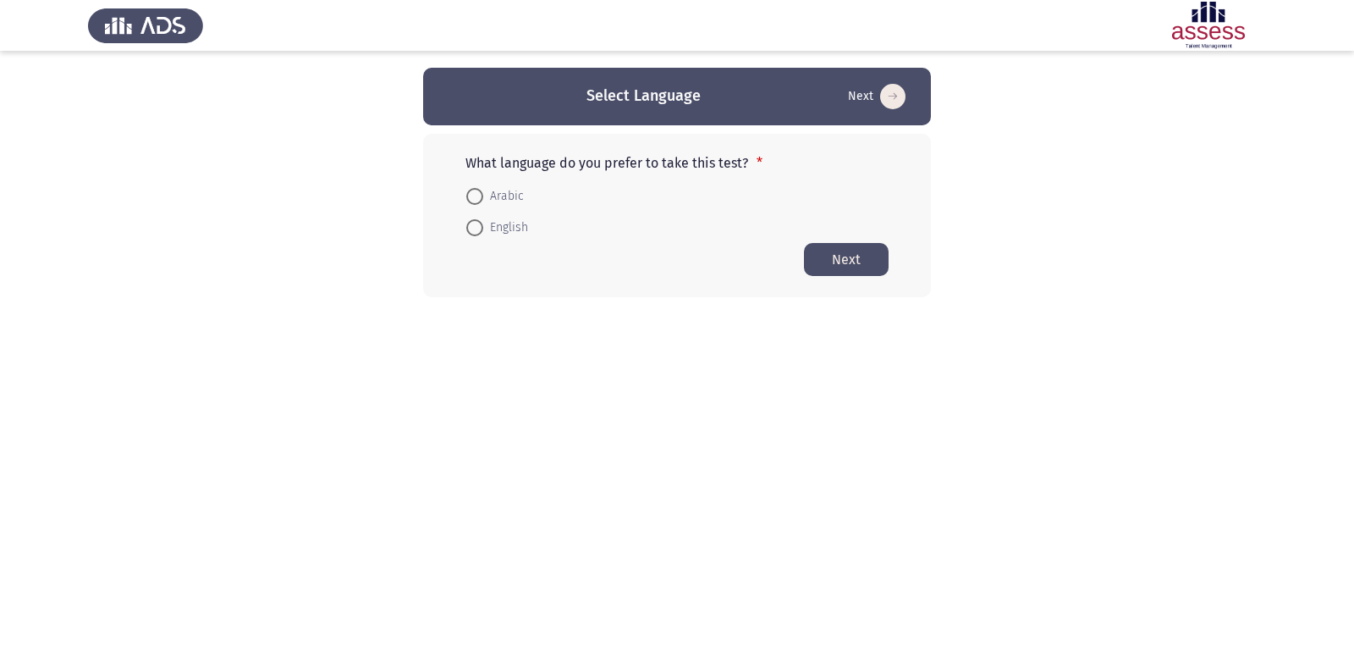
click at [470, 197] on span at bounding box center [474, 196] width 17 height 17
click at [470, 197] on input "Arabic" at bounding box center [474, 196] width 17 height 17
radio input "true"
click at [472, 364] on html "Select Language Next What language do you prefer to take this test? * Arabic En…" at bounding box center [677, 182] width 1354 height 364
click at [824, 251] on button "Next" at bounding box center [846, 258] width 85 height 33
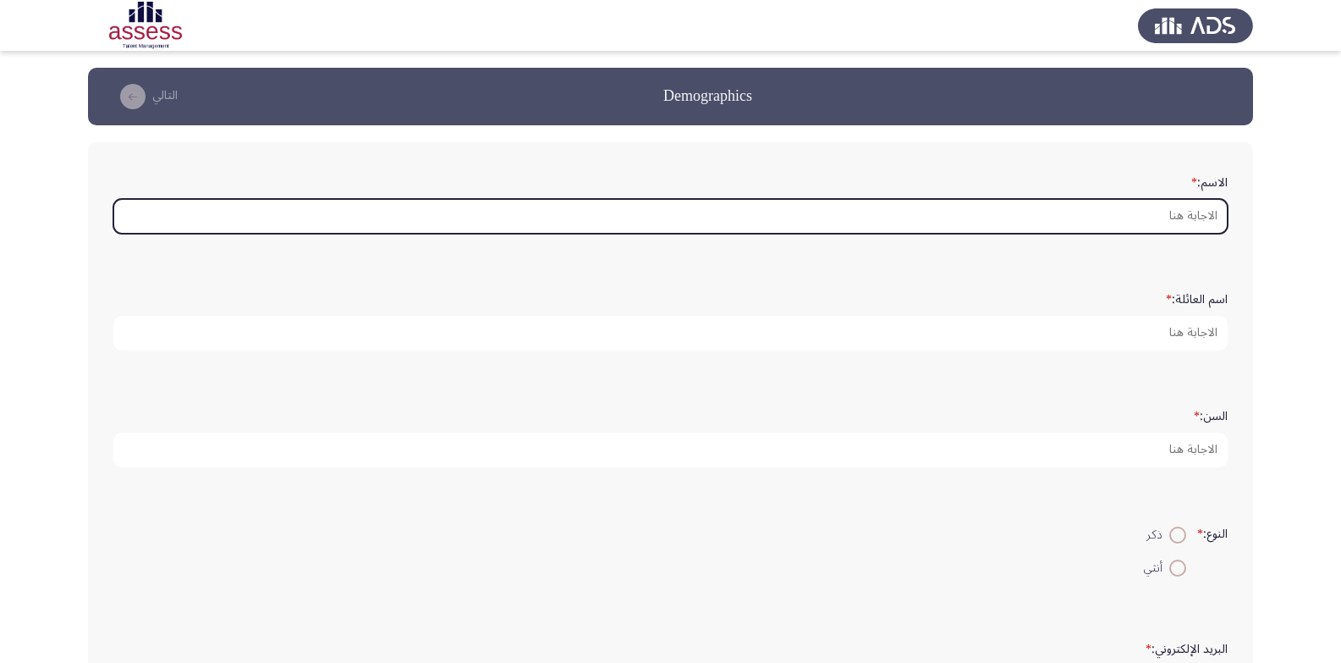
click at [1124, 222] on input "الاسم: *" at bounding box center [670, 216] width 1114 height 35
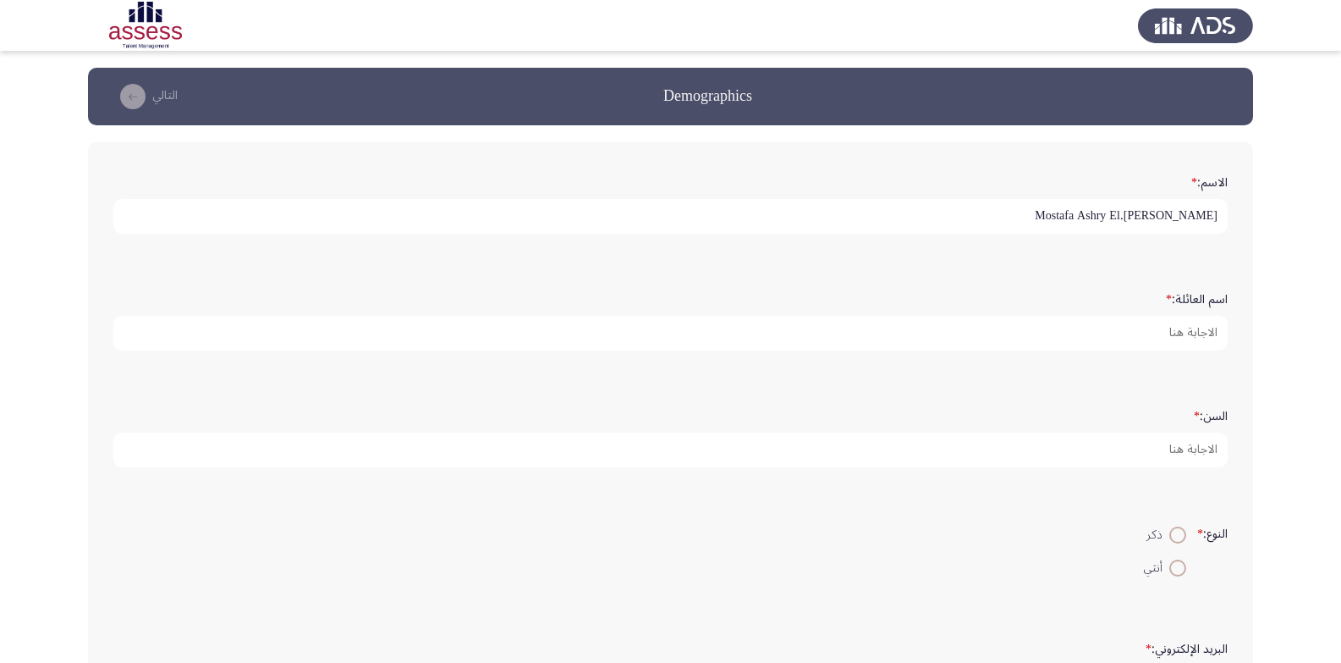
click at [1120, 217] on input "Mostafa Ashry El.[PERSON_NAME]" at bounding box center [670, 216] width 1114 height 35
type input "Mostafa Ashry El.[PERSON_NAME]"
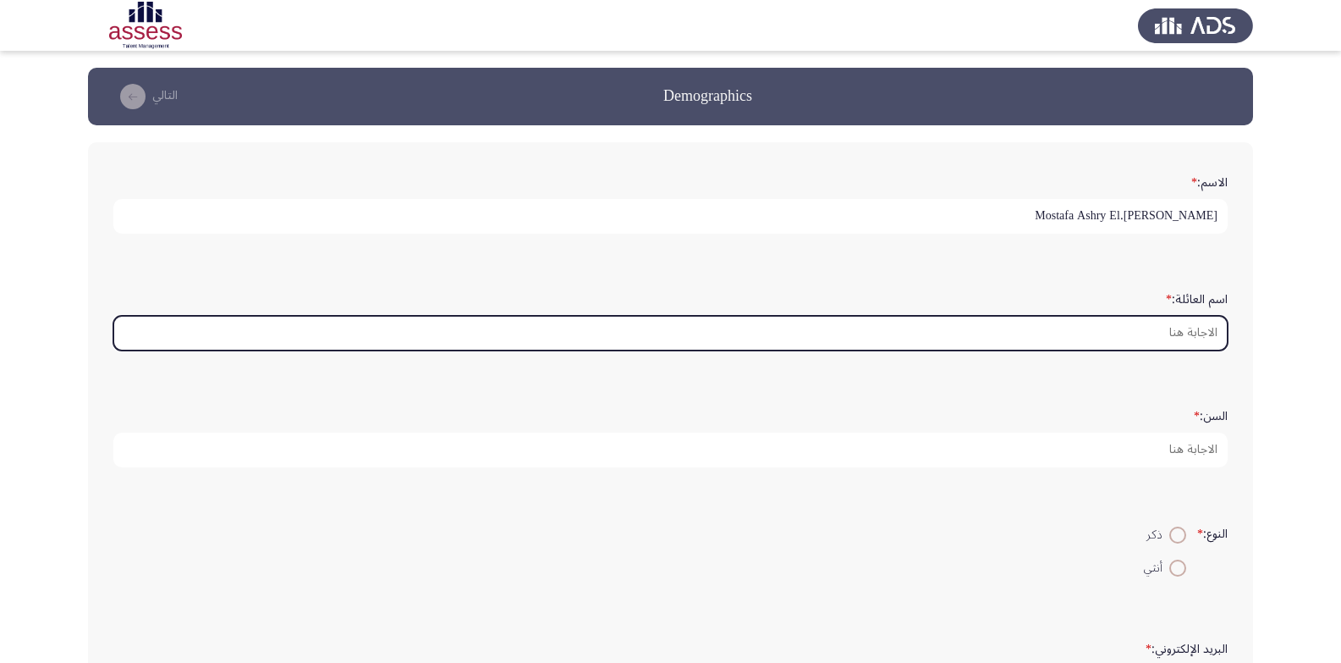
click at [1170, 332] on input "اسم العائلة: *" at bounding box center [670, 333] width 1114 height 35
click at [1167, 333] on input "اسم العائلة: *" at bounding box center [670, 333] width 1114 height 35
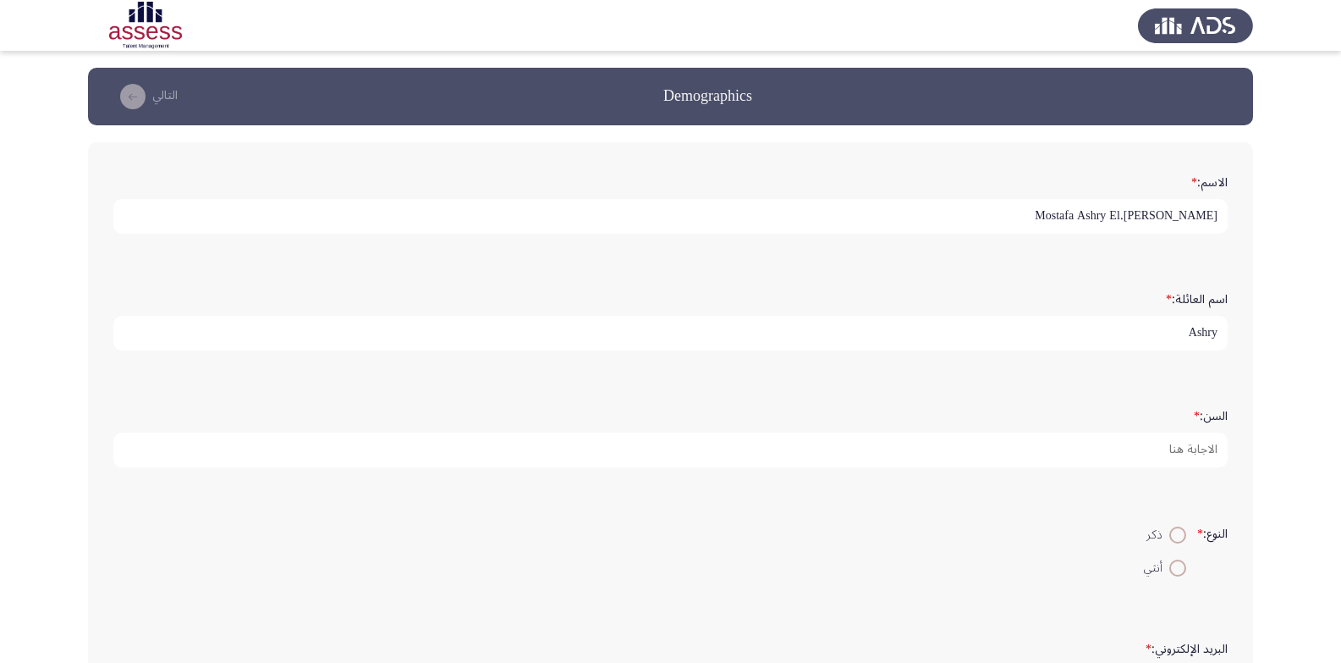
type input "Ashry"
drag, startPoint x: 1114, startPoint y: 214, endPoint x: 1252, endPoint y: 219, distance: 138.0
click at [1252, 219] on div "الاسم: * [PERSON_NAME].[PERSON_NAME] اسم العائلة: * Ashry السن: * النوع: * ذكر …" at bounding box center [670, 534] width 1165 height 784
type input "Mostafa"
drag, startPoint x: 666, startPoint y: 91, endPoint x: 767, endPoint y: 95, distance: 100.7
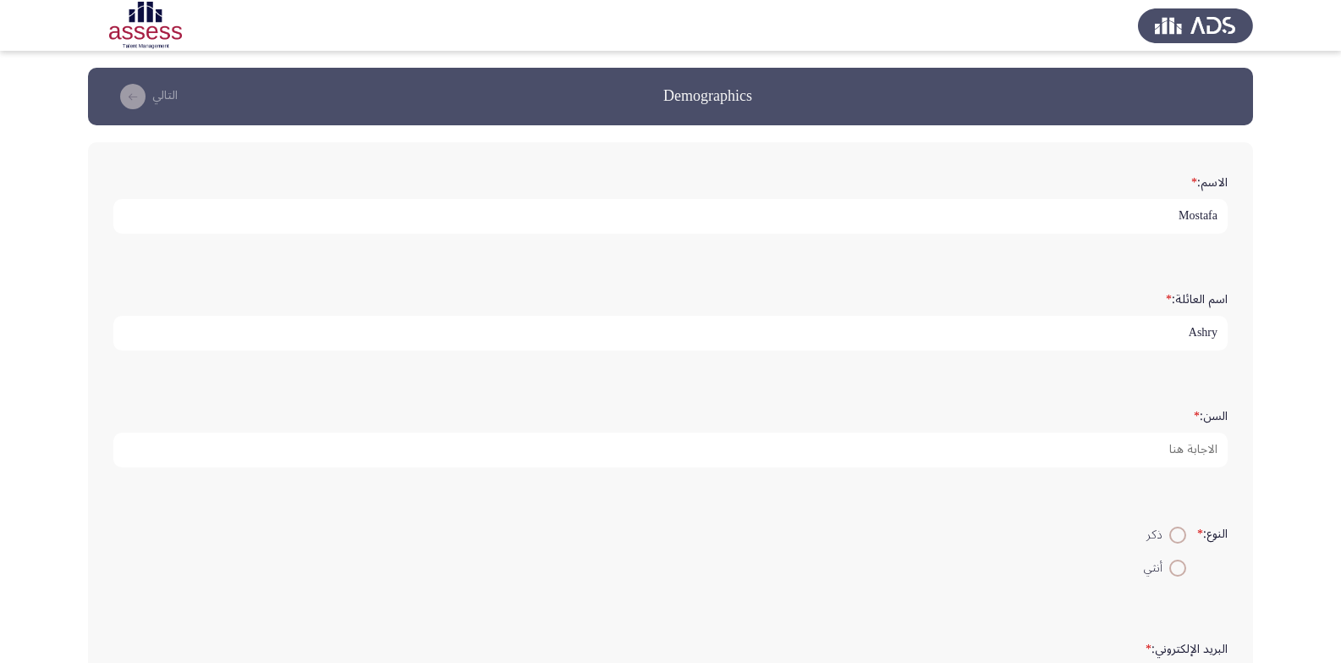
click at [767, 95] on app-previous-next-buttons "Demographics التالي" at bounding box center [670, 96] width 1125 height 27
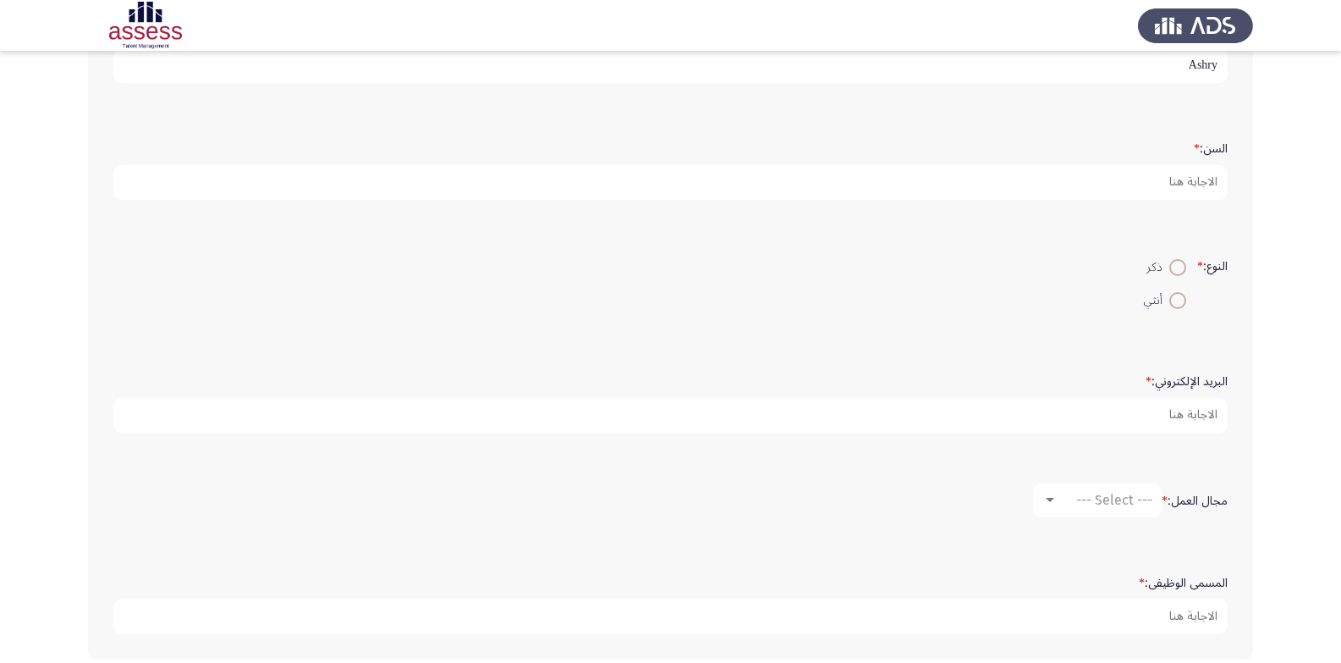
scroll to position [288, 0]
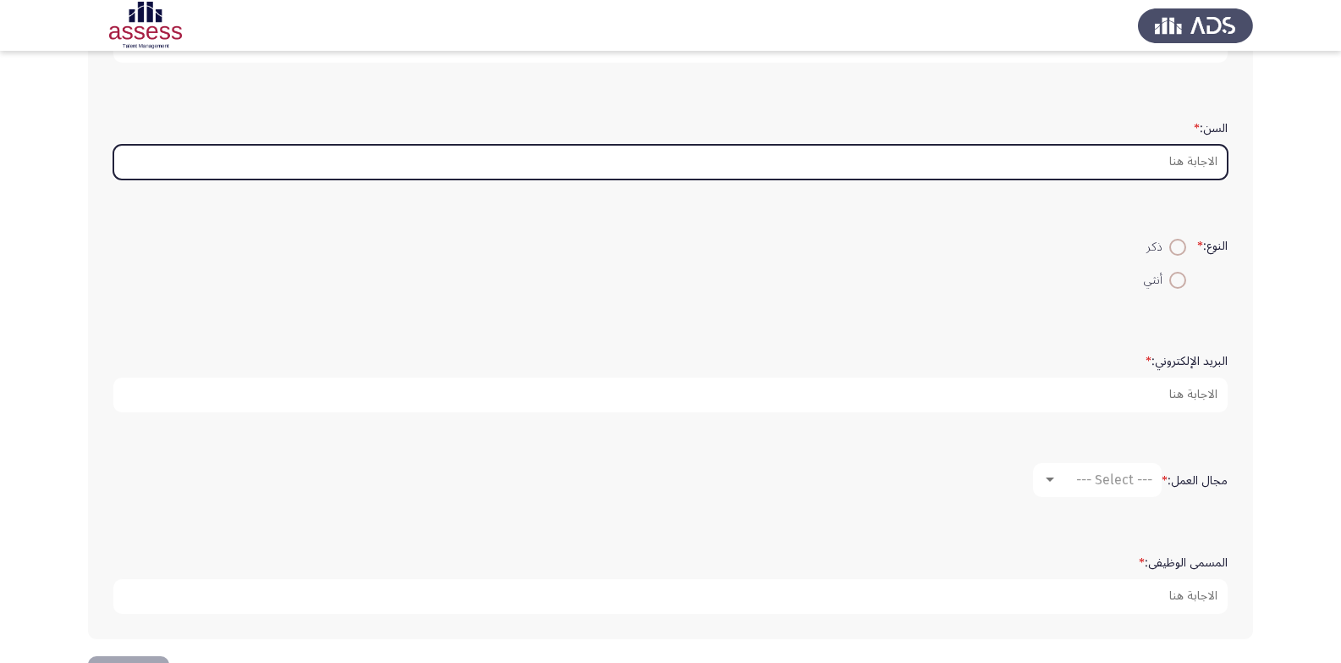
click at [1080, 164] on input "السن: *" at bounding box center [670, 162] width 1114 height 35
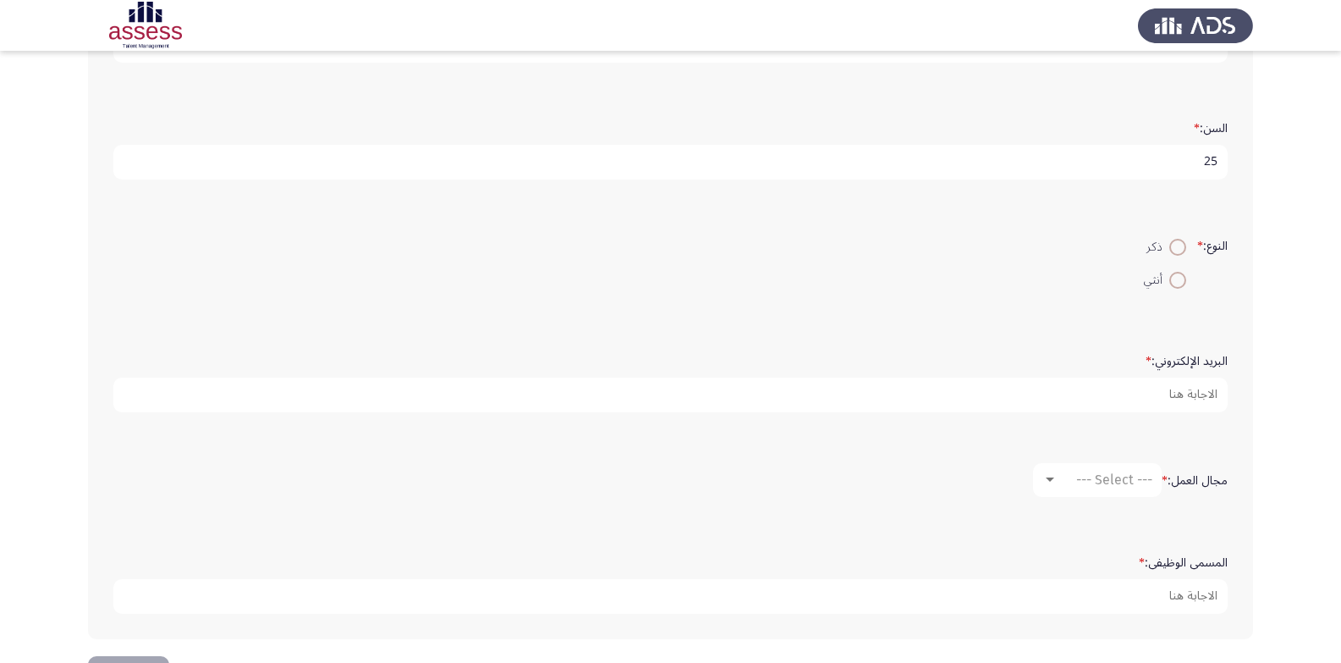
type input "25"
click at [1171, 244] on span at bounding box center [1177, 247] width 17 height 17
click at [1171, 244] on input "ذكر" at bounding box center [1177, 247] width 17 height 17
radio input "true"
click at [1262, 278] on app-assessment-container "Demographics التالي الاسم: * Mostafa اسم العائلة: * Ashry السن: * 25 النوع: * ذ…" at bounding box center [670, 218] width 1341 height 876
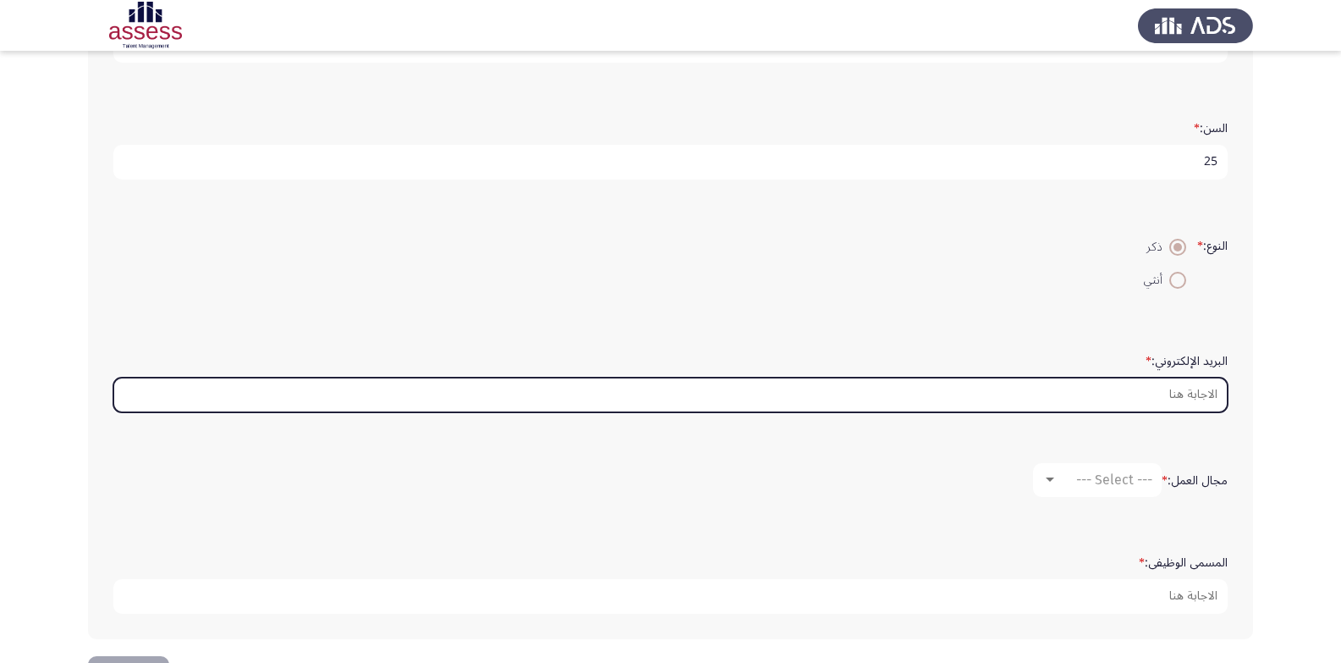
click at [1180, 384] on input "البريد الإلكتروني: *" at bounding box center [670, 394] width 1114 height 35
type input "M"
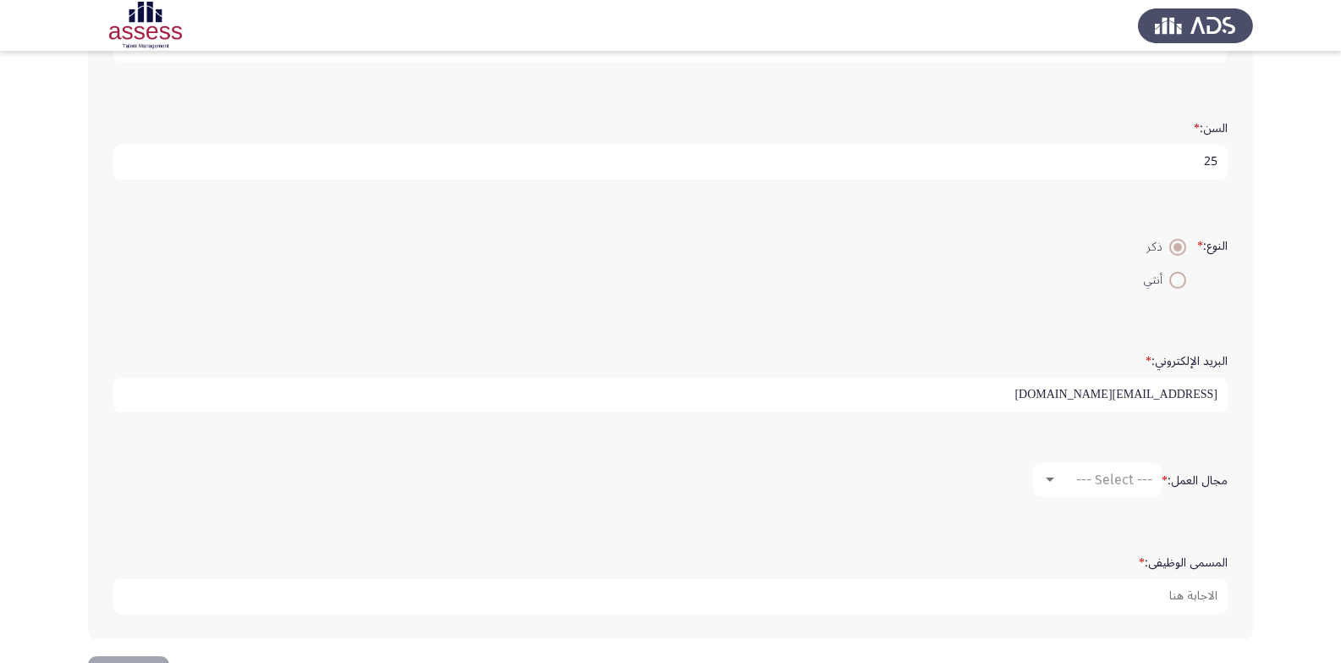
scroll to position [349, 0]
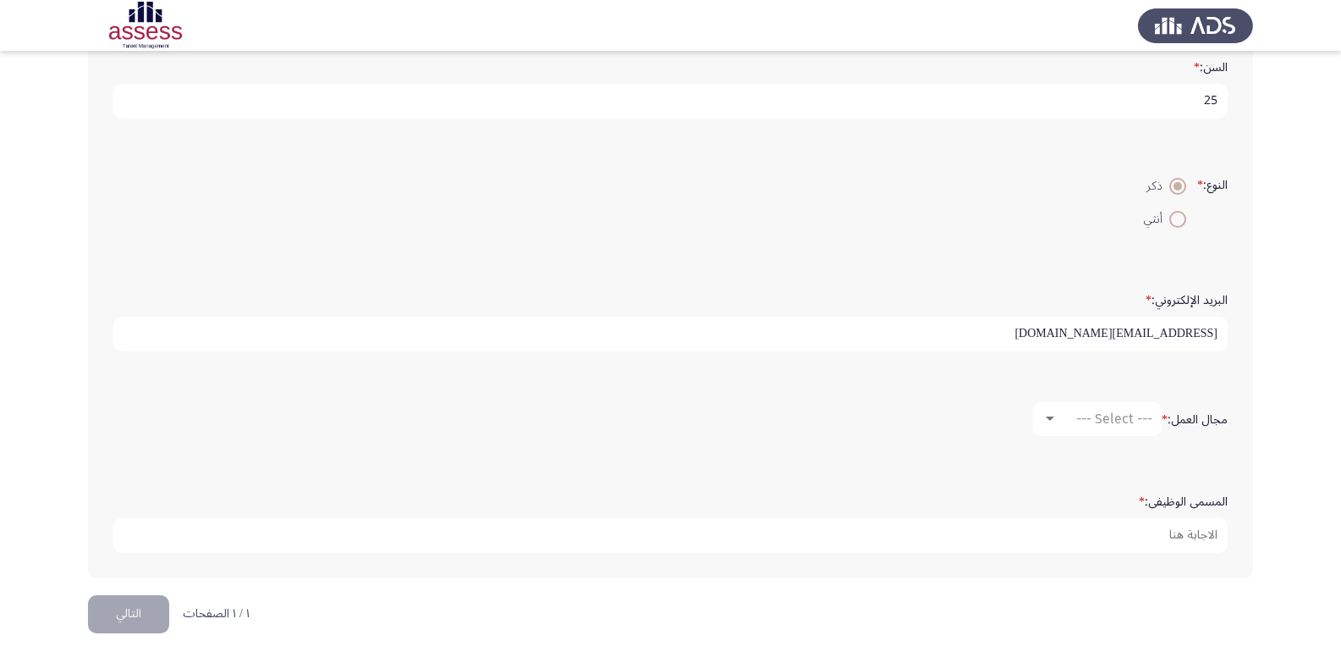
type input "[EMAIL_ADDRESS][DOMAIN_NAME]"
click at [1092, 419] on span "--- Select ---" at bounding box center [1114, 418] width 76 height 16
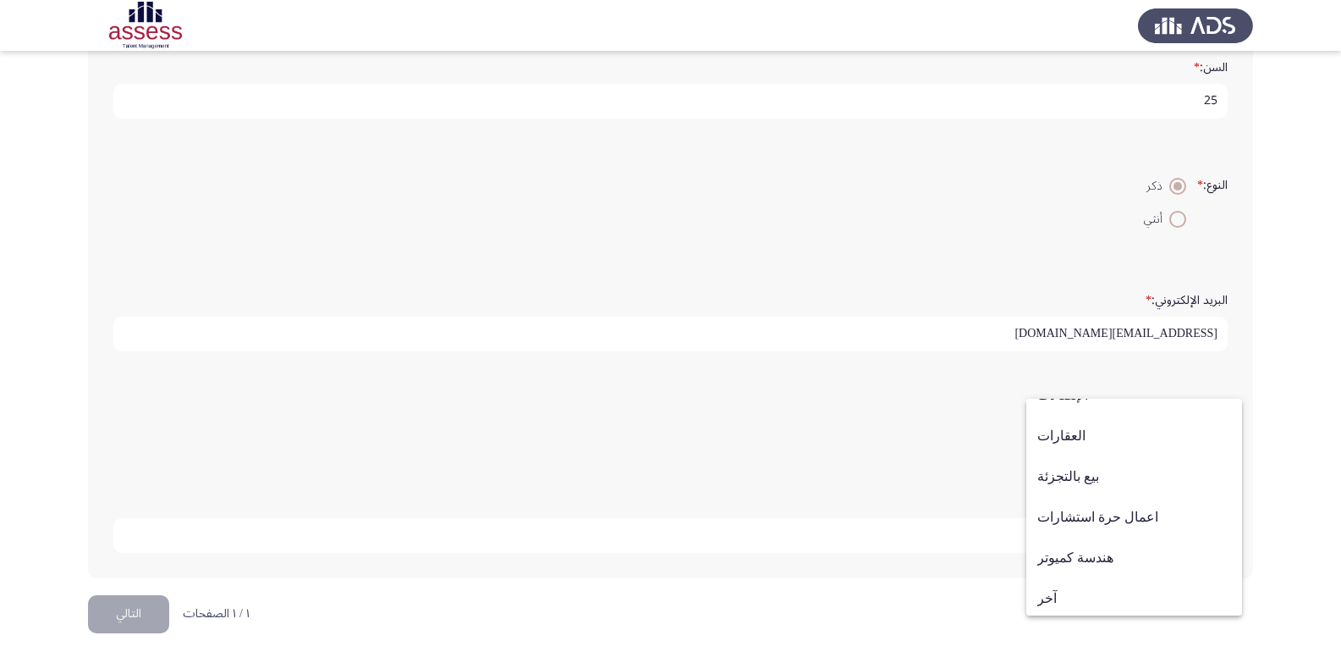
scroll to position [555, 0]
click at [1139, 557] on span "هندسة كميوتر" at bounding box center [1134, 554] width 194 height 41
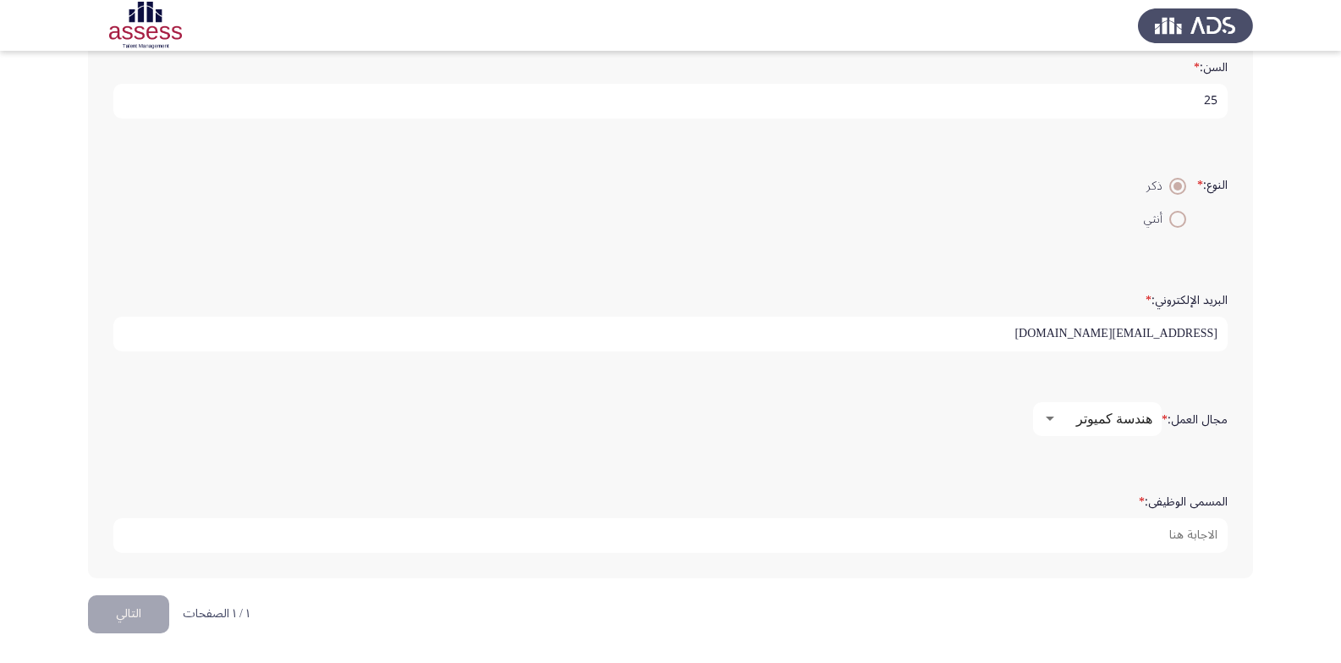
click at [1306, 450] on app-assessment-container "Demographics التالي الاسم: * Mostafa اسم العائلة: * Ashry السن: * 25 النوع: * ذ…" at bounding box center [670, 157] width 1341 height 876
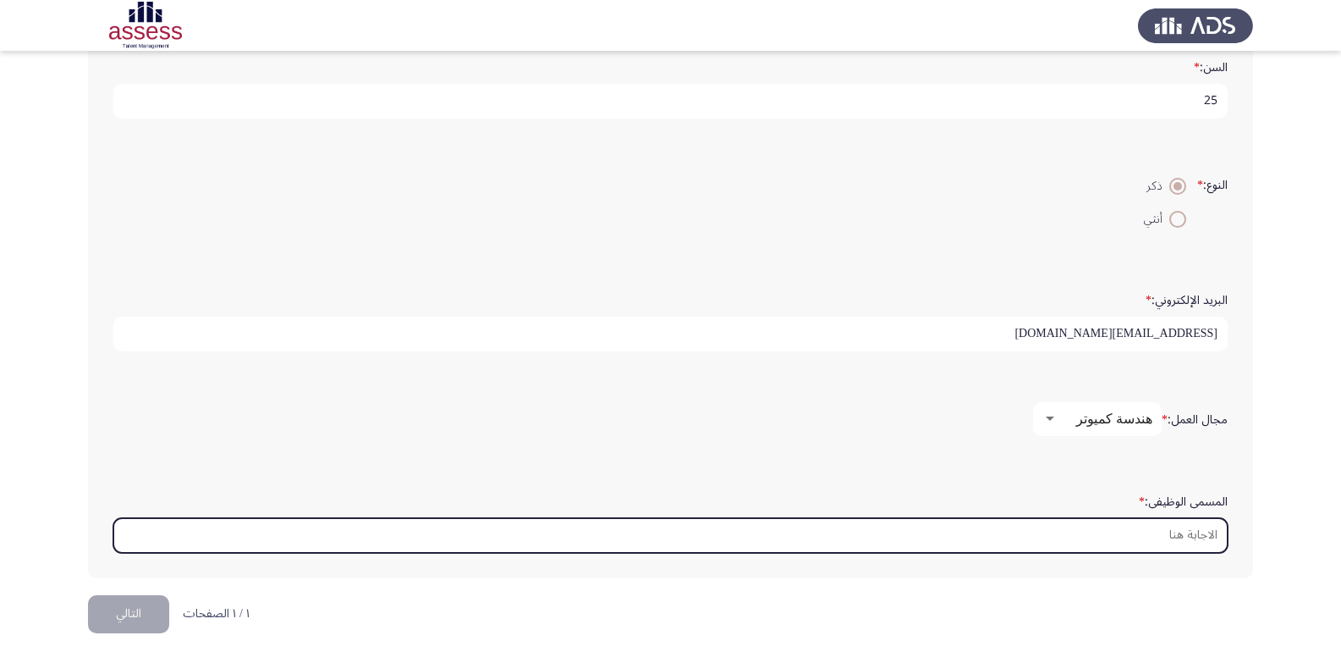
click at [1153, 529] on input "المسمى الوظيفى: *" at bounding box center [670, 535] width 1114 height 35
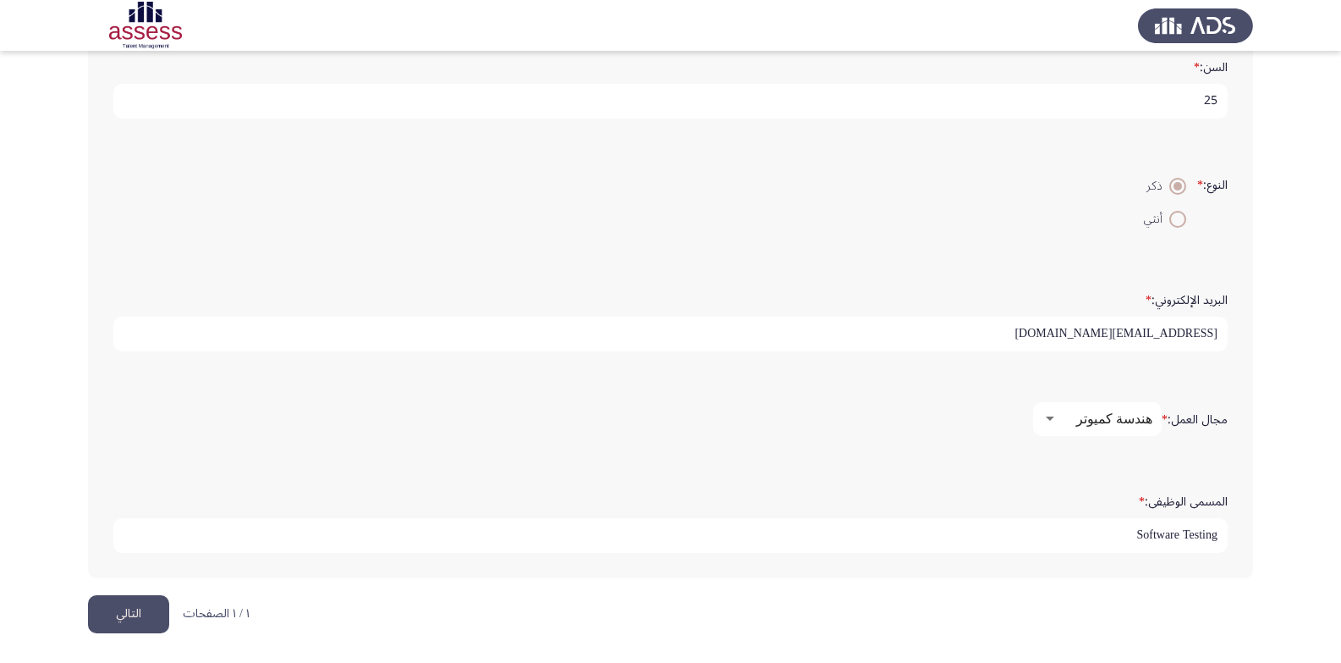
type input "Software Testing"
click at [102, 612] on button "التالي" at bounding box center [128, 614] width 81 height 38
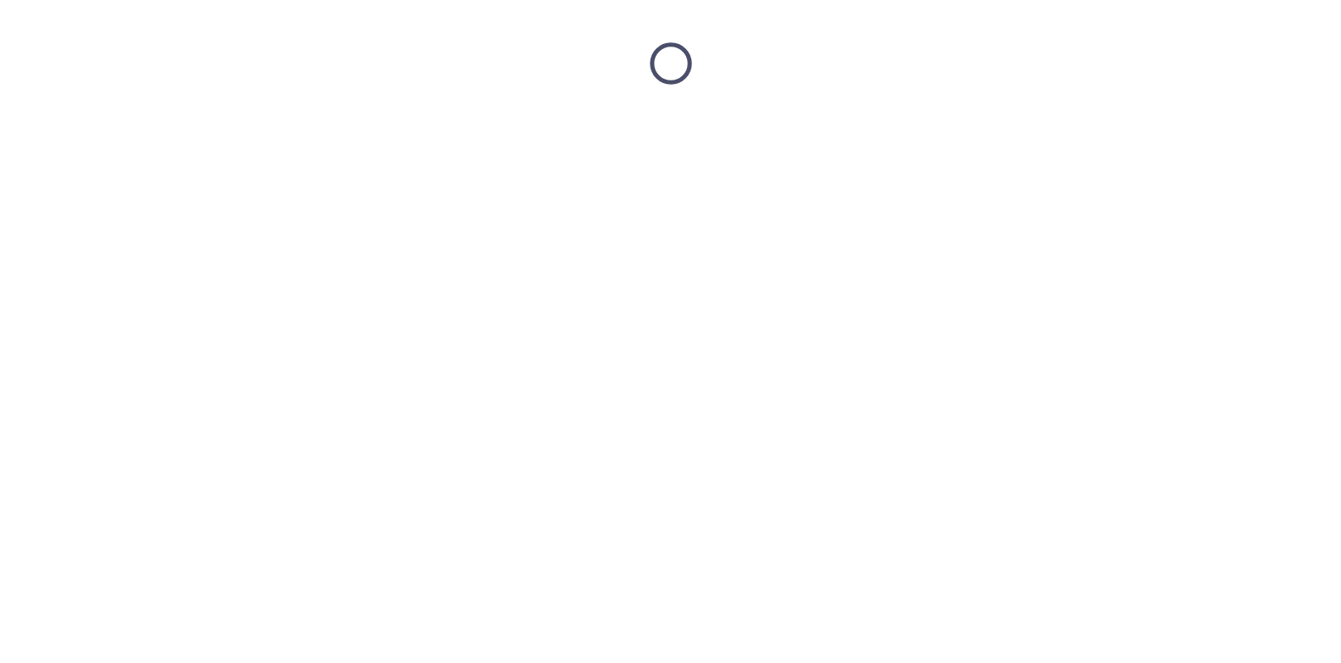
scroll to position [0, 0]
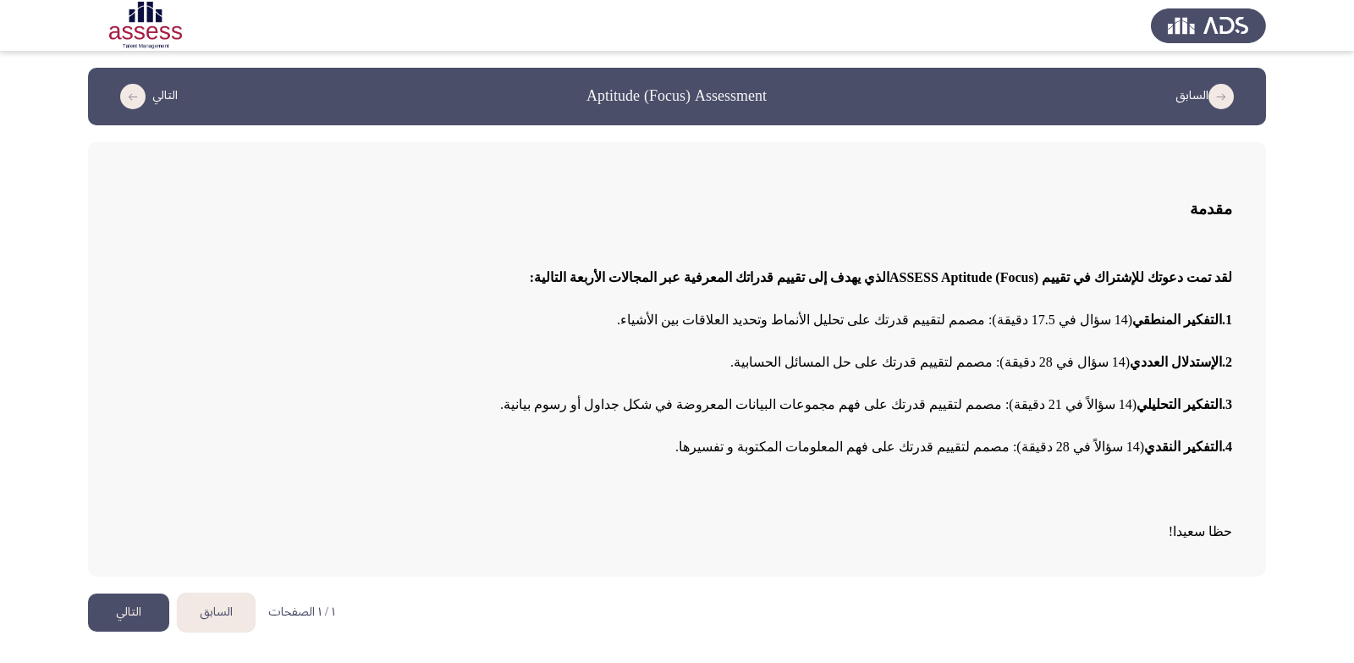
click at [1306, 294] on app-assessment-container "السابق Aptitude (Focus) Assessment التالي مقدمة لقد تمت دعوتك للإشتراك في تقييم…" at bounding box center [677, 322] width 1354 height 509
click at [150, 608] on button "التالي" at bounding box center [128, 612] width 81 height 38
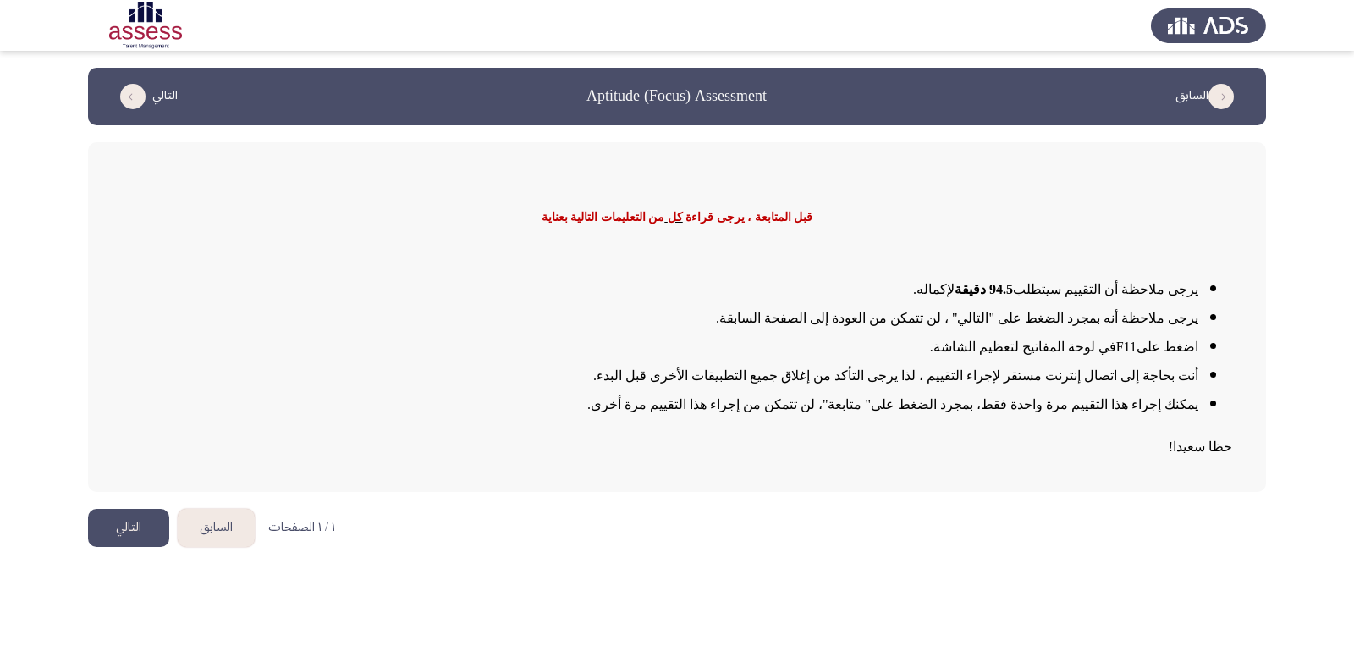
click at [1314, 304] on app-assessment-container "السابق Aptitude (Focus) Assessment التالي قبل المتابعة ، يرجى قراءة كل من التعل…" at bounding box center [677, 280] width 1354 height 424
click at [135, 520] on button "التالي" at bounding box center [128, 528] width 81 height 38
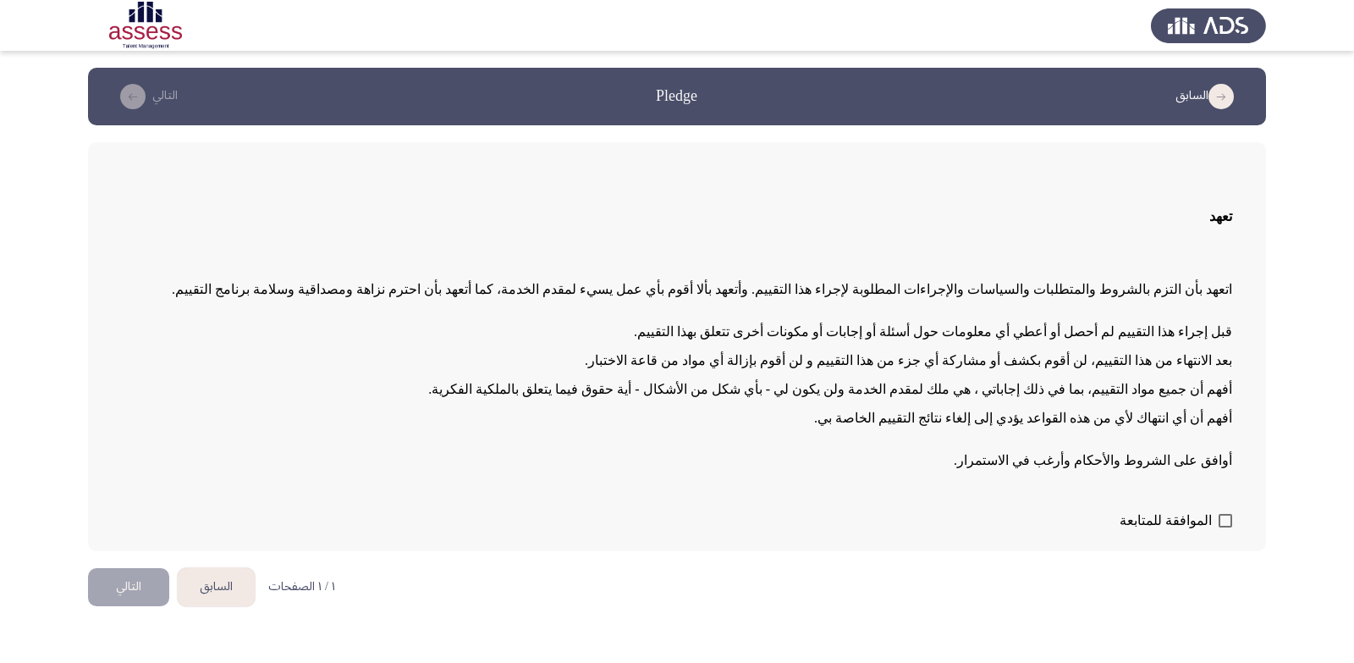
click at [1225, 522] on span at bounding box center [1225, 521] width 14 height 14
click at [1225, 527] on input "الموافقة للمتابعة" at bounding box center [1224, 527] width 1 height 1
checkbox input "true"
click at [132, 581] on button "التالي" at bounding box center [128, 587] width 81 height 38
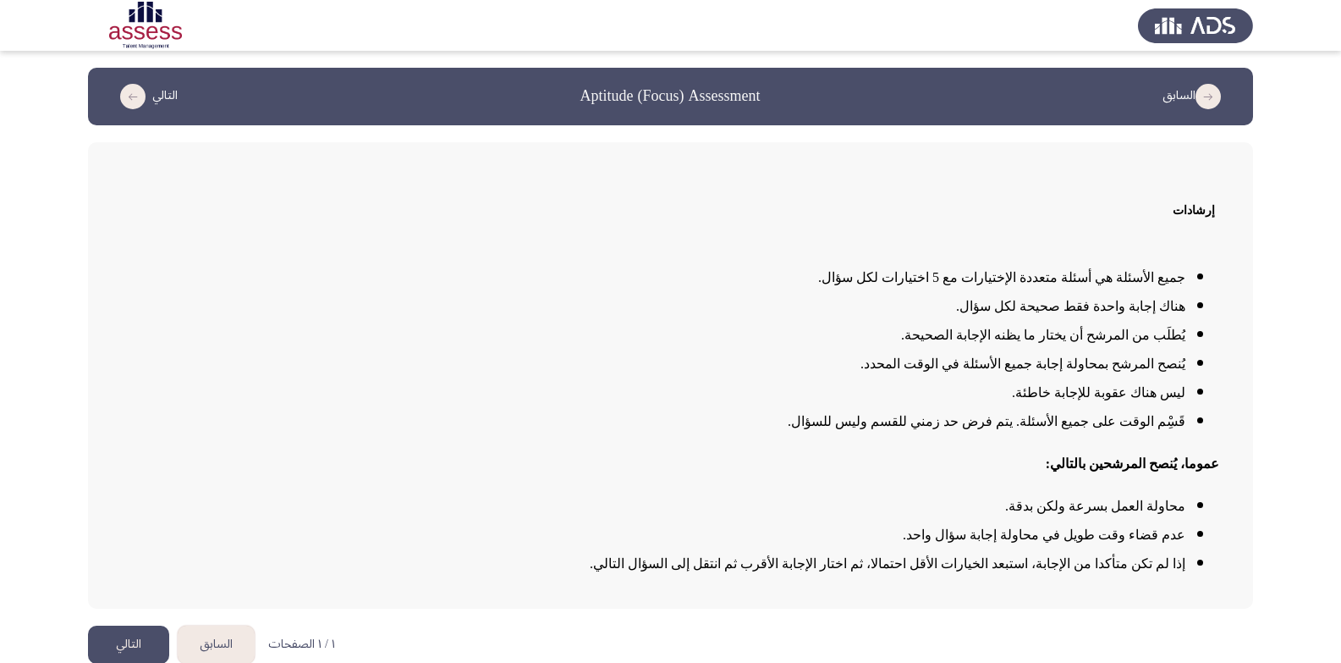
click at [467, 303] on li "هناك إجابة واحدة فقط صحيحة لكل سؤال." at bounding box center [654, 306] width 1064 height 29
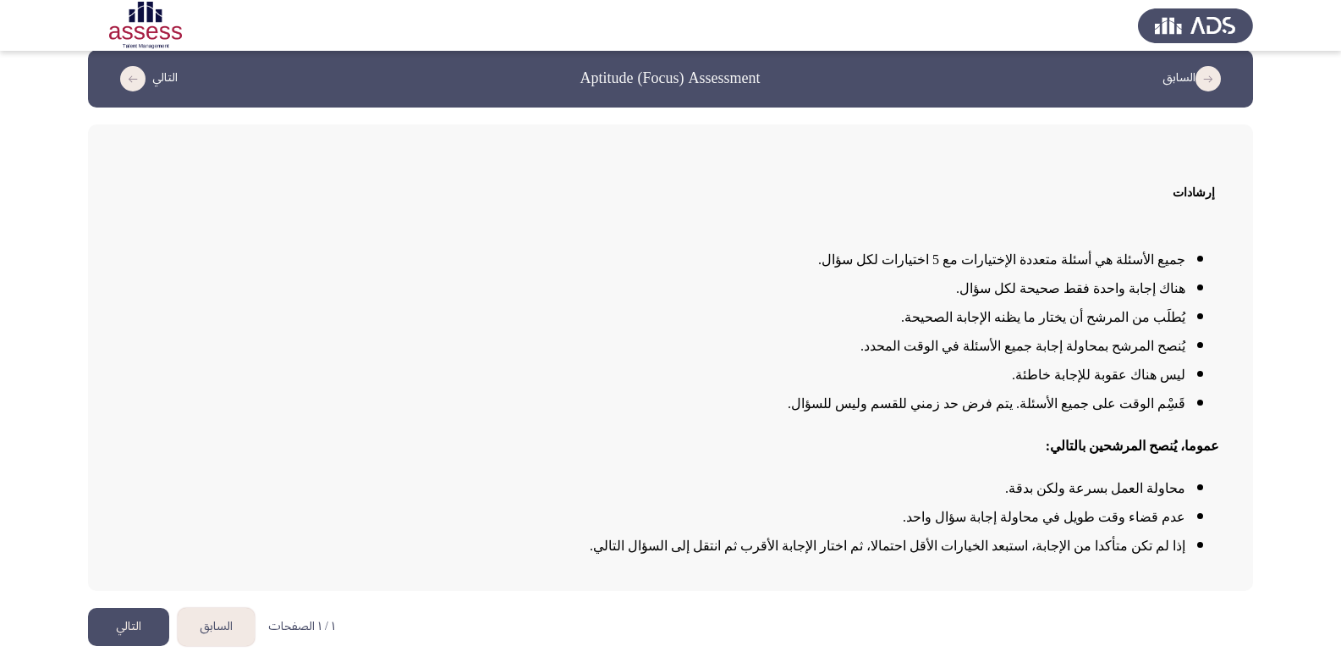
click at [122, 624] on button "التالي" at bounding box center [128, 627] width 81 height 38
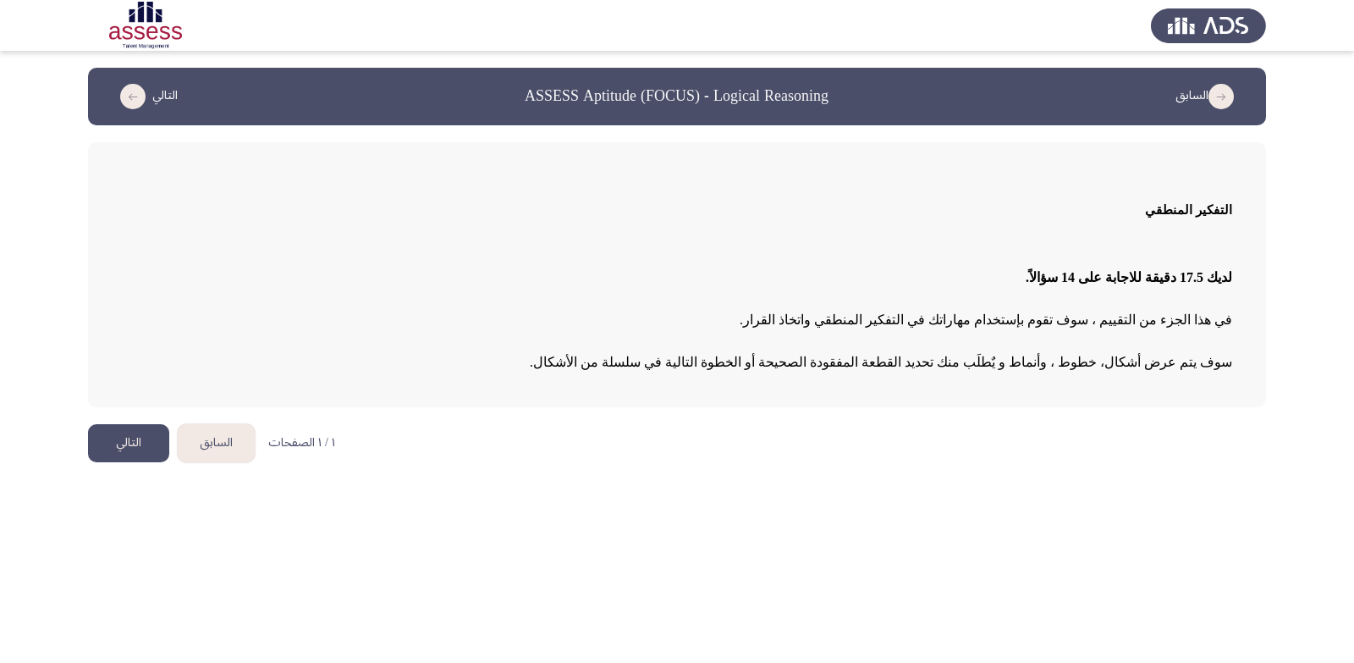
click at [134, 446] on button "التالي" at bounding box center [128, 443] width 81 height 38
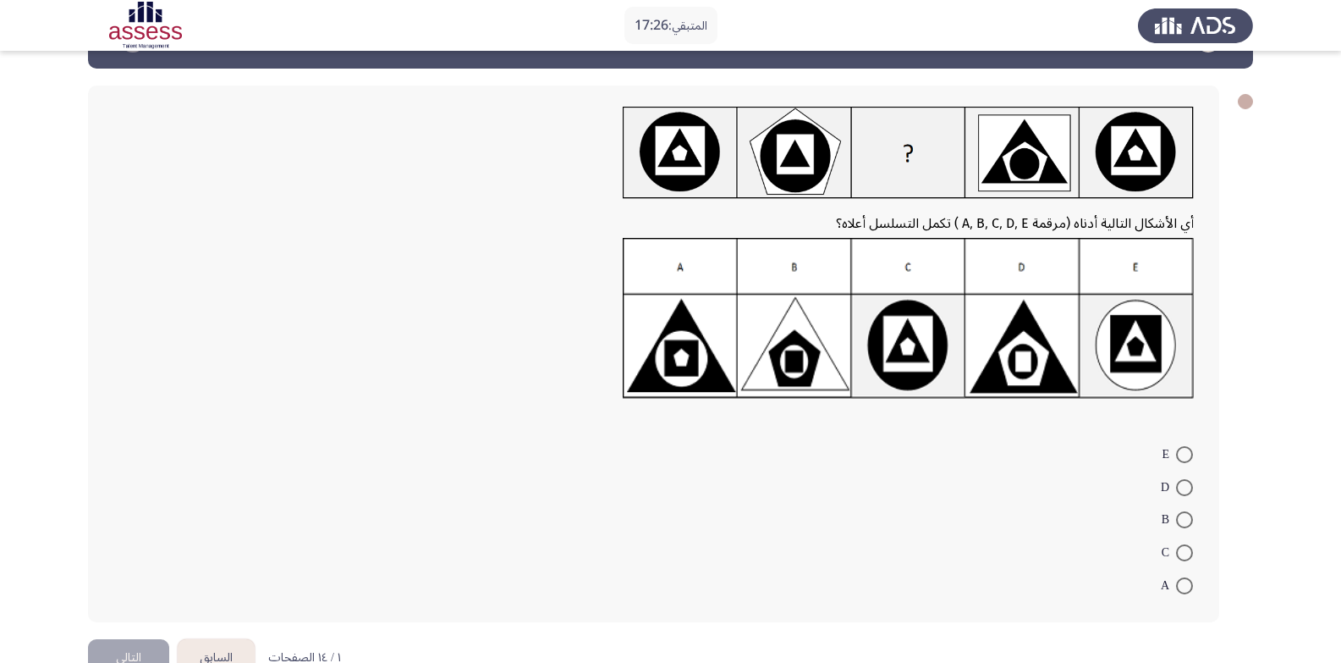
scroll to position [53, 0]
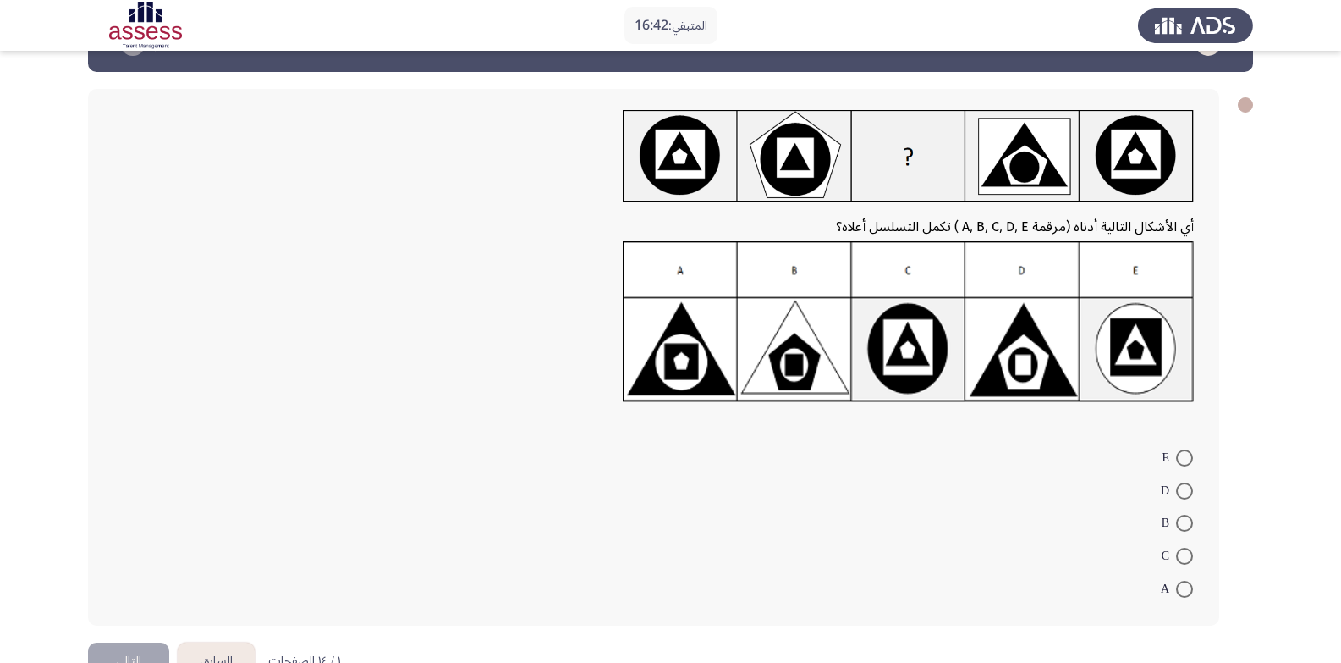
click at [1180, 591] on span at bounding box center [1184, 588] width 17 height 17
click at [1180, 591] on input "A" at bounding box center [1184, 588] width 17 height 17
radio input "true"
click at [1255, 477] on app-assessment-container "المتبقي: 16:41 السابق ASSESS Aptitude (FOCUS) - Logical Reasoning التالي أي الأ…" at bounding box center [670, 326] width 1341 height 625
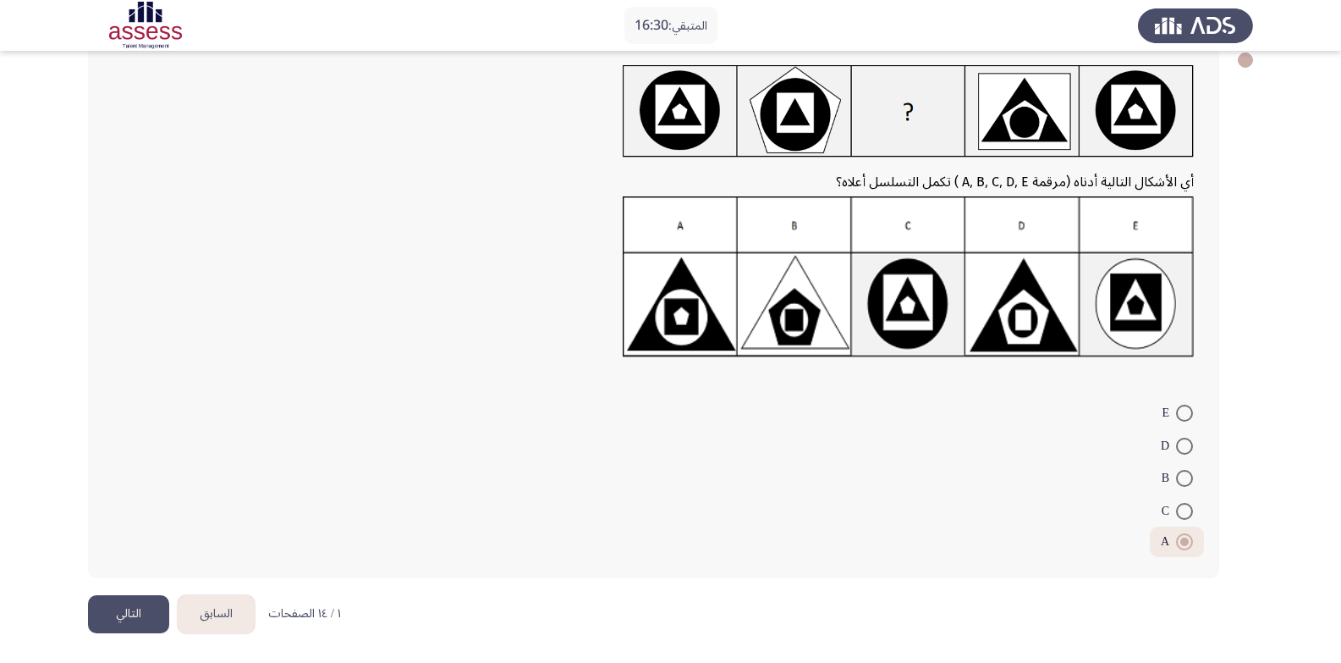
click at [410, 502] on form "E D B C A" at bounding box center [653, 476] width 1081 height 161
click at [123, 616] on button "التالي" at bounding box center [128, 614] width 81 height 38
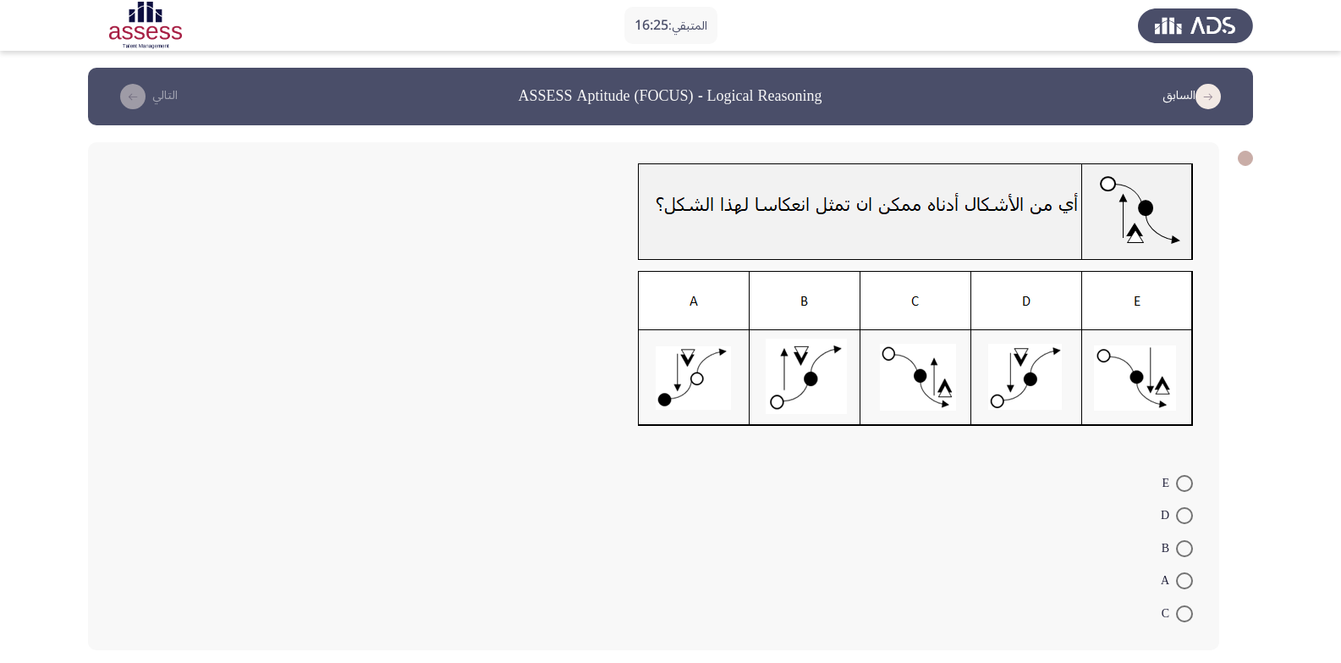
click at [413, 443] on div "E D B A C" at bounding box center [653, 396] width 1131 height 508
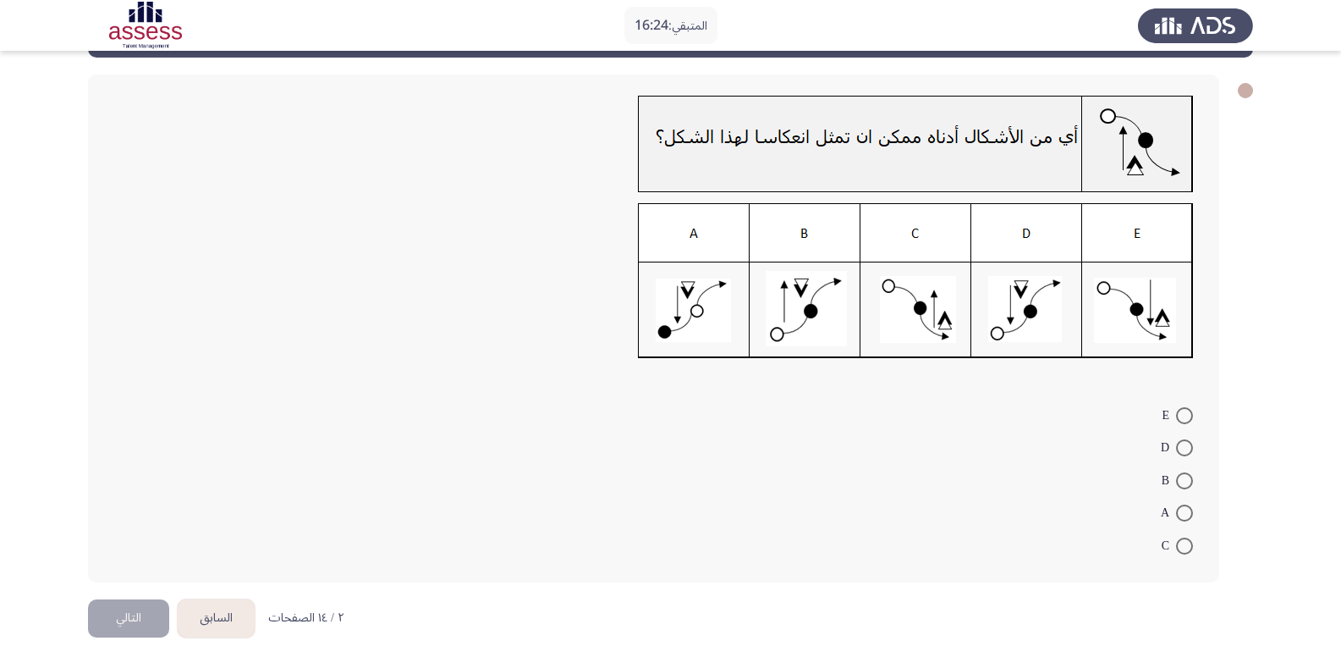
scroll to position [72, 0]
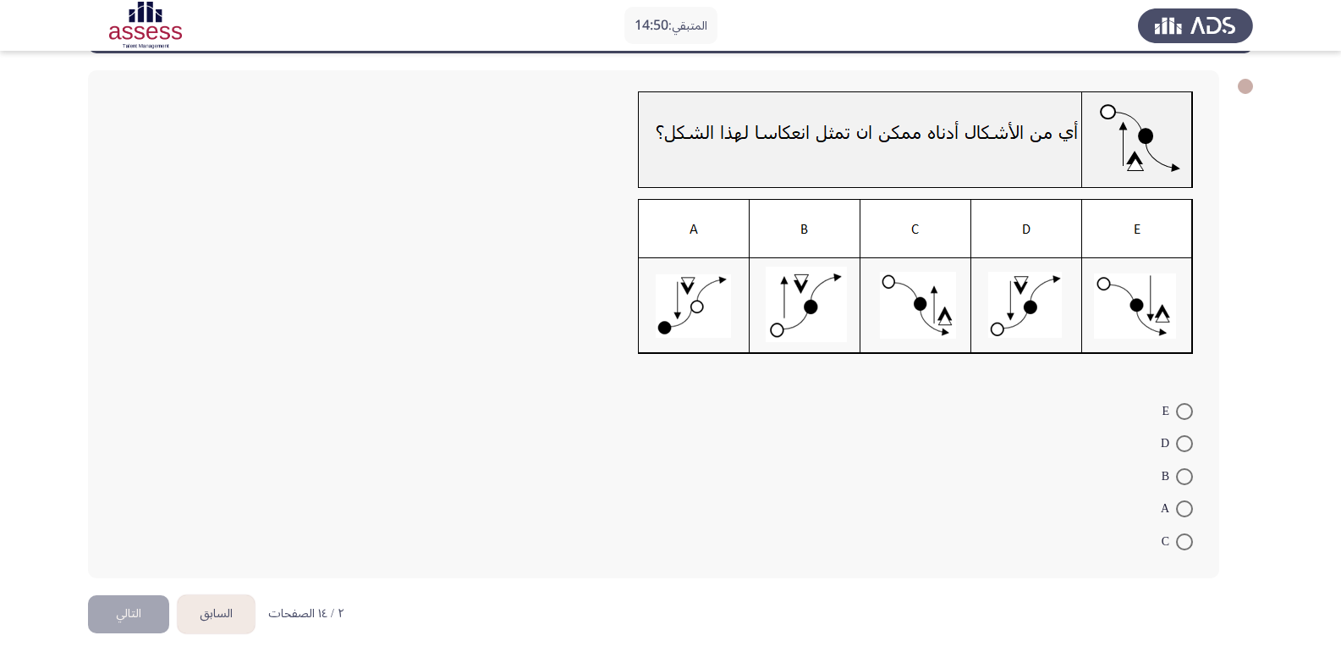
click at [1185, 504] on span at bounding box center [1184, 508] width 17 height 17
click at [1185, 504] on input "A" at bounding box center [1184, 508] width 17 height 17
radio input "true"
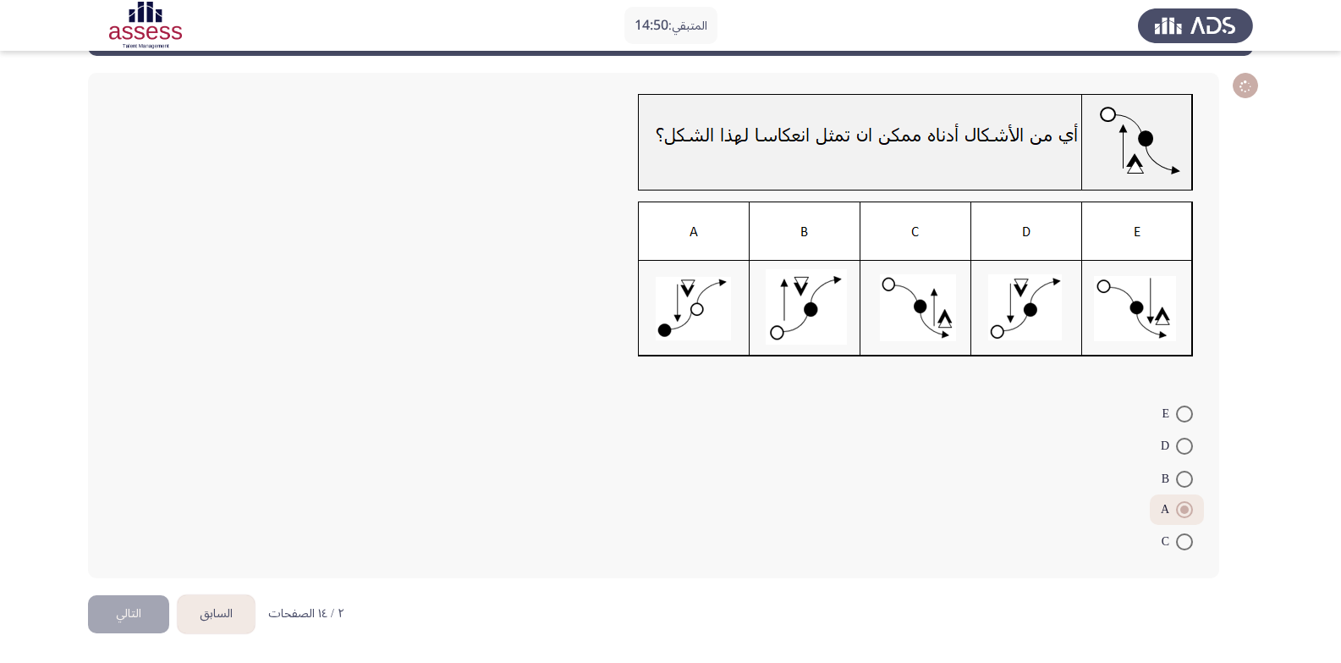
scroll to position [69, 0]
click at [118, 614] on button "التالي" at bounding box center [128, 614] width 81 height 38
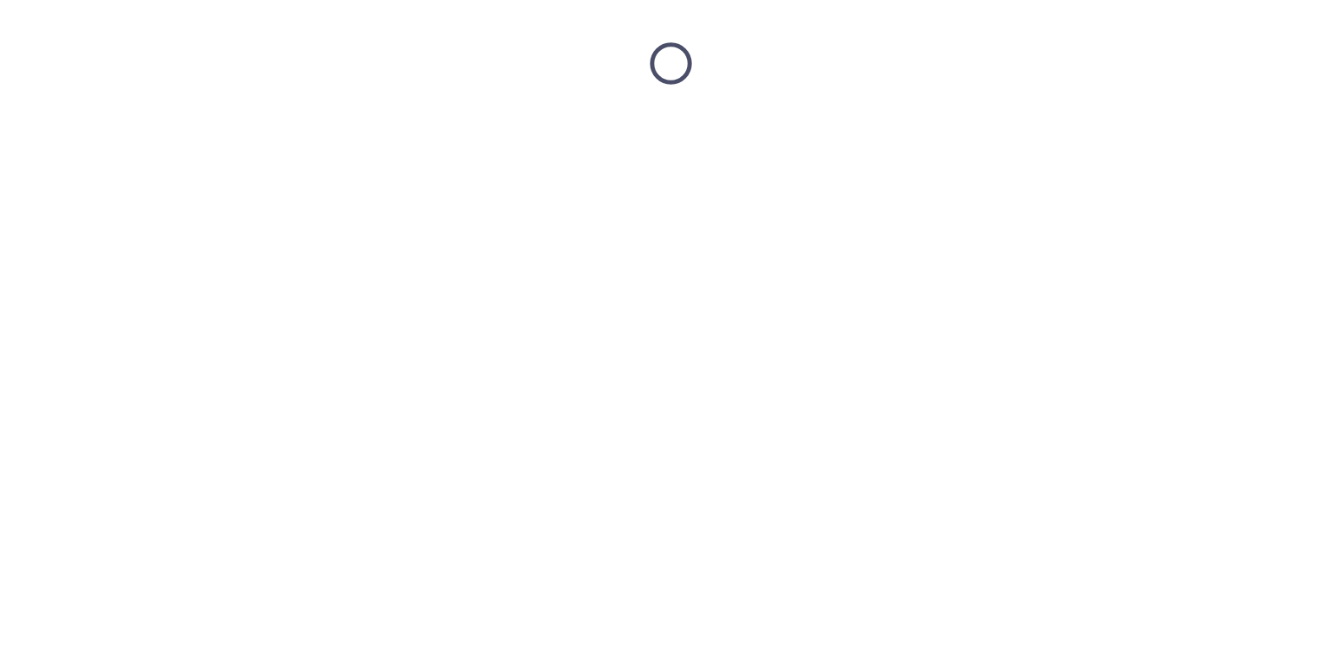
scroll to position [0, 0]
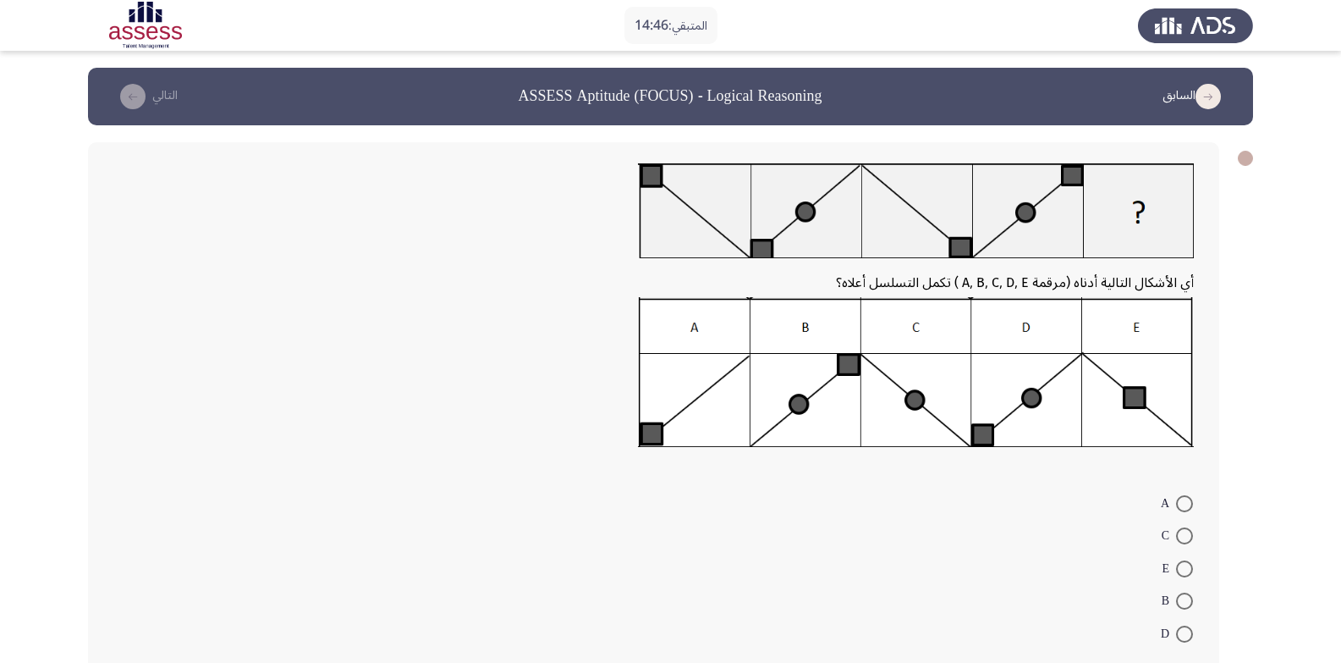
click at [390, 413] on div at bounding box center [653, 377] width 1081 height 160
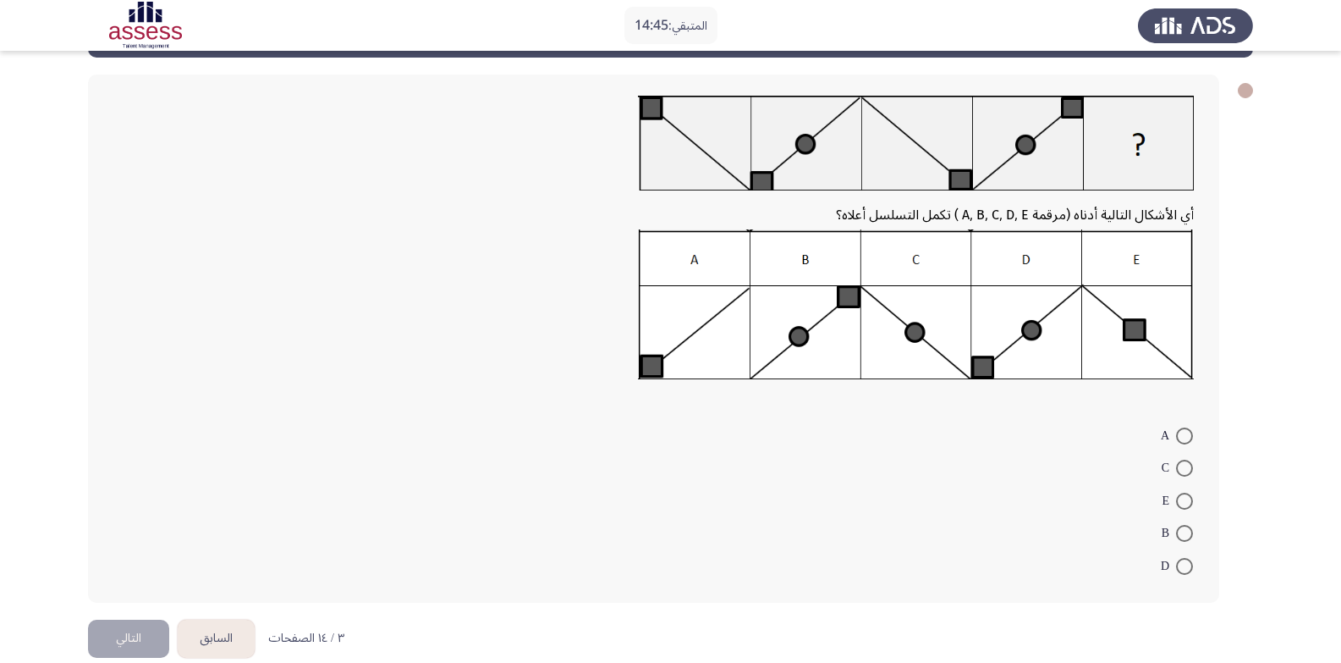
scroll to position [92, 0]
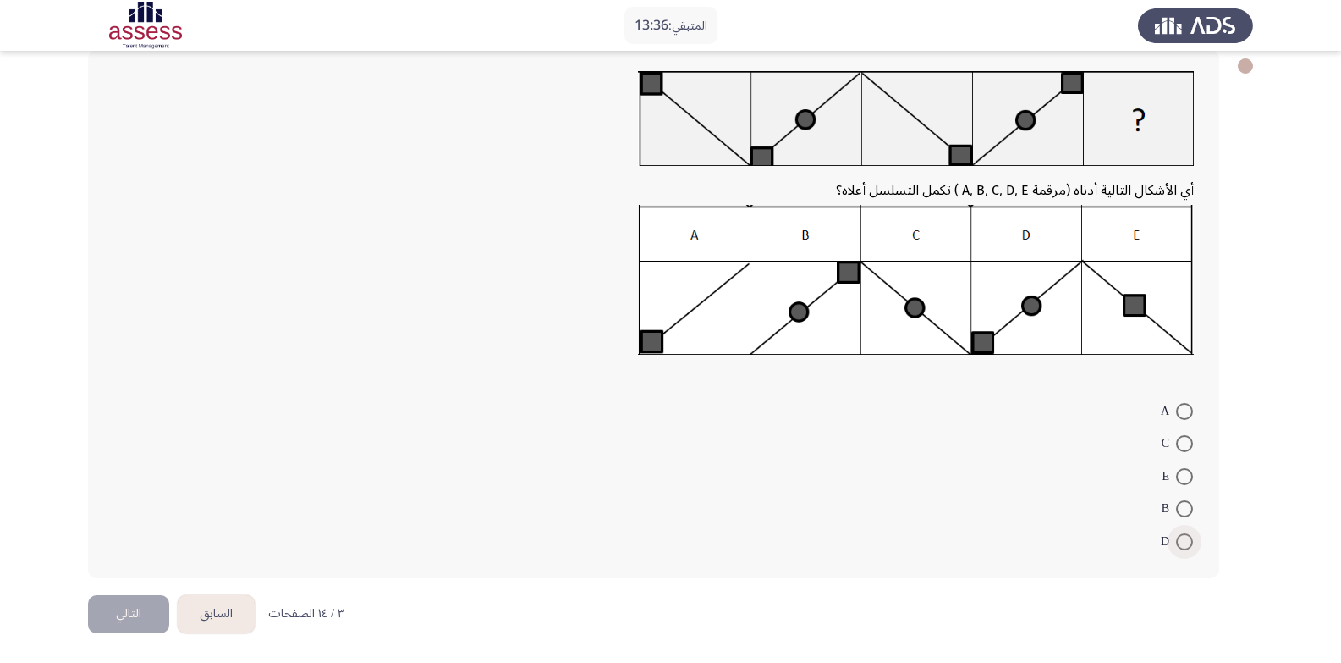
click at [1185, 549] on span at bounding box center [1184, 541] width 17 height 17
click at [1185, 549] on input "D" at bounding box center [1184, 541] width 17 height 17
radio input "true"
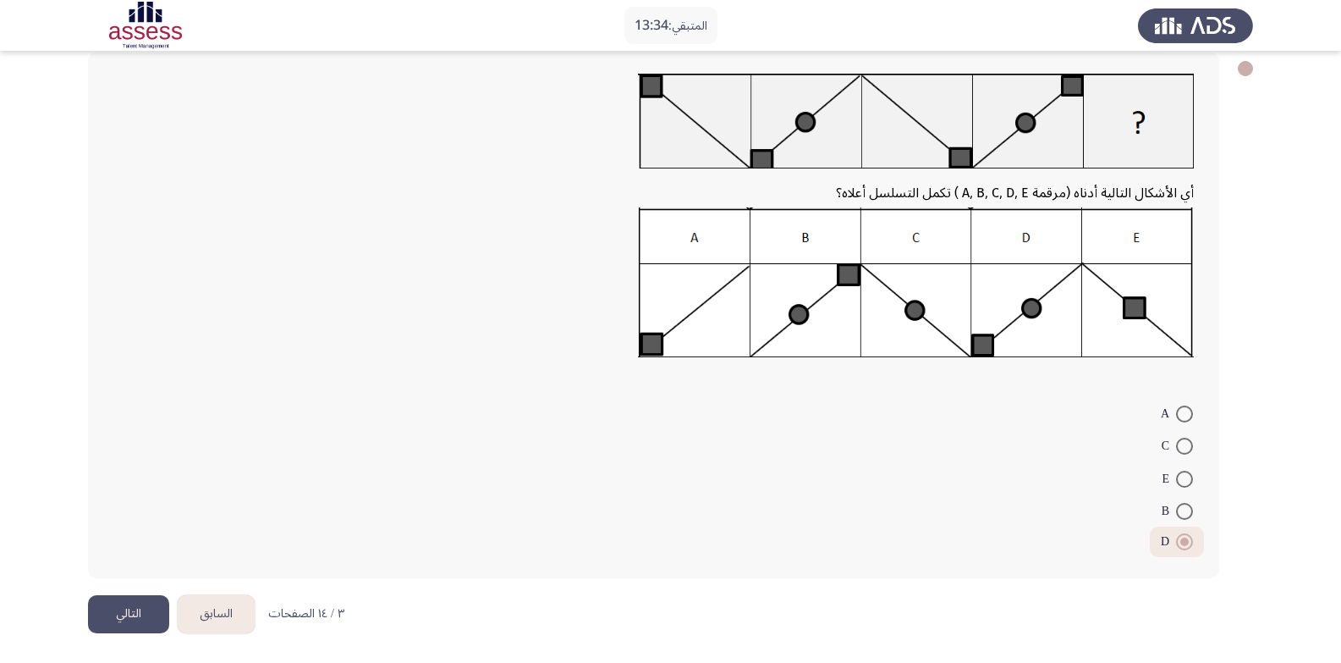
click at [118, 616] on button "التالي" at bounding box center [128, 614] width 81 height 38
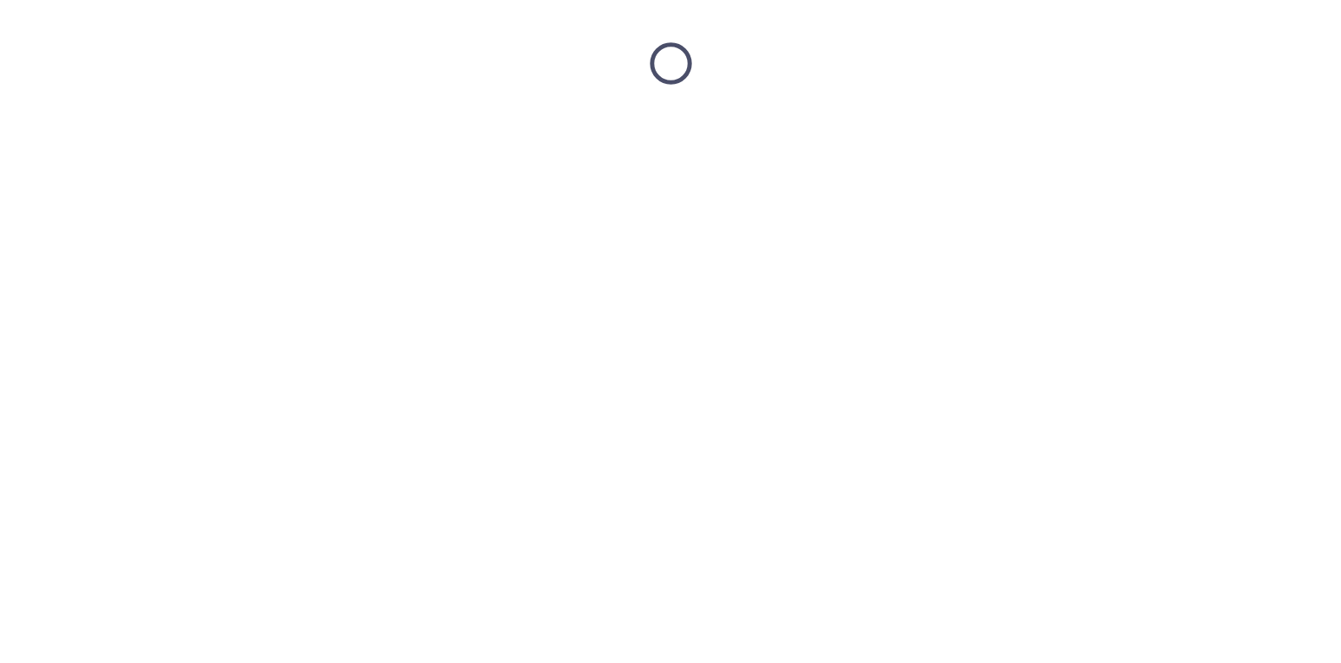
scroll to position [0, 0]
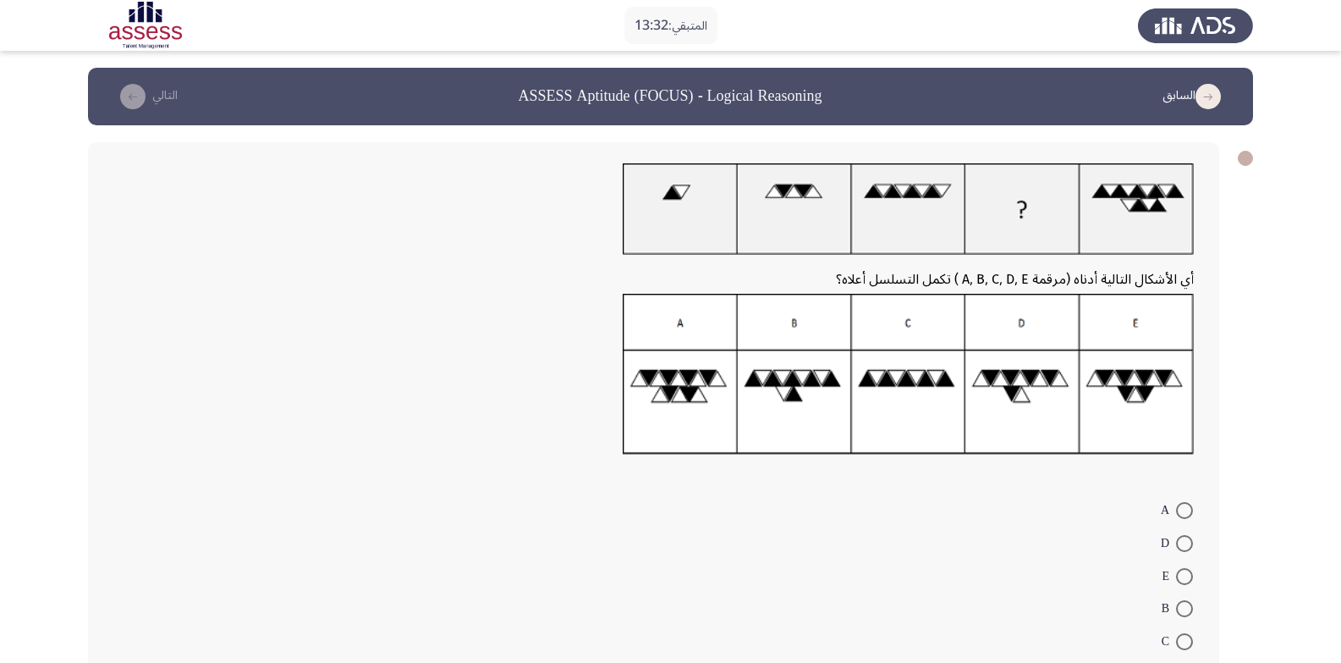
click at [291, 426] on div at bounding box center [653, 379] width 1081 height 171
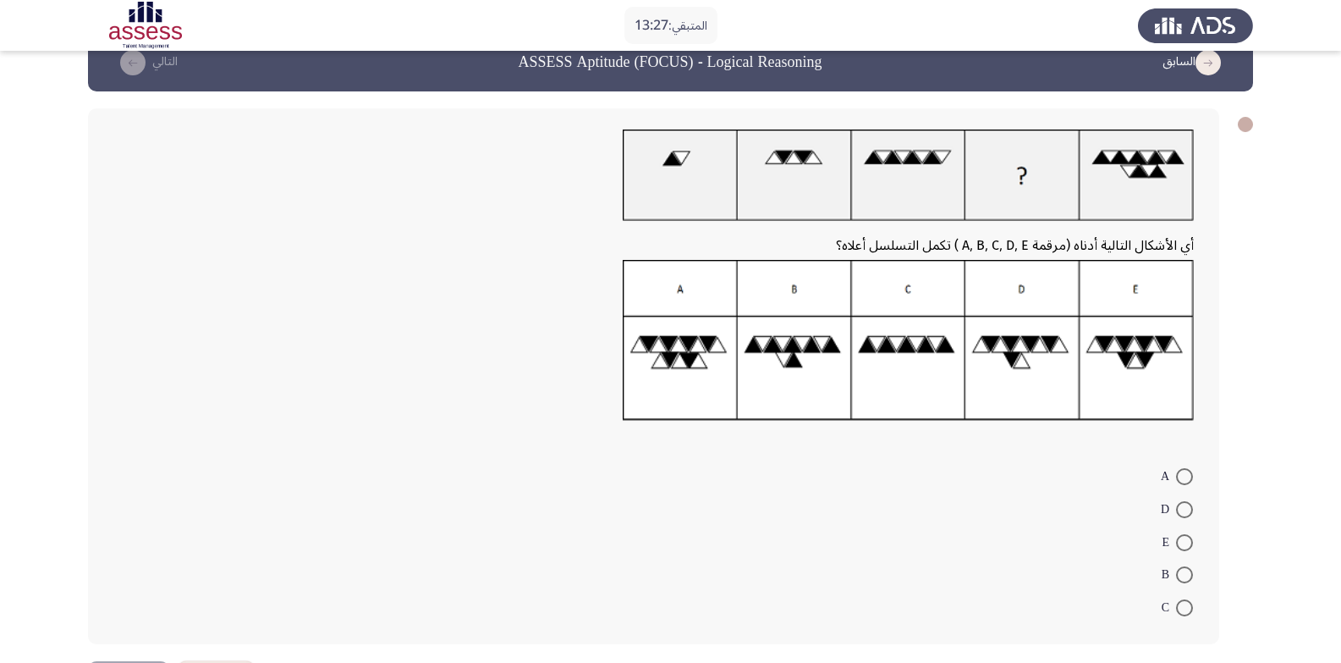
scroll to position [68, 0]
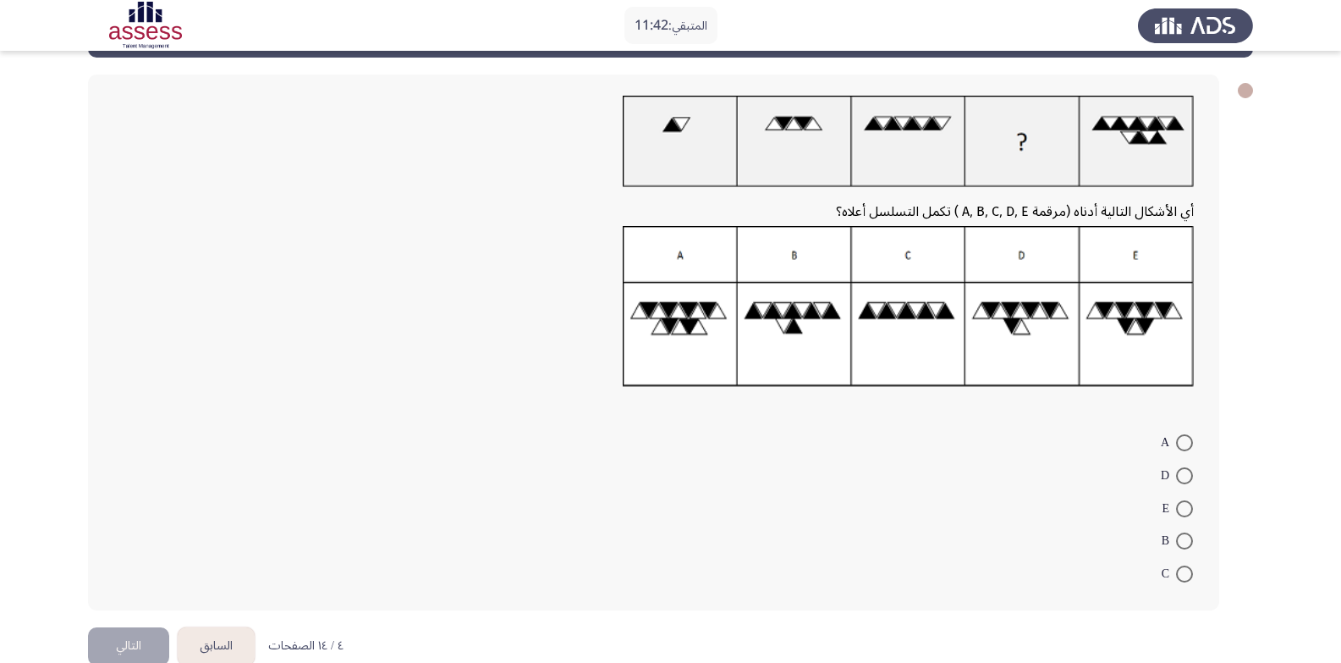
click at [1186, 444] on span at bounding box center [1184, 442] width 17 height 17
click at [1186, 444] on input "A" at bounding box center [1184, 442] width 17 height 17
radio input "true"
click at [145, 643] on button "التالي" at bounding box center [128, 643] width 81 height 38
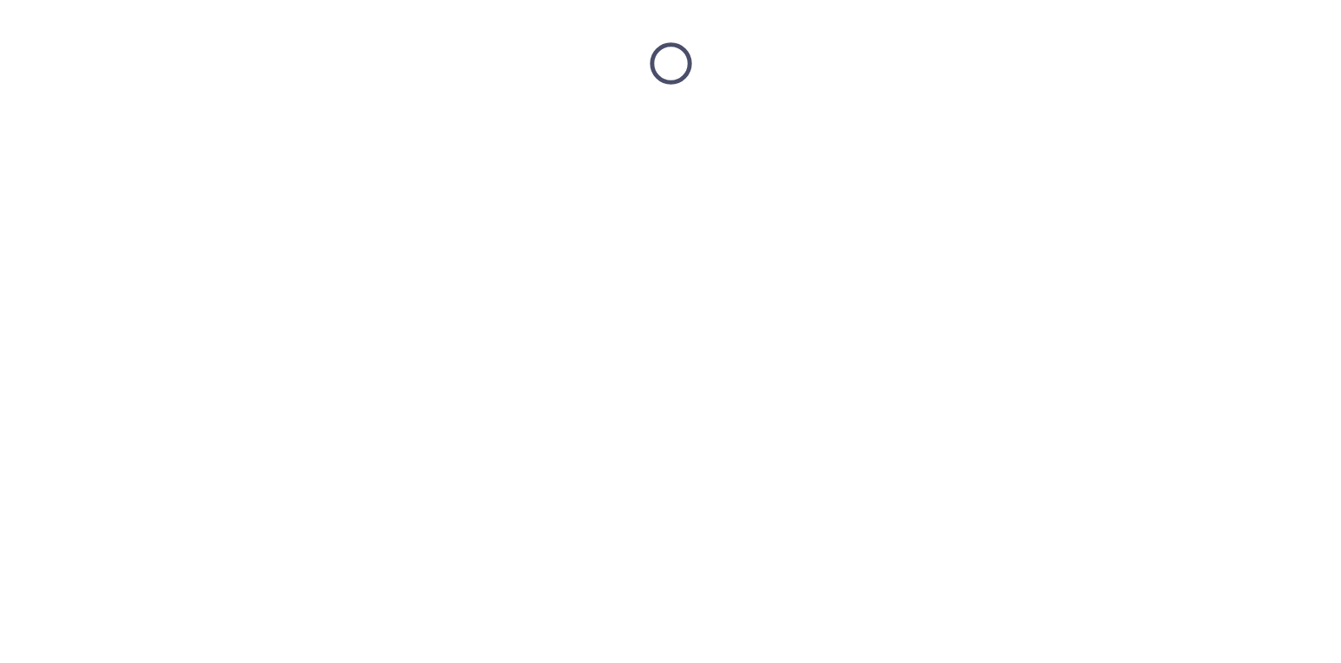
scroll to position [0, 0]
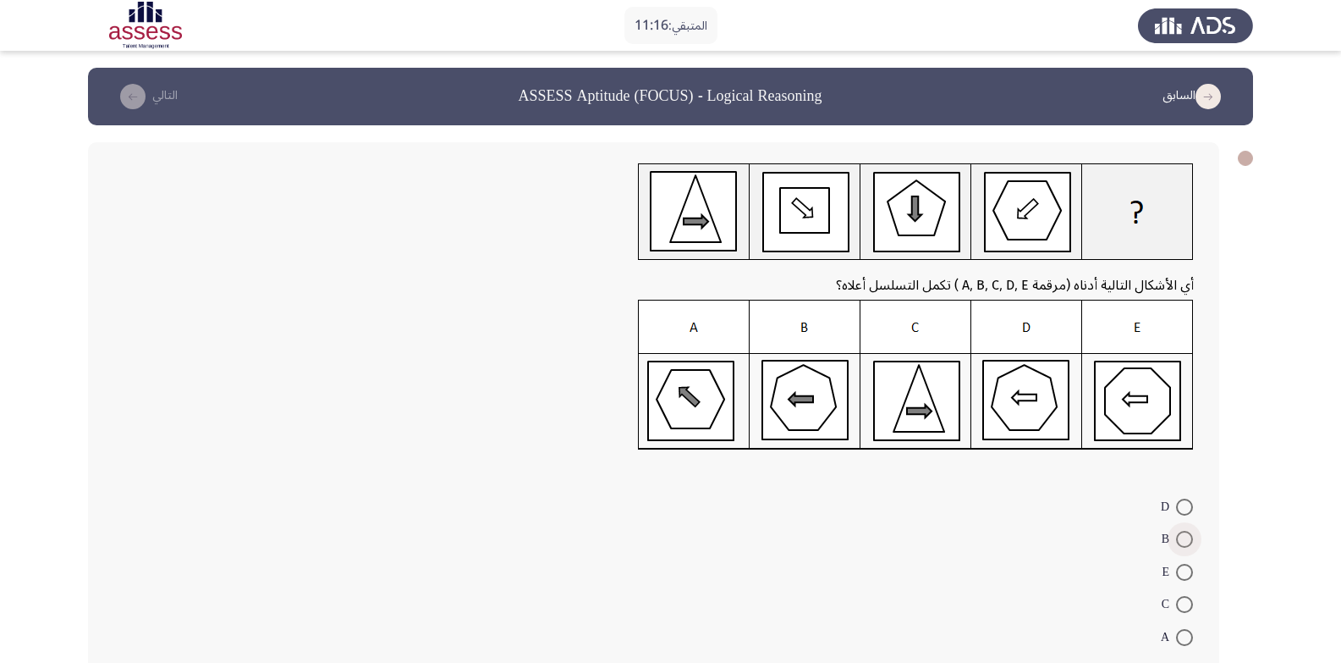
click at [1184, 536] on span at bounding box center [1184, 539] width 17 height 17
click at [1184, 536] on input "B" at bounding box center [1184, 539] width 17 height 17
radio input "true"
click at [851, 544] on form "D B E C A" at bounding box center [653, 569] width 1081 height 161
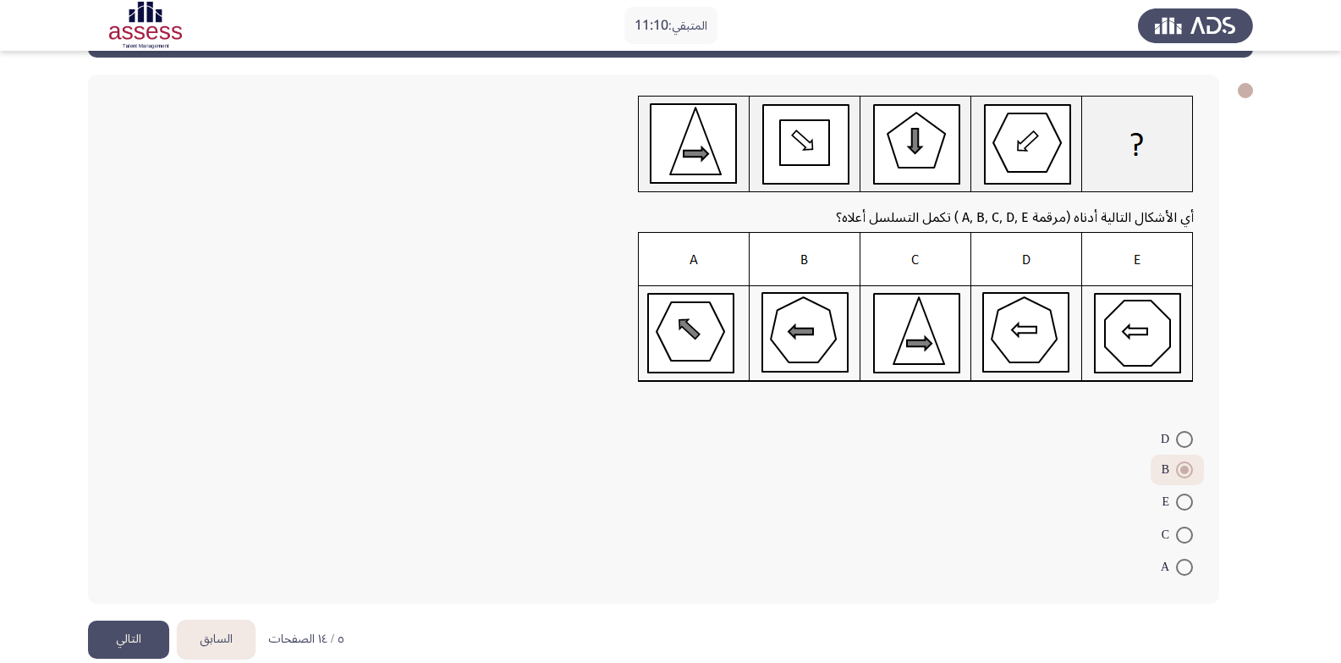
scroll to position [93, 0]
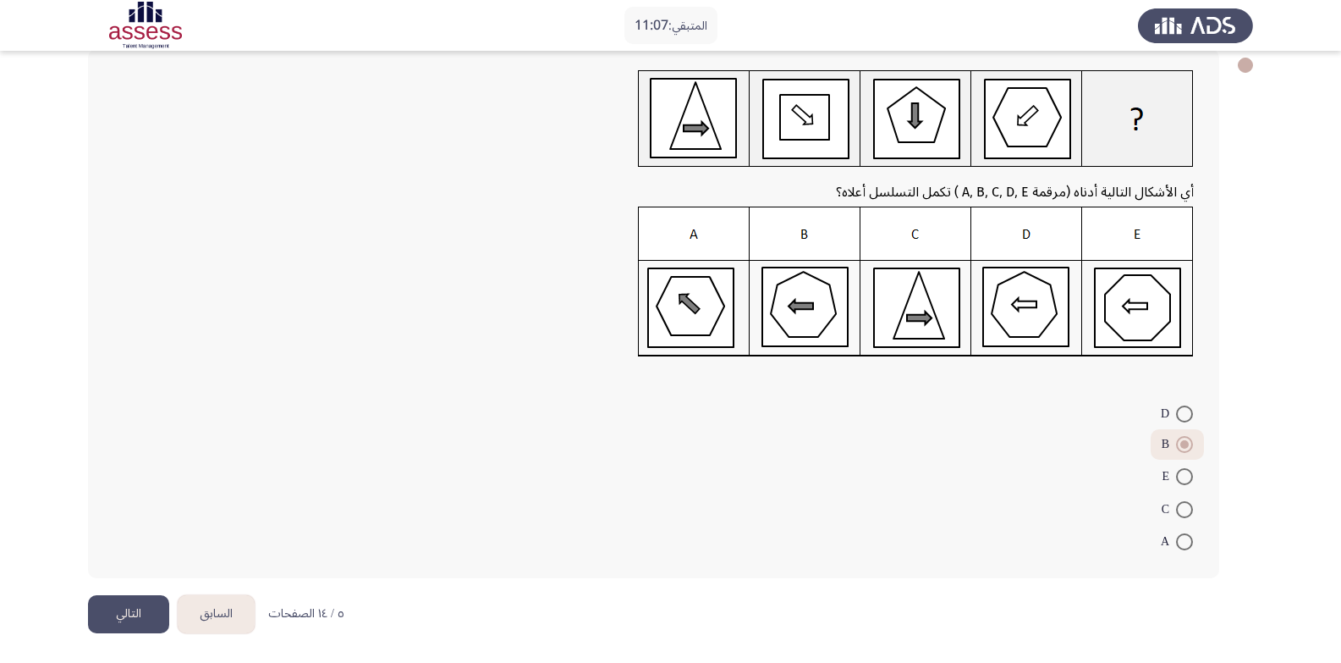
click at [136, 602] on button "التالي" at bounding box center [128, 614] width 81 height 38
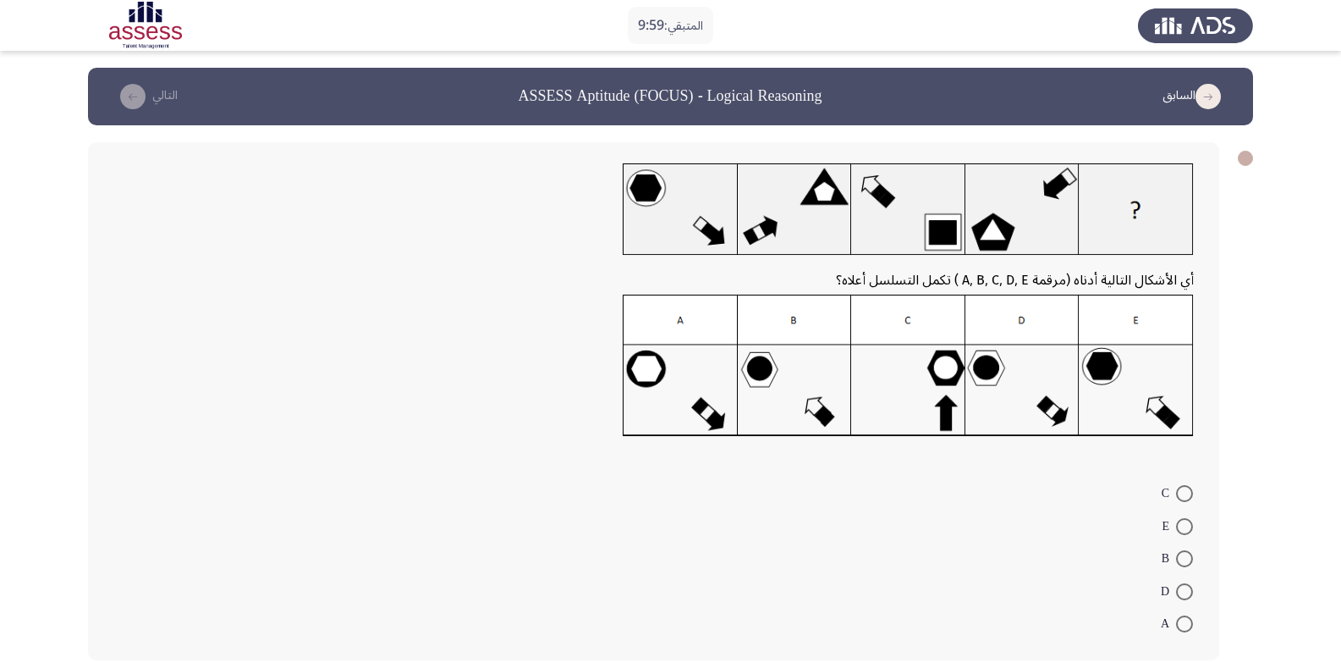
click at [1190, 491] on span at bounding box center [1184, 493] width 17 height 17
click at [1190, 491] on input "C" at bounding box center [1184, 493] width 17 height 17
radio input "true"
click at [884, 541] on form "C E B D A" at bounding box center [653, 556] width 1081 height 161
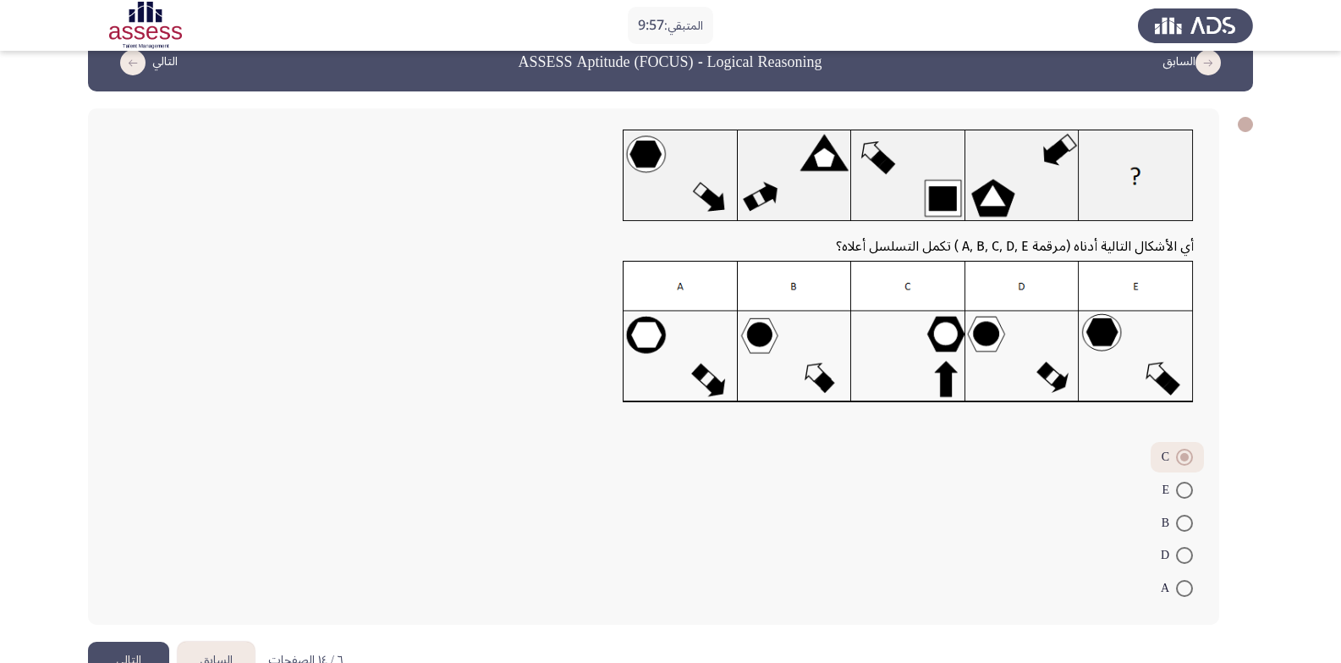
scroll to position [80, 0]
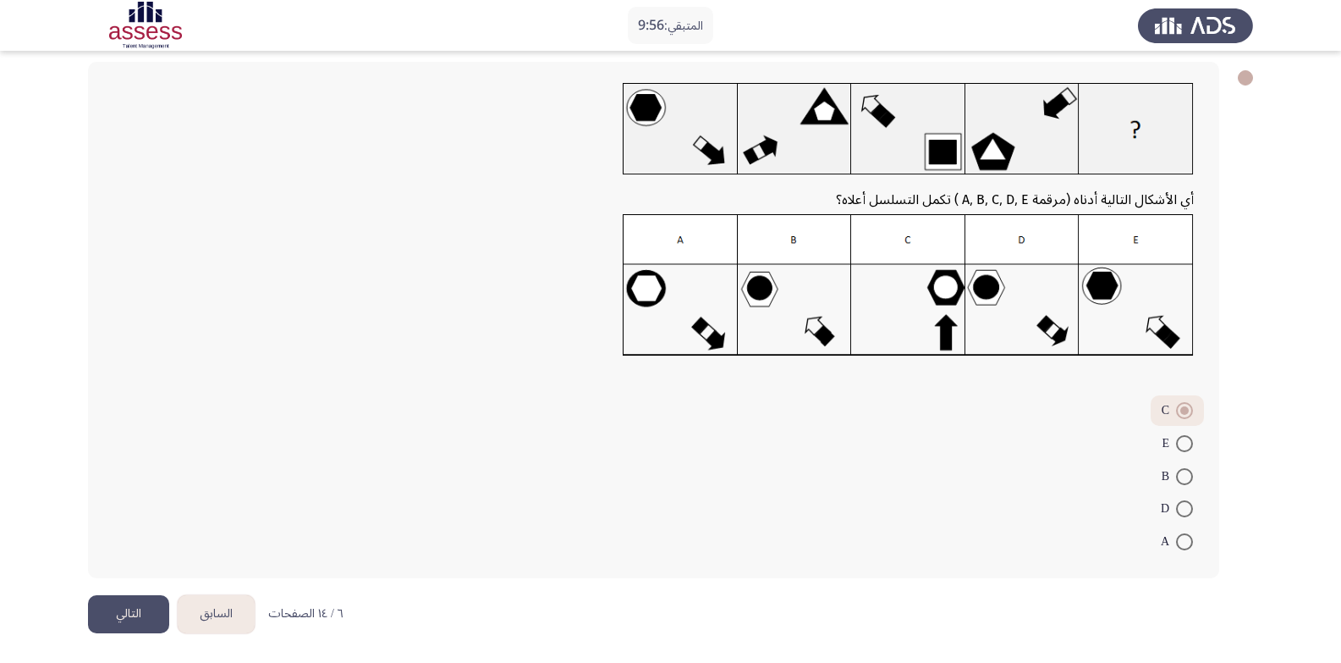
click at [139, 610] on button "التالي" at bounding box center [128, 614] width 81 height 38
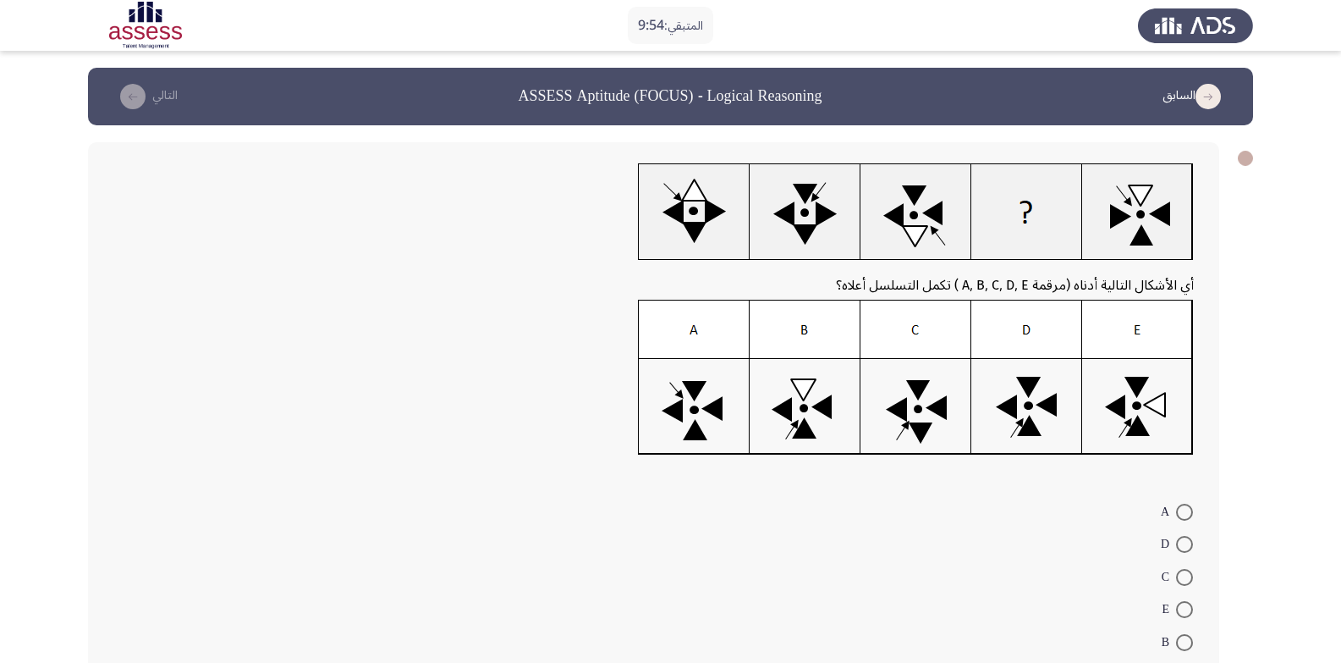
click at [337, 393] on div at bounding box center [653, 383] width 1081 height 166
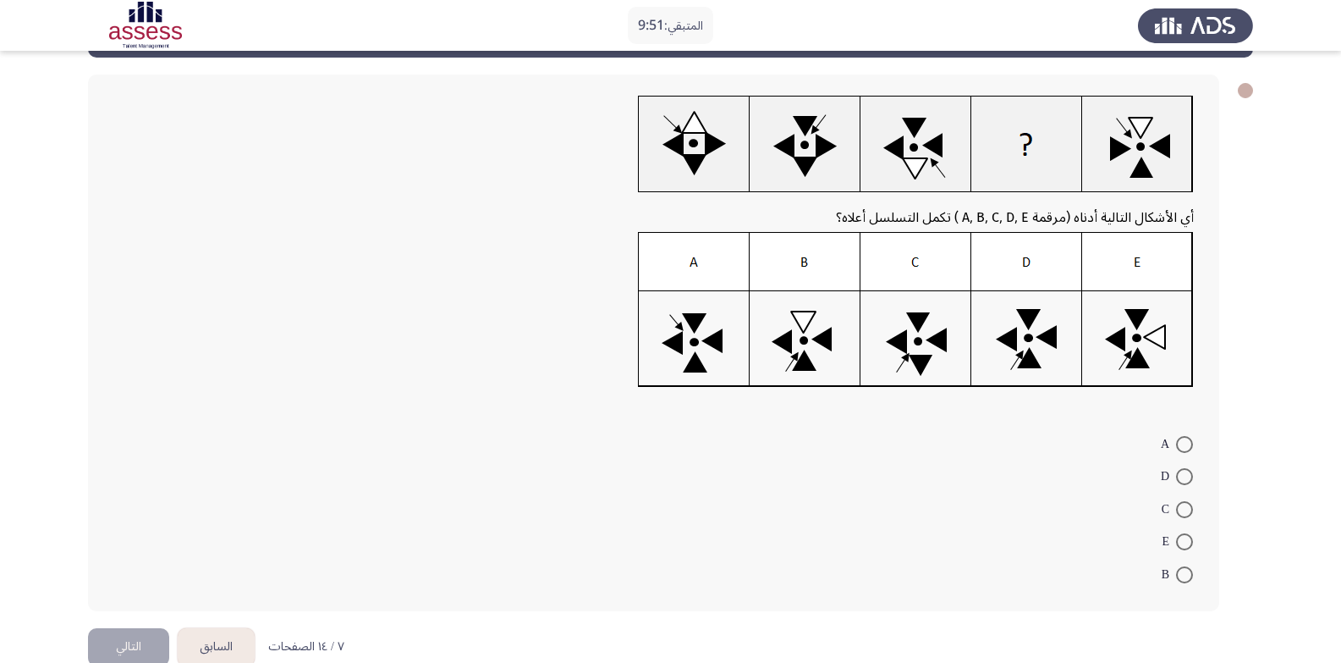
scroll to position [34, 0]
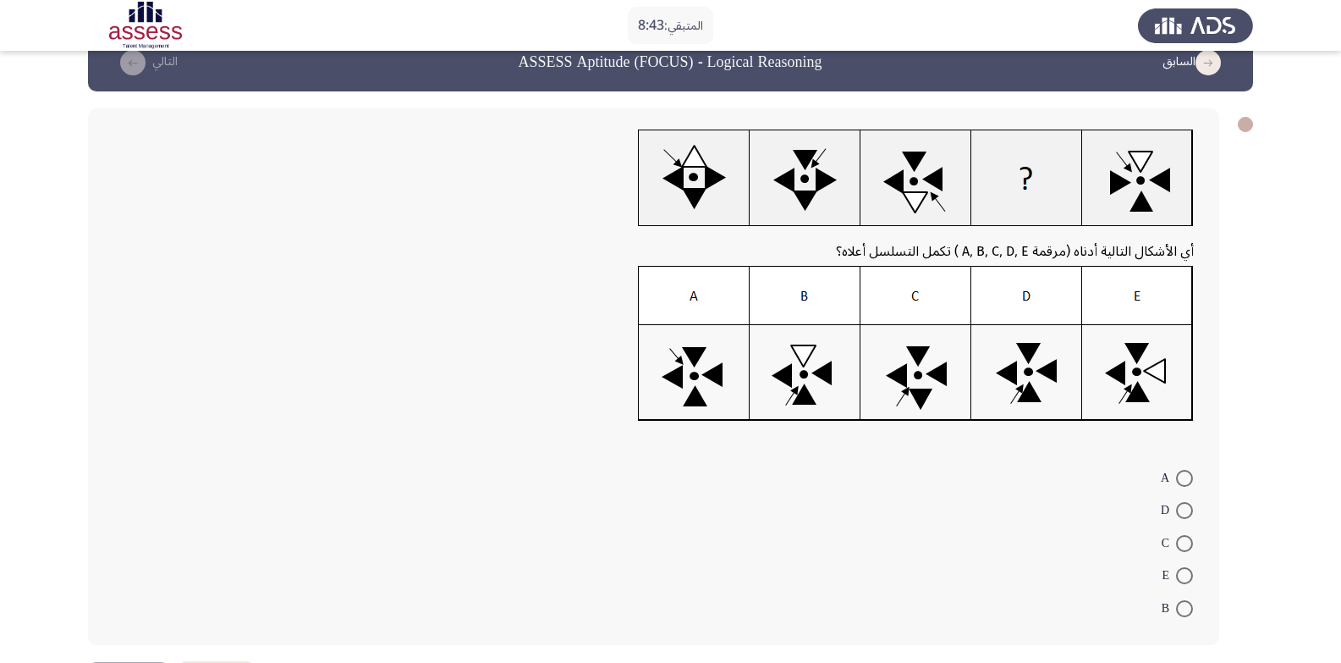
click at [1179, 537] on span at bounding box center [1184, 543] width 17 height 17
click at [1179, 537] on input "C" at bounding box center [1184, 543] width 17 height 17
radio input "true"
click at [636, 562] on form "A D C E B" at bounding box center [653, 540] width 1081 height 161
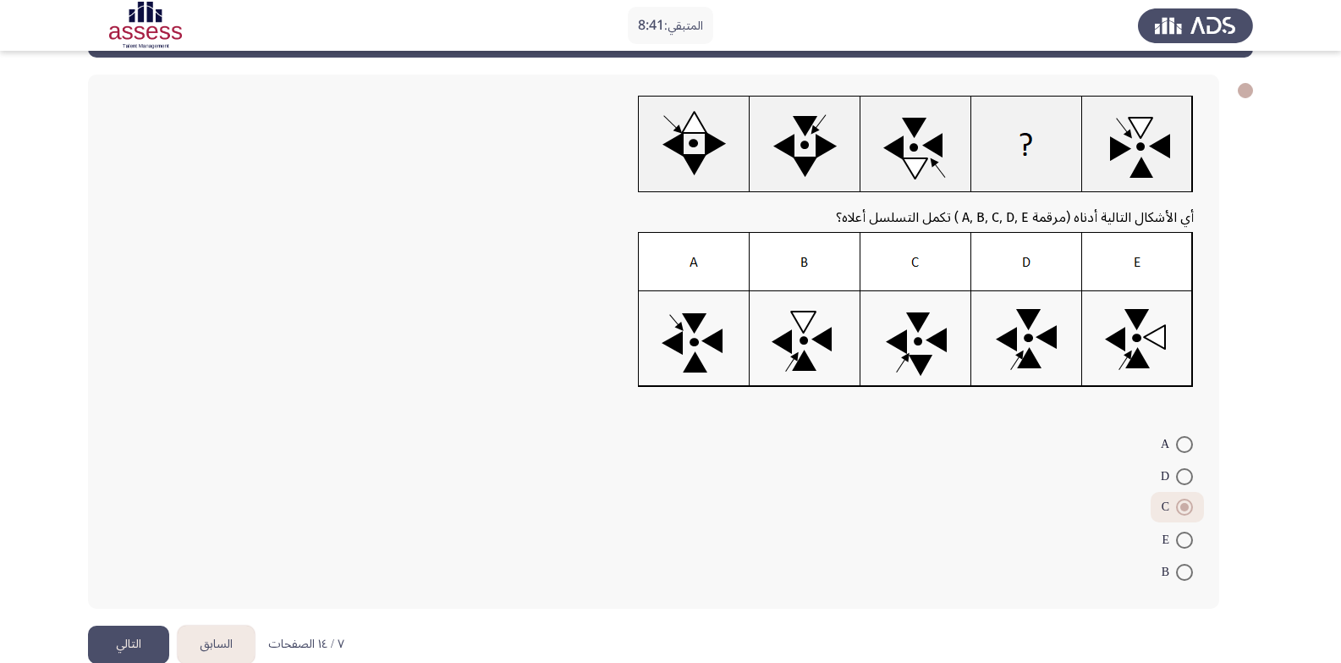
scroll to position [98, 0]
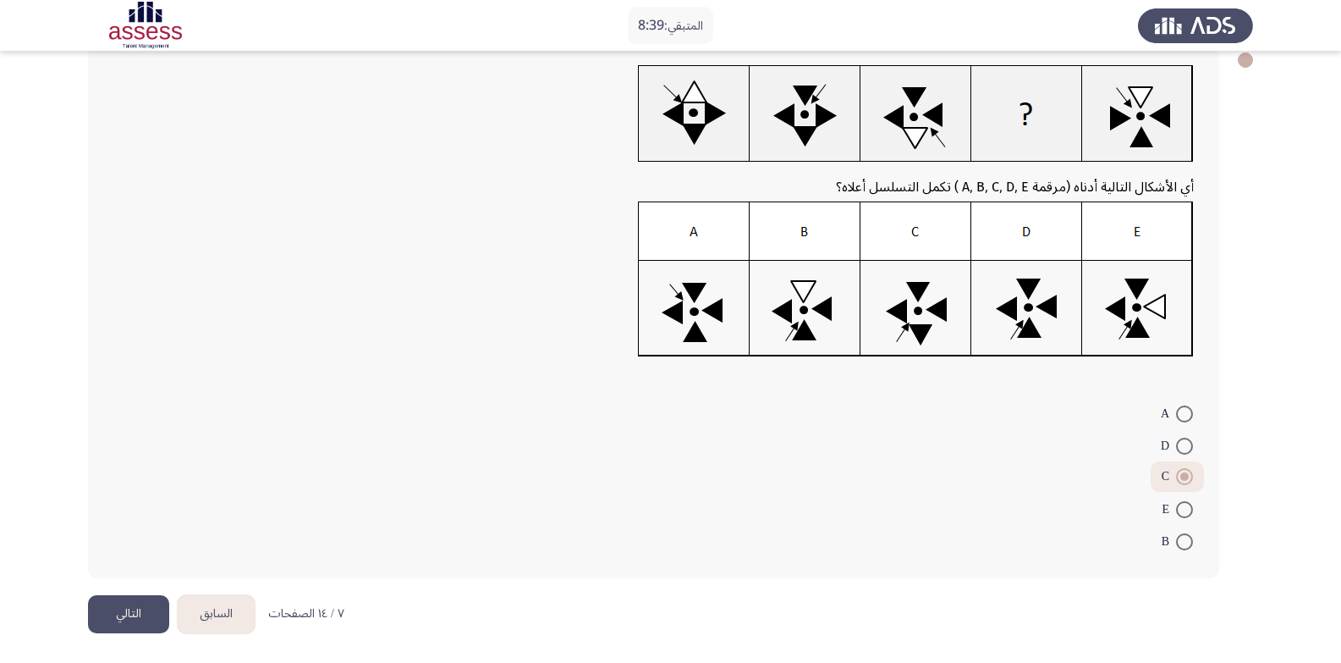
click at [98, 600] on button "التالي" at bounding box center [128, 614] width 81 height 38
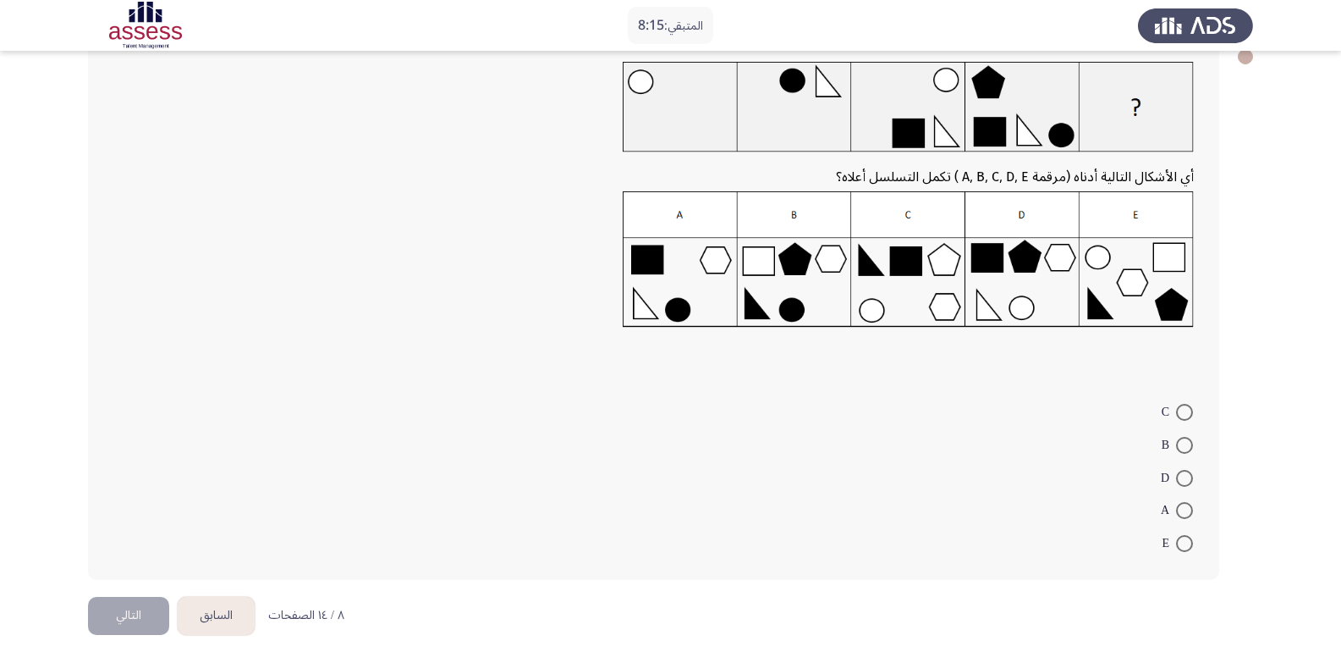
scroll to position [103, 0]
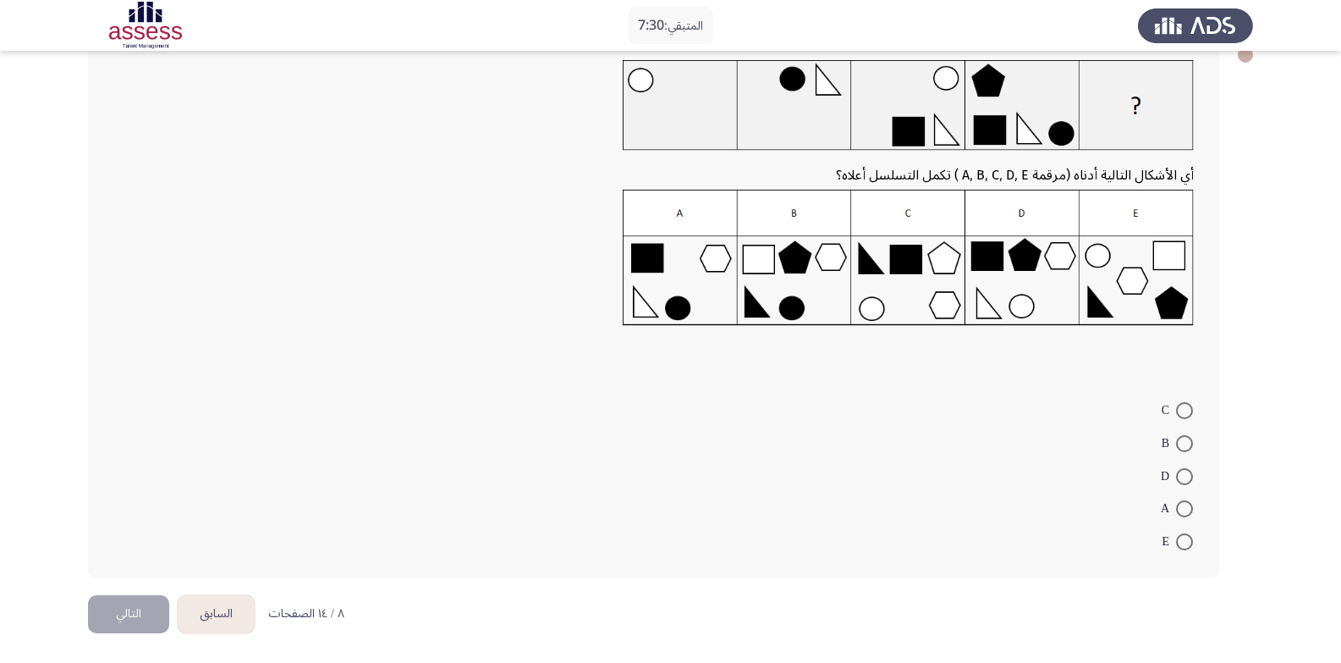
click at [1185, 474] on span at bounding box center [1184, 476] width 17 height 17
click at [1185, 474] on input "D" at bounding box center [1184, 476] width 17 height 17
radio input "true"
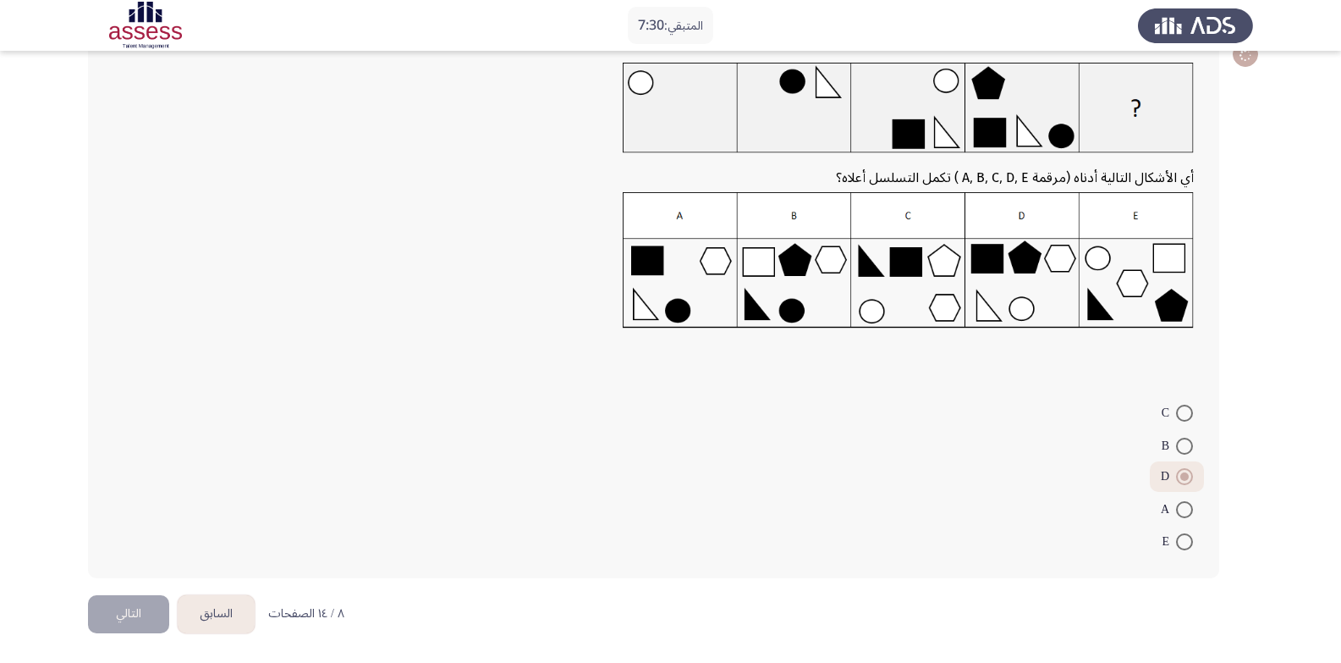
scroll to position [101, 0]
click at [745, 501] on form "C B D A E" at bounding box center [653, 476] width 1081 height 161
click at [117, 603] on button "التالي" at bounding box center [128, 614] width 81 height 38
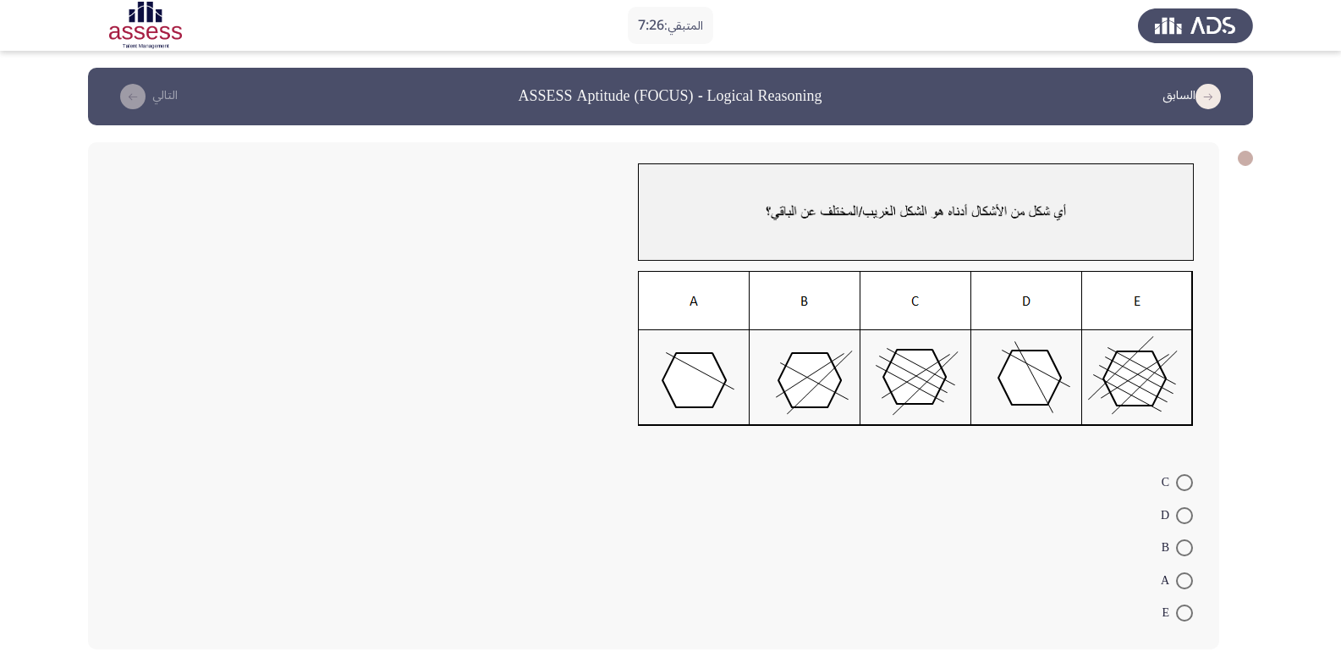
click at [268, 394] on div at bounding box center [653, 354] width 1081 height 166
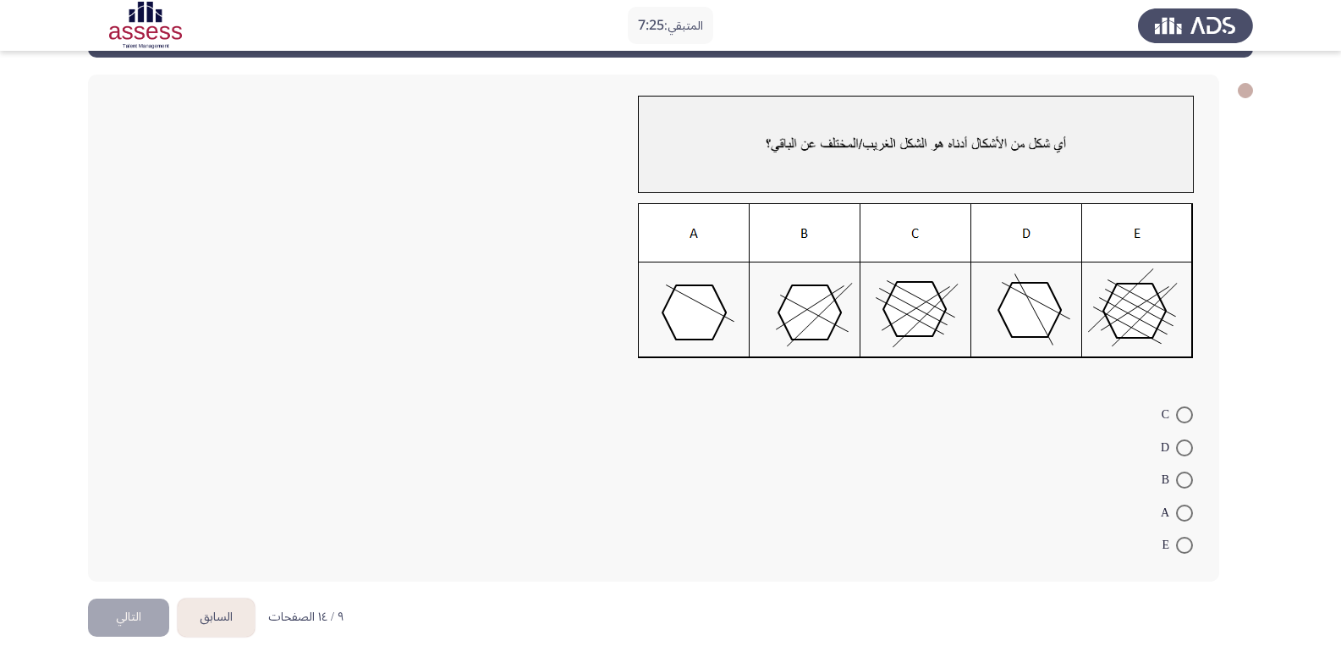
scroll to position [71, 0]
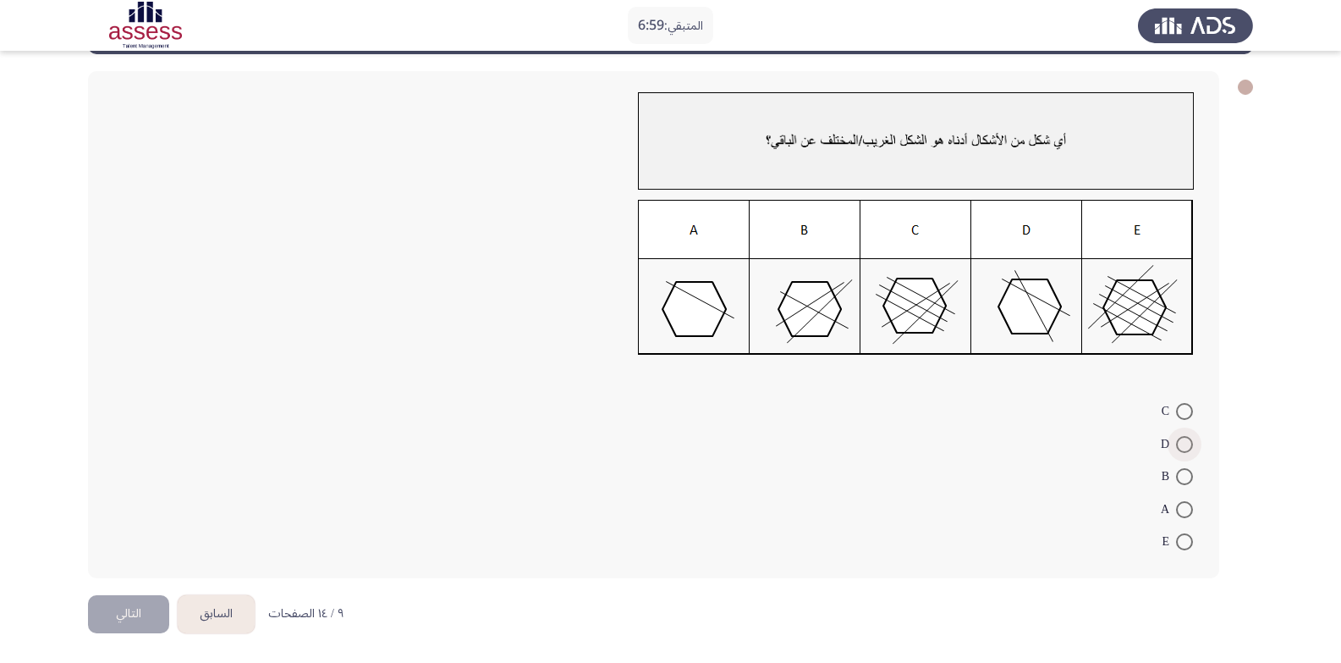
click at [1189, 446] on span at bounding box center [1184, 444] width 17 height 17
click at [1189, 446] on input "D" at bounding box center [1184, 444] width 17 height 17
radio input "true"
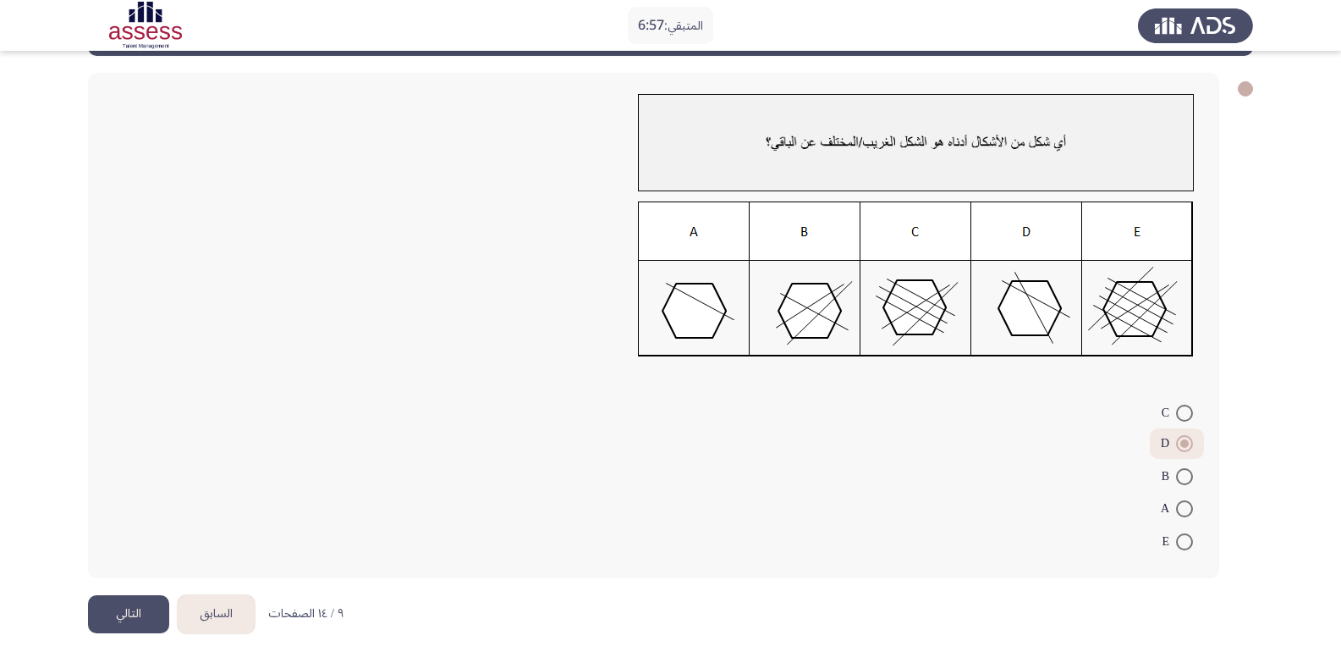
click at [123, 611] on button "التالي" at bounding box center [128, 614] width 81 height 38
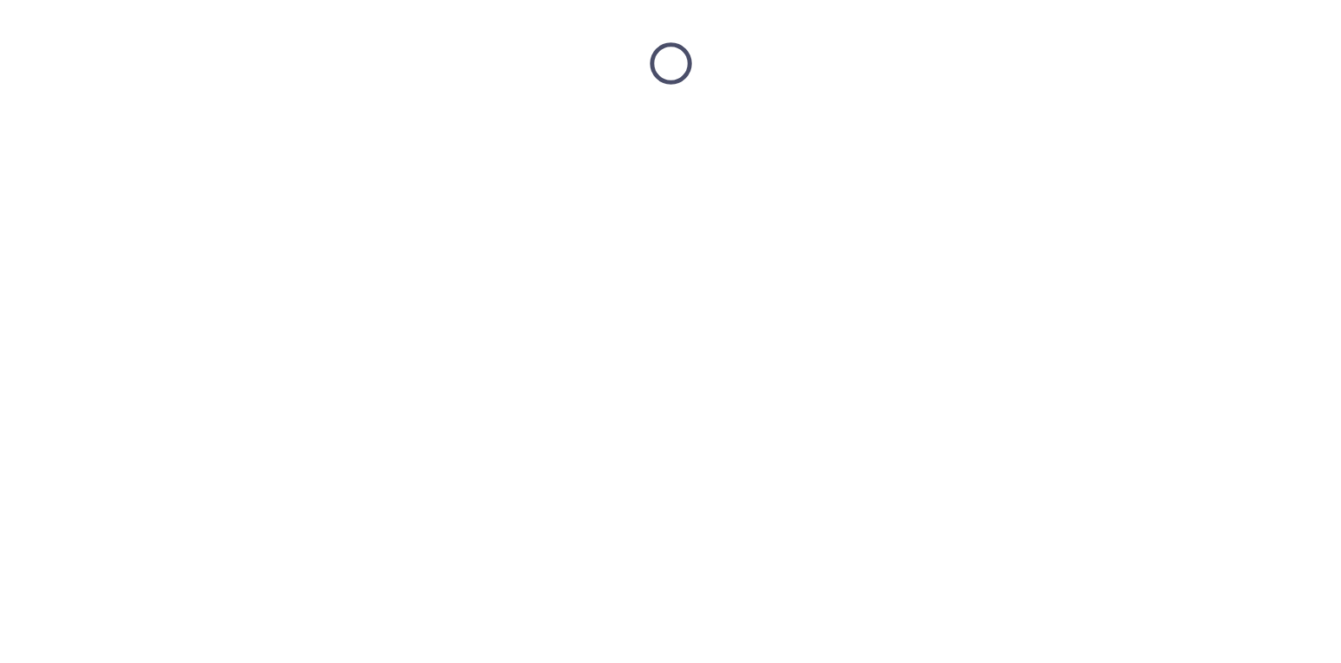
scroll to position [0, 0]
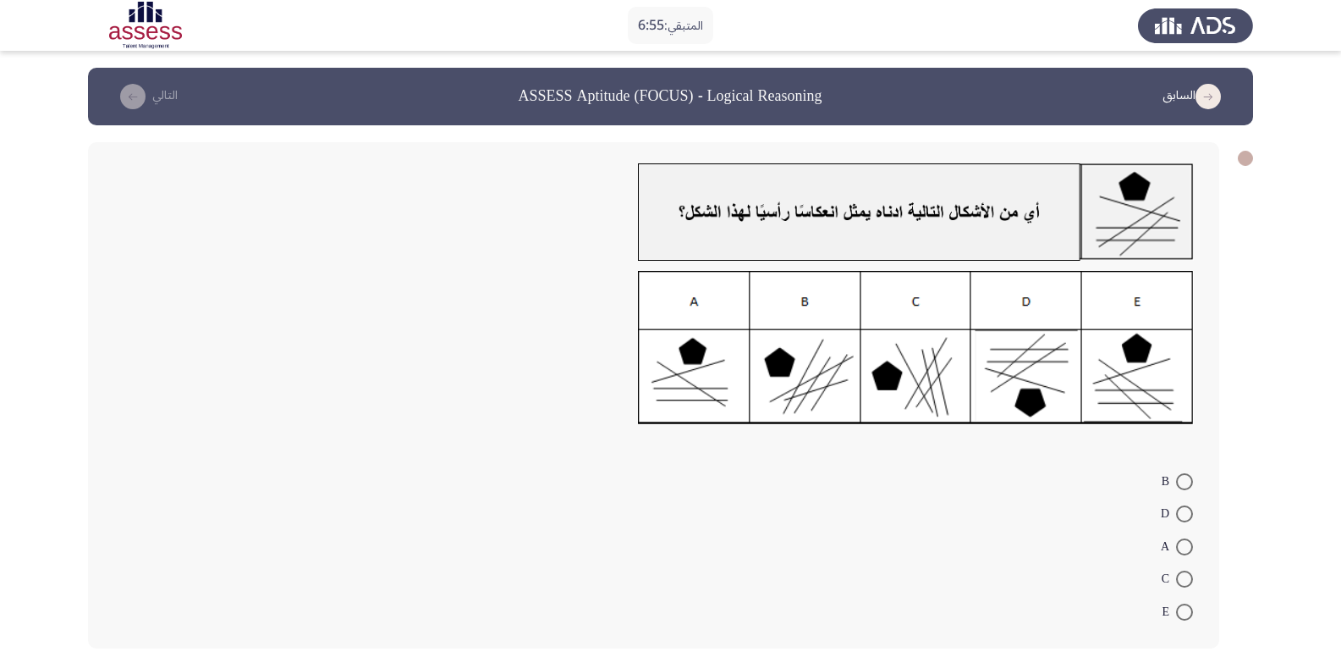
click at [415, 230] on div at bounding box center [653, 216] width 1081 height 107
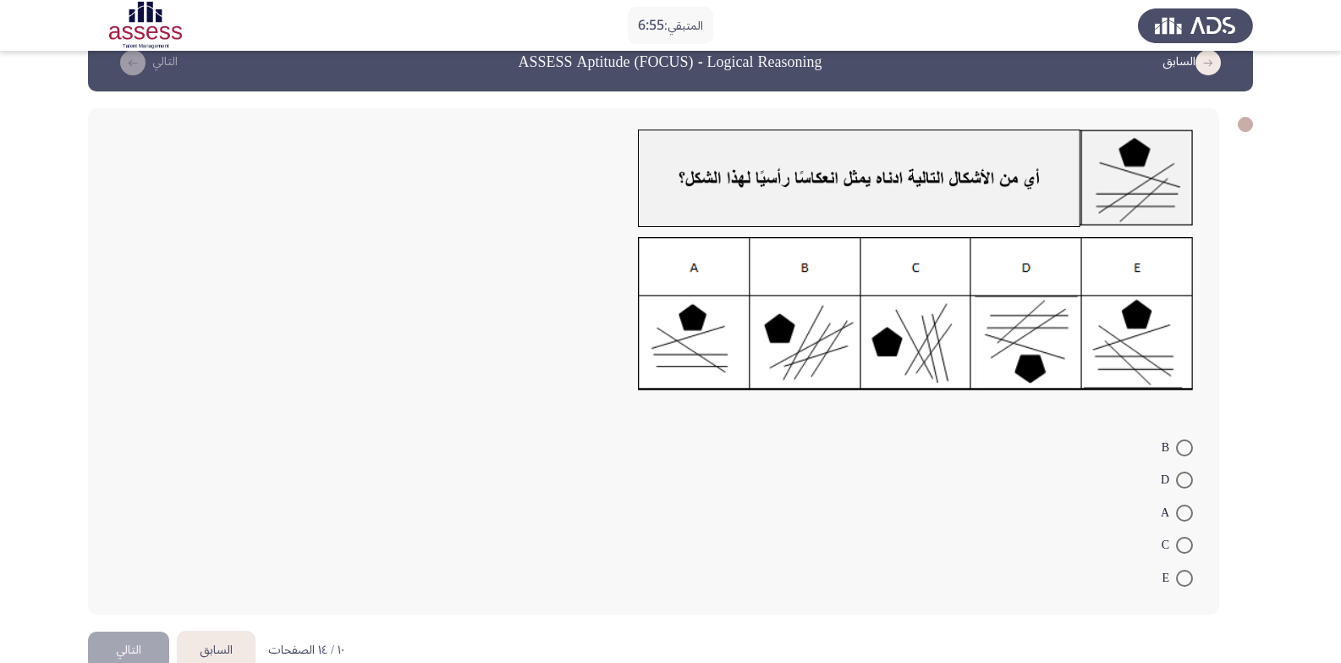
scroll to position [70, 0]
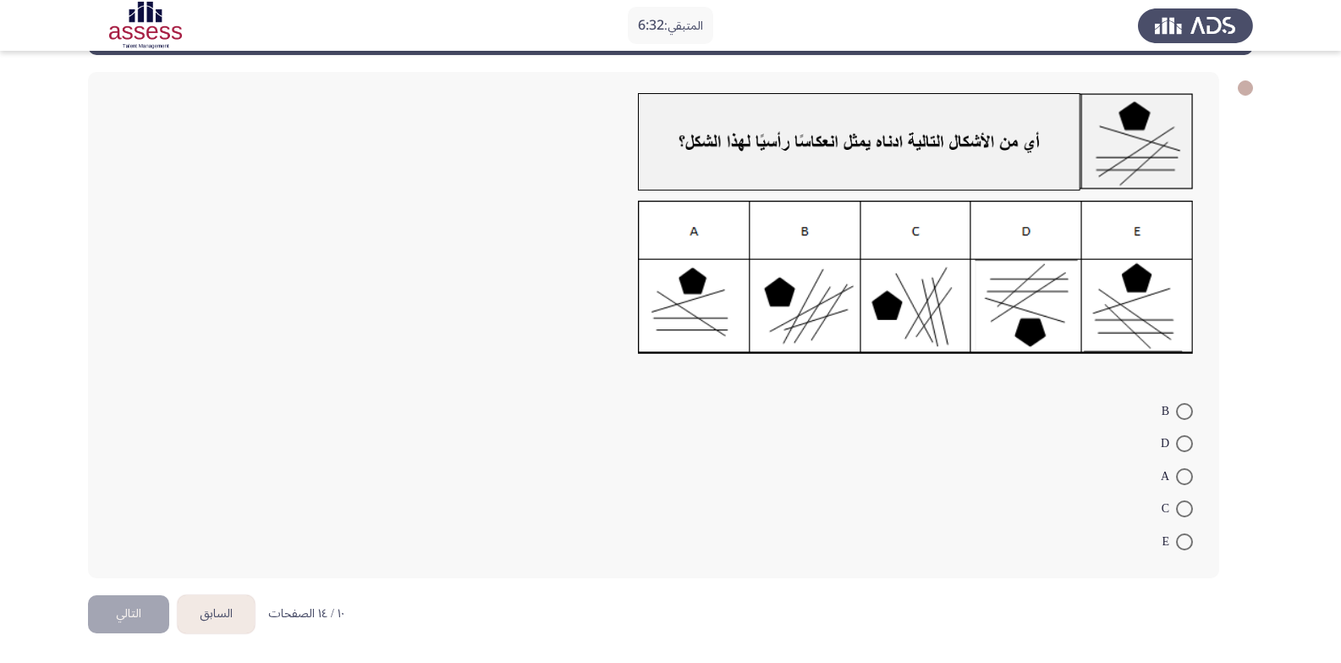
click at [1178, 443] on span at bounding box center [1184, 443] width 17 height 17
click at [1178, 443] on input "D" at bounding box center [1184, 443] width 17 height 17
radio input "true"
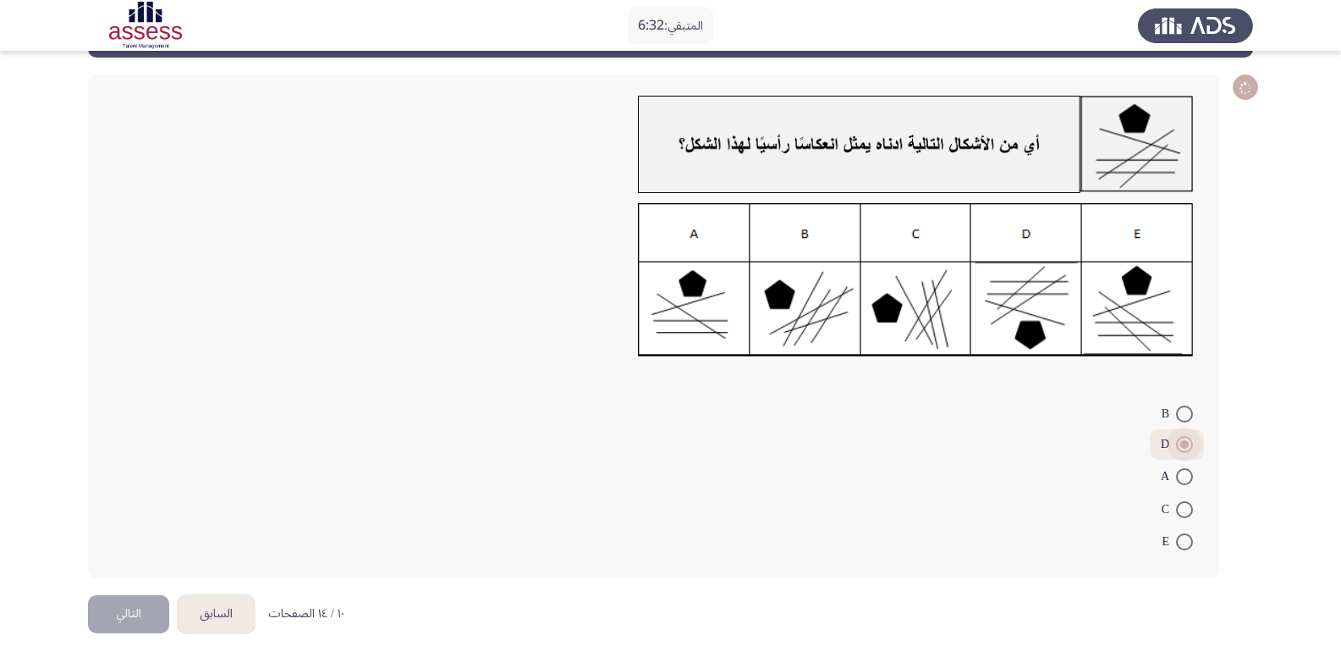
scroll to position [68, 0]
click at [622, 503] on form "B D A C E" at bounding box center [653, 476] width 1081 height 161
click at [1185, 542] on span at bounding box center [1185, 542] width 0 height 0
click at [1185, 541] on input "E" at bounding box center [1184, 541] width 17 height 17
radio input "true"
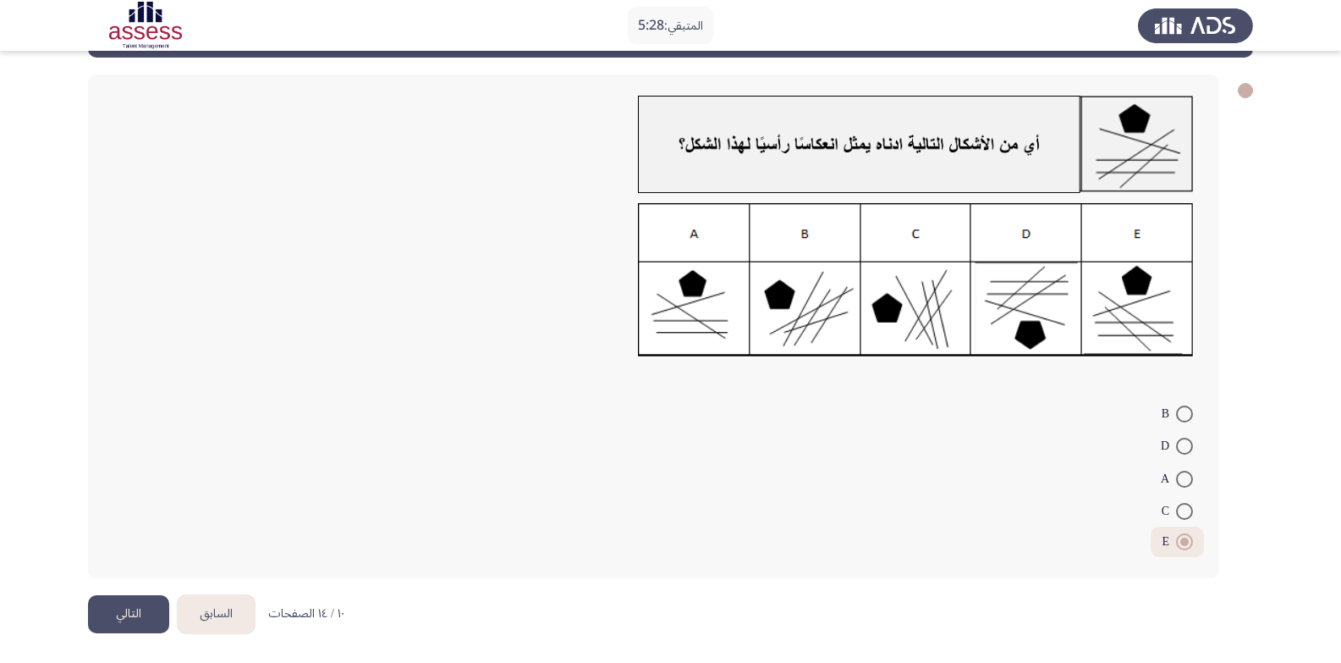
click at [140, 605] on button "التالي" at bounding box center [128, 614] width 81 height 38
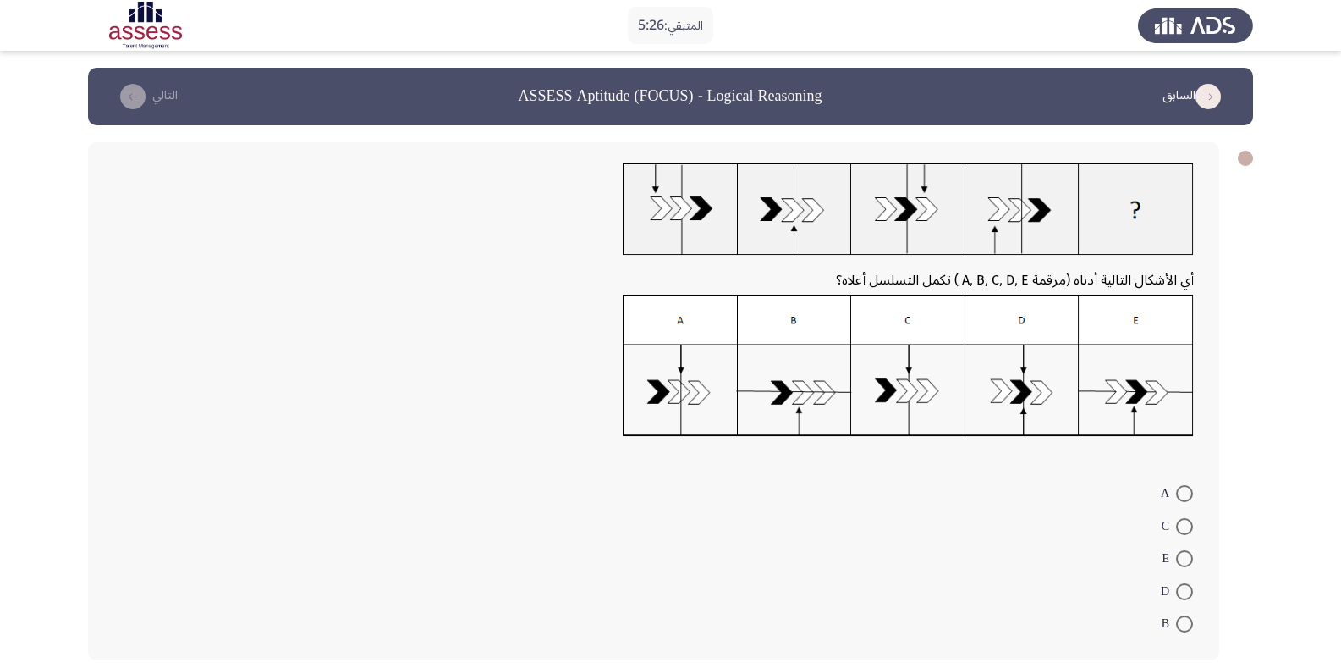
click at [477, 180] on div at bounding box center [653, 214] width 1081 height 102
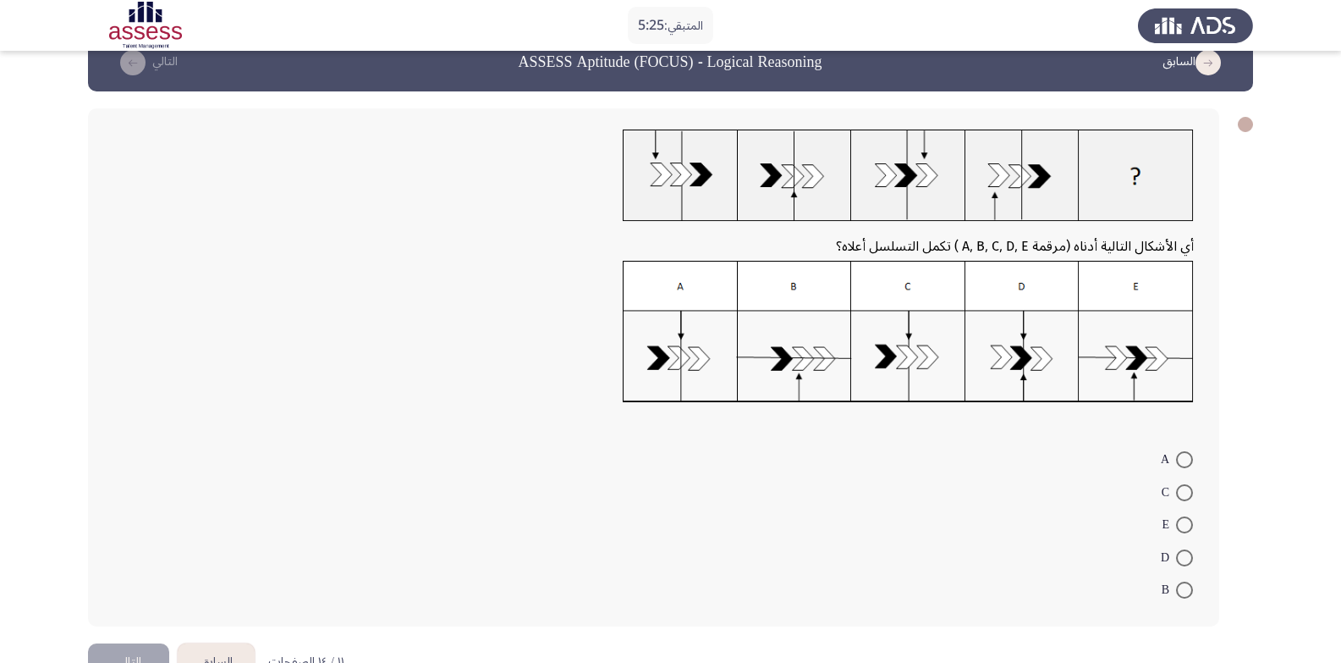
scroll to position [68, 0]
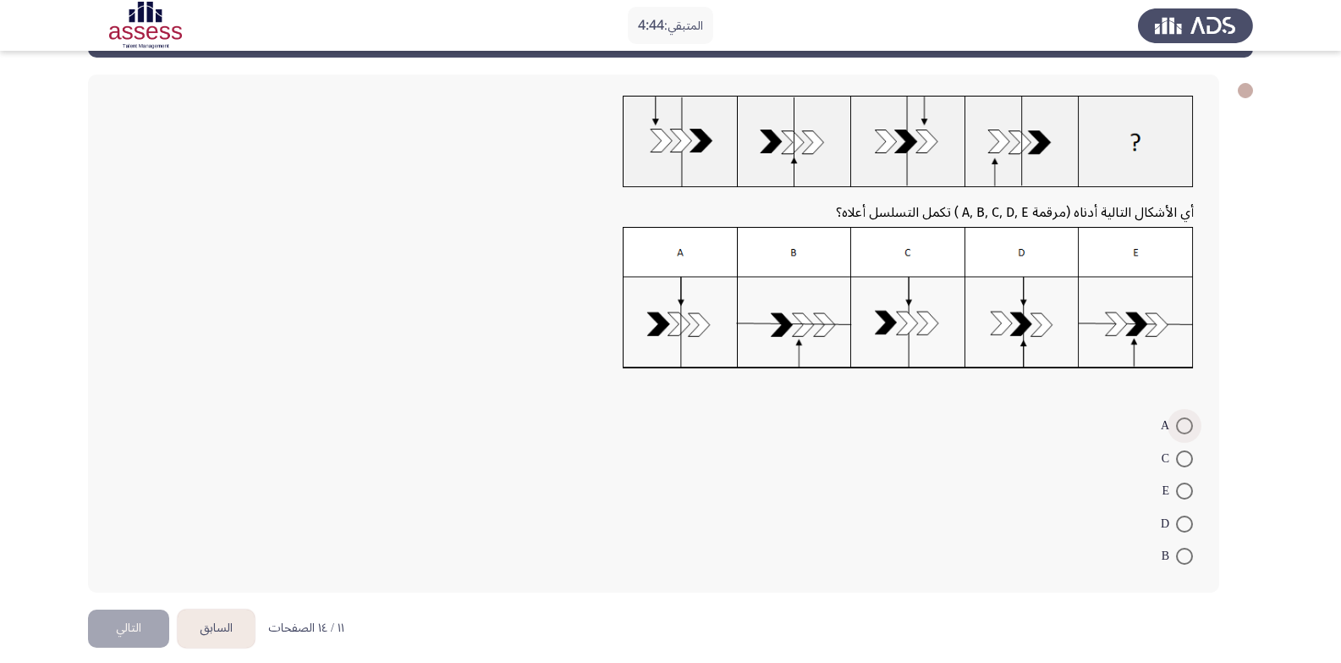
click at [1181, 421] on span at bounding box center [1184, 425] width 17 height 17
click at [1181, 421] on input "A" at bounding box center [1184, 425] width 17 height 17
radio input "true"
click at [126, 618] on button "التالي" at bounding box center [128, 627] width 81 height 38
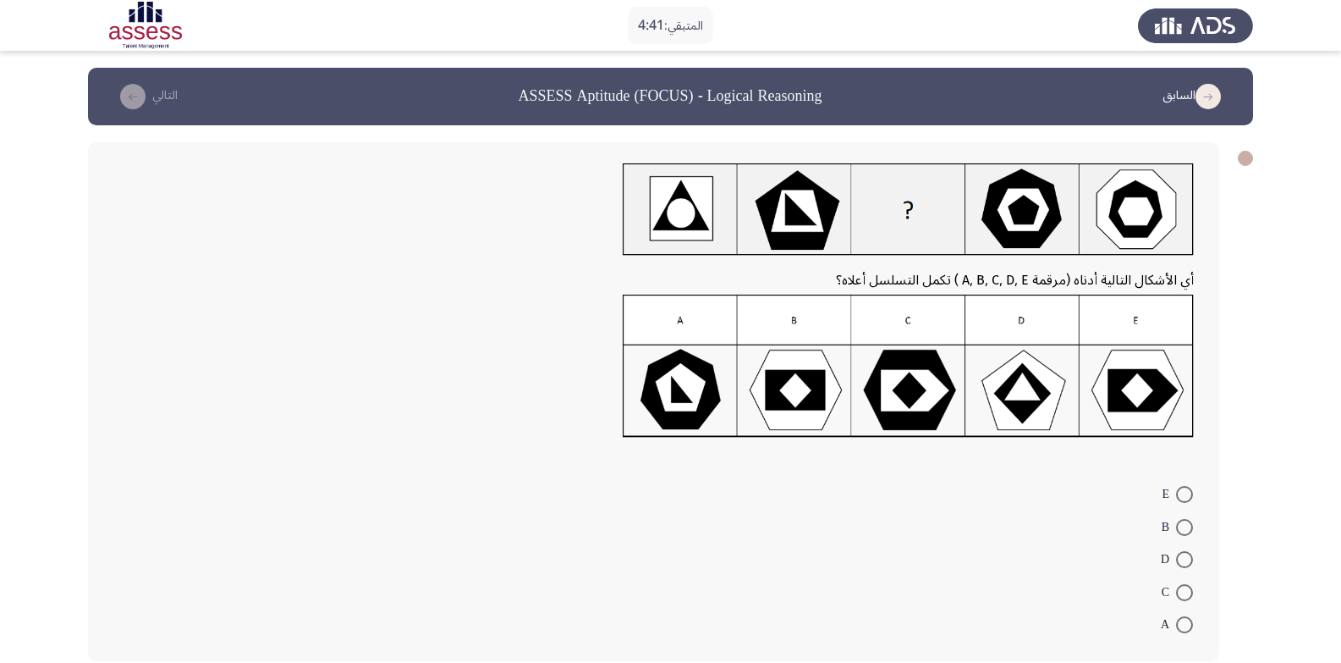
click at [285, 432] on div at bounding box center [653, 371] width 1081 height 154
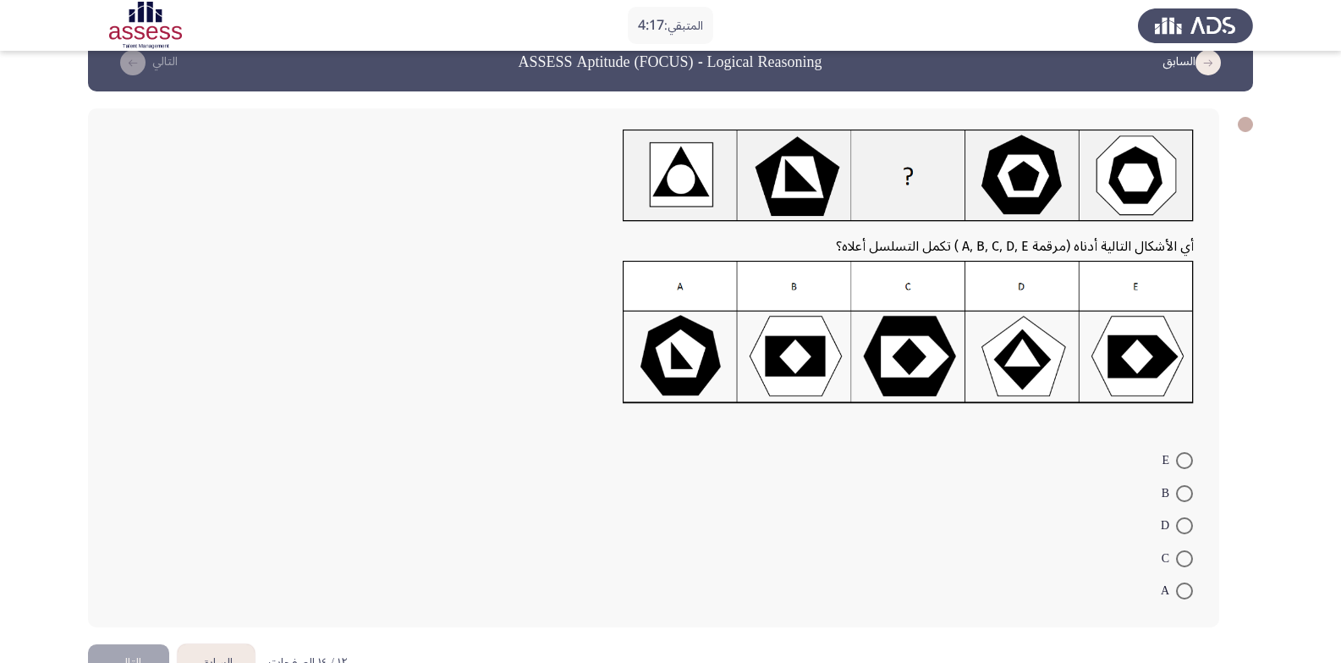
click at [222, 433] on div "أي الأشكال التالية أدناه (مرقمة A, B, C, D, E ) تكمل التسلسل أعلاه؟ E B D C A" at bounding box center [653, 367] width 1131 height 519
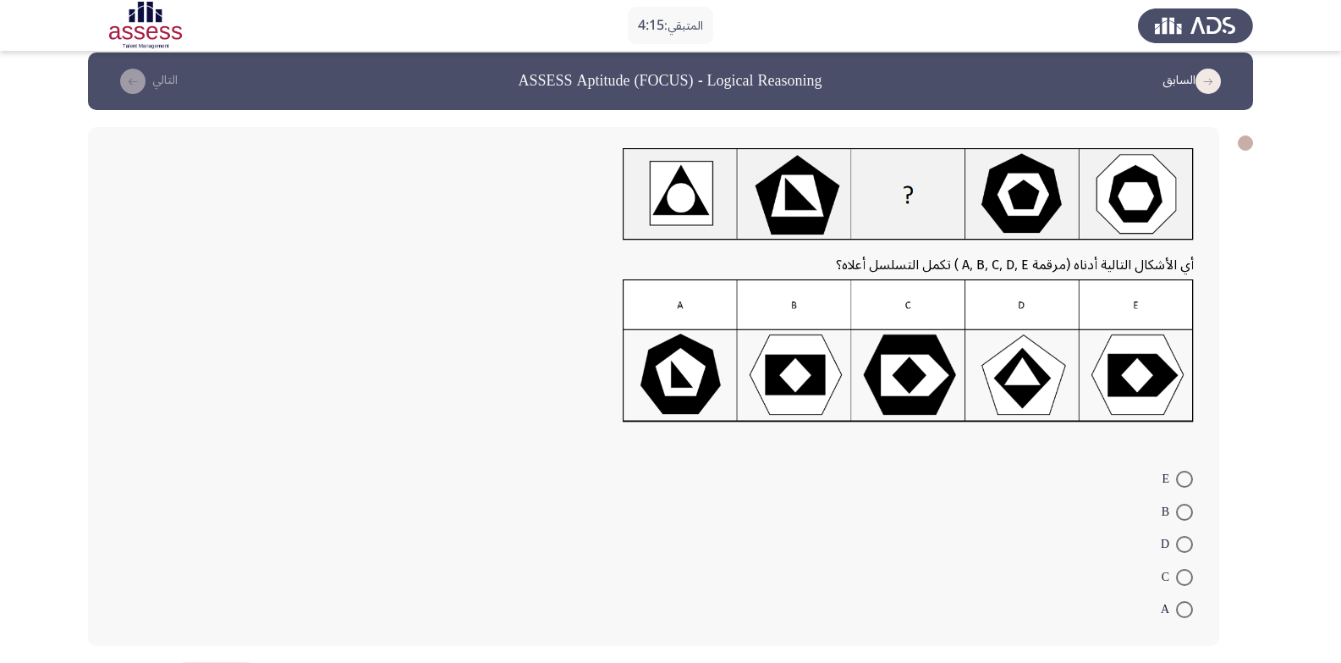
scroll to position [49, 0]
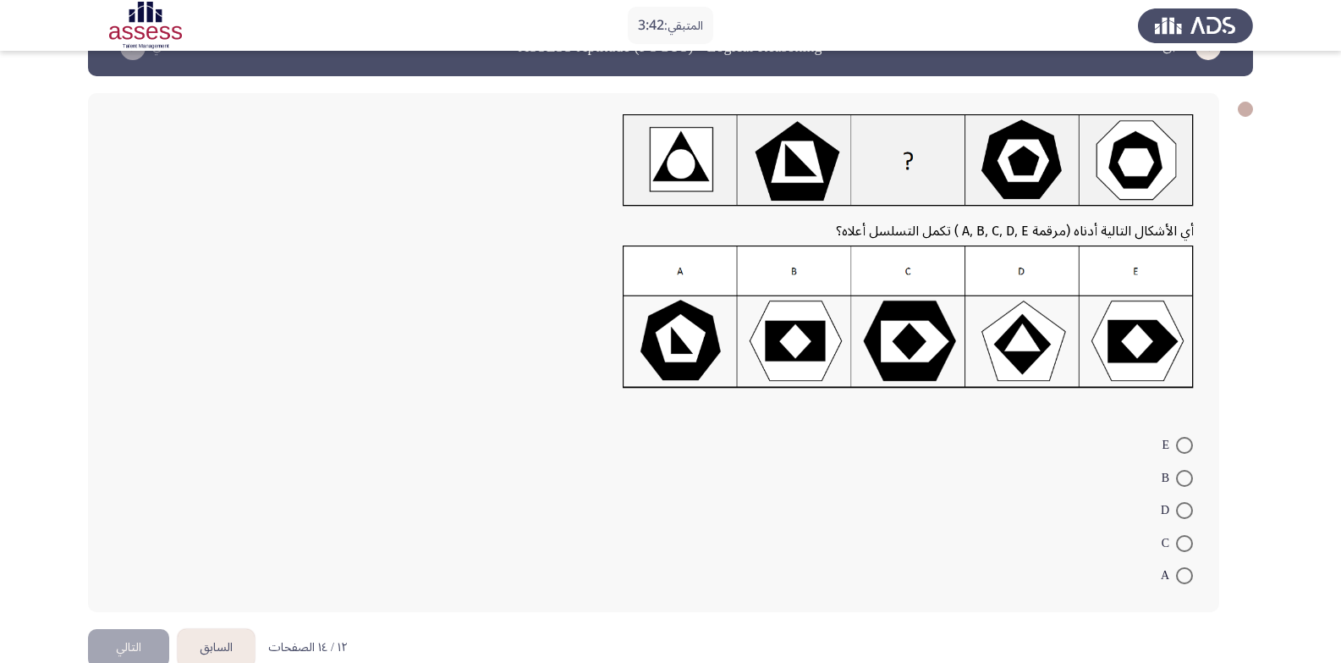
click at [1185, 545] on span at bounding box center [1184, 543] width 17 height 17
click at [1185, 545] on input "C" at bounding box center [1184, 543] width 17 height 17
radio input "true"
click at [132, 639] on button "التالي" at bounding box center [128, 646] width 81 height 38
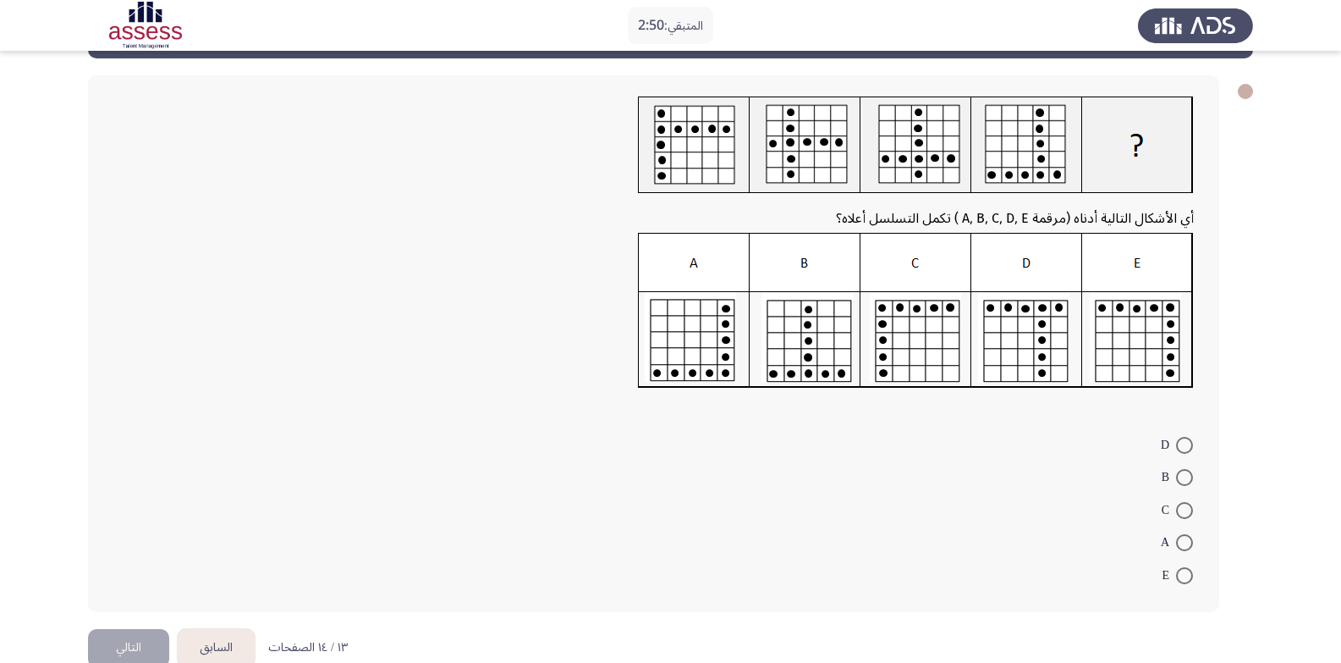
scroll to position [0, 0]
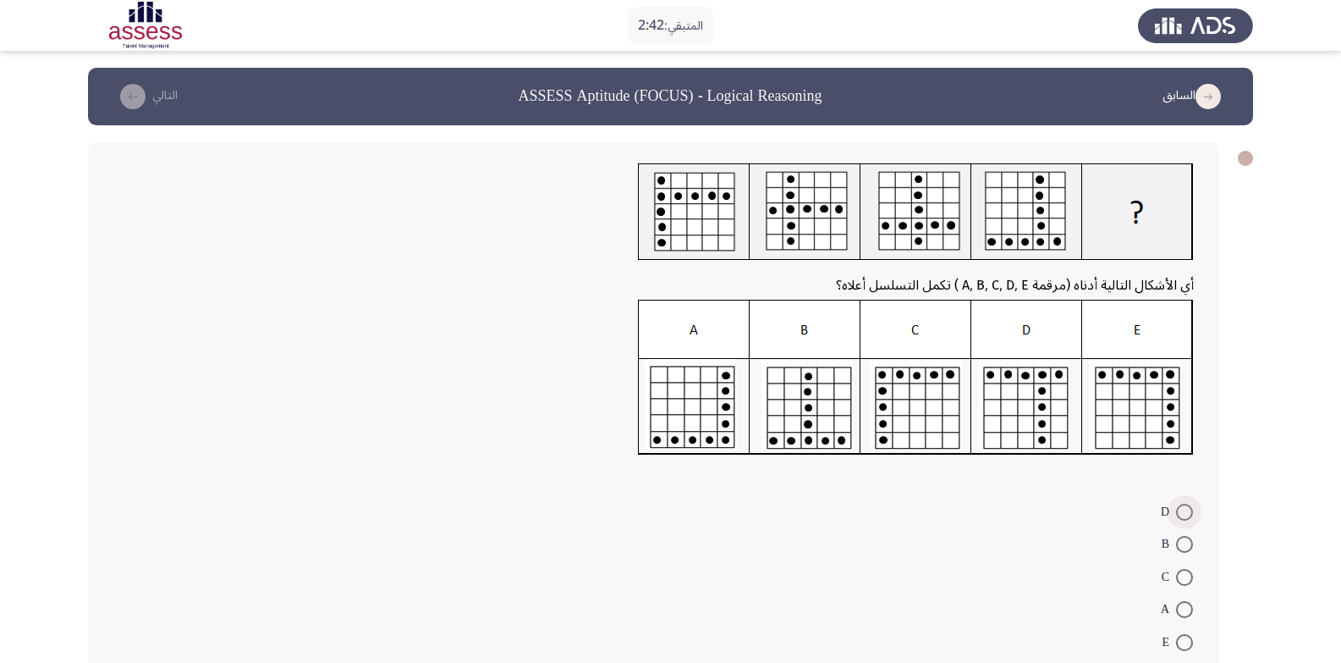
click at [1185, 505] on span at bounding box center [1184, 511] width 17 height 17
click at [1185, 505] on input "D" at bounding box center [1184, 511] width 17 height 17
radio input "true"
click at [657, 522] on form "D B C A E" at bounding box center [653, 574] width 1081 height 161
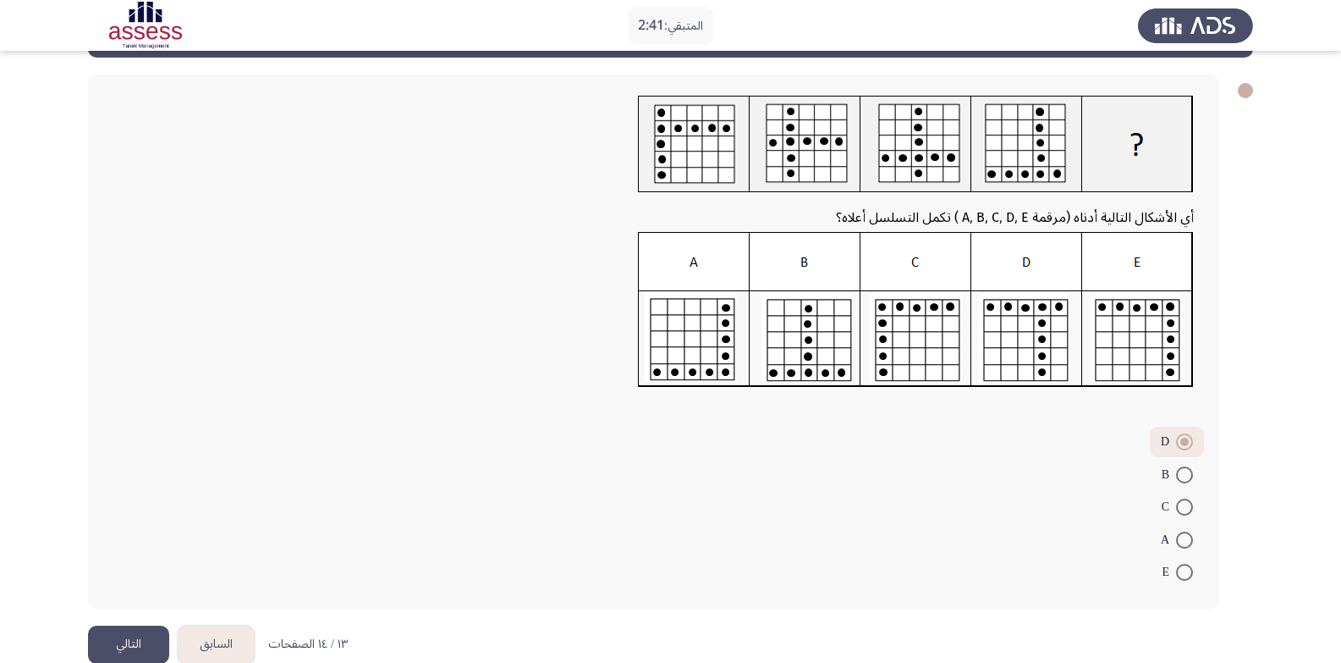
scroll to position [98, 0]
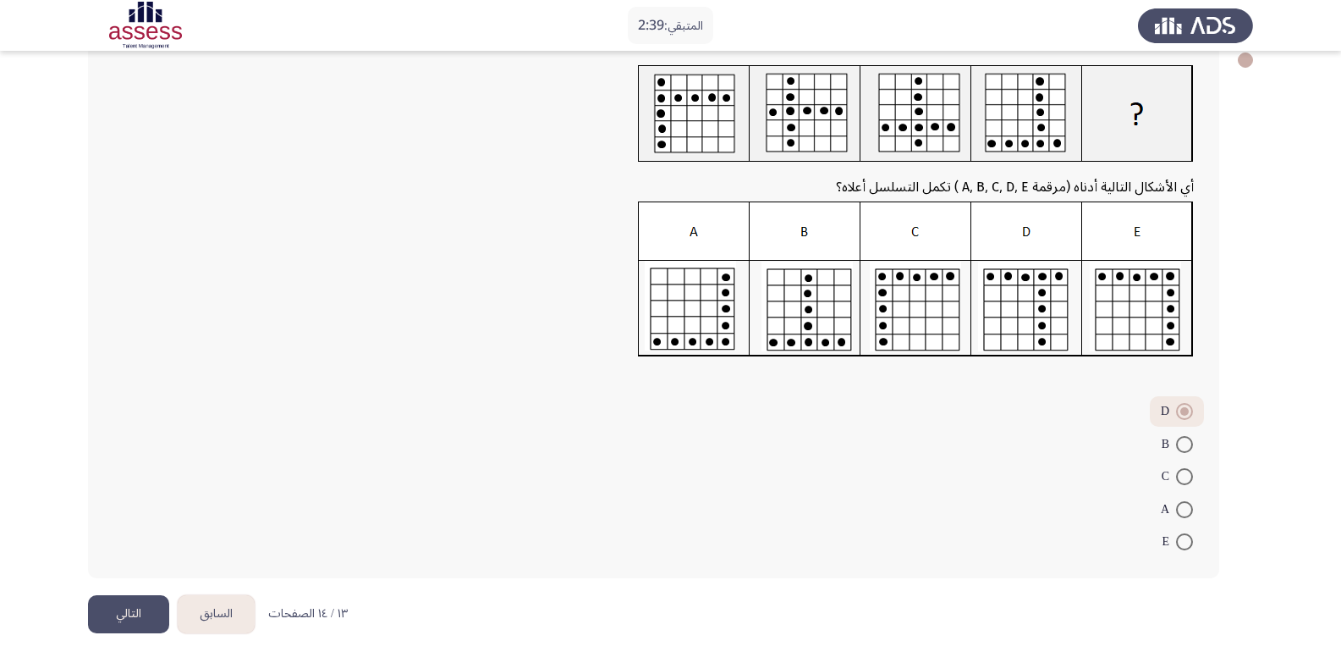
click at [136, 615] on button "التالي" at bounding box center [128, 614] width 81 height 38
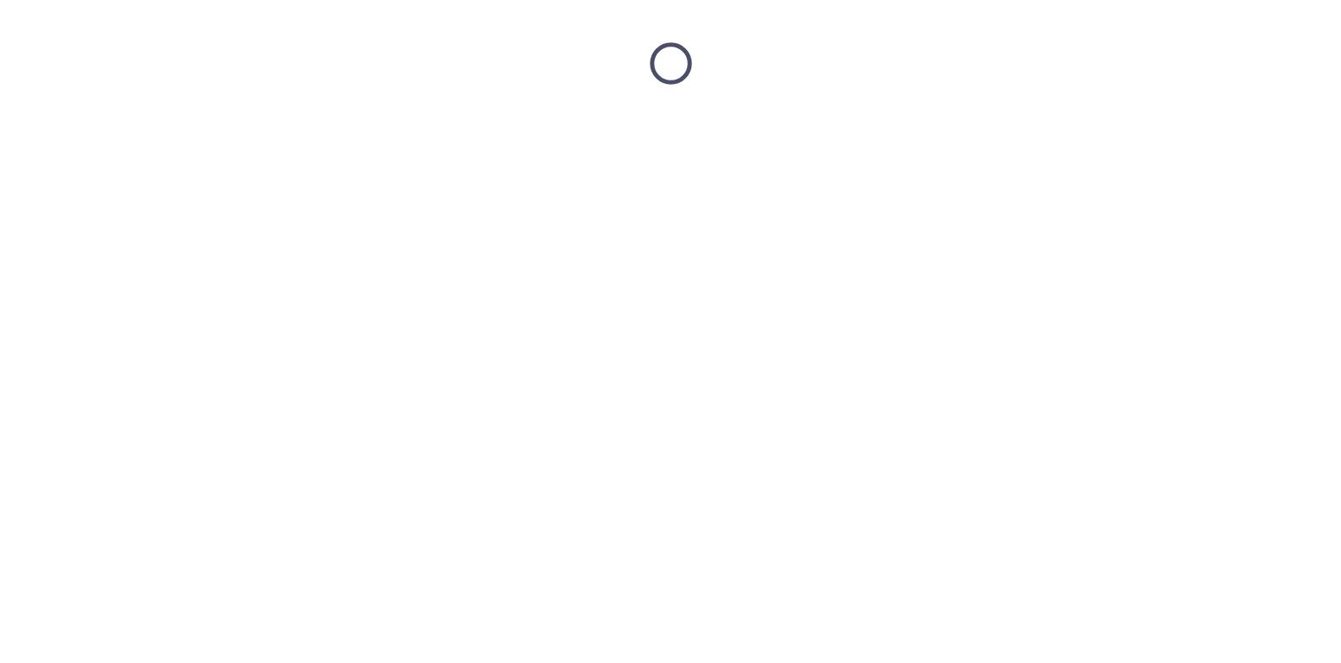
scroll to position [0, 0]
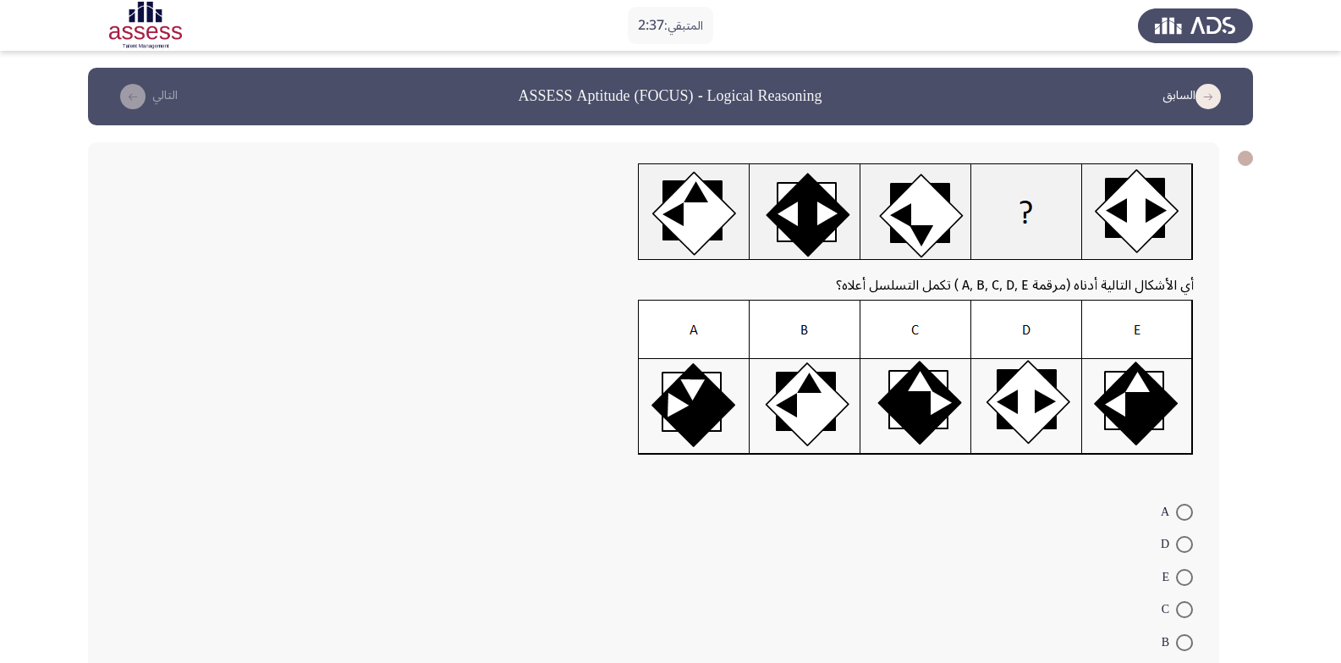
click at [354, 210] on div at bounding box center [653, 216] width 1081 height 107
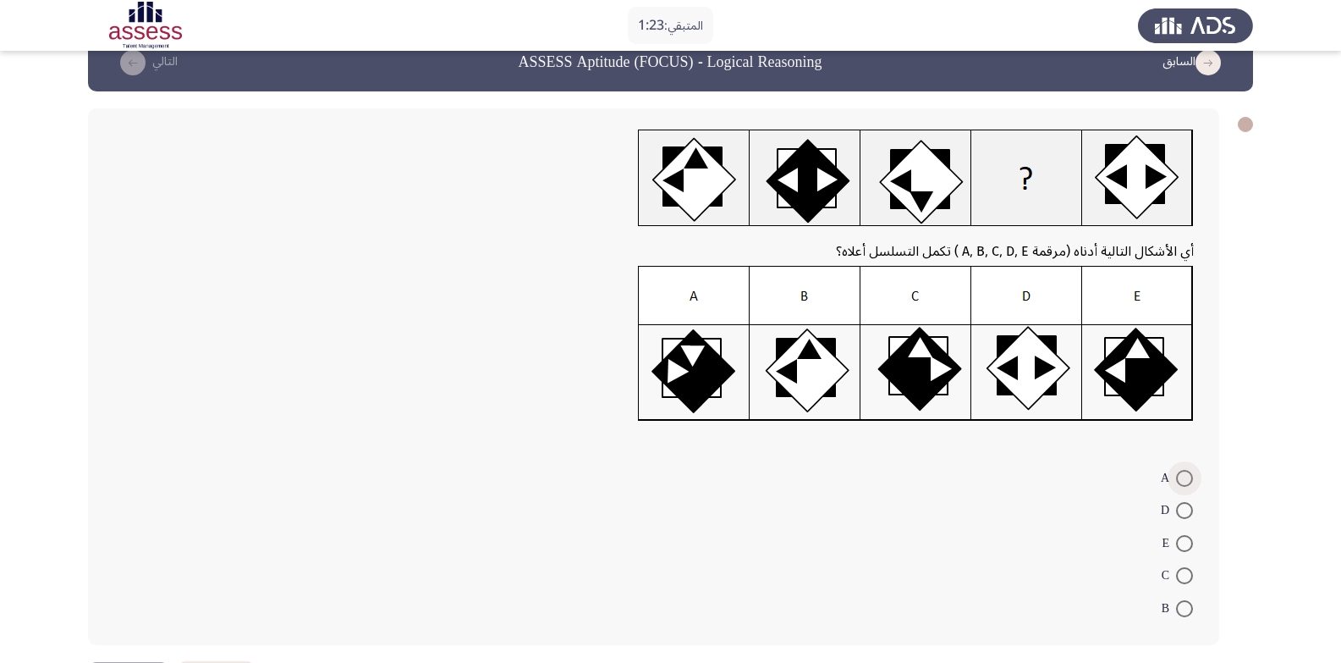
click at [1187, 476] on span at bounding box center [1184, 478] width 17 height 17
click at [1187, 476] on input "A" at bounding box center [1184, 478] width 17 height 17
radio input "true"
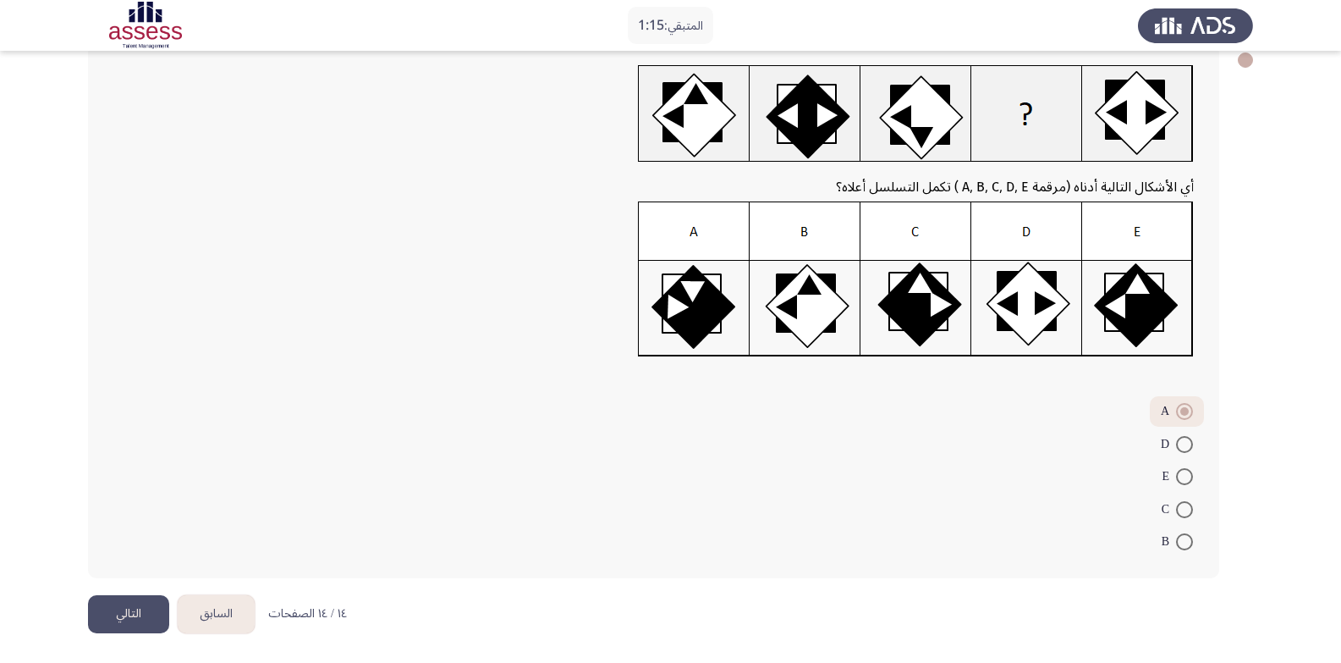
click at [115, 619] on button "التالي" at bounding box center [128, 614] width 81 height 38
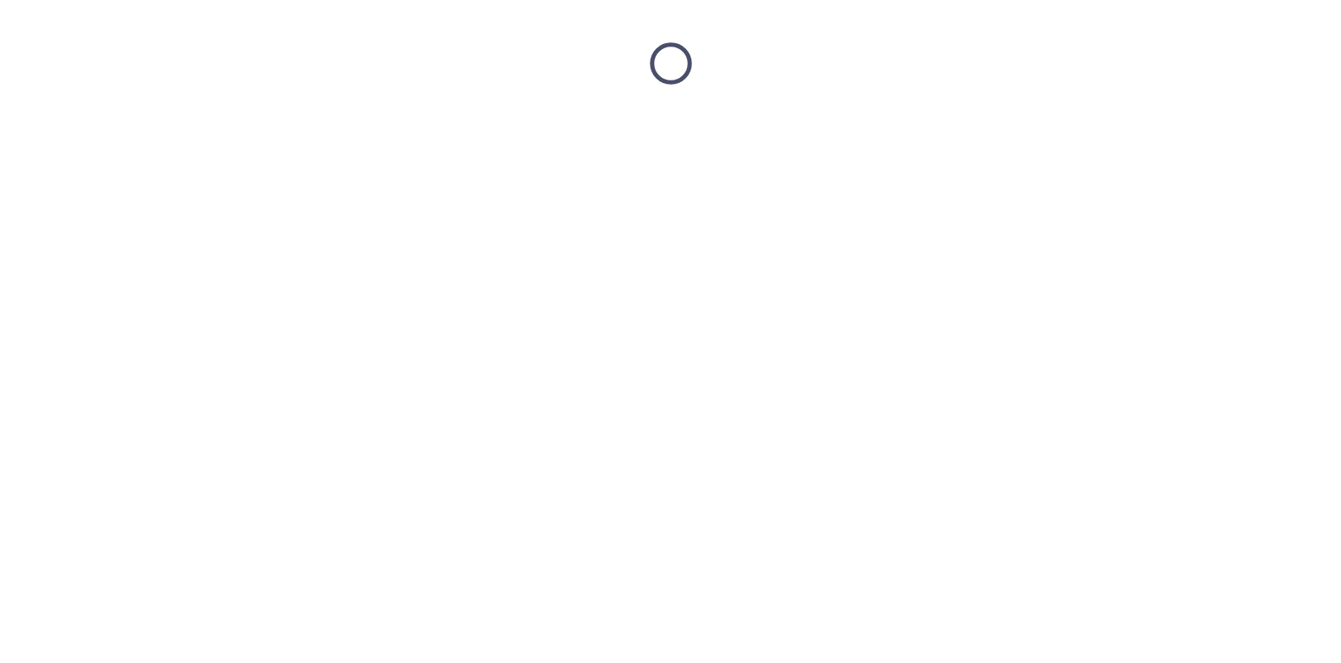
scroll to position [0, 0]
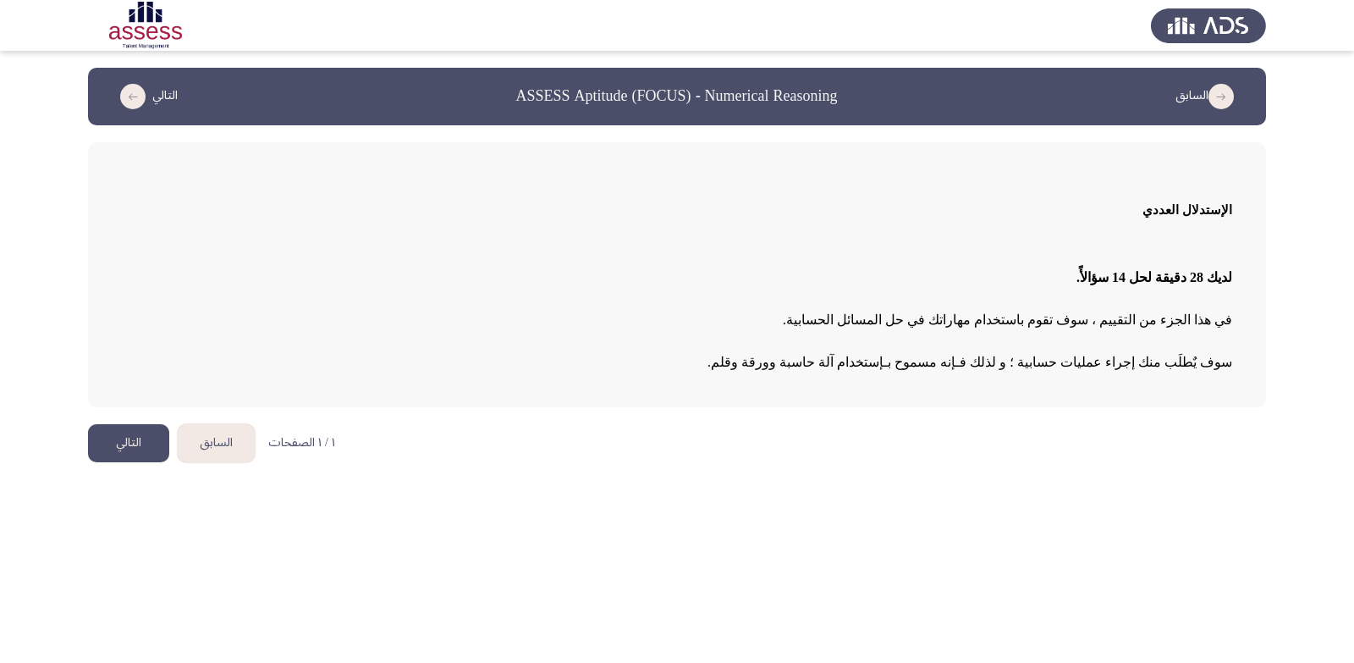
click at [120, 453] on button "التالي" at bounding box center [128, 443] width 81 height 38
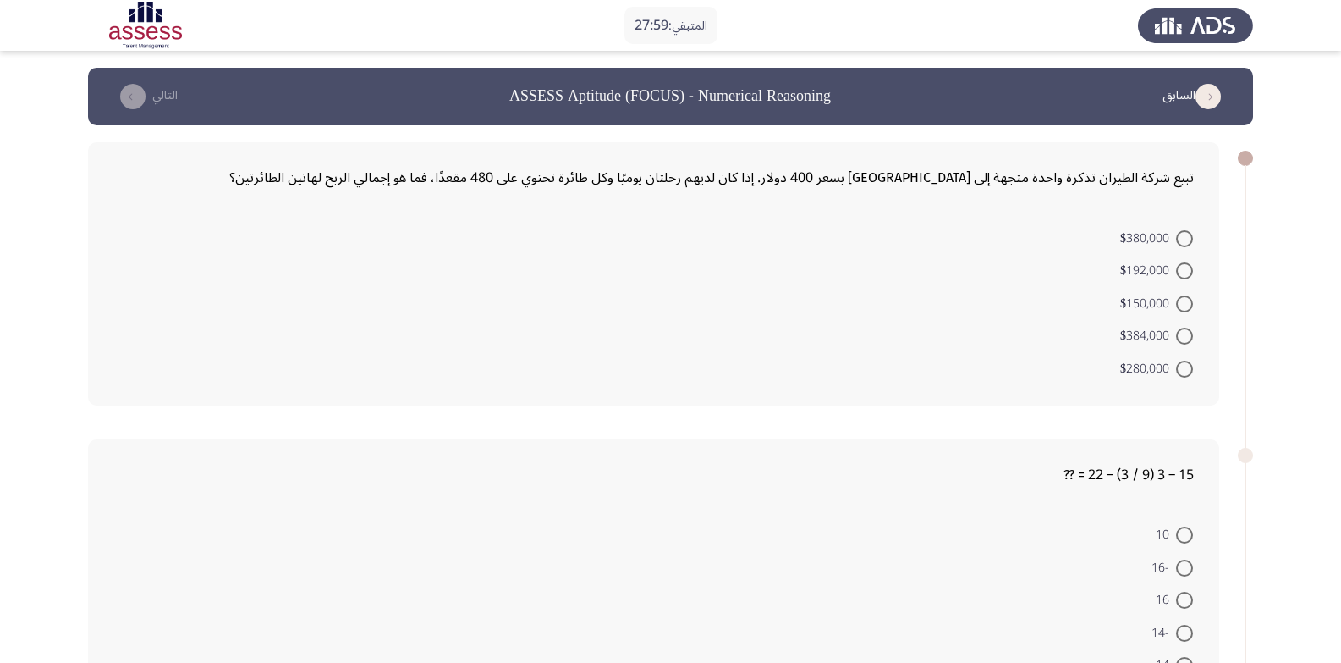
click at [322, 399] on div "تبيع شركة الطيران تذكرة واحدة متجهة إلى [GEOGRAPHIC_DATA] بسعر 400 دولار. إذا ك…" at bounding box center [653, 273] width 1131 height 263
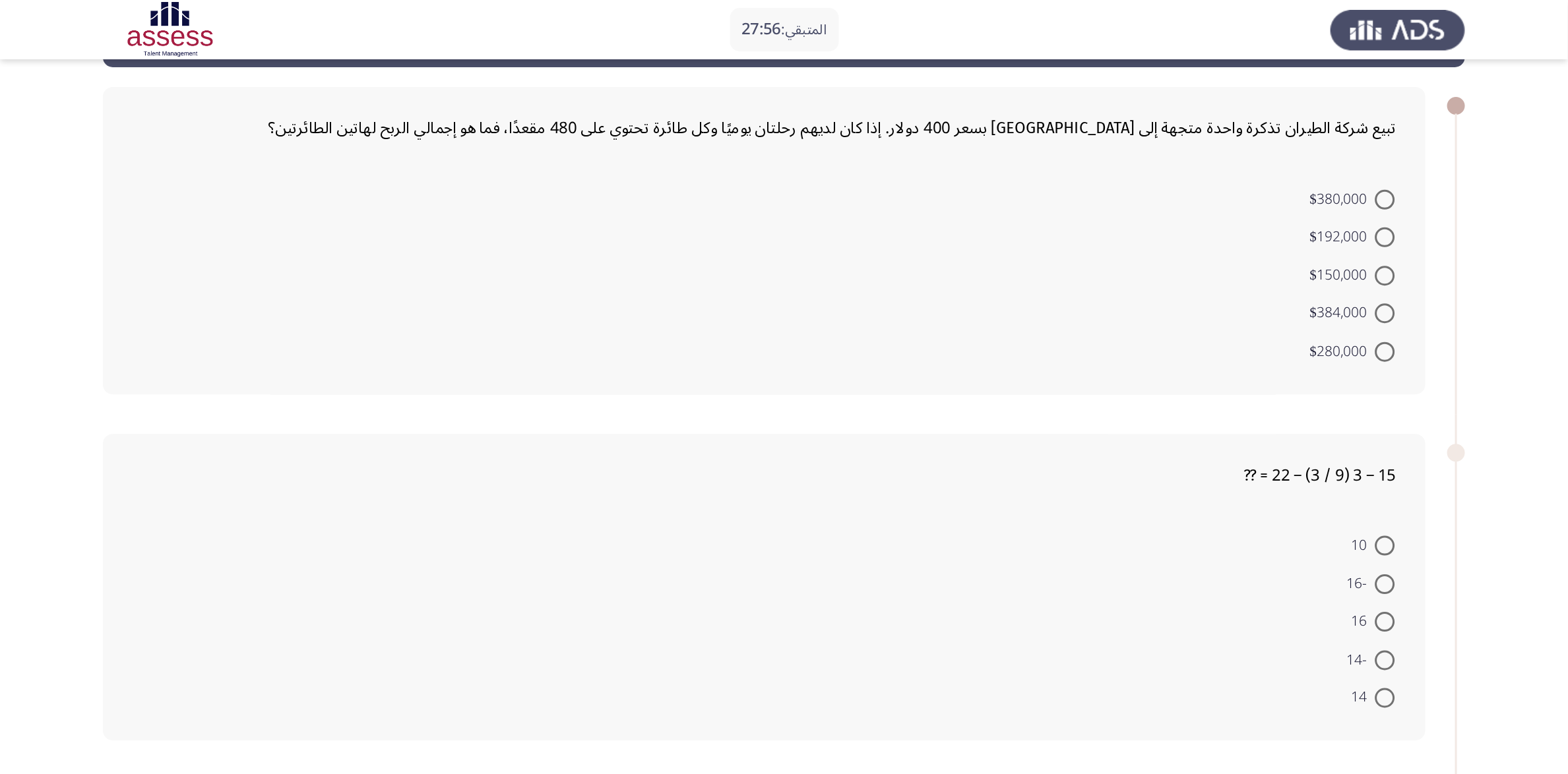
scroll to position [80, 0]
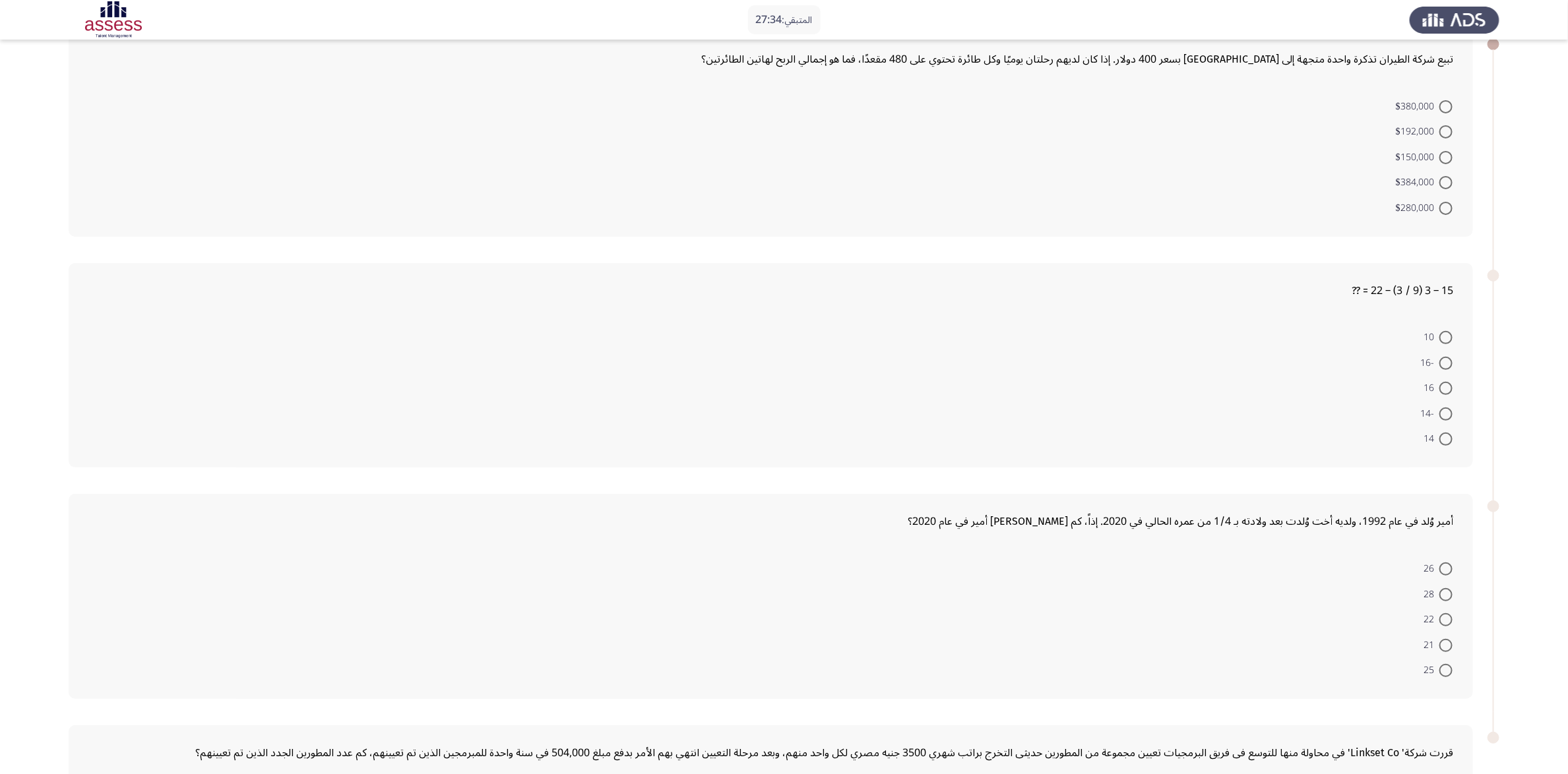
drag, startPoint x: 1453, startPoint y: 56, endPoint x: 1366, endPoint y: 82, distance: 90.8
click at [1055, 82] on div "تبيع شركة الطيران تذكرة واحدة متجهة إلى [GEOGRAPHIC_DATA] بسعر 400 دولار. إذا ك…" at bounding box center [770, 134] width 1404 height 205
click at [1055, 182] on span at bounding box center [1446, 182] width 13 height 13
click at [1055, 182] on input "$384,000" at bounding box center [1446, 182] width 13 height 13
radio input "true"
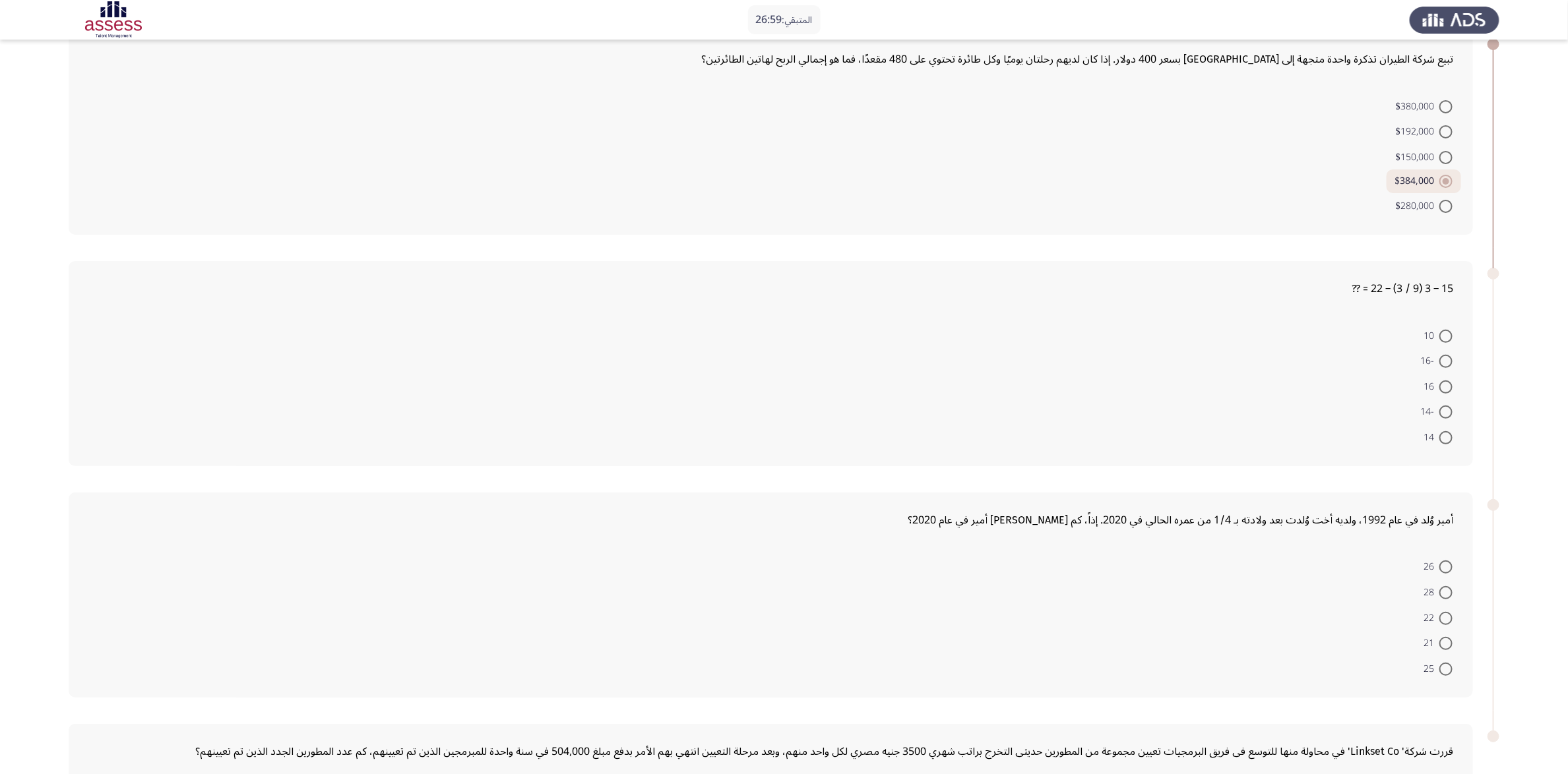
click at [1055, 324] on form "10 -16 16 -14 14" at bounding box center [770, 386] width 1365 height 127
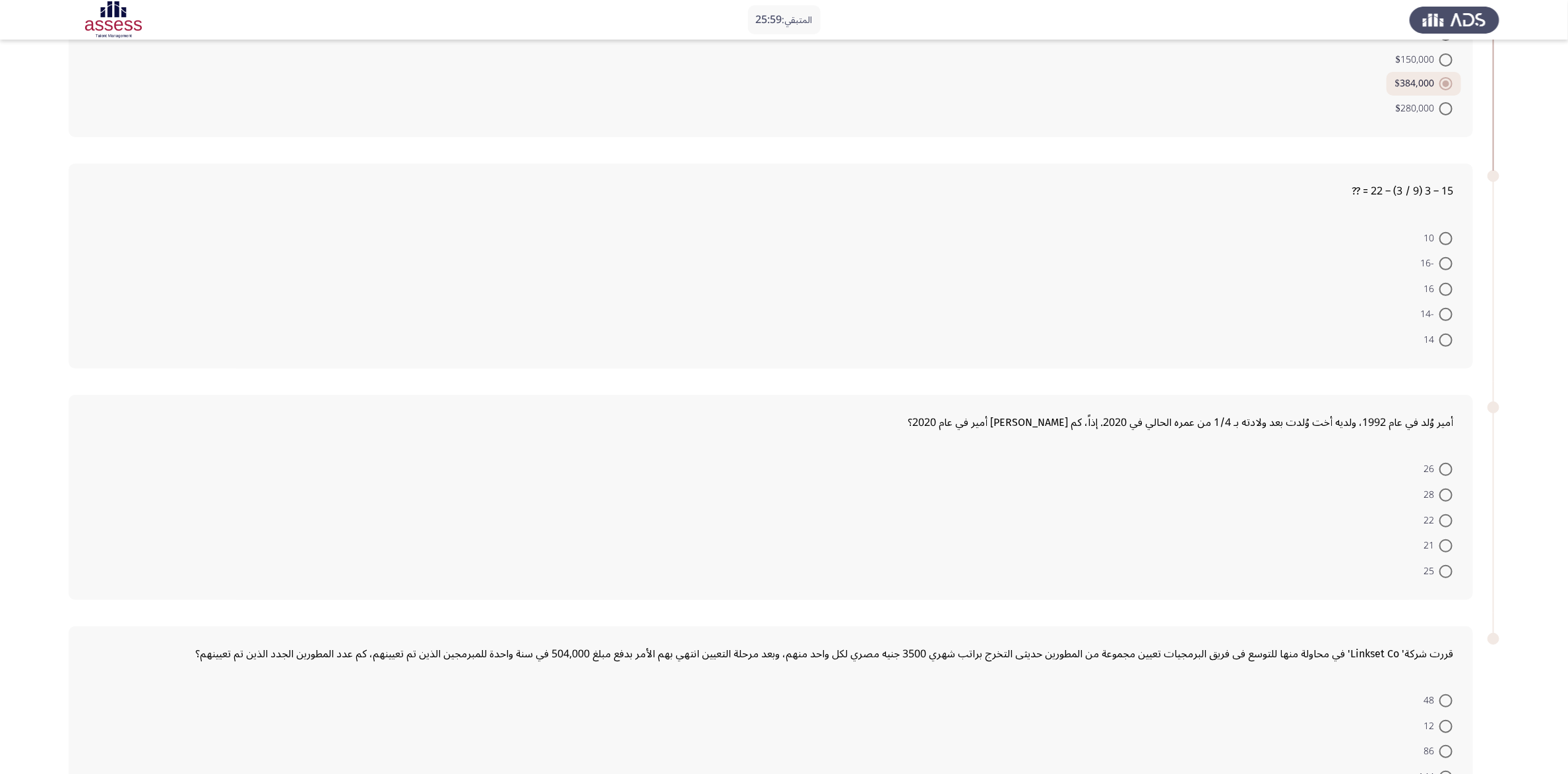
scroll to position [137, 0]
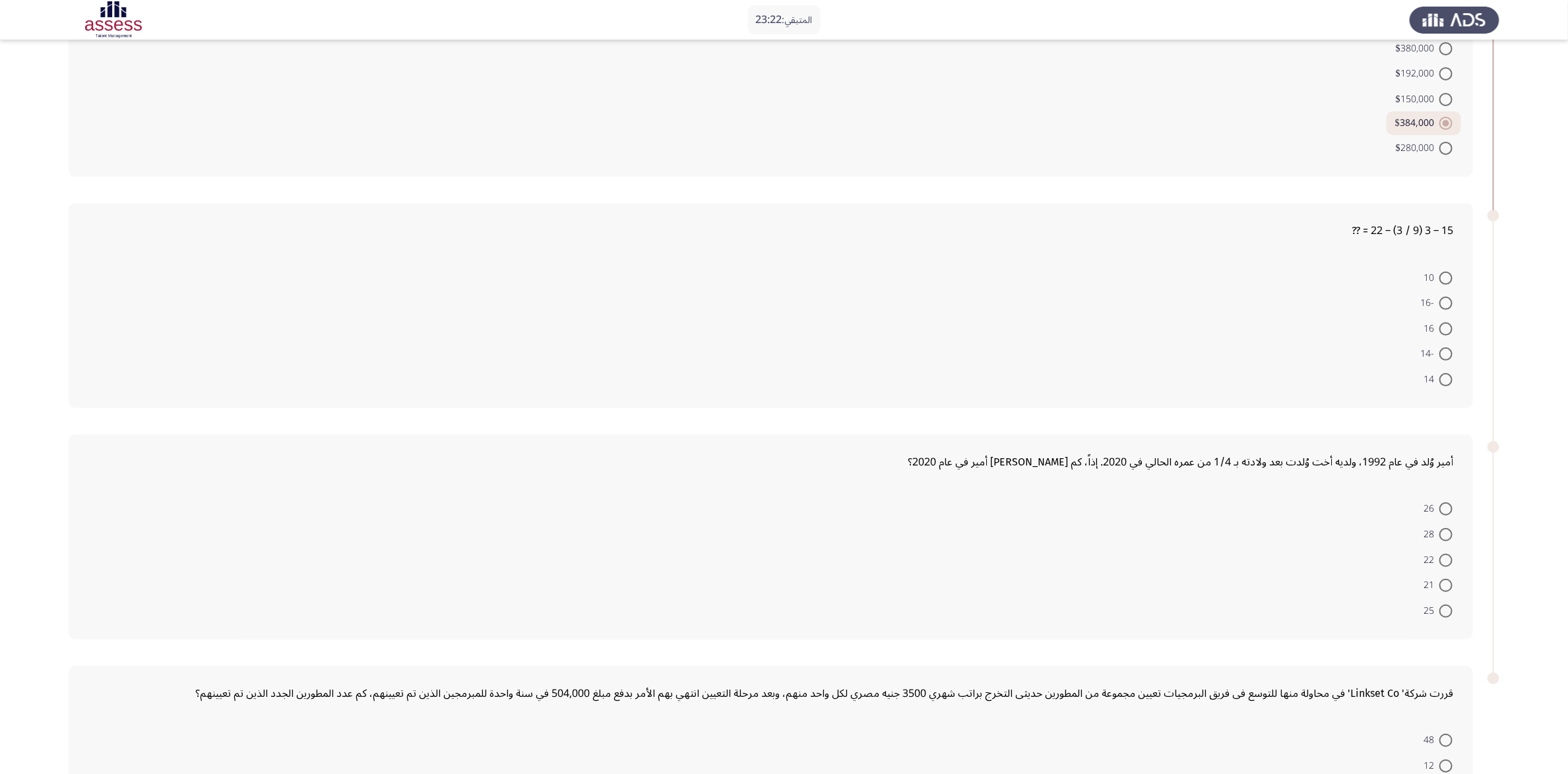
click at [1055, 371] on form "10 -16 16 -14 14" at bounding box center [770, 327] width 1365 height 127
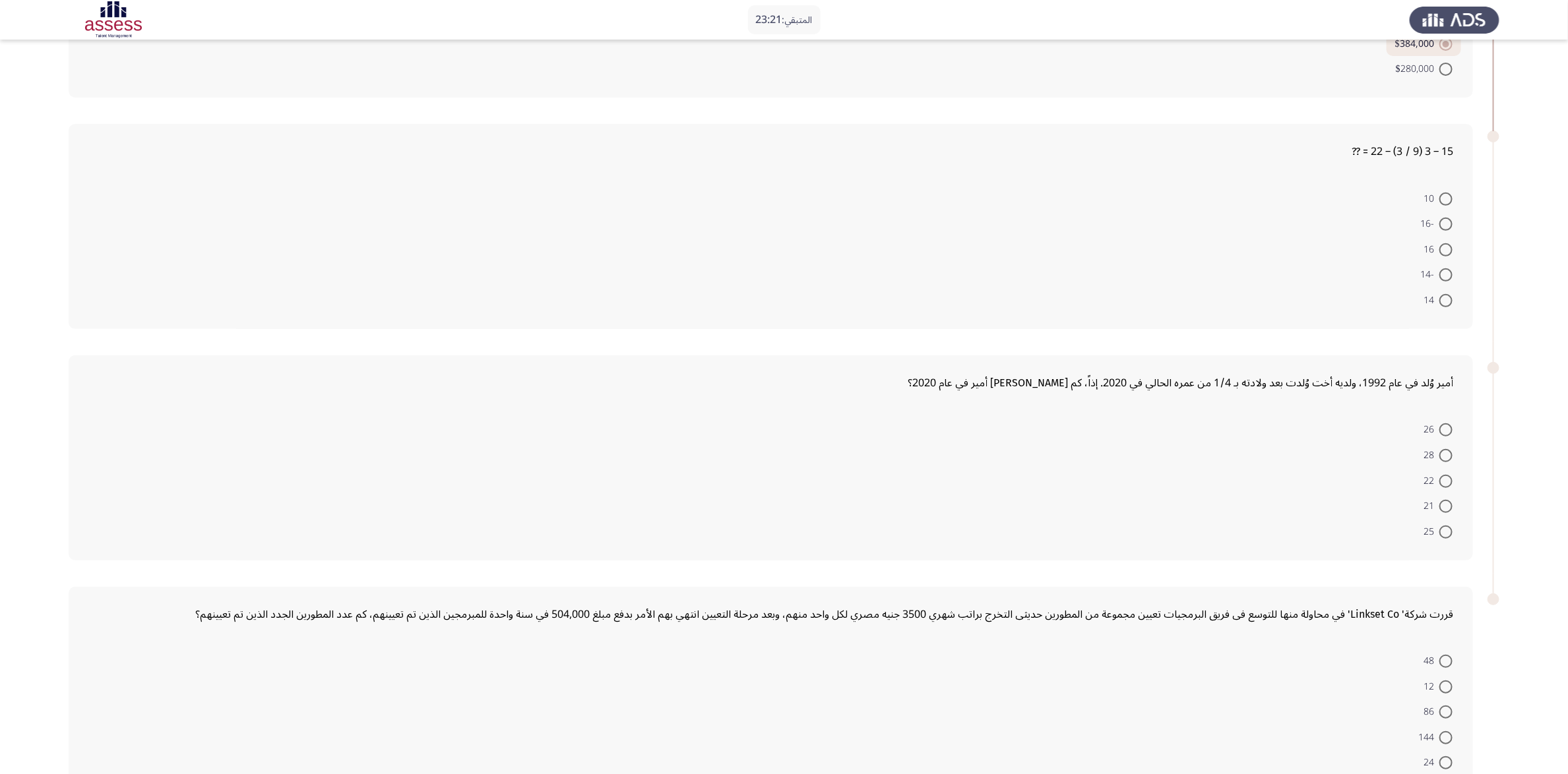
scroll to position [256, 0]
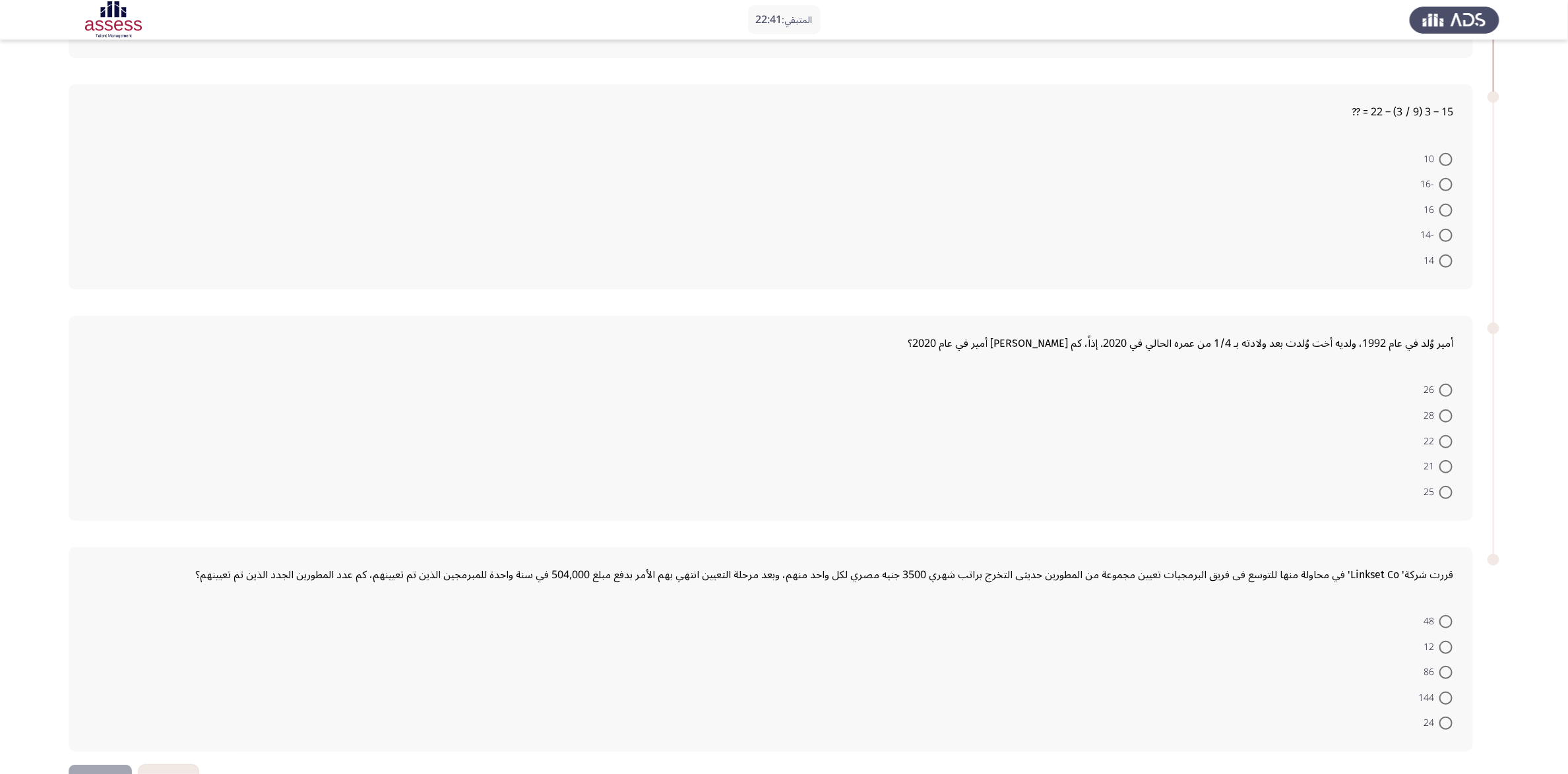
click at [1055, 185] on span "-16" at bounding box center [1430, 185] width 19 height 16
click at [1055, 185] on input "-16" at bounding box center [1446, 184] width 13 height 13
radio input "true"
click at [1055, 345] on app-assessment-container "المتبقي: 22:39 السابق ASSESS Aptitude (FOCUS) - Numerical Reasoning التالي تبيع…" at bounding box center [784, 280] width 1568 height 967
click at [1055, 477] on form "26 28 22 21 25" at bounding box center [770, 438] width 1365 height 127
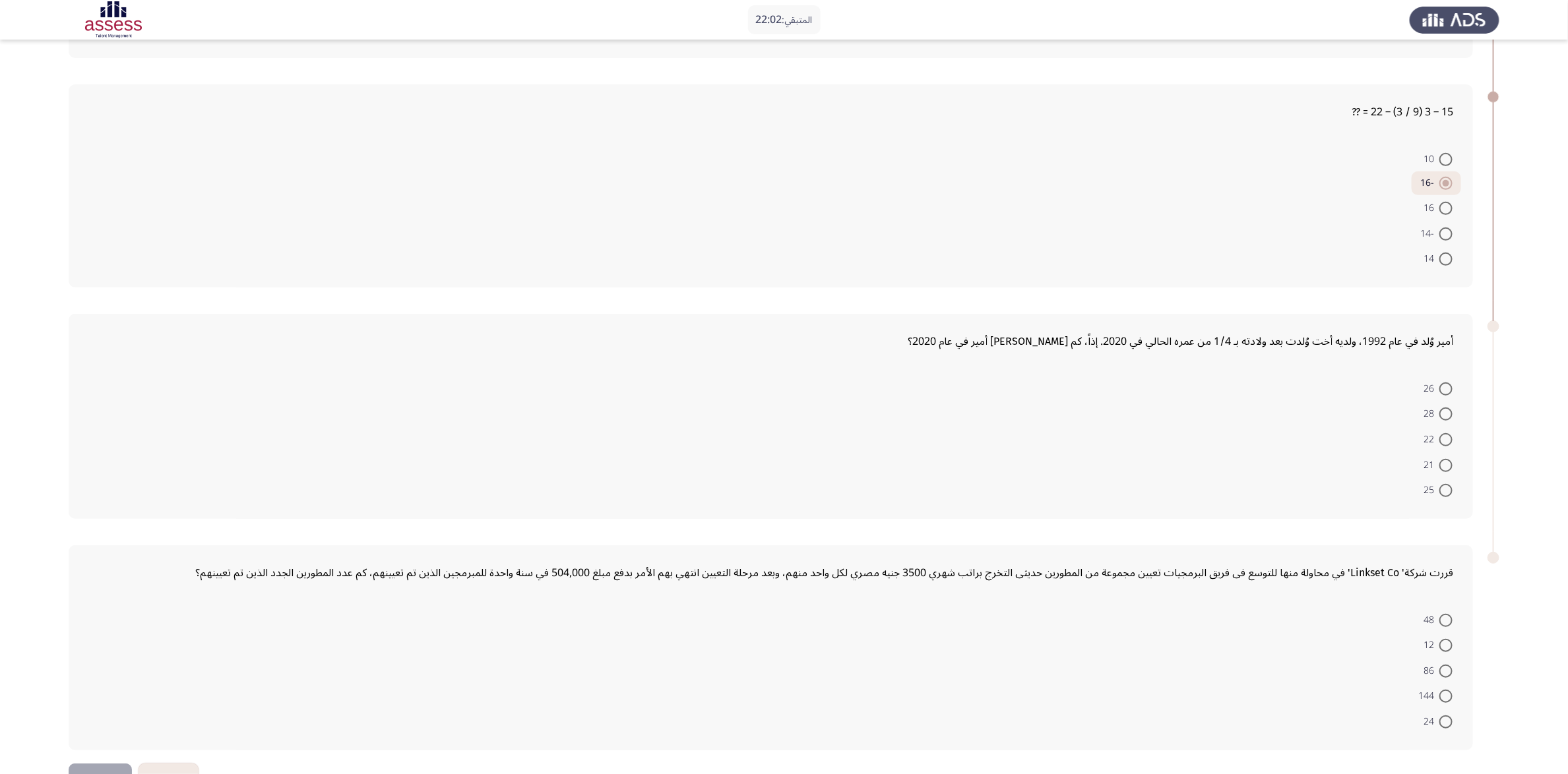
scroll to position [295, 0]
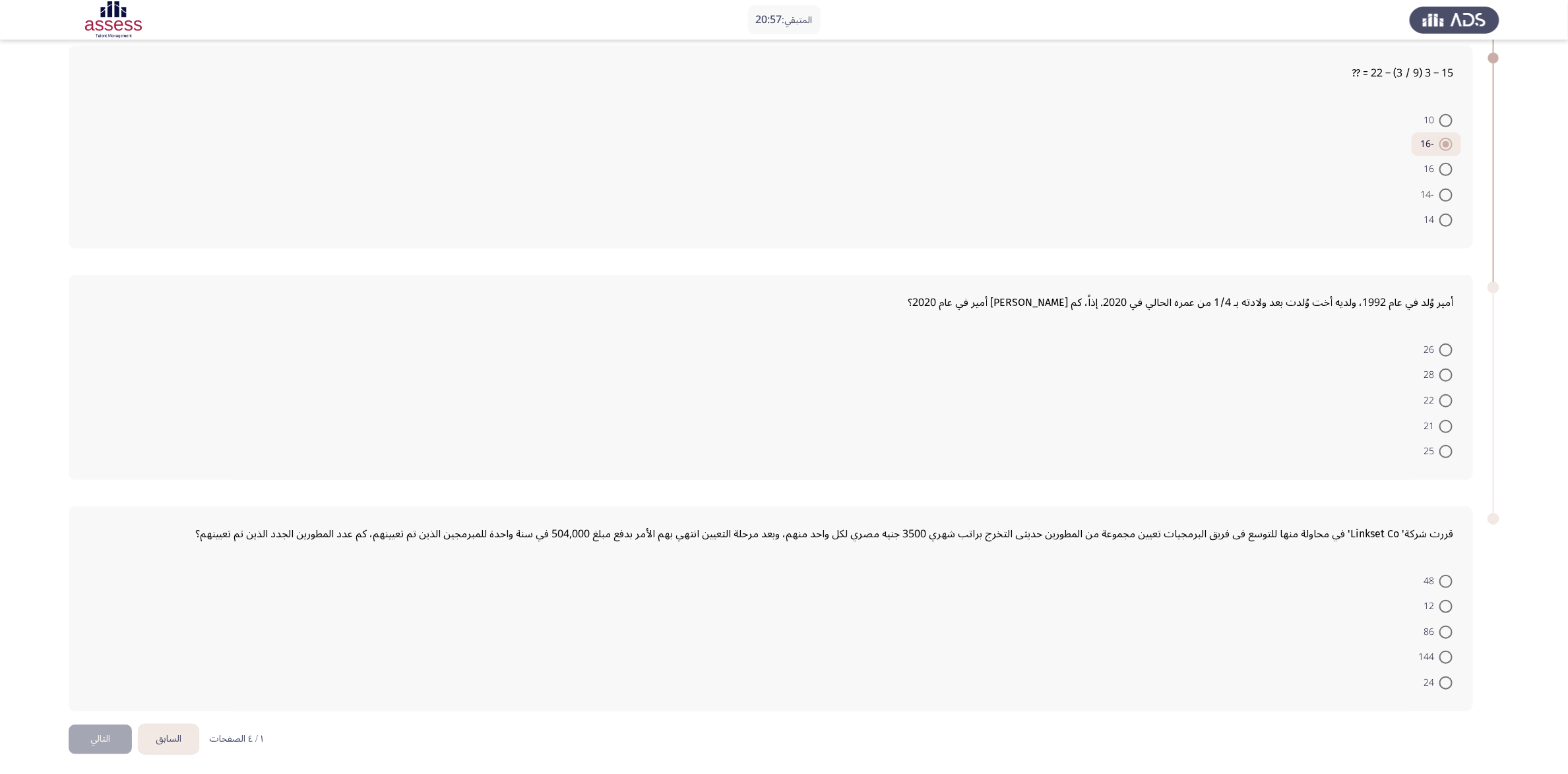
click at [1055, 516] on form "48 12 86 144 24" at bounding box center [770, 631] width 1365 height 127
click at [1055, 420] on span at bounding box center [1446, 426] width 13 height 13
click at [1055, 420] on input "21" at bounding box center [1446, 426] width 13 height 13
radio input "true"
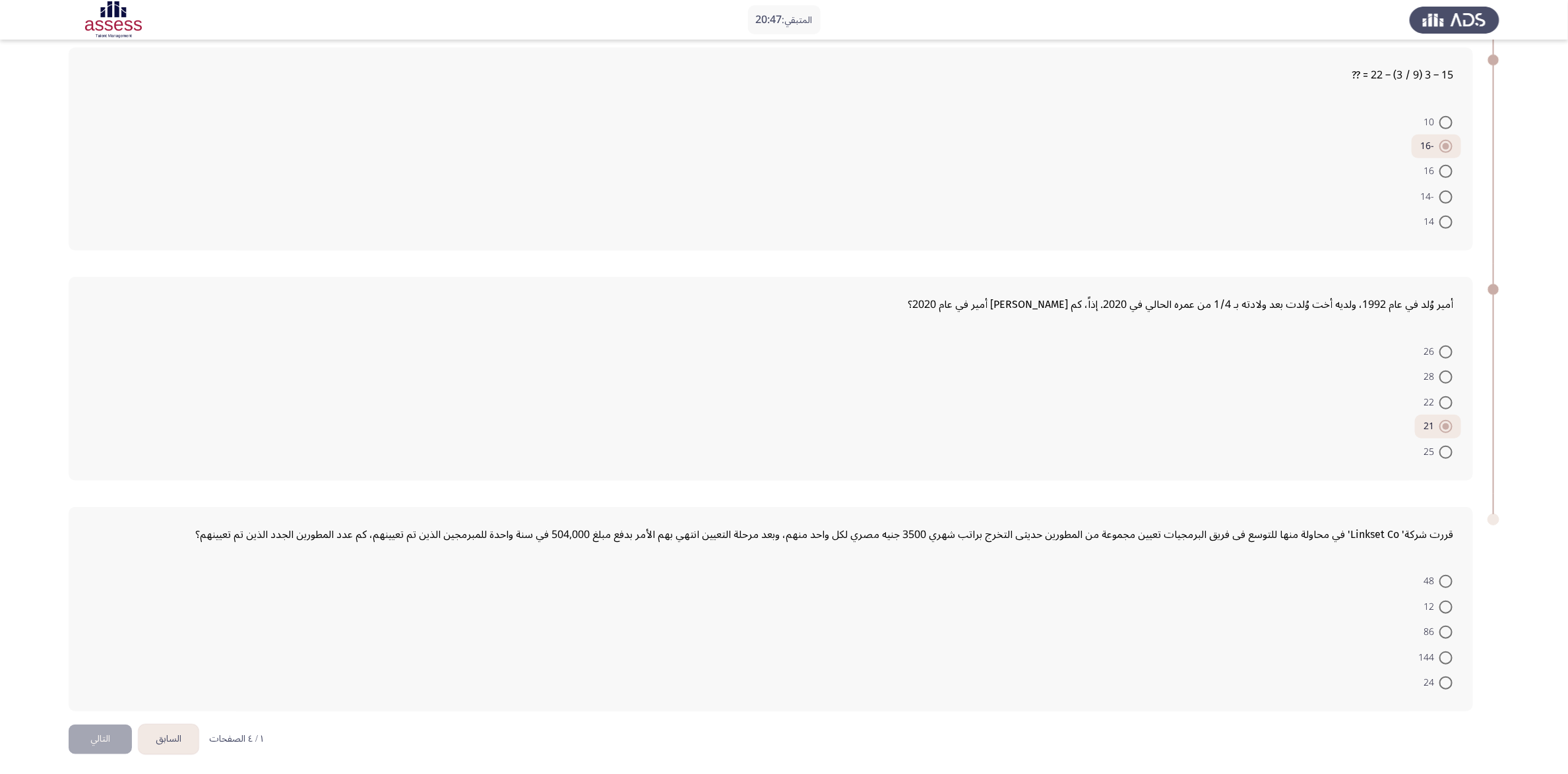
click at [1055, 516] on form "48 12 86 144 24" at bounding box center [770, 631] width 1365 height 127
click at [1055, 516] on span at bounding box center [1446, 658] width 13 height 13
click at [1055, 516] on input "144" at bounding box center [1446, 658] width 13 height 13
radio input "true"
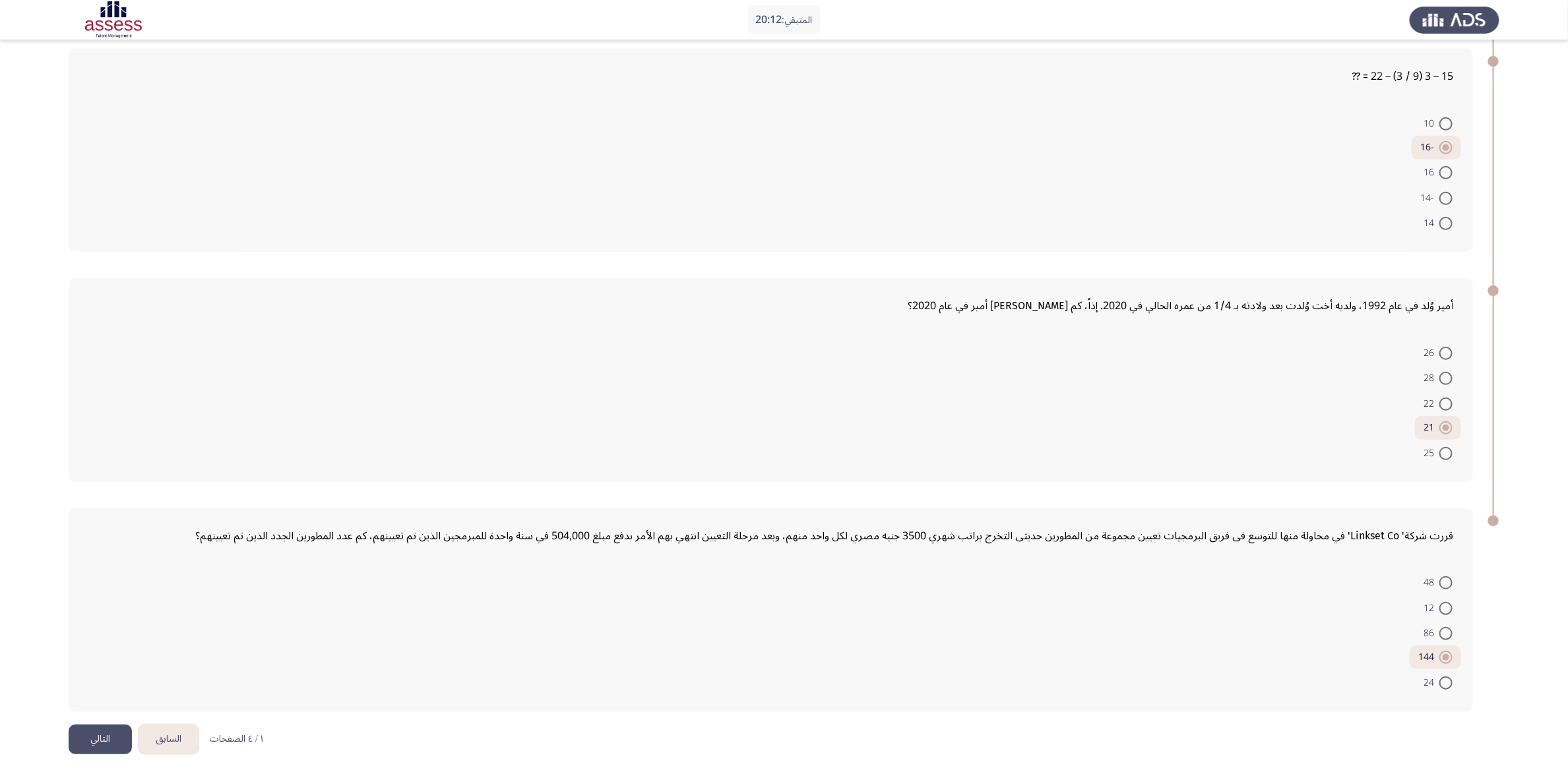
click at [92, 516] on button "التالي" at bounding box center [100, 740] width 63 height 30
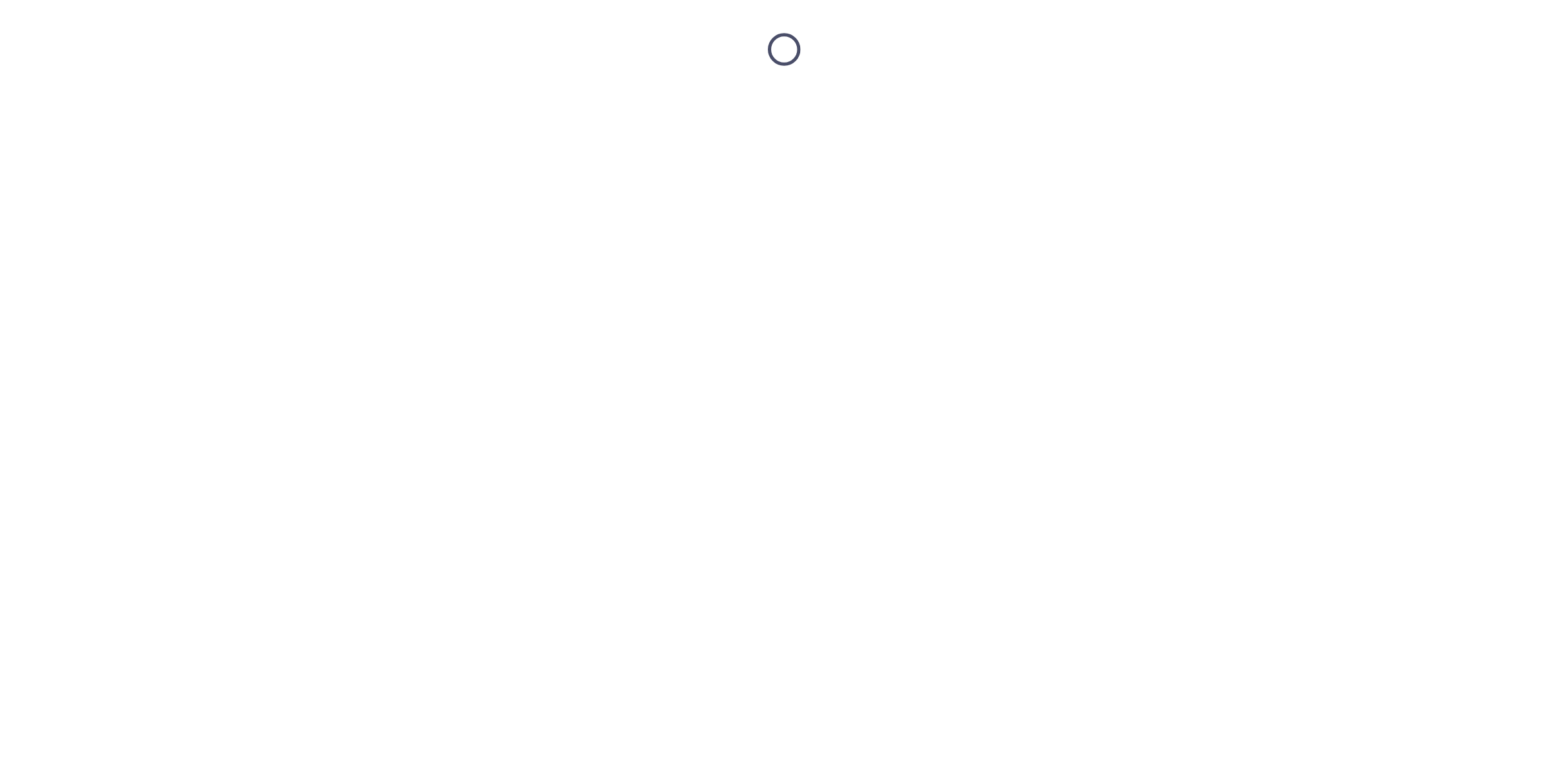
scroll to position [0, 0]
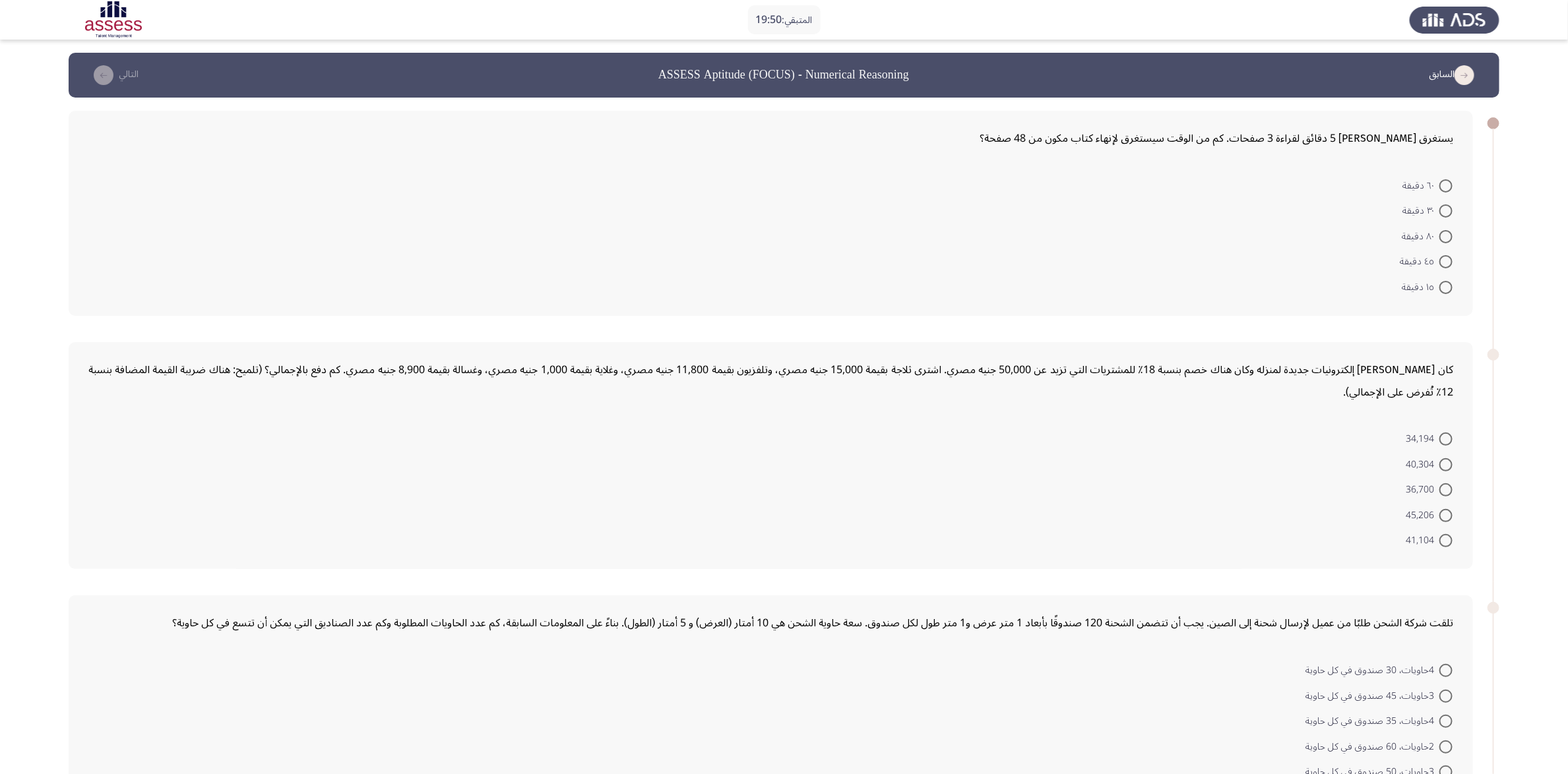
click at [1055, 239] on span at bounding box center [1446, 236] width 13 height 13
click at [1055, 239] on input "٨٠ دقيقة" at bounding box center [1446, 236] width 13 height 13
radio input "true"
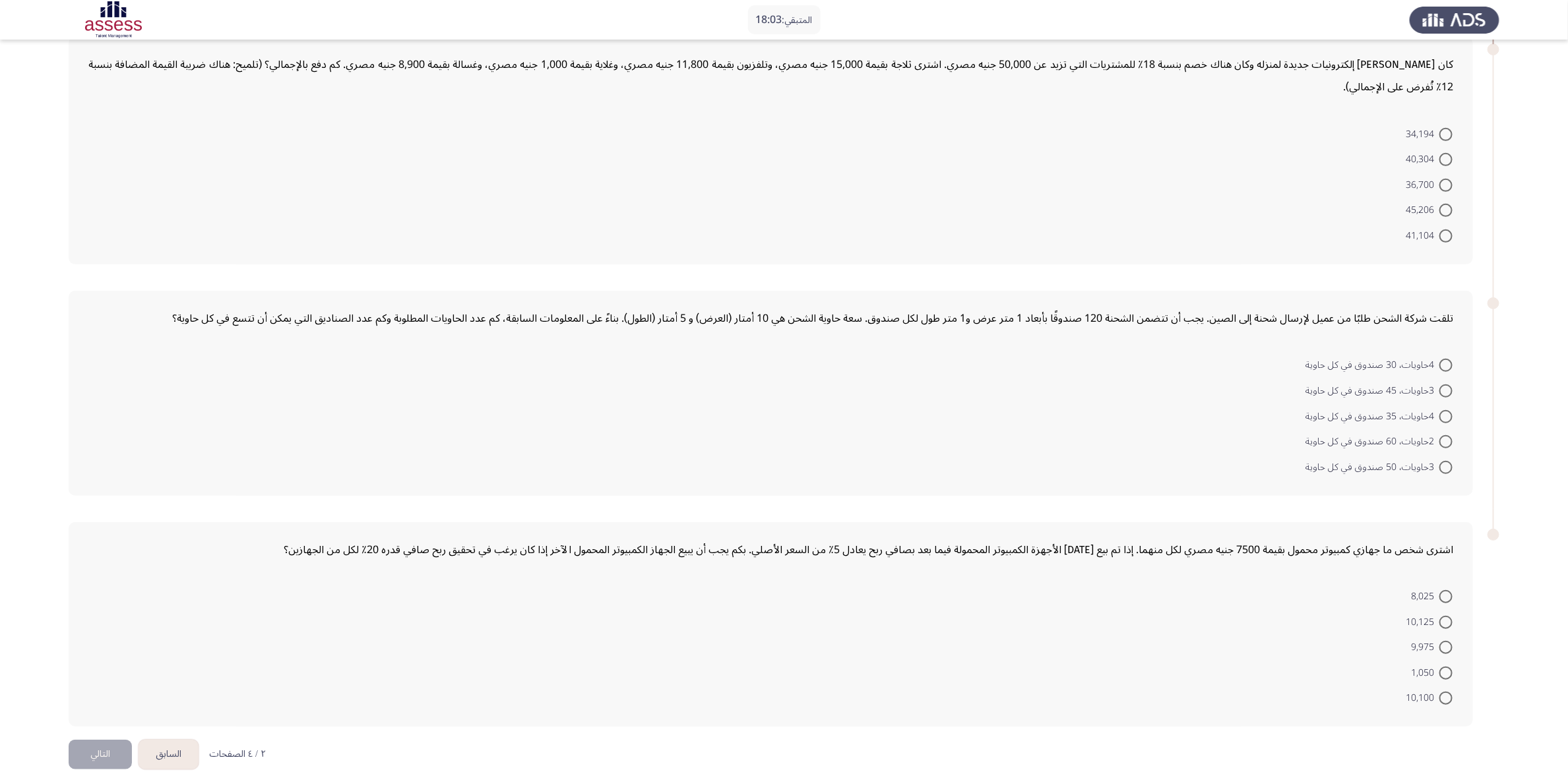
scroll to position [306, 0]
click at [1055, 125] on span at bounding box center [1446, 131] width 13 height 13
click at [1055, 125] on input "34,194" at bounding box center [1446, 131] width 13 height 13
radio input "true"
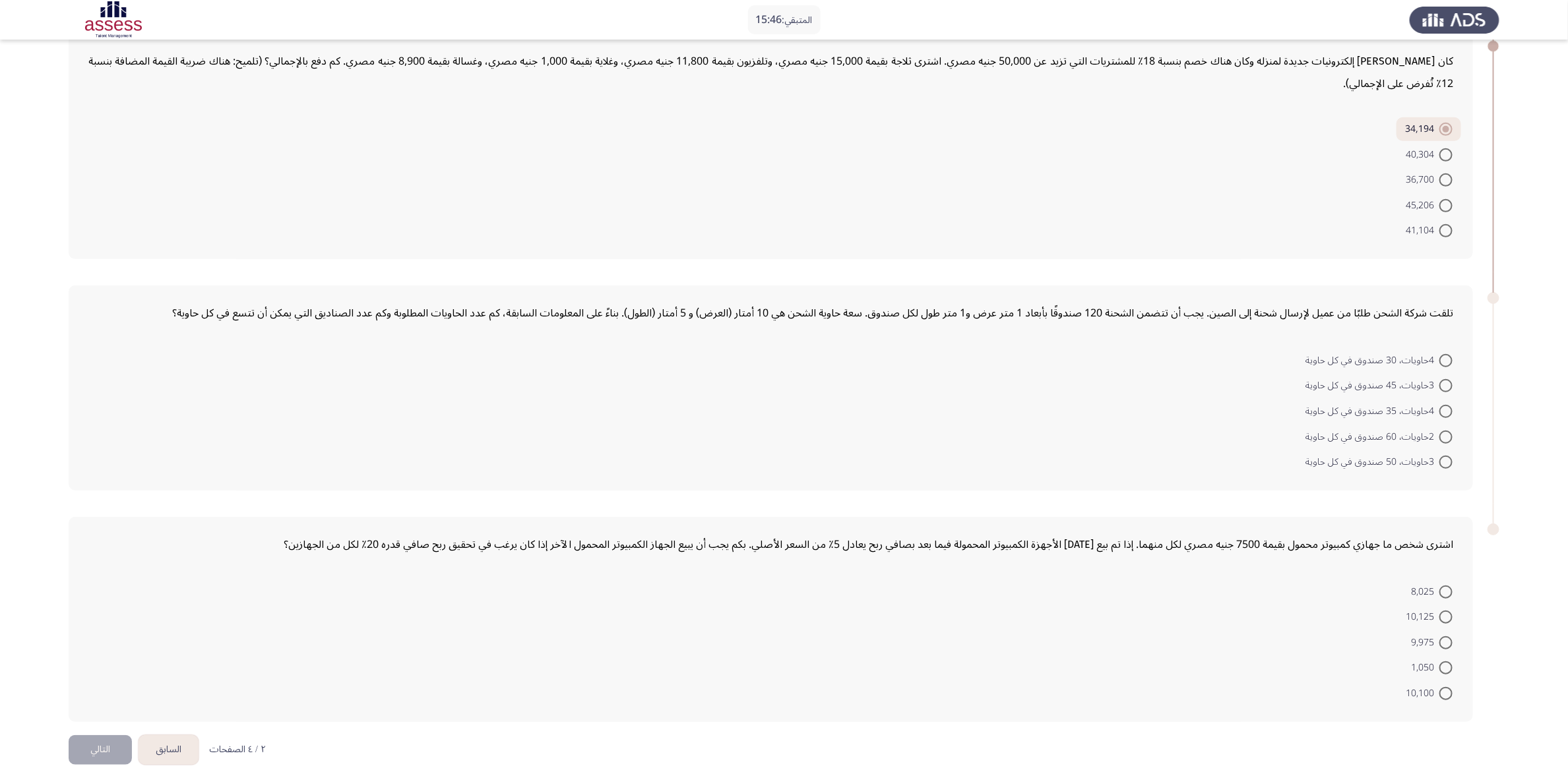
click at [1055, 358] on span "4حاويات، 30 صندوق في كل حاوية" at bounding box center [1373, 361] width 134 height 16
click at [1055, 358] on input "4حاويات، 30 صندوق في كل حاوية" at bounding box center [1446, 360] width 13 height 13
radio input "true"
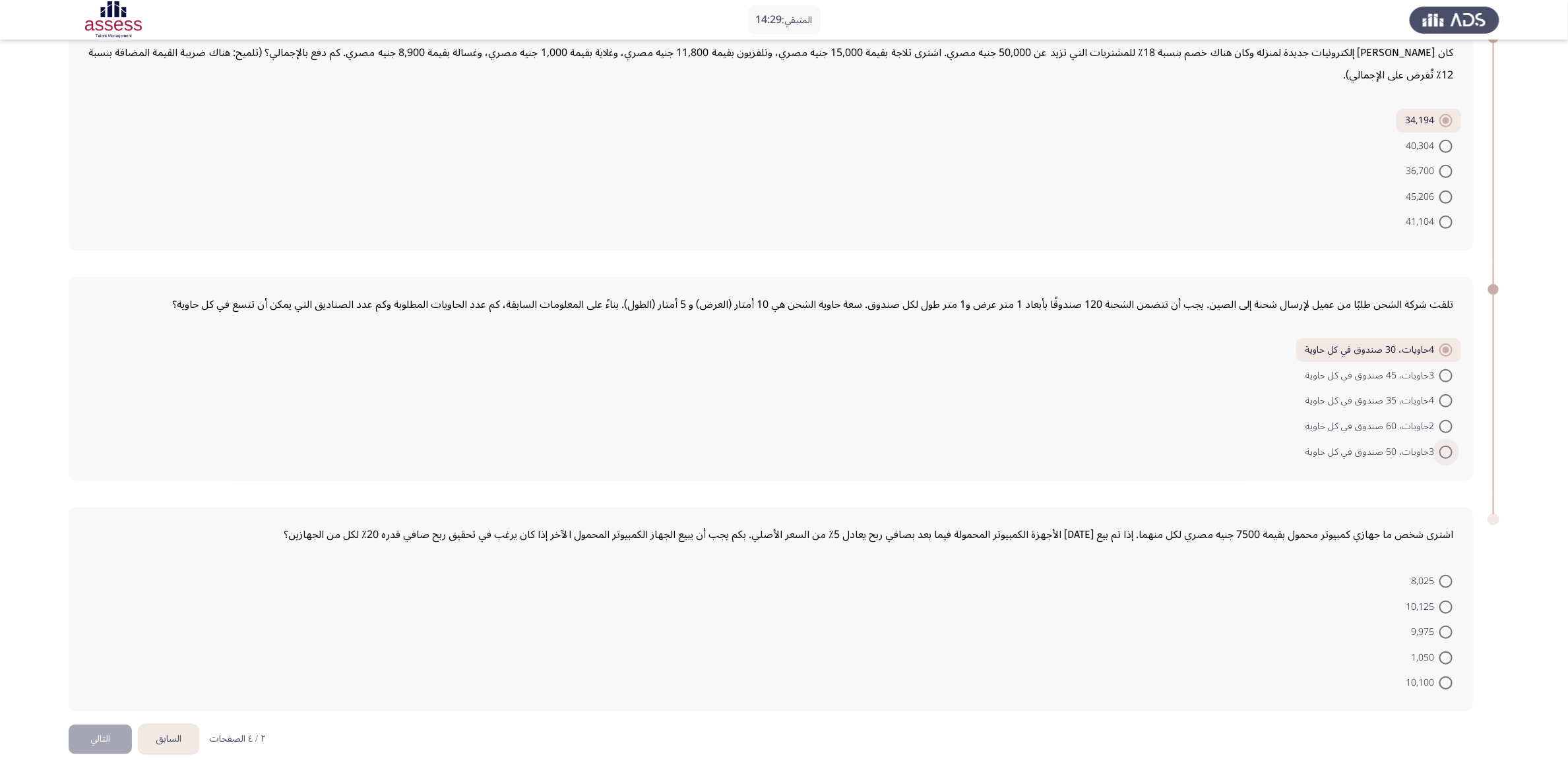
click at [1055, 452] on span at bounding box center [1446, 452] width 13 height 13
click at [1055, 452] on input "3حاويات، 50 صندوق في كل حاوية" at bounding box center [1446, 452] width 13 height 13
radio input "true"
click at [1055, 516] on span at bounding box center [1446, 607] width 13 height 13
click at [1055, 516] on input "10,125" at bounding box center [1446, 607] width 13 height 13
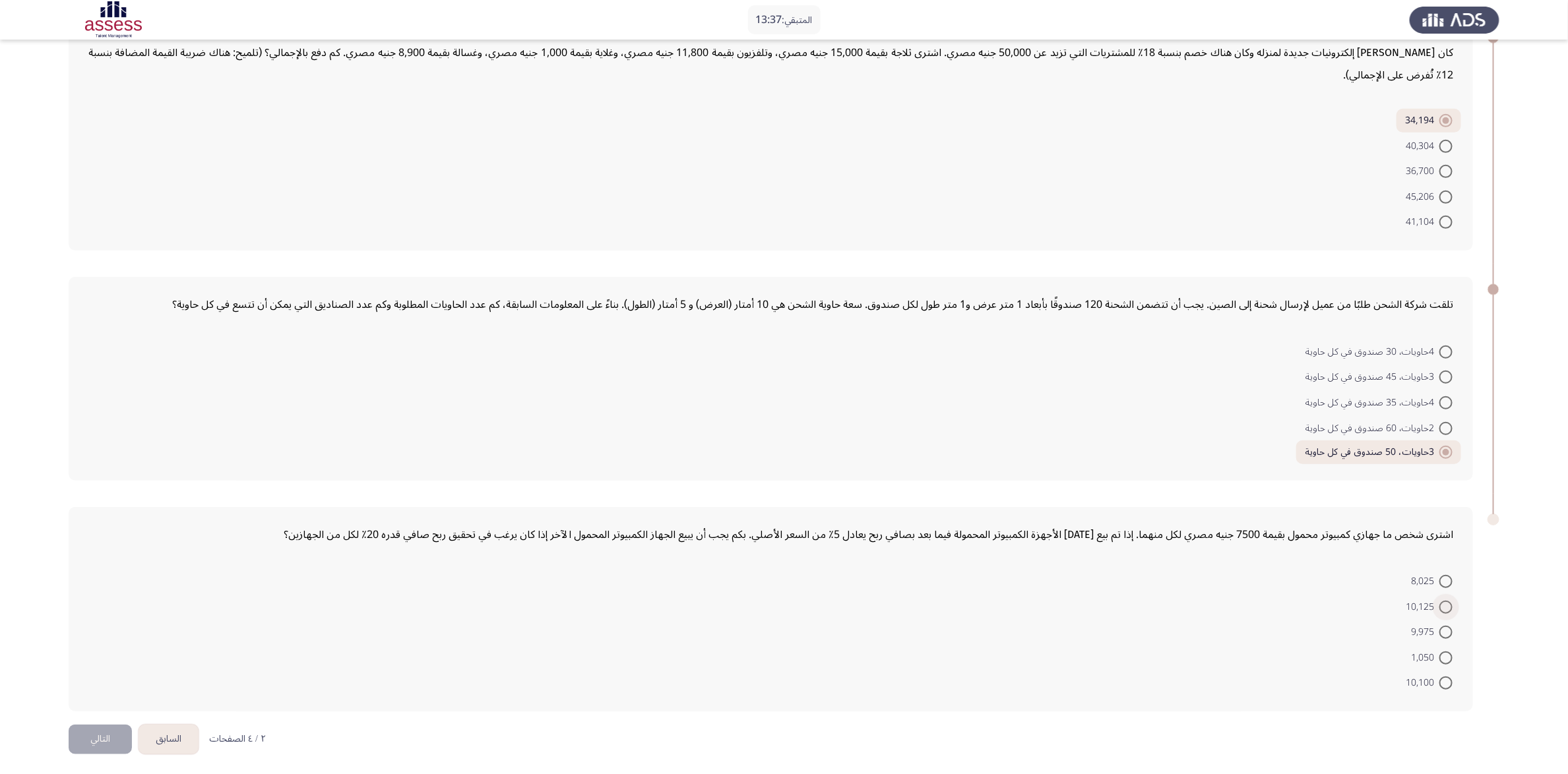
radio input "true"
click at [81, 516] on button "التالي" at bounding box center [100, 739] width 63 height 30
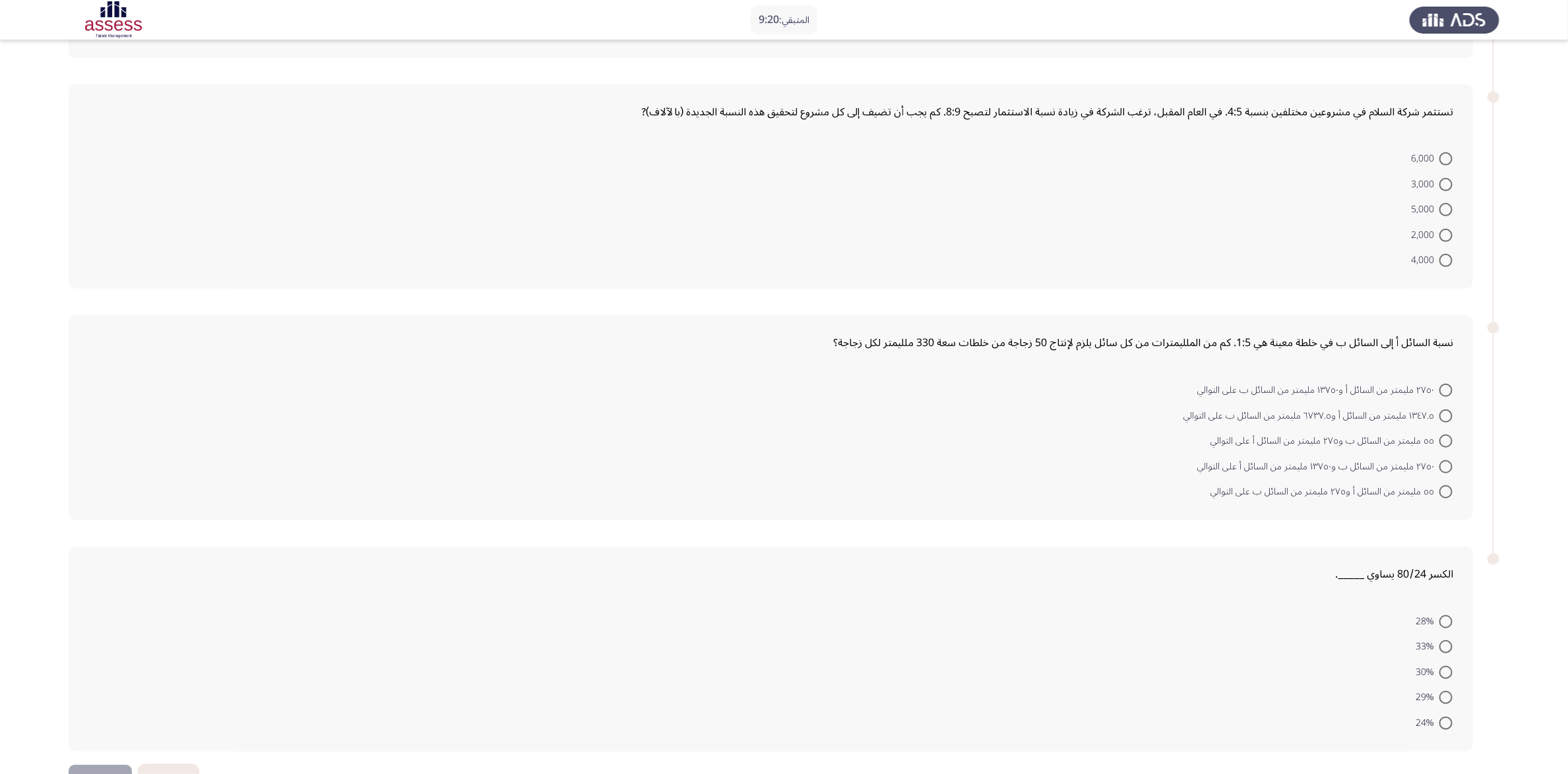
scroll to position [297, 0]
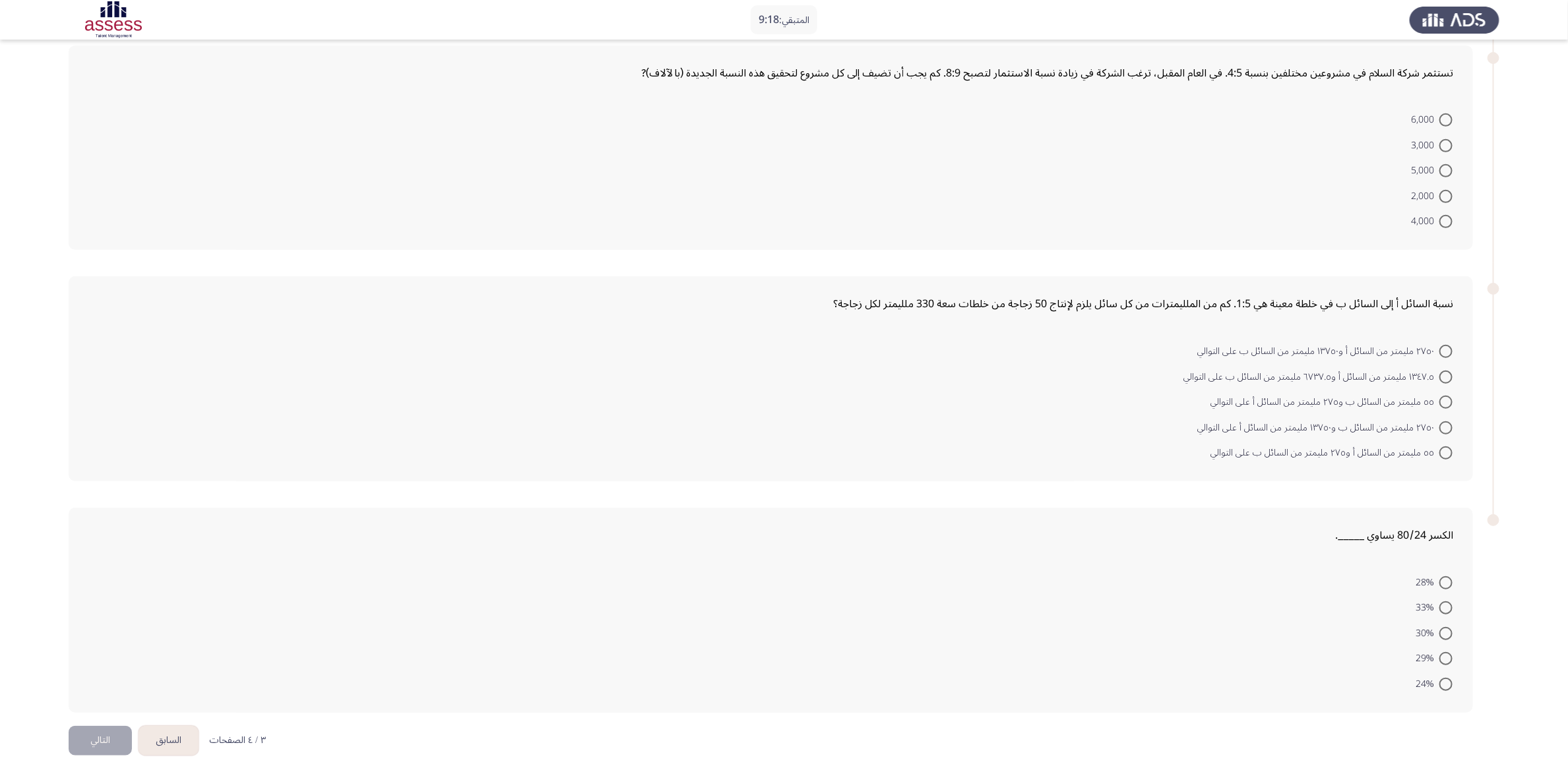
click at [1055, 516] on span at bounding box center [1446, 608] width 13 height 13
click at [1055, 516] on input "33%" at bounding box center [1446, 608] width 13 height 13
radio input "true"
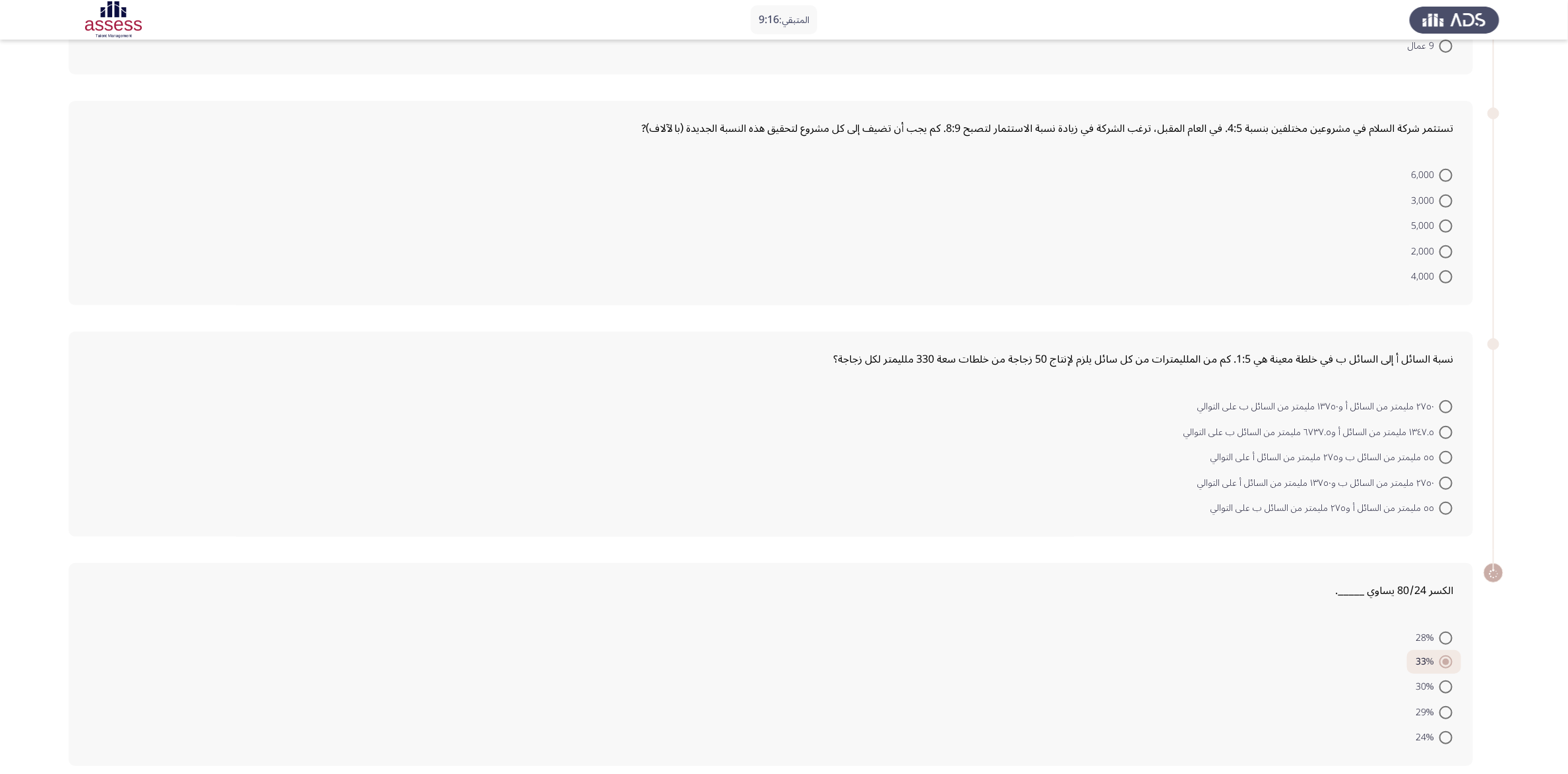
scroll to position [221, 0]
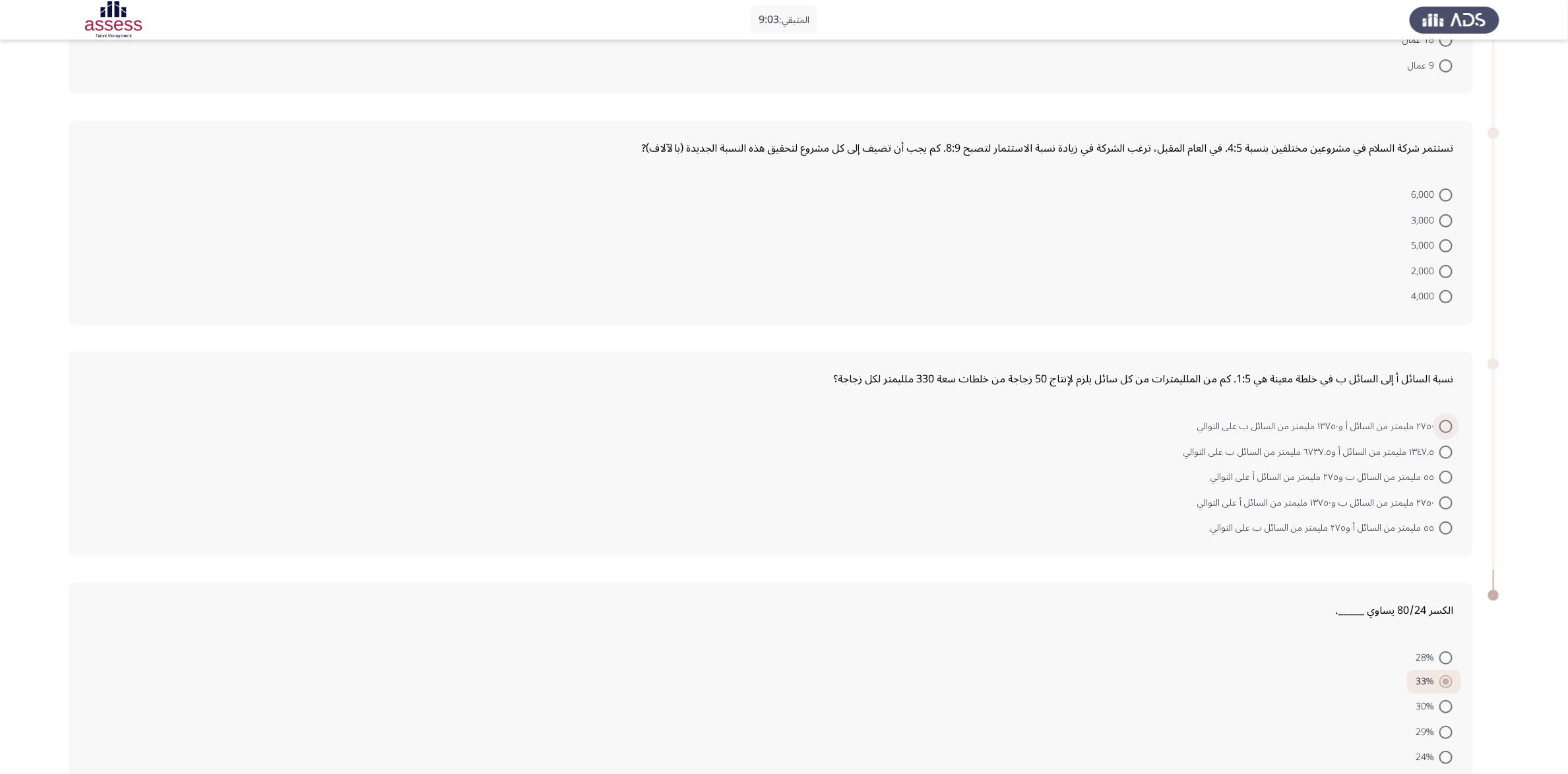
click at [1055, 424] on span at bounding box center [1446, 426] width 13 height 13
click at [1055, 424] on input "٢٧٥٠ مليمتر من السائل أ و١٣٧٥٠ مليمتر من السائل ب على التوالي" at bounding box center [1446, 426] width 13 height 13
radio input "true"
click at [1055, 295] on span at bounding box center [1446, 296] width 13 height 13
click at [1055, 295] on input "4,000" at bounding box center [1446, 296] width 13 height 13
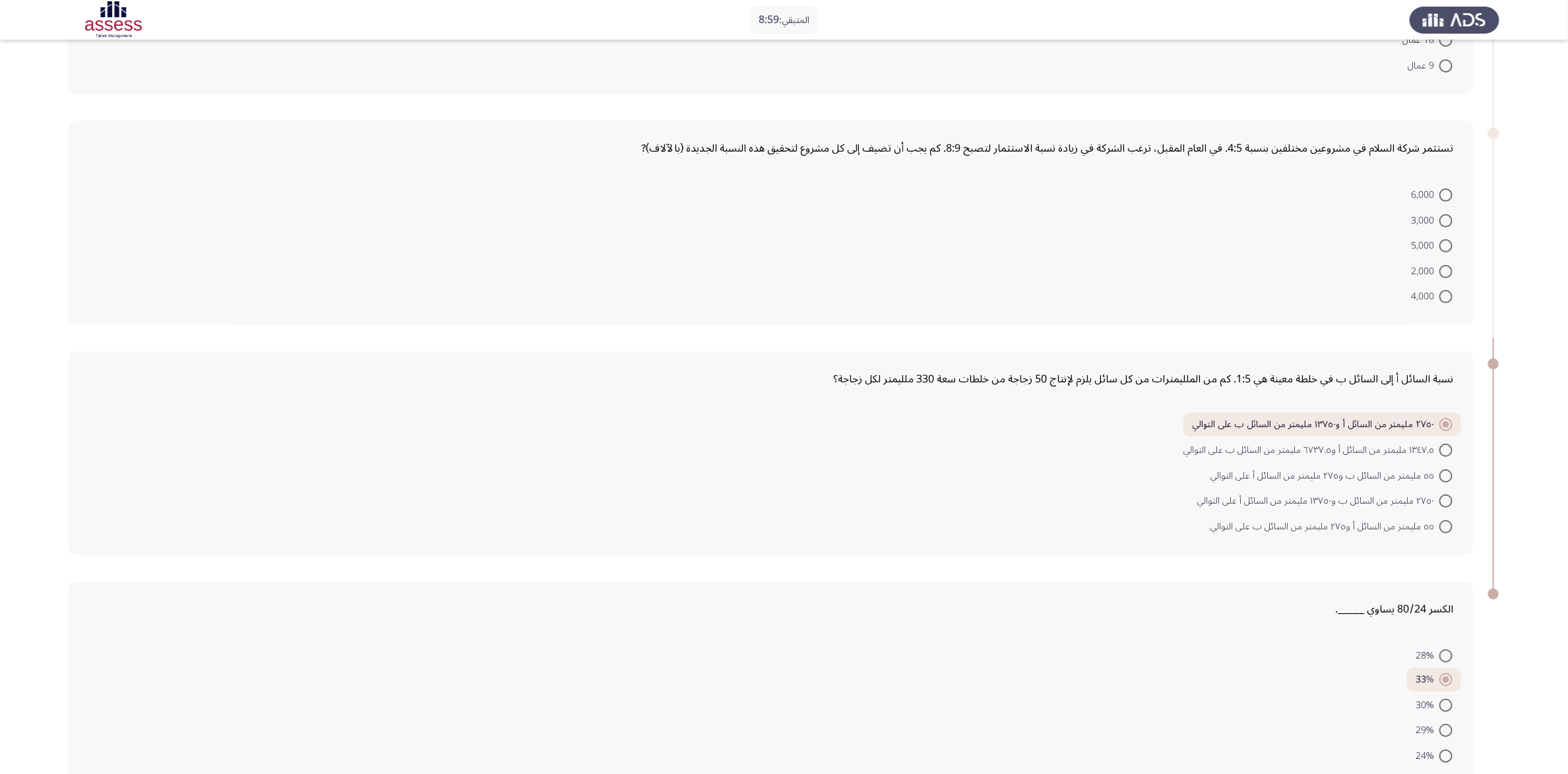
radio input "true"
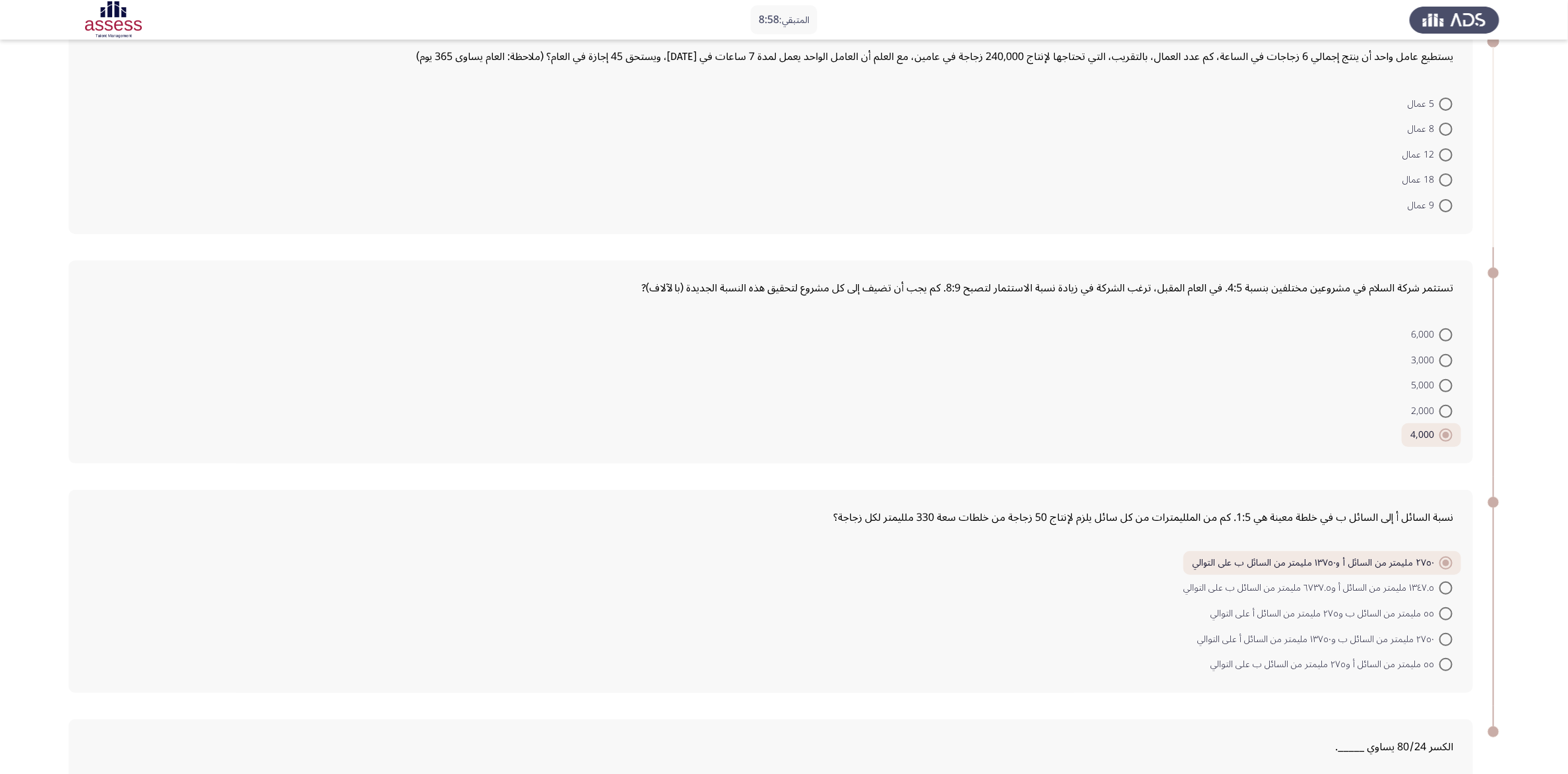
scroll to position [0, 0]
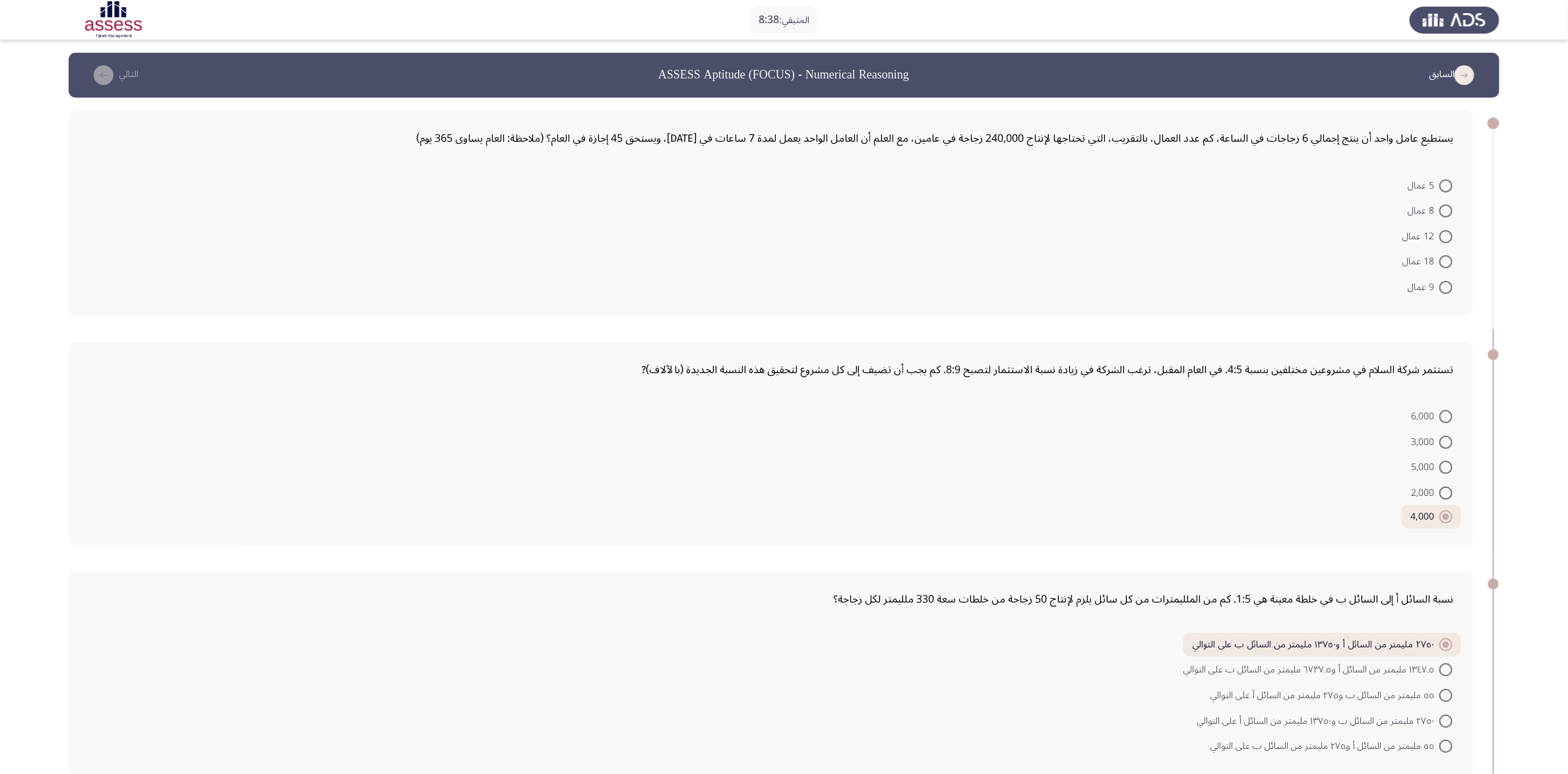
click at [1055, 214] on span at bounding box center [1446, 210] width 13 height 13
click at [1055, 214] on input "8 عمال" at bounding box center [1446, 210] width 13 height 13
radio input "true"
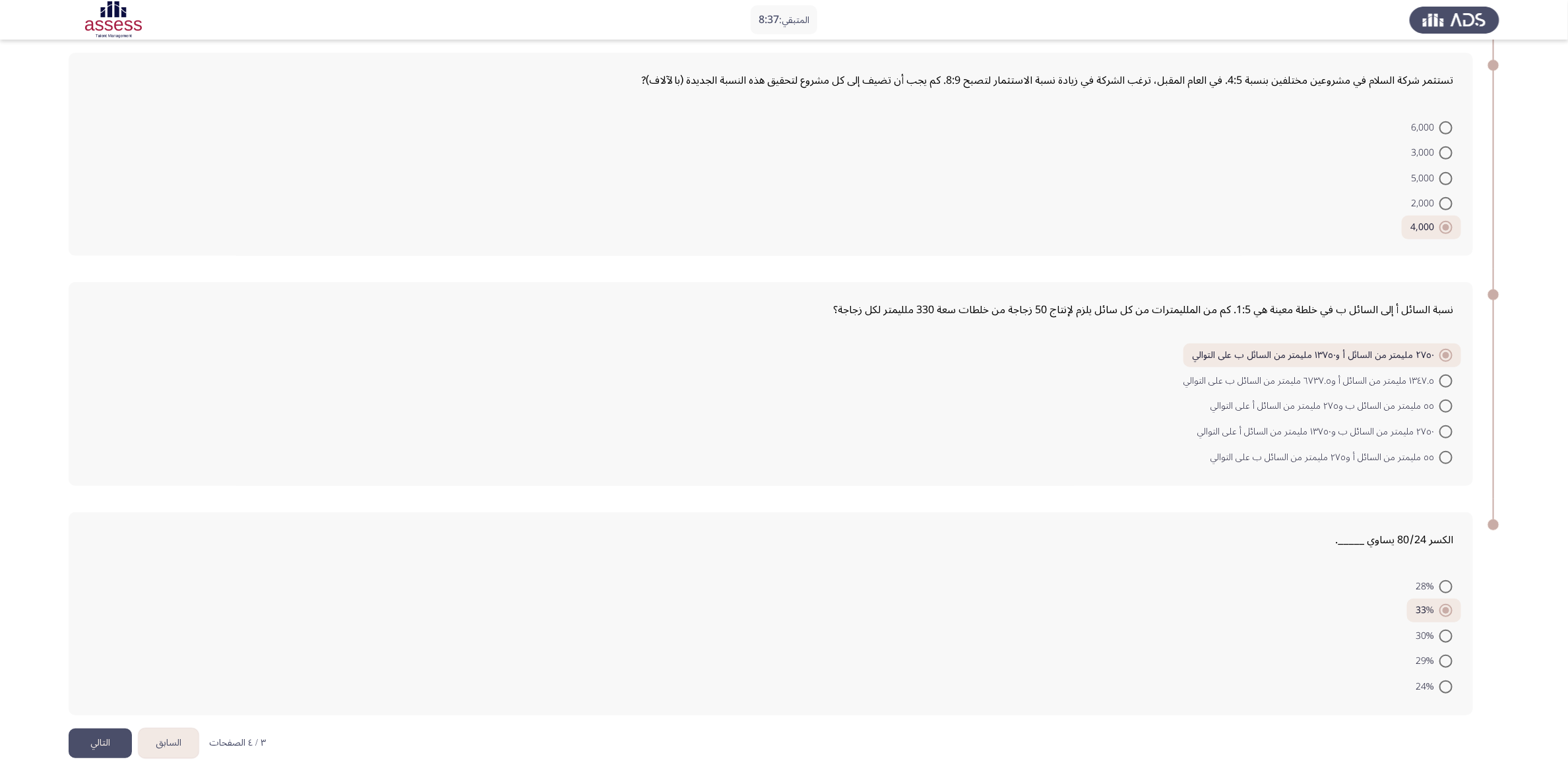
scroll to position [292, 0]
click at [100, 516] on button "التالي" at bounding box center [100, 740] width 63 height 30
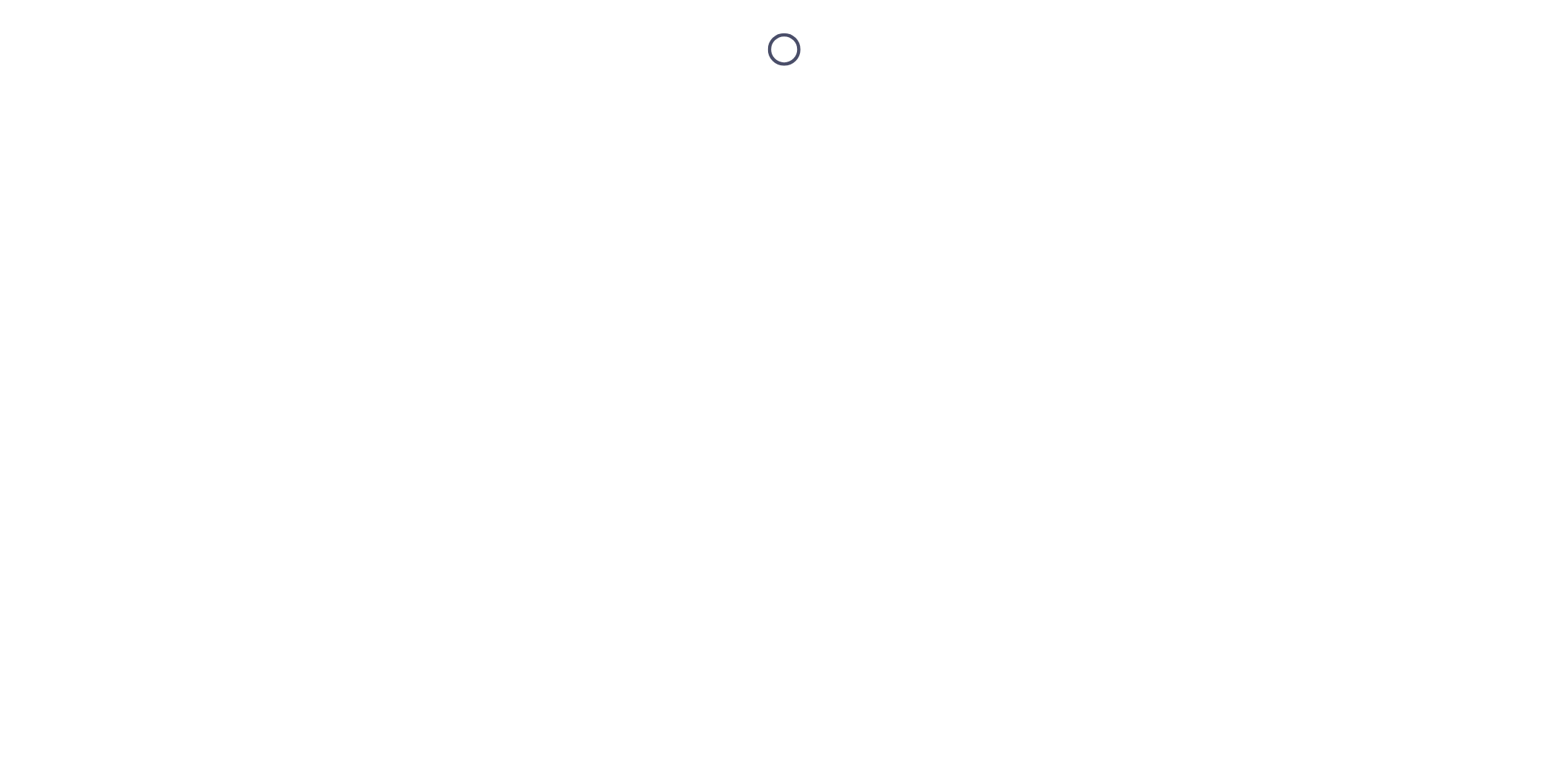
scroll to position [0, 0]
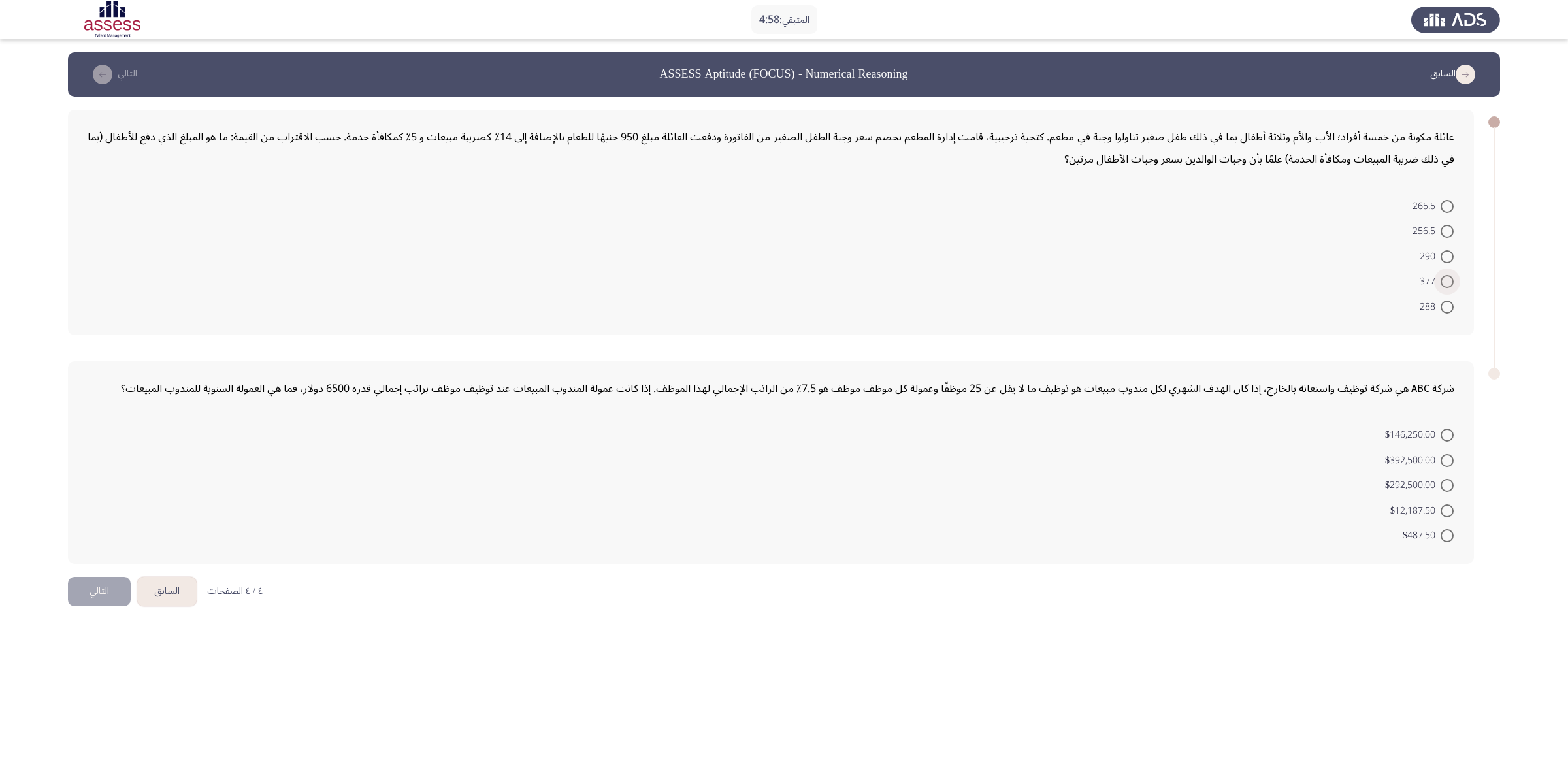
click at [1045, 281] on span at bounding box center [1447, 281] width 13 height 13
click at [1045, 281] on input "377" at bounding box center [1447, 281] width 13 height 13
radio input "true"
click at [1045, 431] on form "$146,250.00 $392,500.00 $292,500.00 $12,187.50 $487.50" at bounding box center [770, 483] width 1366 height 126
click at [1045, 433] on span at bounding box center [1447, 433] width 13 height 13
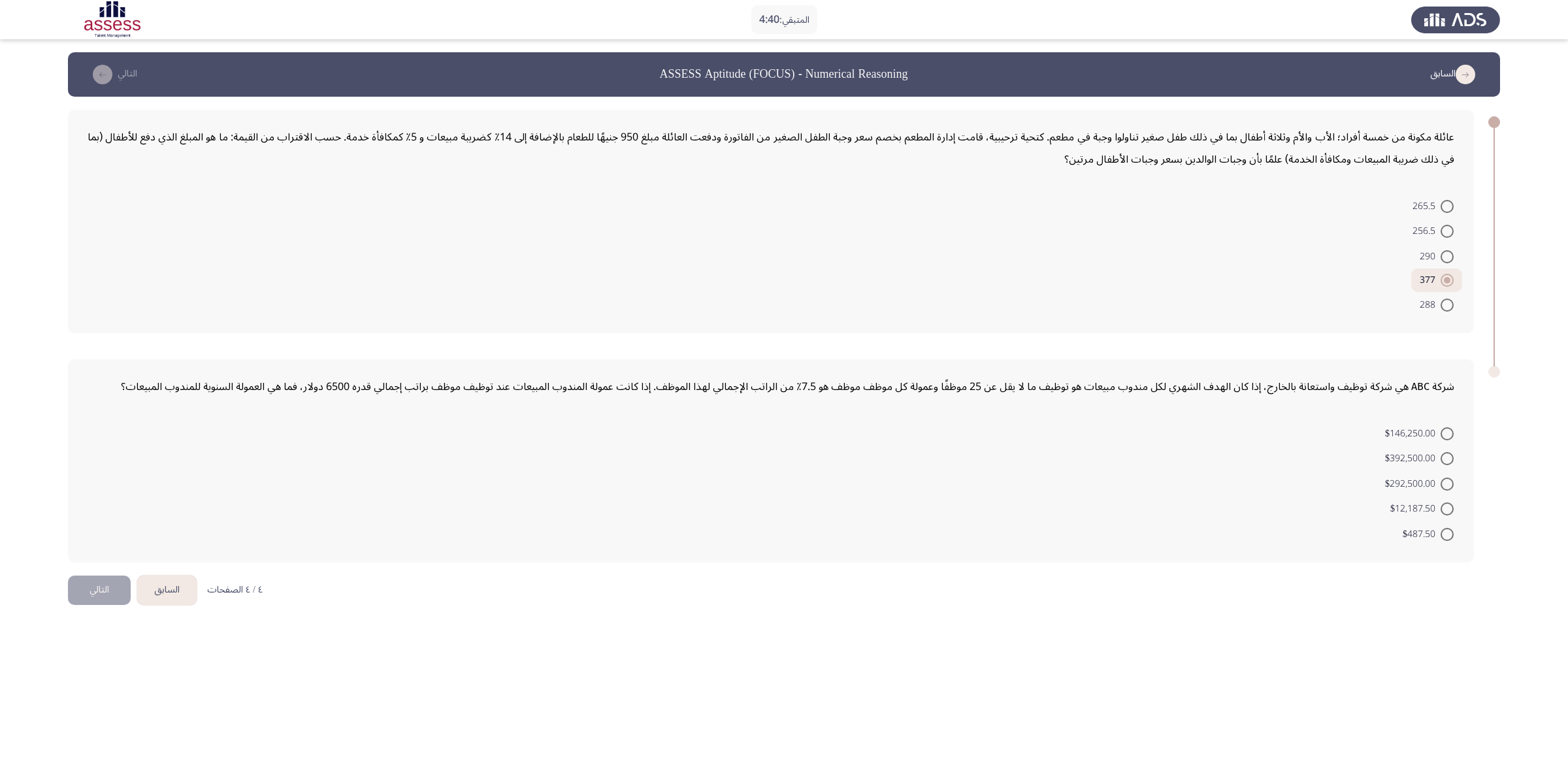
click at [1045, 433] on input "$146,250.00" at bounding box center [1447, 433] width 13 height 13
radio input "true"
click at [89, 511] on button "التالي" at bounding box center [99, 589] width 63 height 29
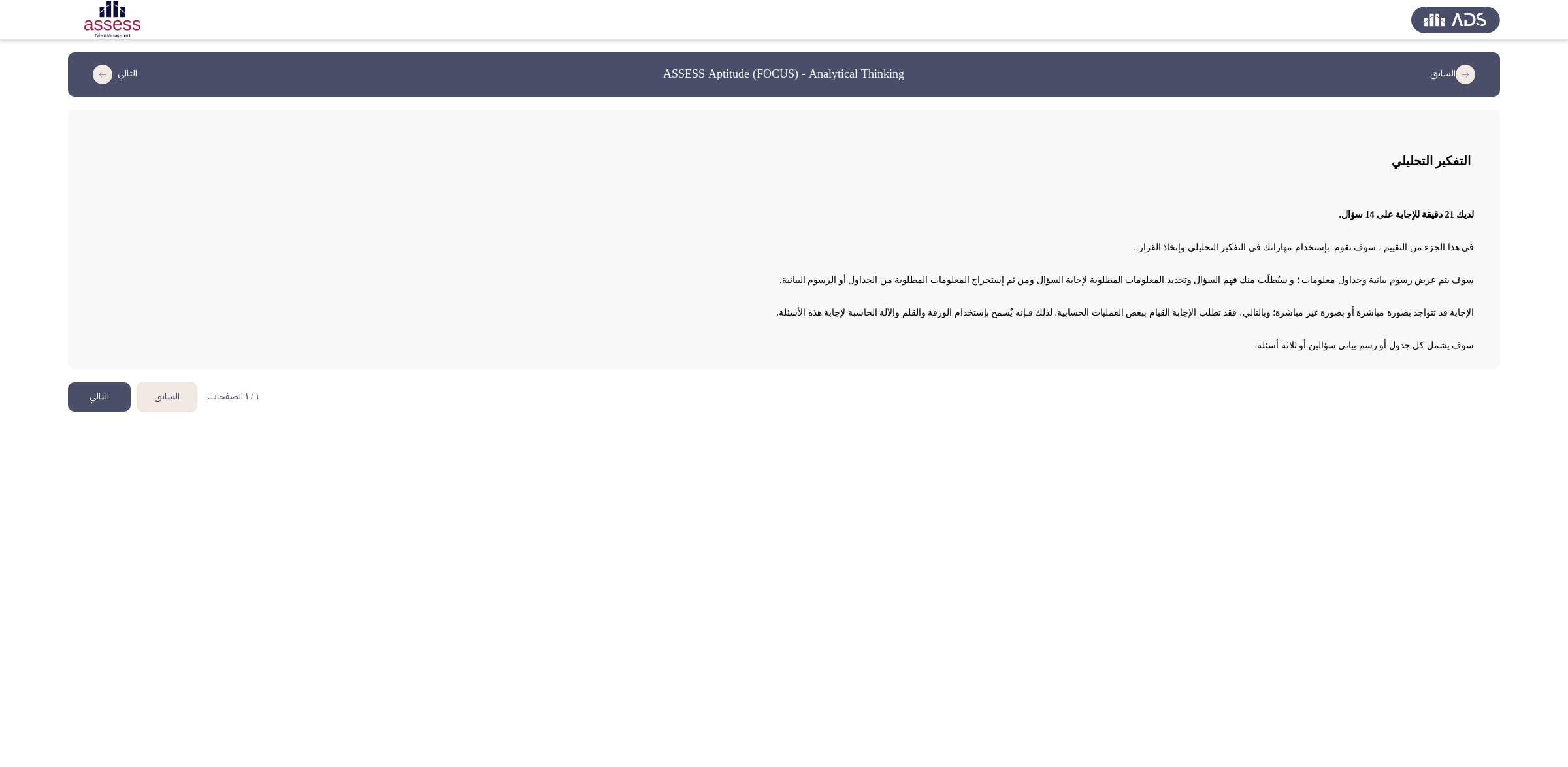
click at [86, 394] on button "التالي" at bounding box center [99, 397] width 63 height 29
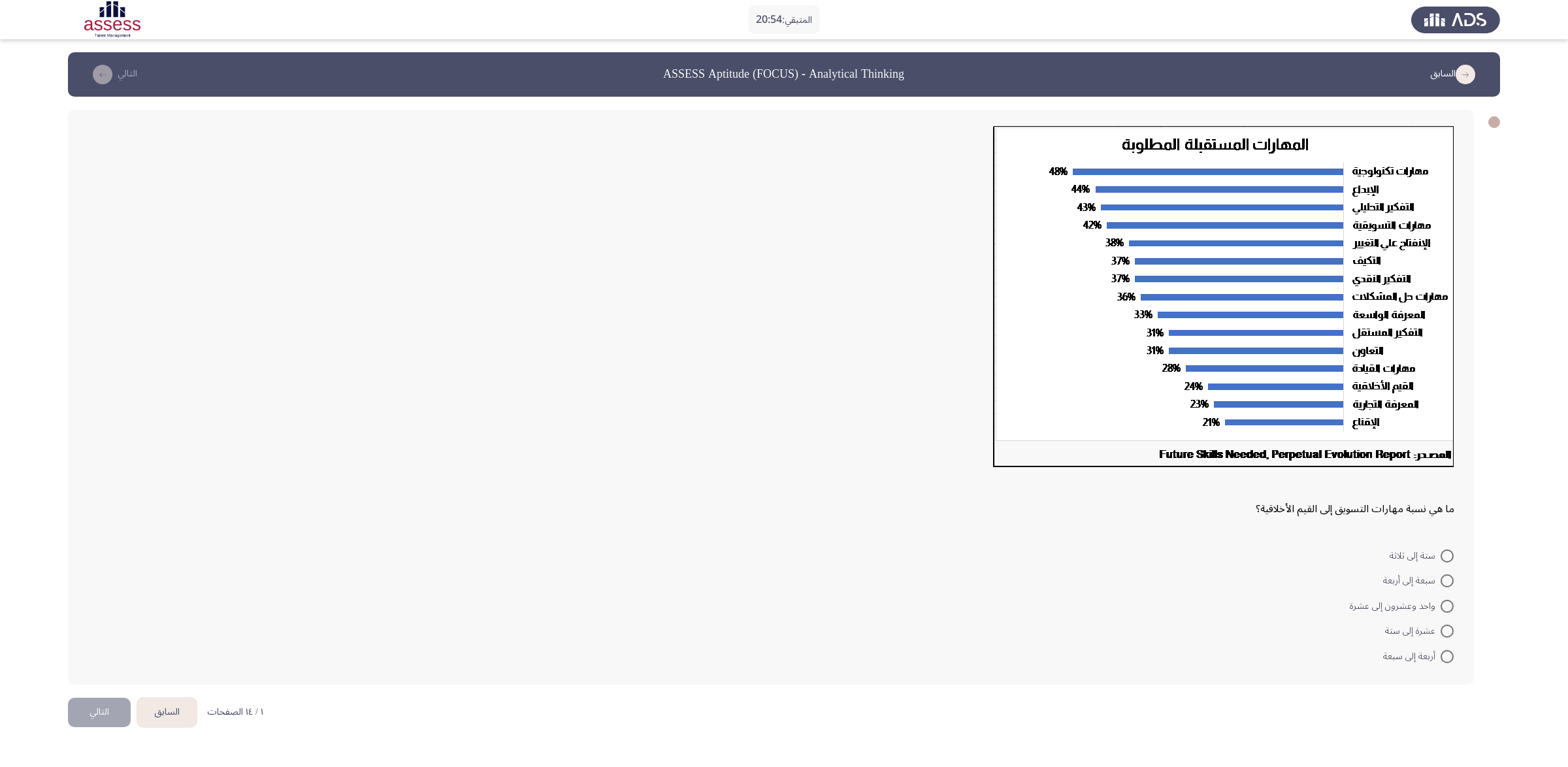
click at [718, 441] on div at bounding box center [770, 300] width 1366 height 350
click at [1045, 511] on span at bounding box center [1447, 556] width 13 height 13
click at [1045, 511] on input "ستة إلى ثلاثة" at bounding box center [1447, 556] width 13 height 13
radio input "true"
click at [94, 511] on button "التالي" at bounding box center [99, 711] width 63 height 29
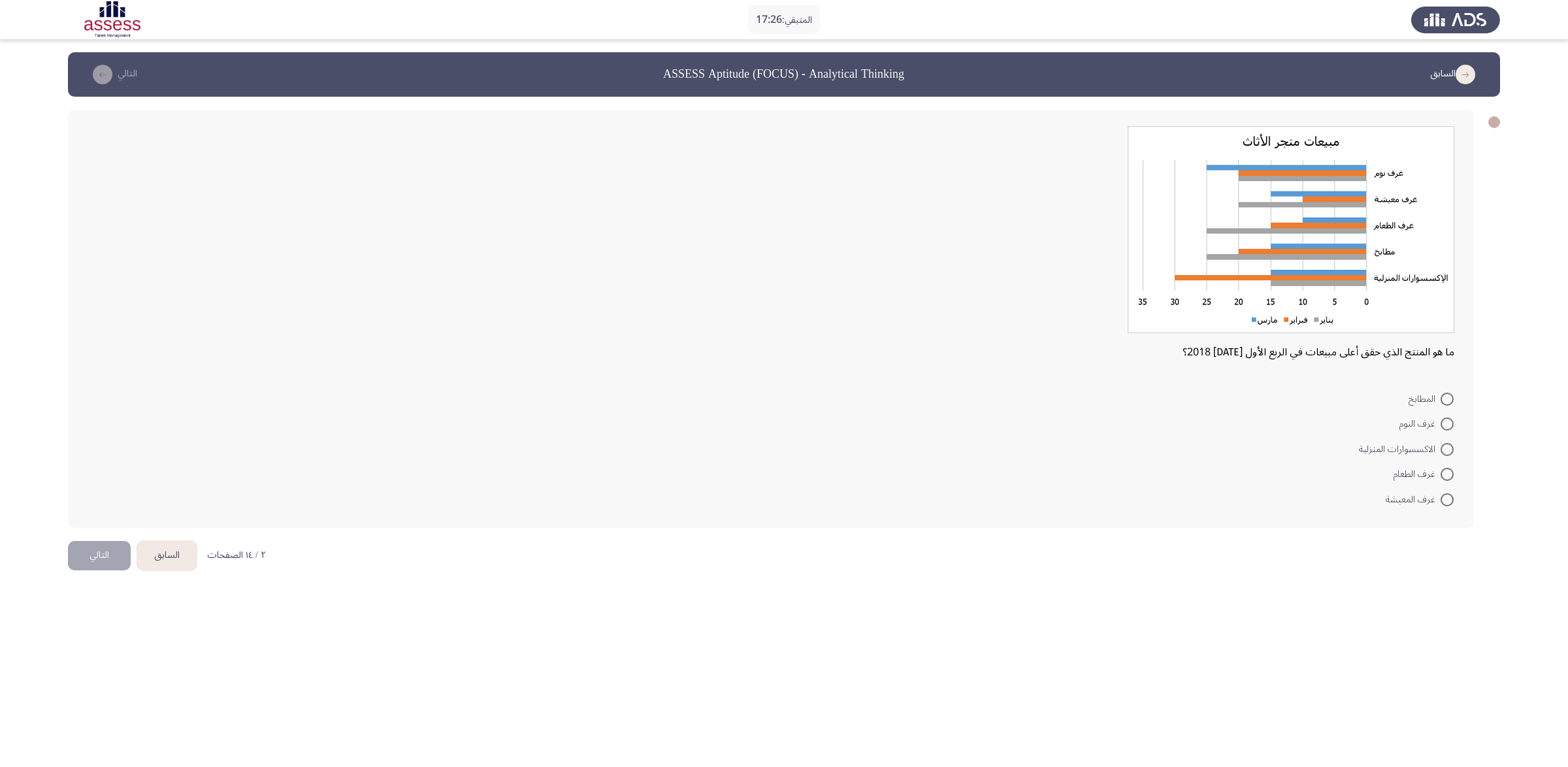
click at [1045, 424] on span at bounding box center [1447, 424] width 13 height 13
click at [1045, 424] on input "غرف النوم" at bounding box center [1447, 424] width 13 height 13
radio input "true"
click at [1045, 429] on form "المطابخ غرف النوم الاكسسوارات المنزلية غرف الطعام غرف المعيشة" at bounding box center [770, 447] width 1366 height 124
click at [1045, 394] on span at bounding box center [1447, 399] width 13 height 13
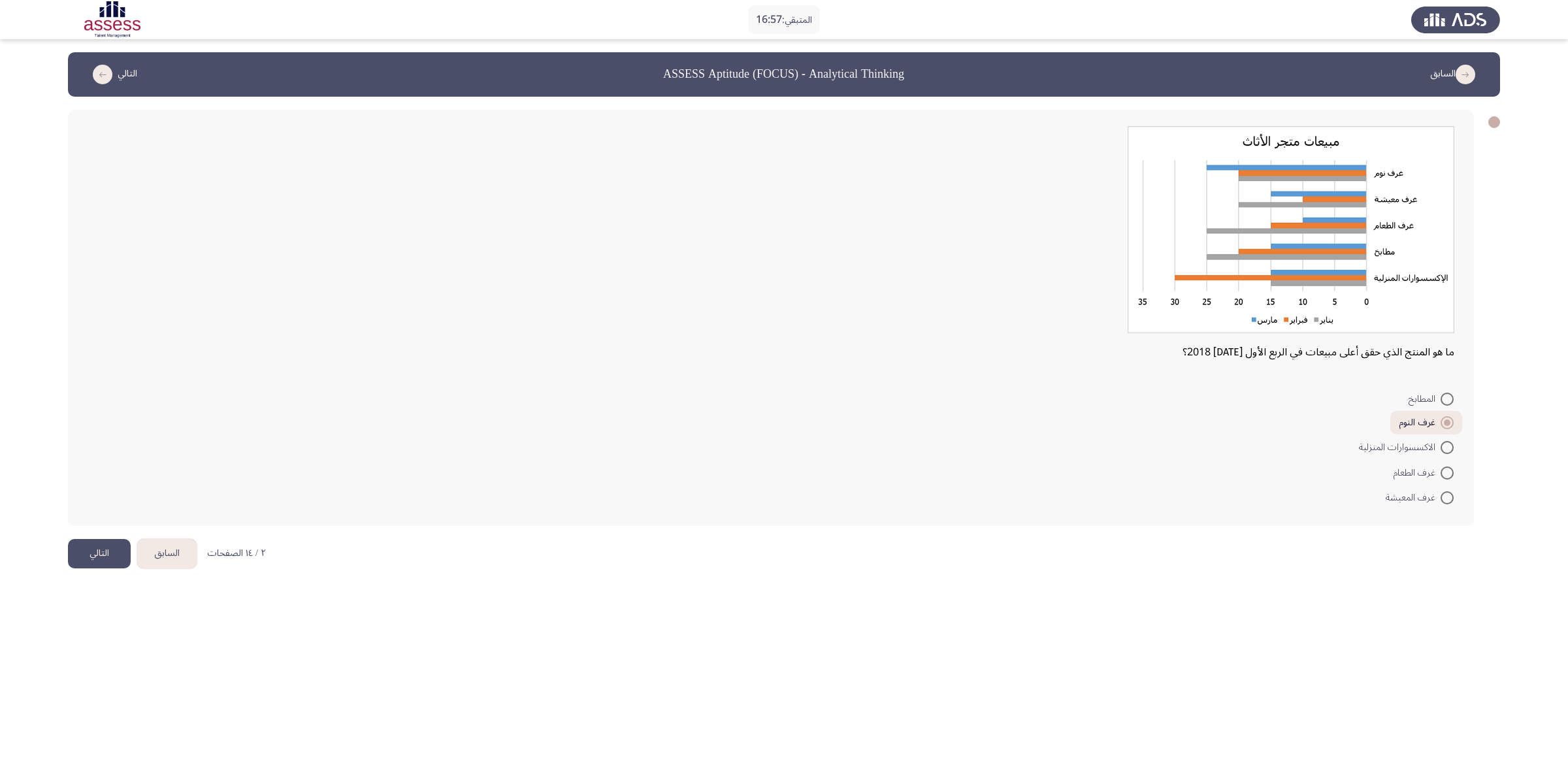
click at [1045, 394] on input "المطابخ" at bounding box center [1447, 399] width 13 height 13
radio input "true"
click at [79, 511] on button "التالي" at bounding box center [99, 554] width 63 height 29
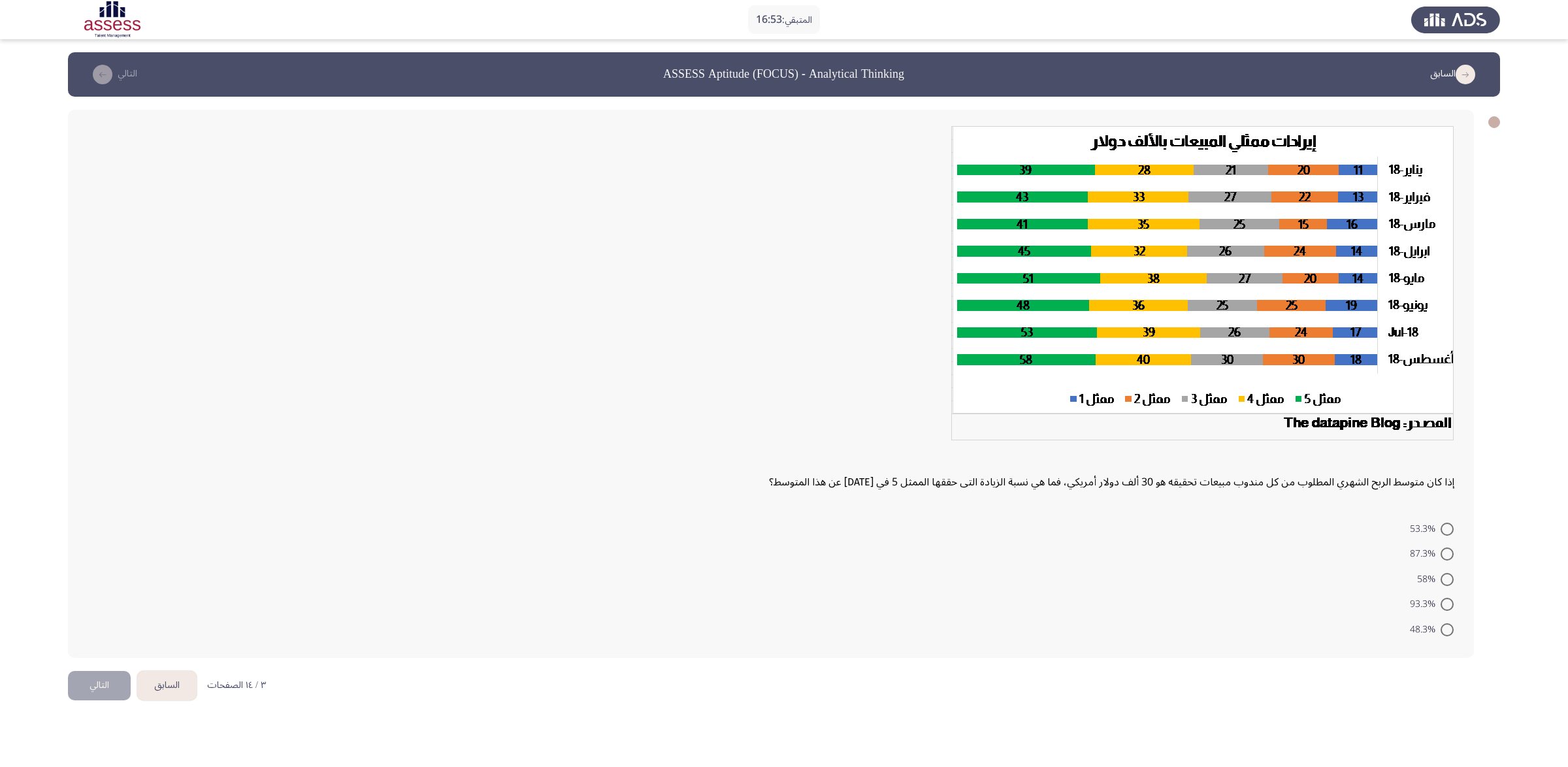
click at [506, 381] on div at bounding box center [770, 287] width 1366 height 323
click at [1045, 511] on span at bounding box center [1447, 604] width 13 height 13
click at [1045, 511] on input "93.3%" at bounding box center [1447, 604] width 13 height 13
radio input "true"
click at [98, 511] on button "التالي" at bounding box center [99, 684] width 63 height 29
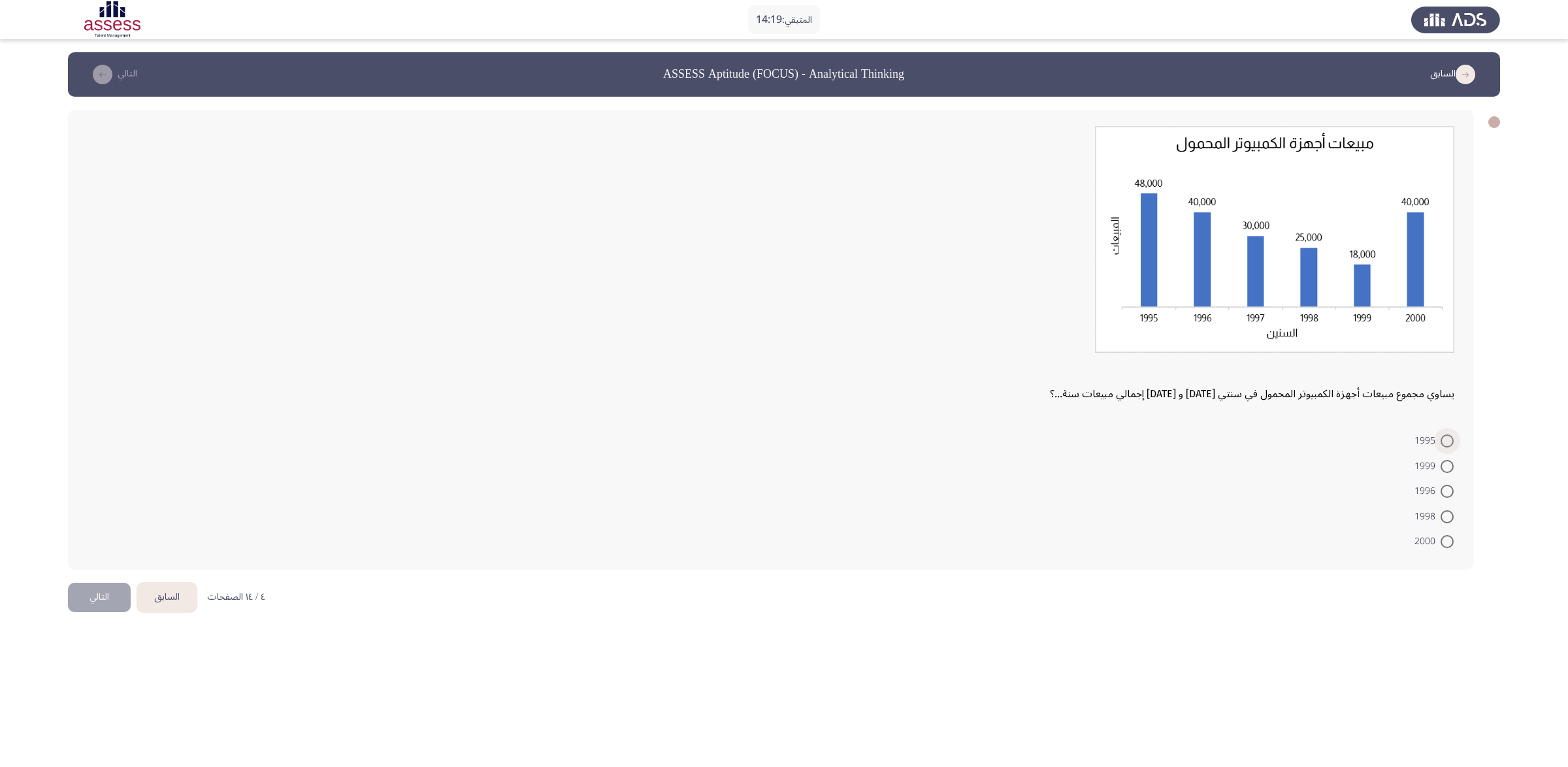
click at [1045, 443] on span at bounding box center [1447, 441] width 13 height 13
click at [1045, 443] on input "1995" at bounding box center [1447, 441] width 13 height 13
radio input "true"
click at [83, 511] on button "التالي" at bounding box center [99, 596] width 63 height 29
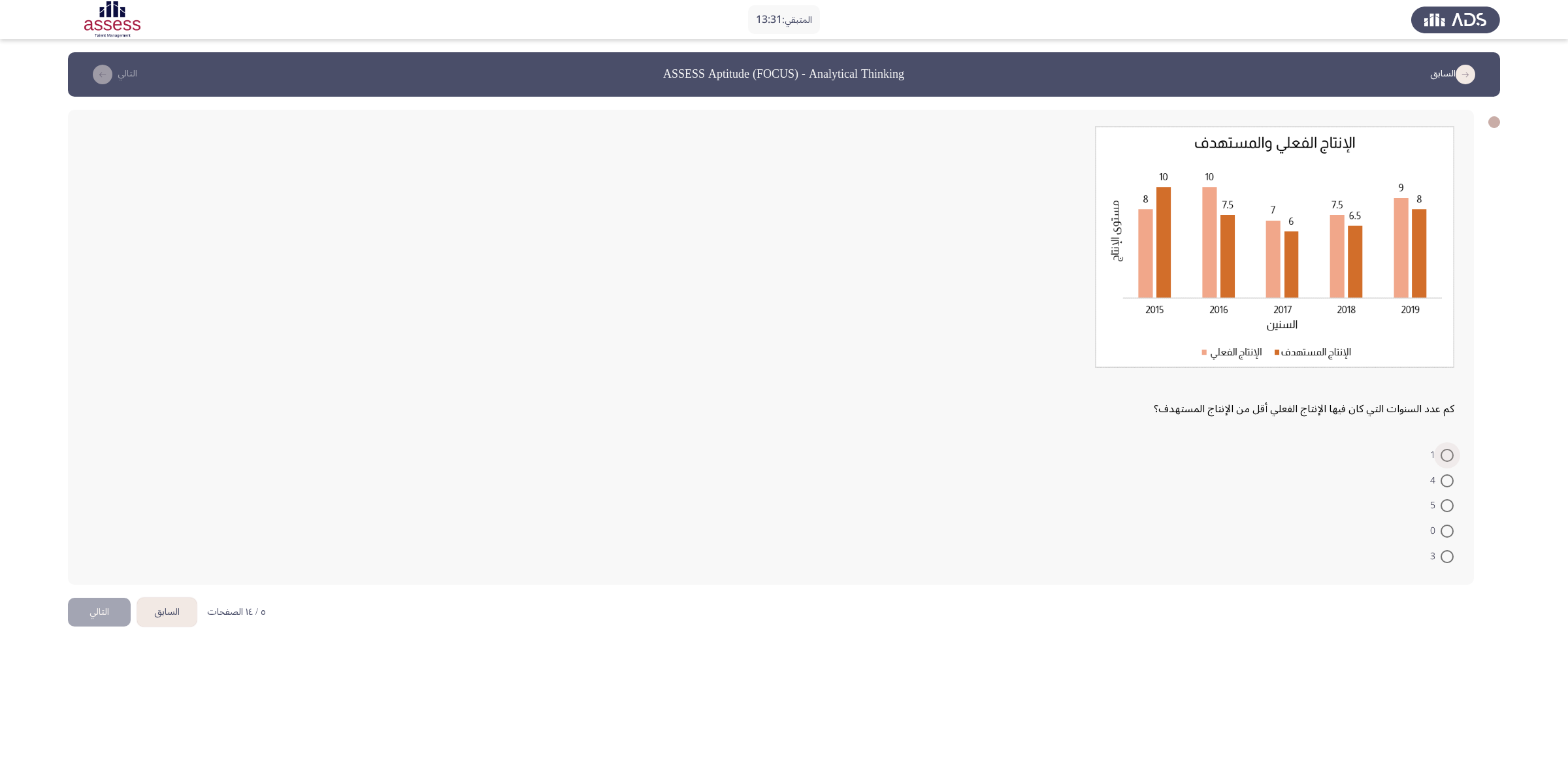
click at [1045, 460] on span at bounding box center [1447, 455] width 13 height 13
click at [1045, 460] on input "1" at bounding box center [1447, 455] width 13 height 13
radio input "true"
click at [1045, 511] on form "1 4 5 0 3" at bounding box center [770, 504] width 1366 height 124
click at [88, 511] on button "التالي" at bounding box center [99, 611] width 63 height 29
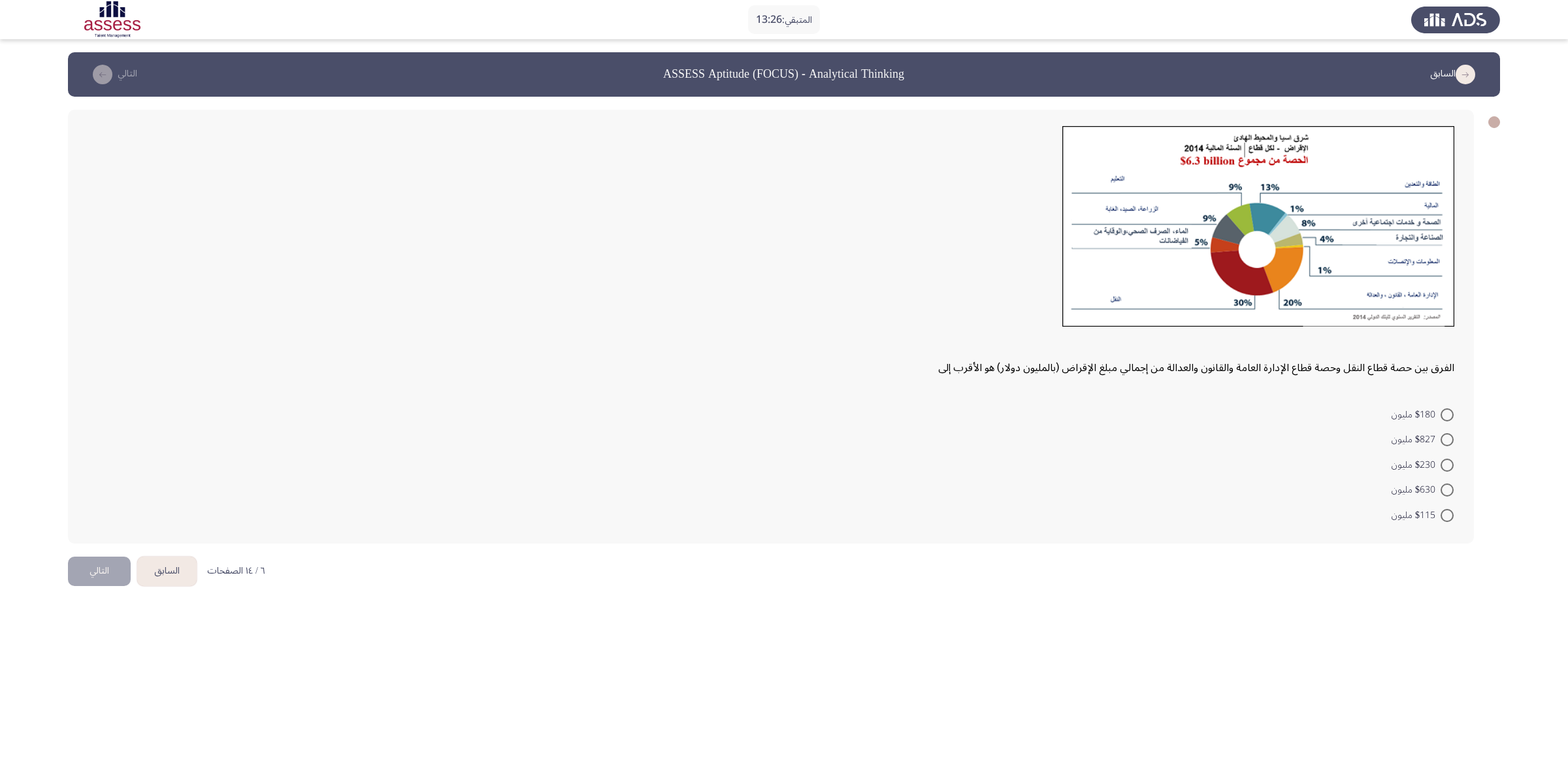
click at [774, 383] on div "الفرق بين حصة قطاع النقل وحصة قطاع الإدارة العامة والقانون والعدالة من إجمالي م…" at bounding box center [770, 327] width 1406 height 434
click at [1045, 467] on span at bounding box center [1447, 465] width 13 height 13
click at [1045, 467] on input "$230 مليون" at bounding box center [1447, 465] width 13 height 13
radio input "true"
click at [1045, 436] on span at bounding box center [1447, 439] width 13 height 13
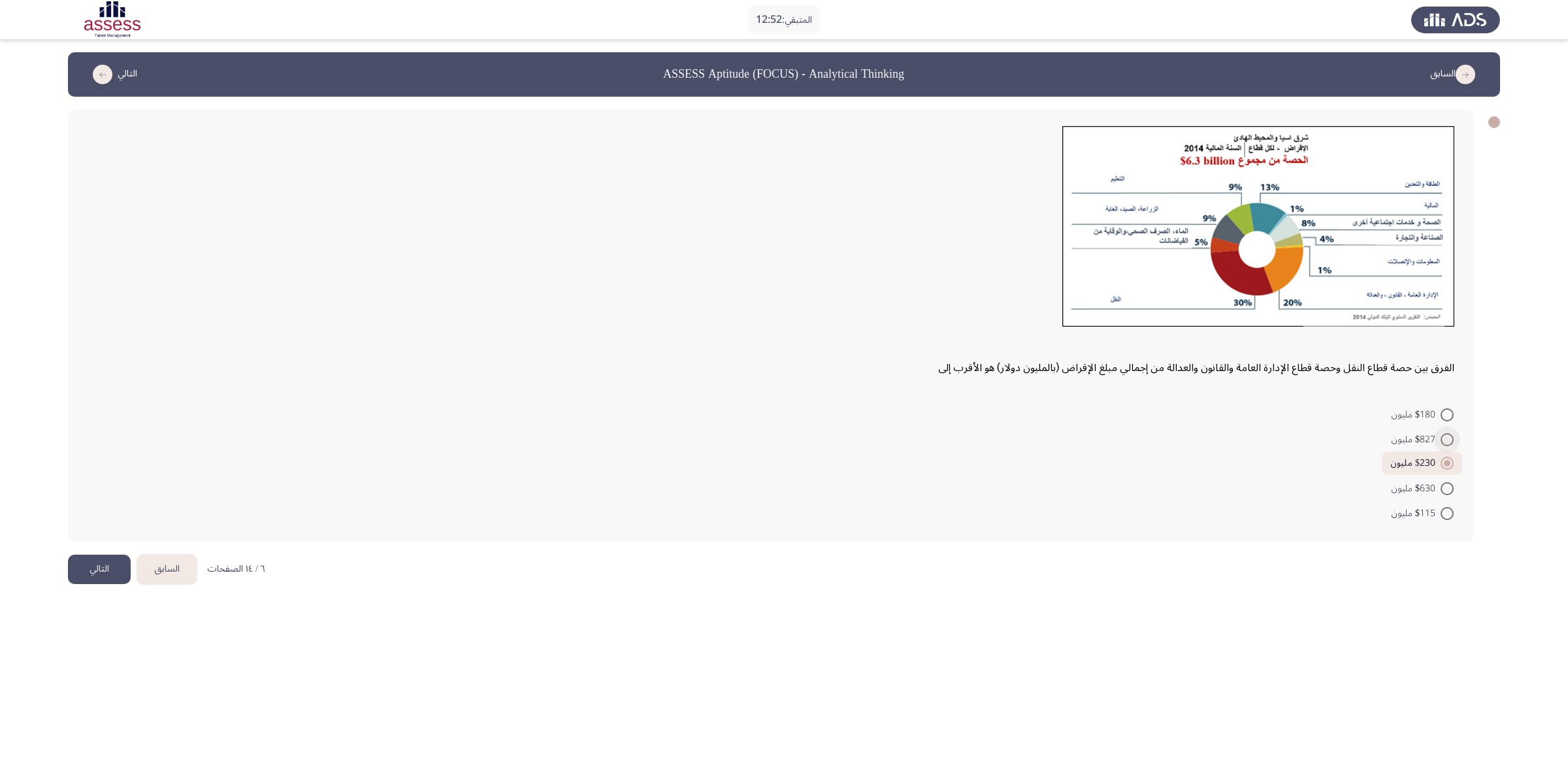
click at [1045, 436] on input "$827 مليون" at bounding box center [1447, 439] width 13 height 13
radio input "true"
click at [1045, 467] on span at bounding box center [1447, 463] width 13 height 13
click at [1045, 467] on input "$230 مليون" at bounding box center [1447, 463] width 13 height 13
radio input "true"
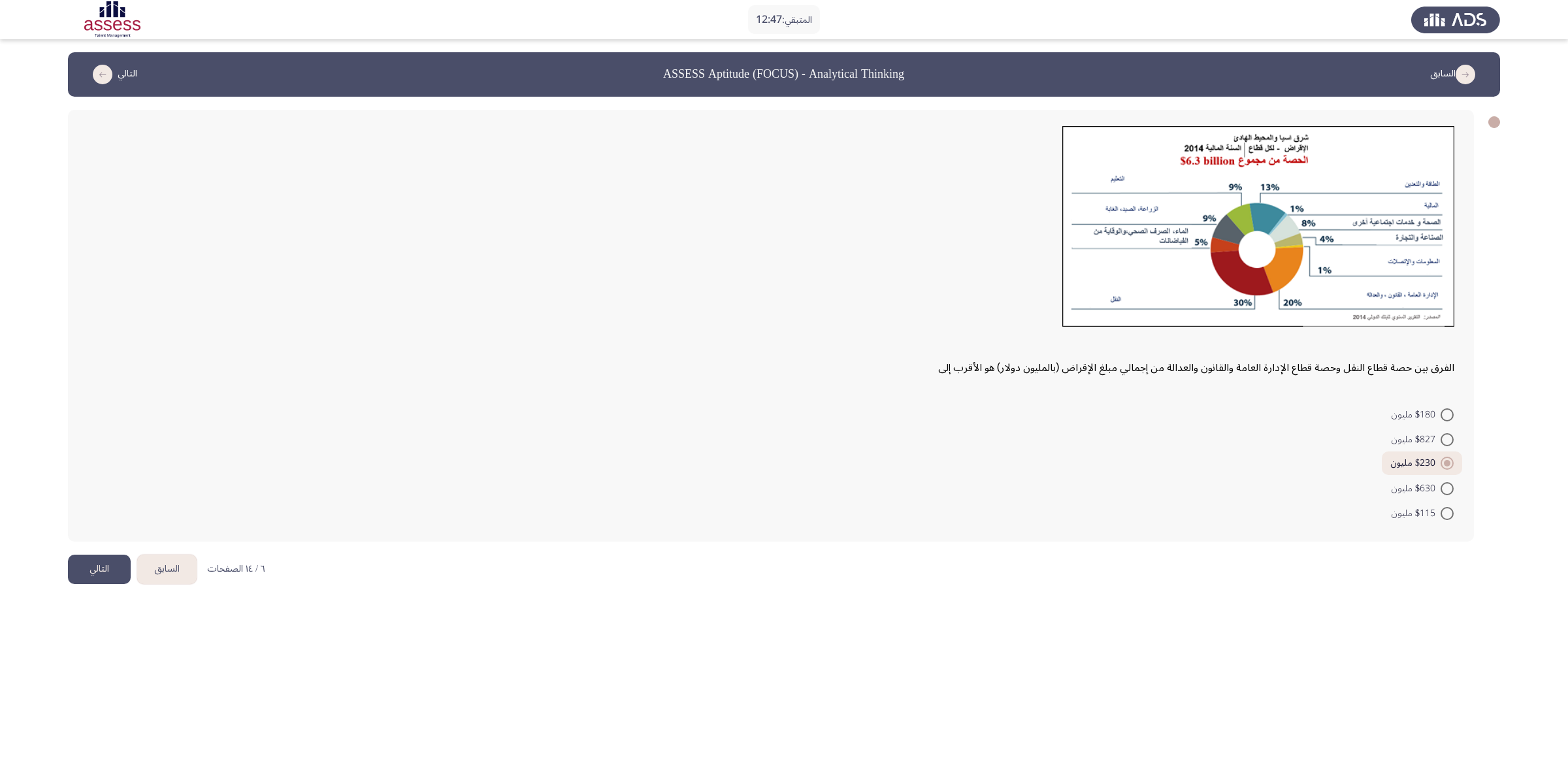
click at [988, 473] on form "$180 مليون $827 مليون $230 مليون $630 مليون $115 مليون" at bounding box center [770, 463] width 1366 height 124
click at [1045, 441] on span at bounding box center [1447, 439] width 13 height 13
click at [1045, 441] on input "$827 مليون" at bounding box center [1447, 439] width 13 height 13
radio input "true"
click at [1045, 457] on span at bounding box center [1447, 463] width 13 height 13
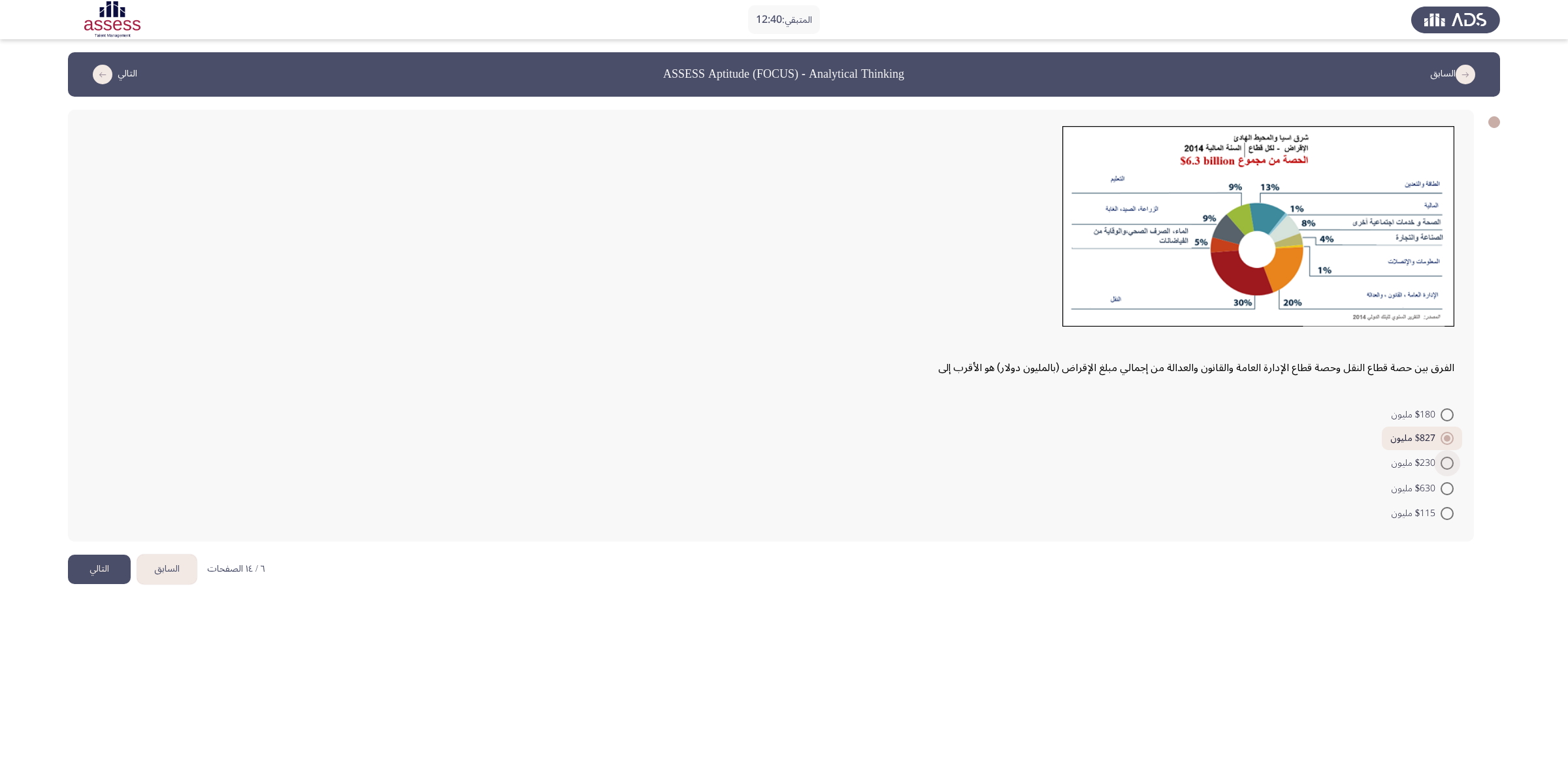
click at [1045, 457] on input "$230 مليون" at bounding box center [1447, 463] width 13 height 13
radio input "true"
click at [1045, 443] on span at bounding box center [1447, 439] width 13 height 13
click at [1045, 443] on input "$827 مليون" at bounding box center [1447, 439] width 13 height 13
radio input "true"
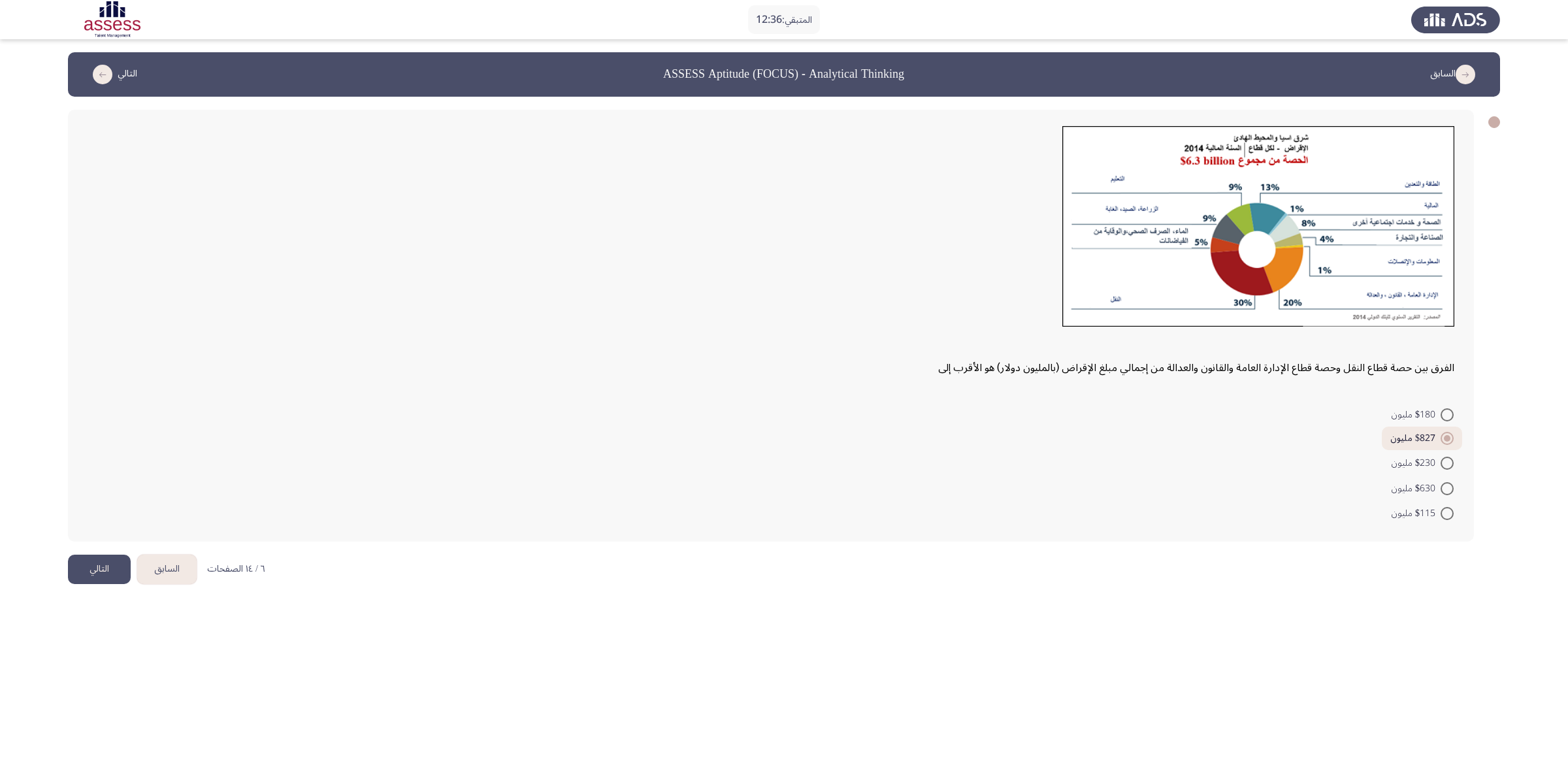
click at [100, 511] on button "التالي" at bounding box center [99, 569] width 63 height 29
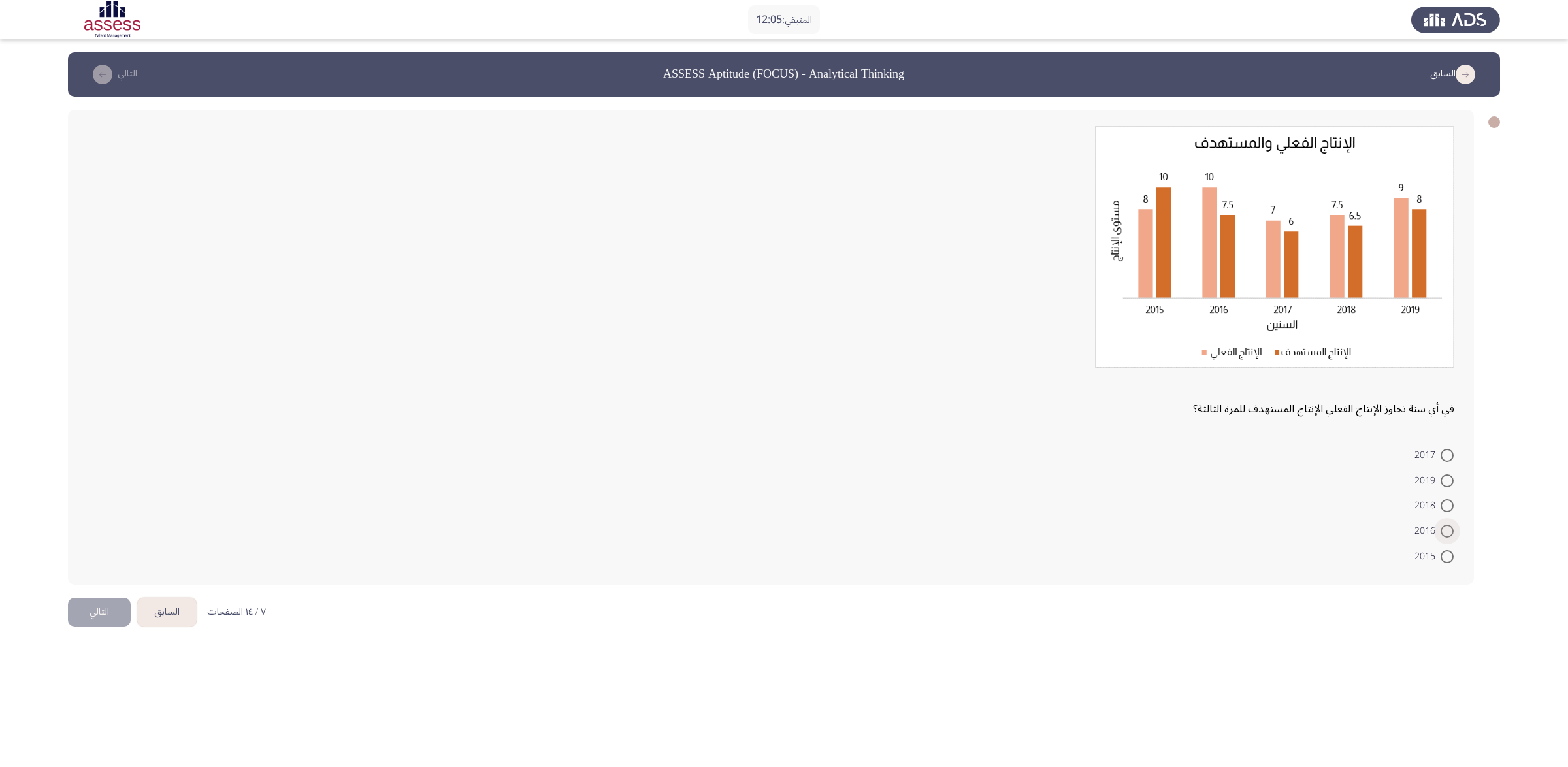
click at [1045, 511] on span at bounding box center [1447, 531] width 13 height 13
click at [1045, 511] on input "2016" at bounding box center [1447, 531] width 13 height 13
radio input "true"
click at [97, 511] on button "التالي" at bounding box center [99, 611] width 63 height 29
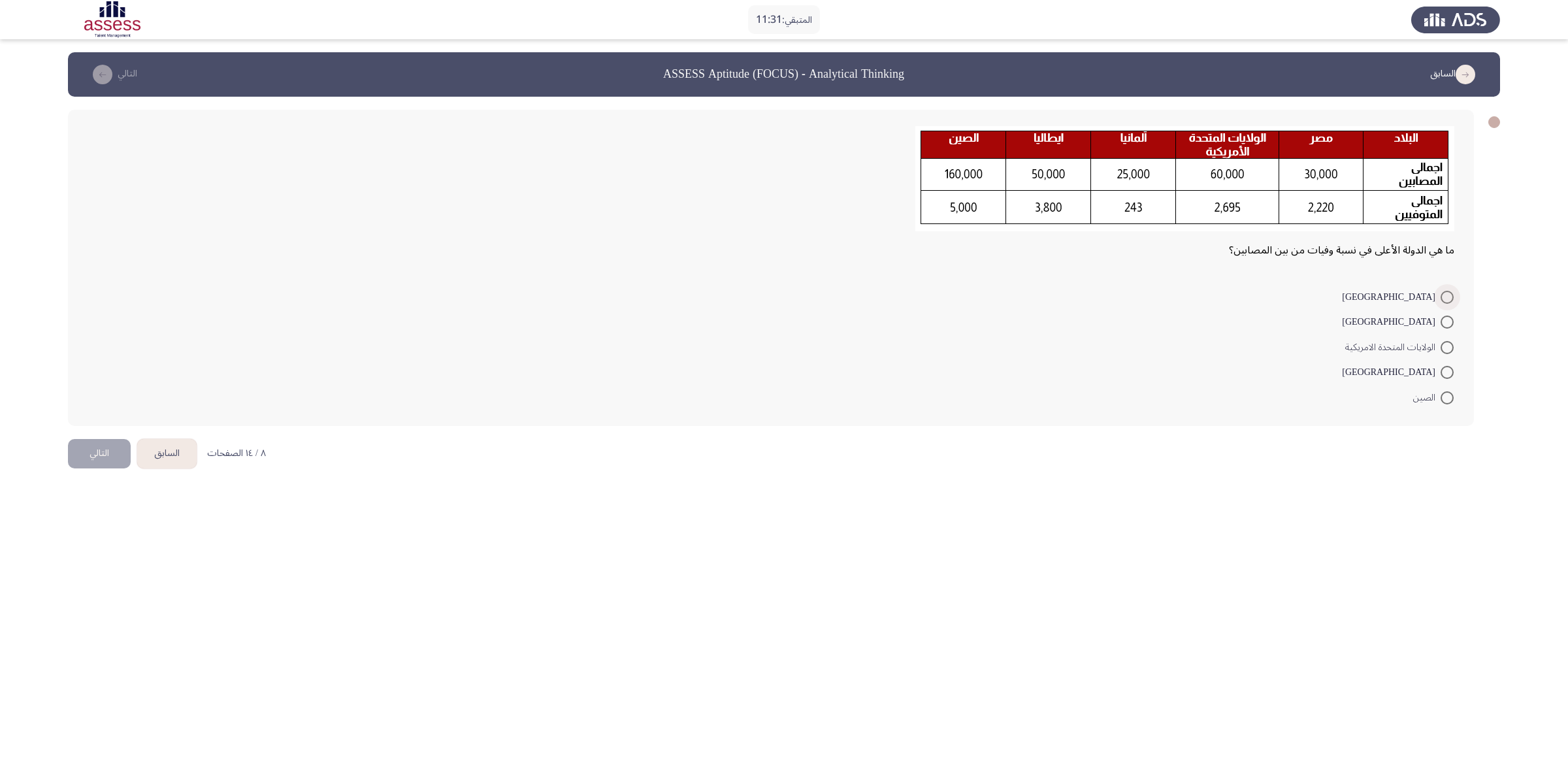
click at [1045, 296] on span at bounding box center [1447, 297] width 13 height 13
click at [1045, 296] on input "[GEOGRAPHIC_DATA]" at bounding box center [1447, 297] width 13 height 13
radio input "true"
click at [83, 453] on button "التالي" at bounding box center [99, 452] width 63 height 29
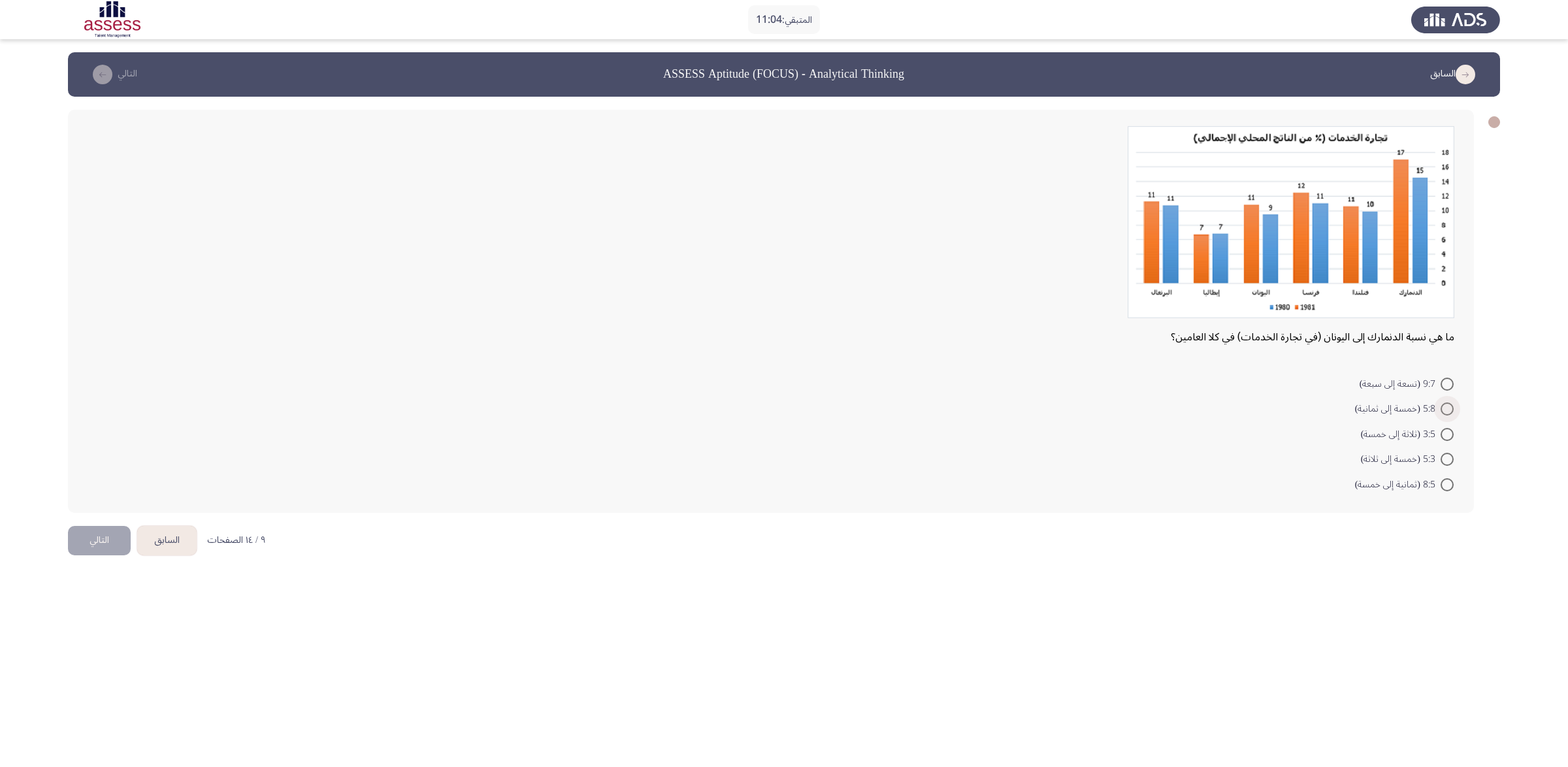
click at [1045, 405] on span at bounding box center [1447, 409] width 13 height 13
click at [1045, 405] on input "5:8 (خمسة إلى ثمانية)" at bounding box center [1447, 409] width 13 height 13
radio input "true"
click at [1045, 433] on span at bounding box center [1447, 433] width 13 height 13
click at [1045, 433] on input "3:5 (ثلاثة إلى خمسة)" at bounding box center [1447, 433] width 13 height 13
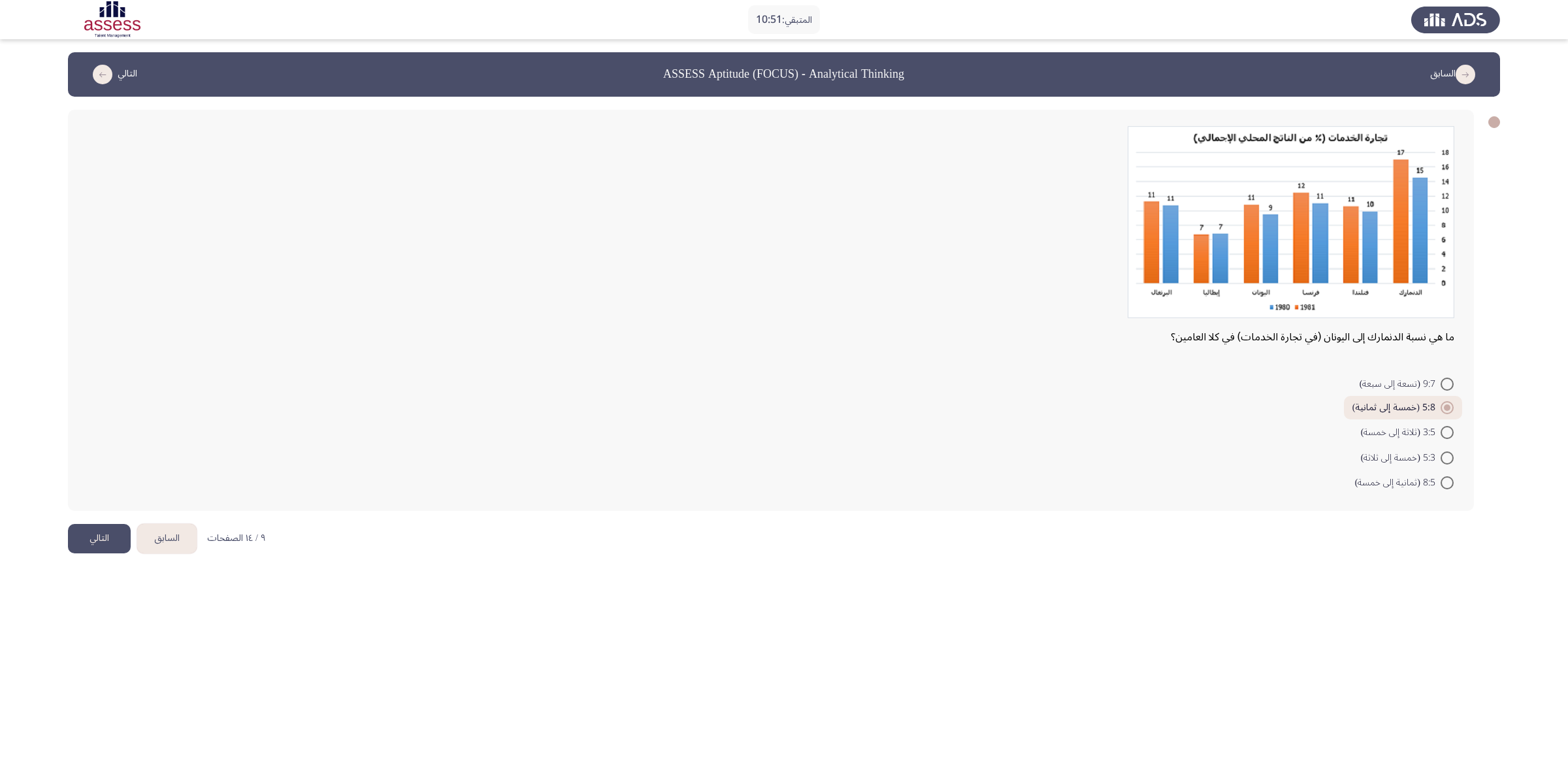
radio input "true"
click at [1045, 383] on span "9:7 (تسعة إلى سبعة)" at bounding box center [1400, 384] width 81 height 15
click at [1045, 383] on input "9:7 (تسعة إلى سبعة)" at bounding box center [1447, 384] width 13 height 13
radio input "true"
click at [93, 511] on button "التالي" at bounding box center [99, 539] width 63 height 29
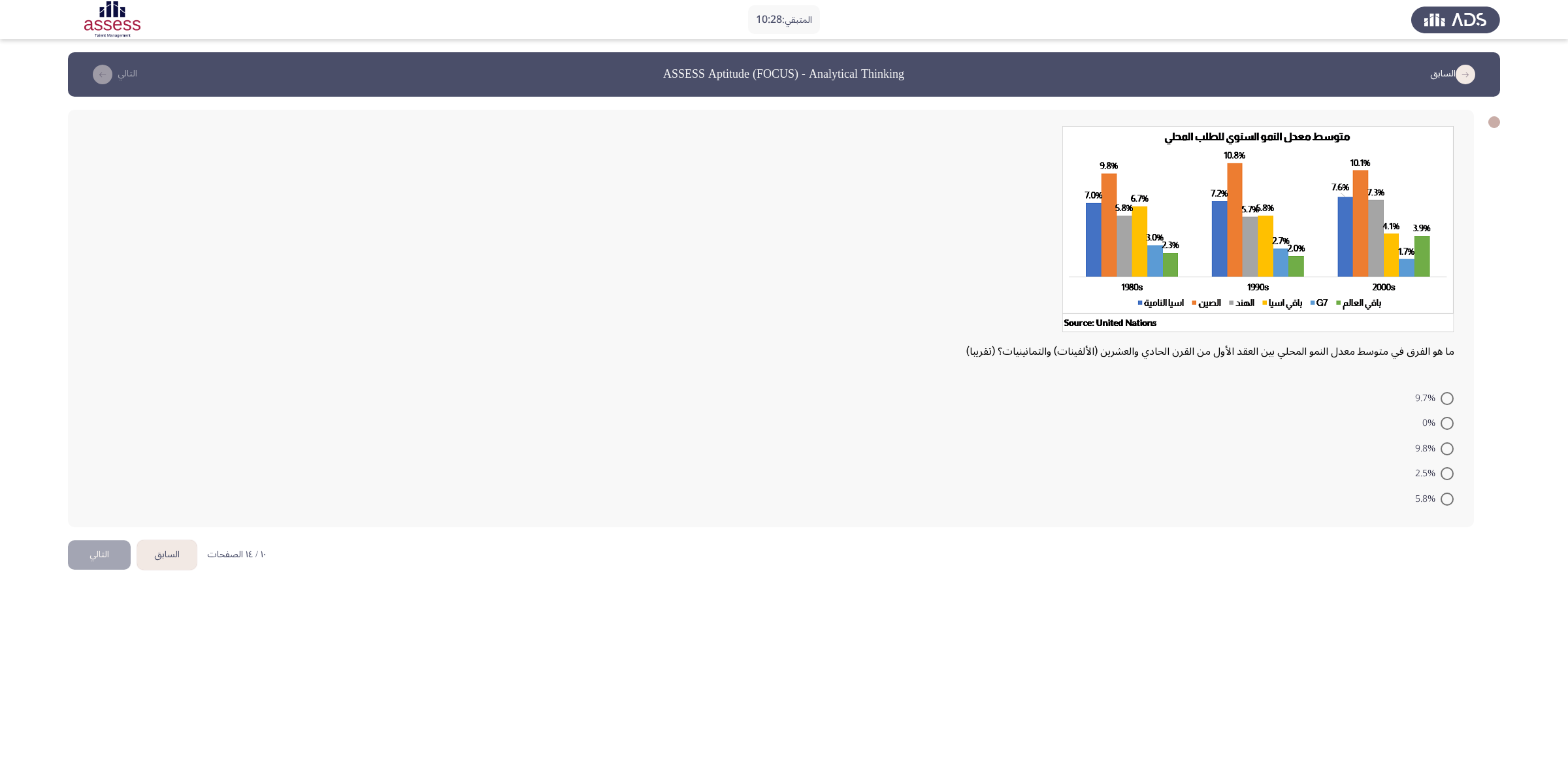
click at [1045, 445] on span at bounding box center [1447, 449] width 13 height 13
click at [1045, 445] on input "9.8%" at bounding box center [1447, 449] width 13 height 13
radio input "true"
click at [1045, 490] on label "5.8%" at bounding box center [1434, 497] width 39 height 15
click at [1045, 490] on input "5.8%" at bounding box center [1447, 497] width 13 height 13
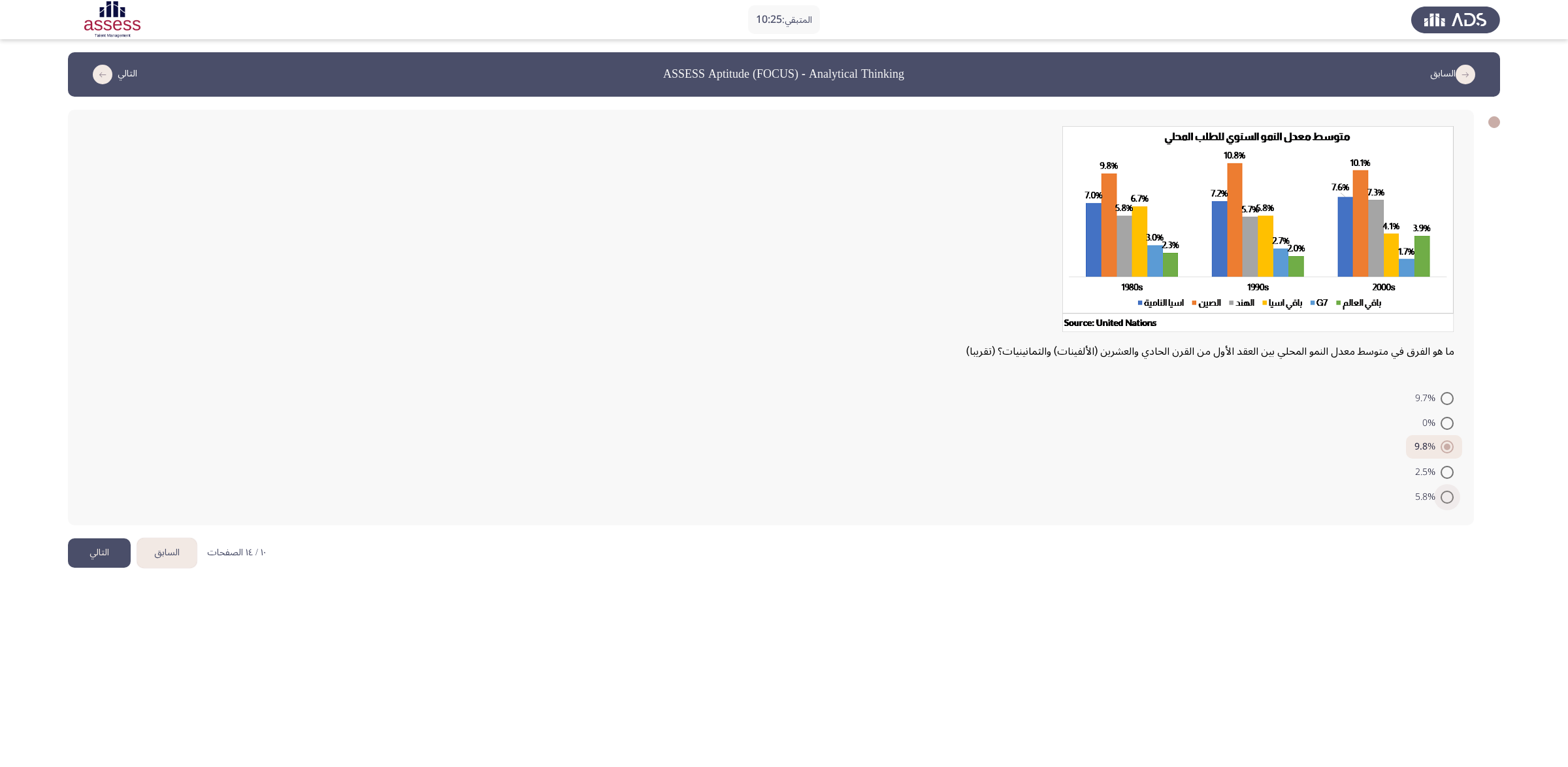
radio input "true"
click at [96, 511] on button "التالي" at bounding box center [99, 553] width 63 height 29
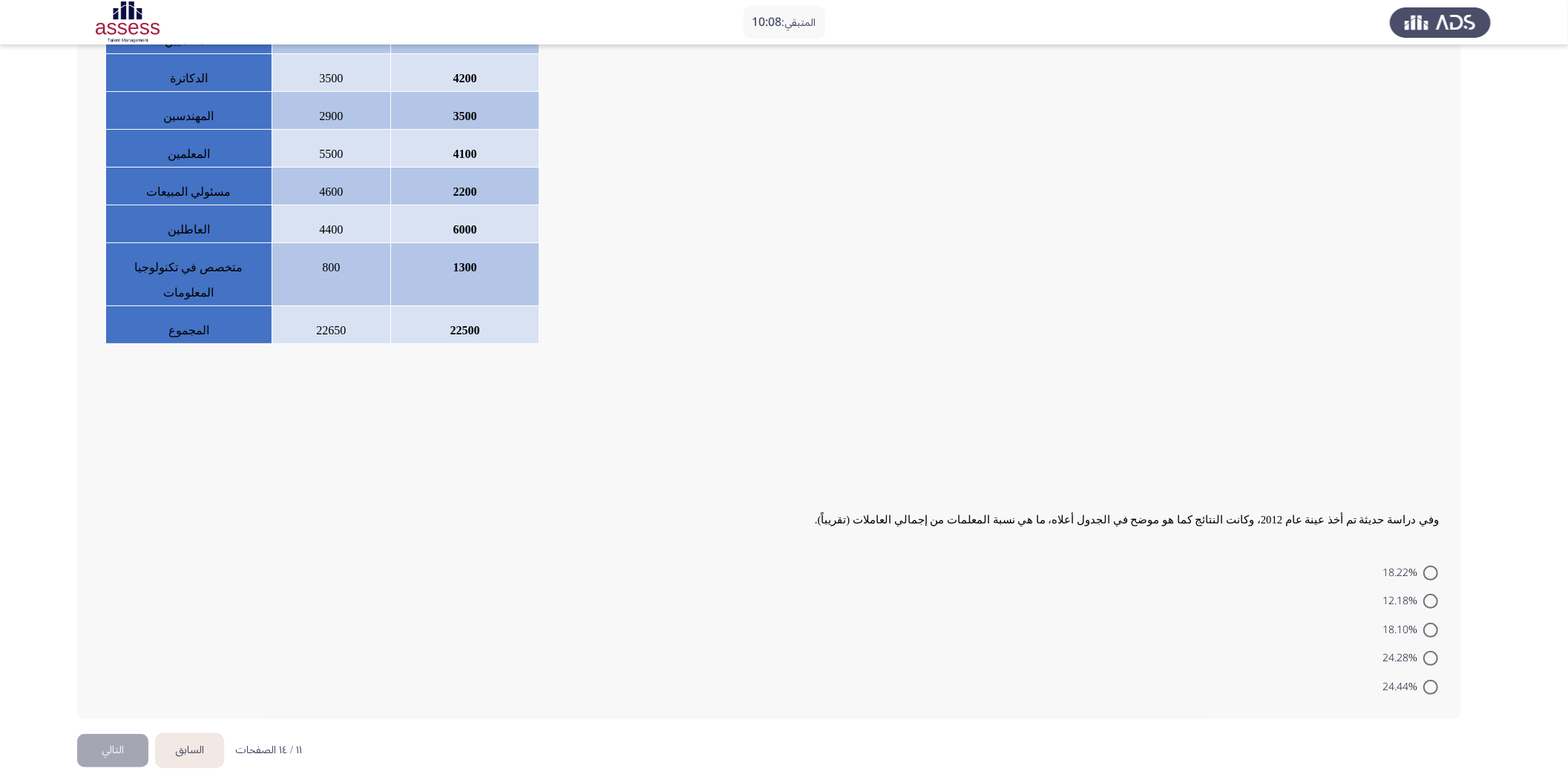
scroll to position [194, 0]
click at [1187, 580] on span at bounding box center [1430, 627] width 15 height 15
click at [1187, 580] on input "18.10%" at bounding box center [1430, 627] width 15 height 15
radio input "true"
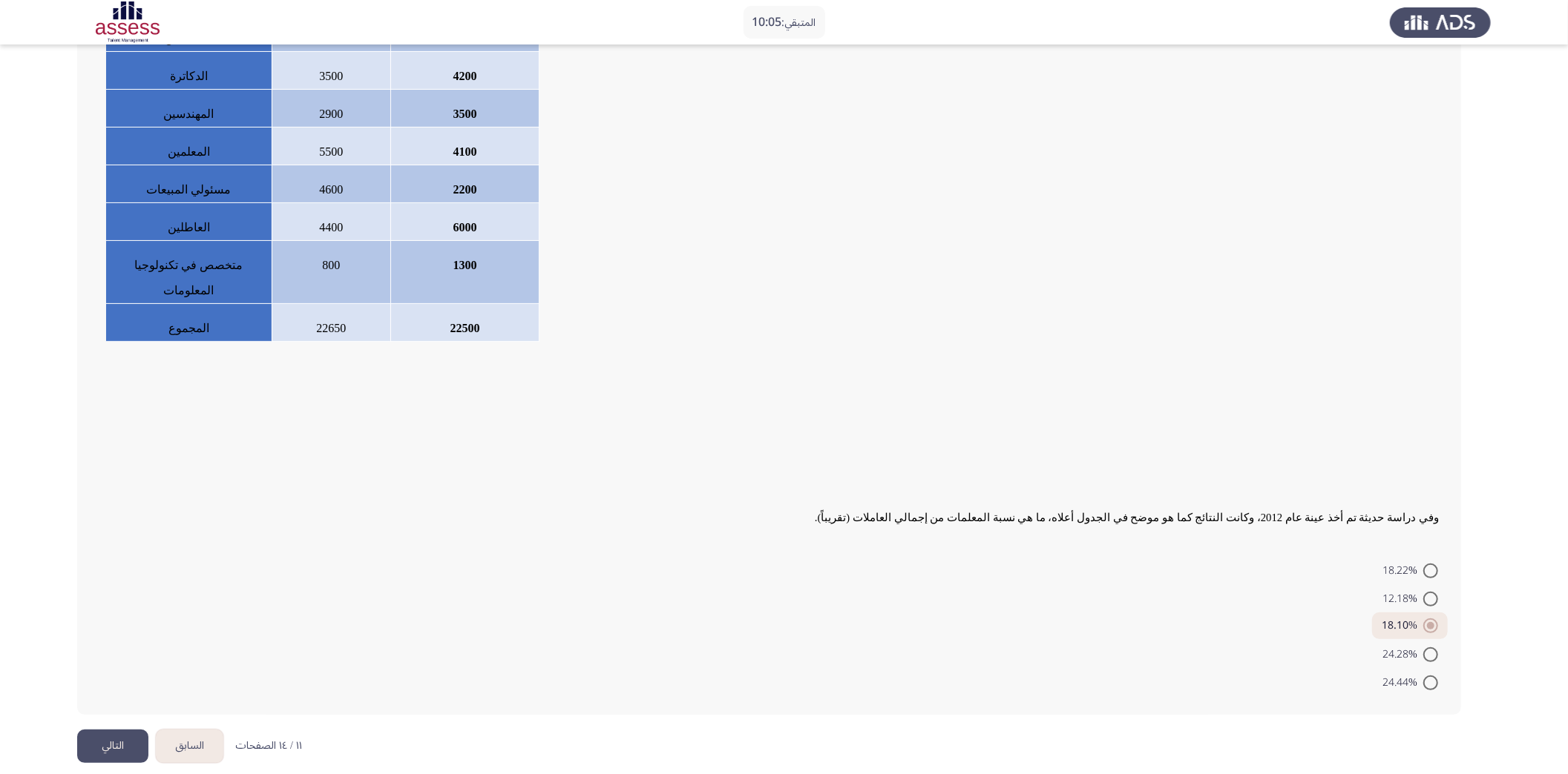
click at [119, 580] on button "التالي" at bounding box center [112, 747] width 71 height 33
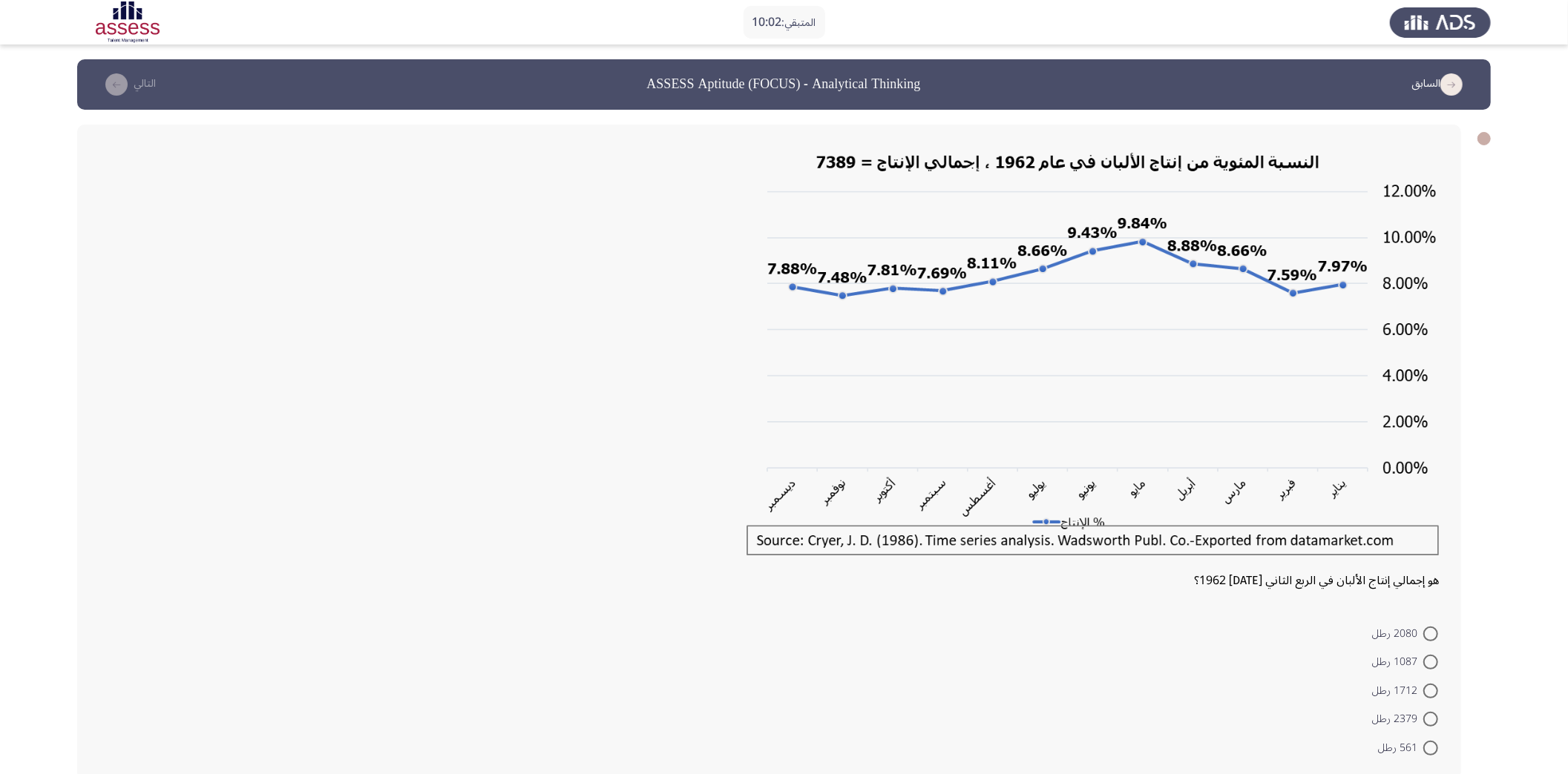
scroll to position [75, 0]
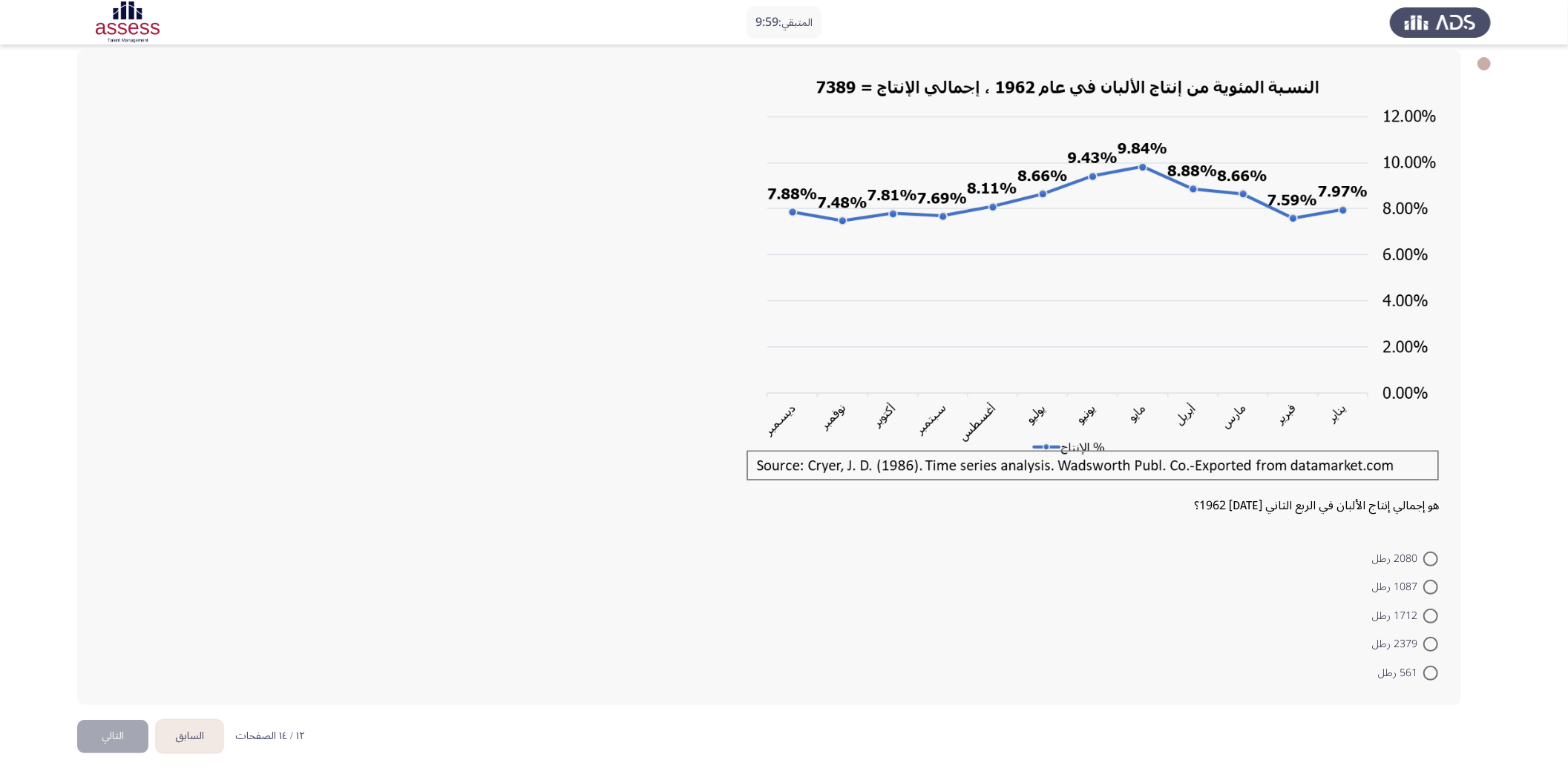
click at [1187, 580] on span at bounding box center [1430, 616] width 0 height 0
click at [1187, 580] on input "1712 رطل" at bounding box center [1430, 616] width 15 height 15
radio input "true"
click at [80, 580] on button "التالي" at bounding box center [112, 735] width 71 height 33
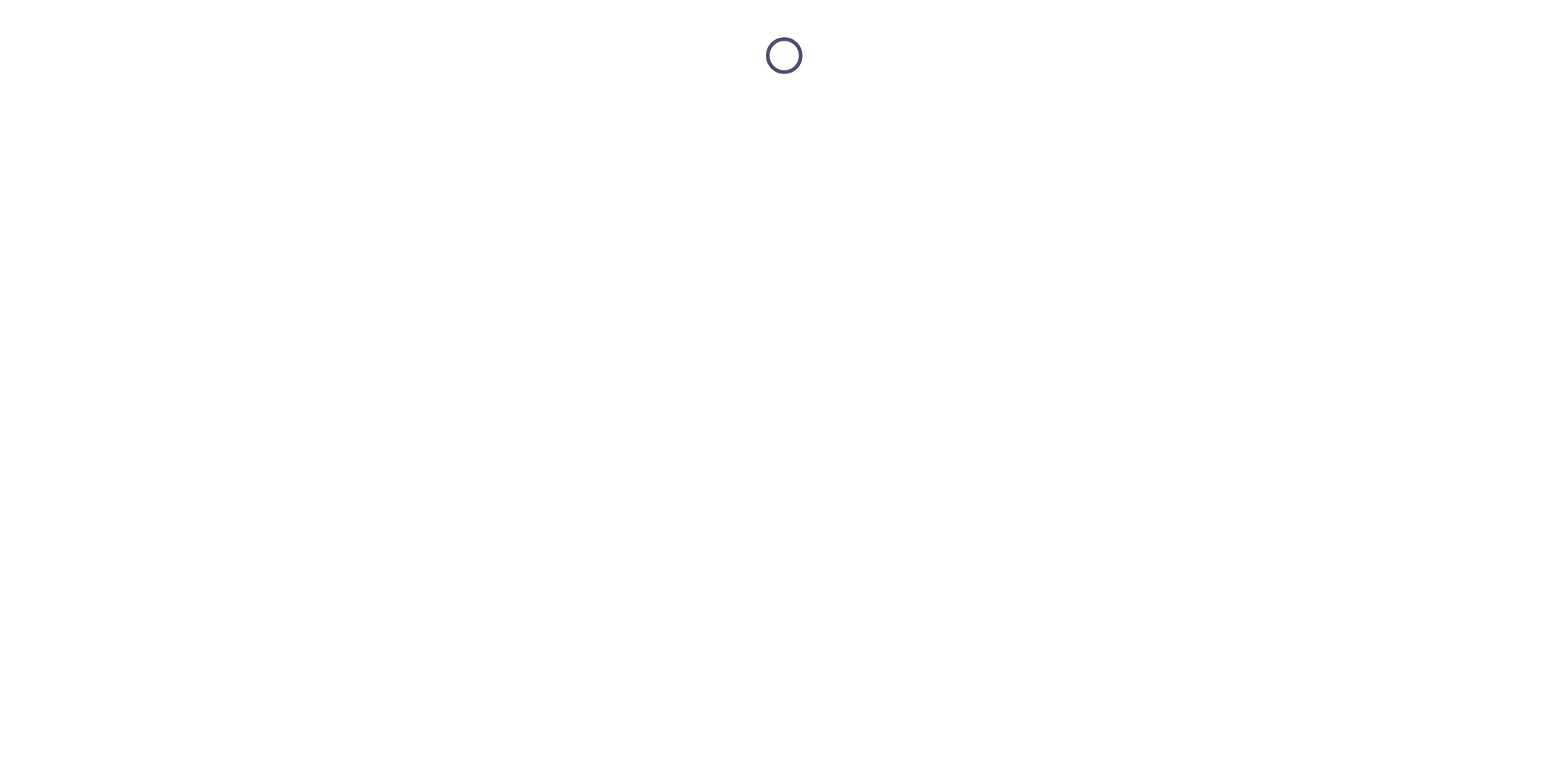
scroll to position [0, 0]
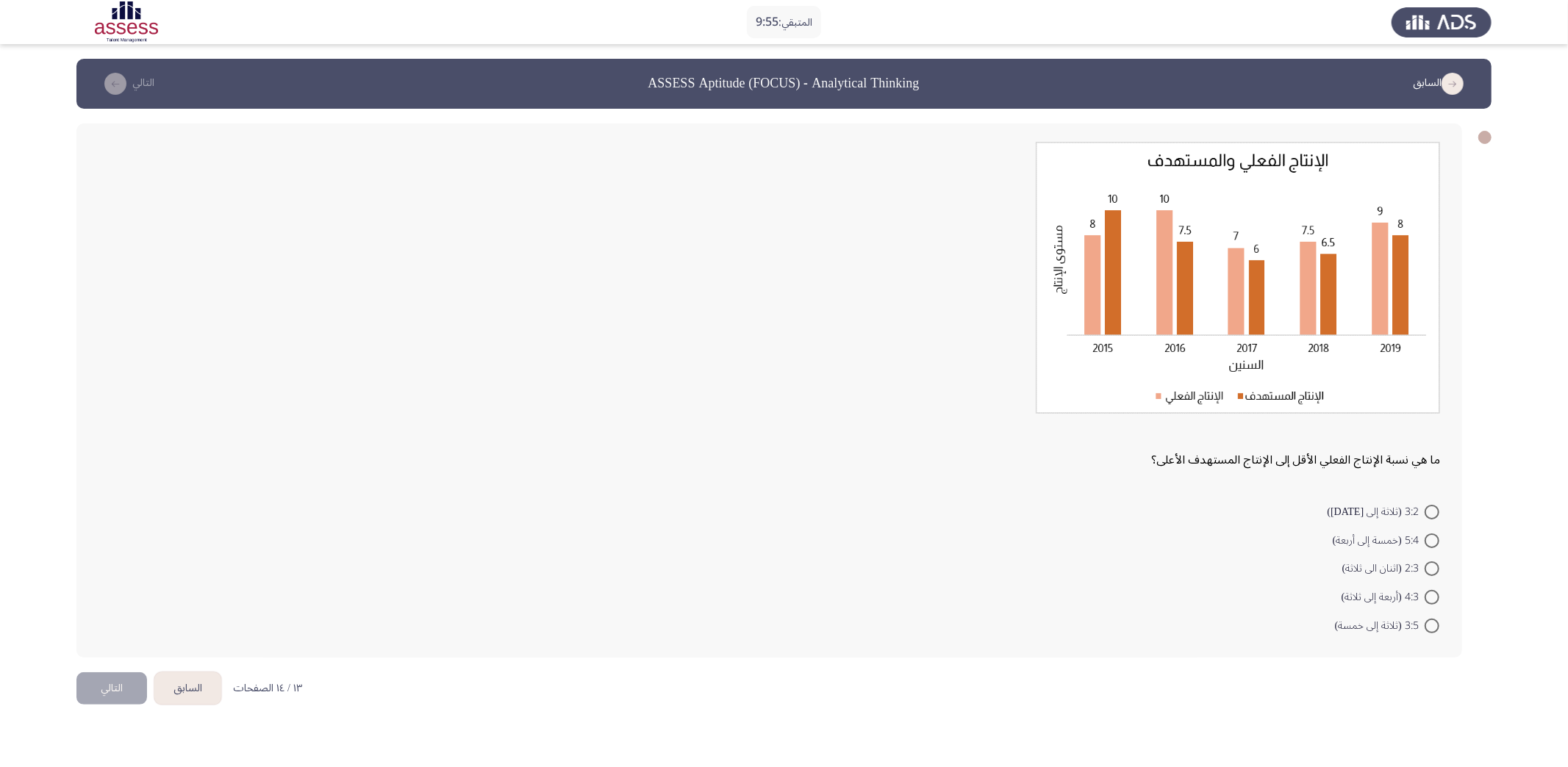
click at [906, 467] on div "ما هي نسبة الإنتاج الفعلي الأقل إلى الإنتاج المستهدف الأعلى؟" at bounding box center [769, 307] width 1341 height 331
click at [1175, 575] on span at bounding box center [1432, 597] width 15 height 15
click at [1175, 575] on input "4:3 (أربعة إلى ثلاثة)" at bounding box center [1432, 597] width 15 height 15
radio input "true"
click at [1175, 575] on span at bounding box center [1432, 624] width 15 height 15
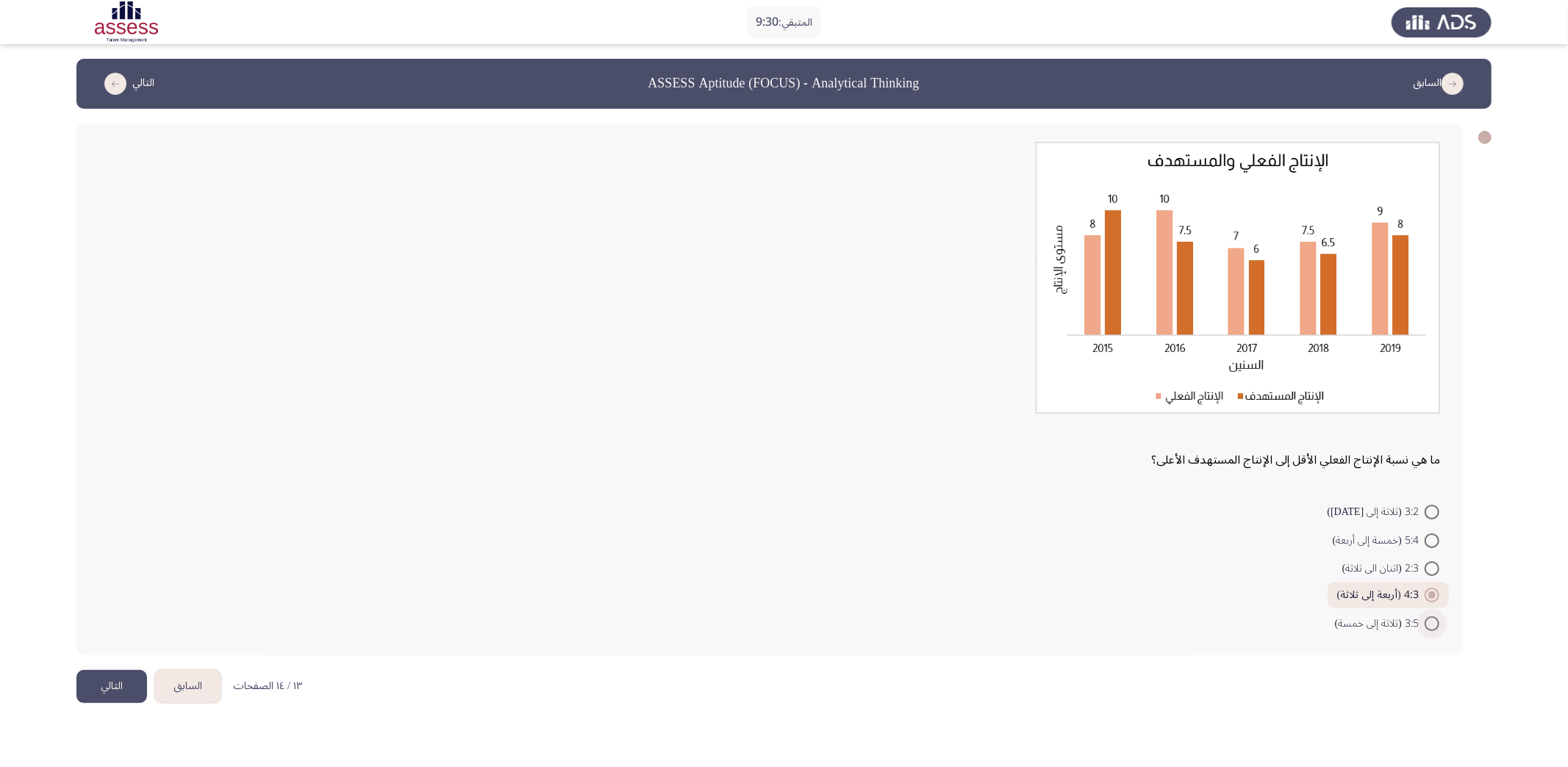
click at [1175, 575] on input "3:5 (ثلاثة إلى خمسة)" at bounding box center [1432, 624] width 15 height 15
radio input "true"
click at [101, 575] on button "التالي" at bounding box center [111, 687] width 70 height 33
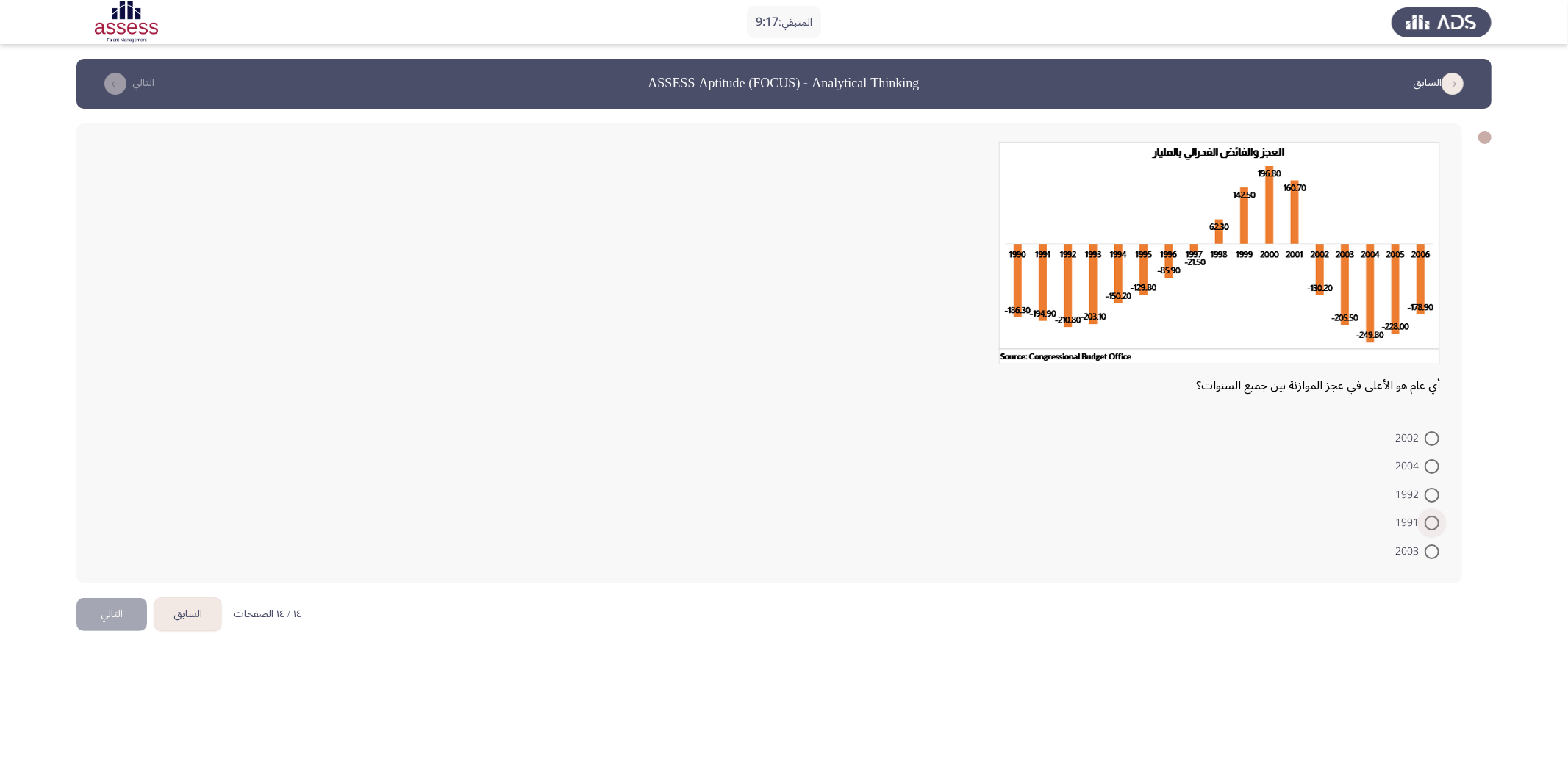
click at [1175, 516] on span at bounding box center [1432, 523] width 15 height 15
click at [1175, 516] on input "1991" at bounding box center [1432, 523] width 15 height 15
radio input "true"
click at [109, 575] on button "التالي" at bounding box center [111, 612] width 70 height 33
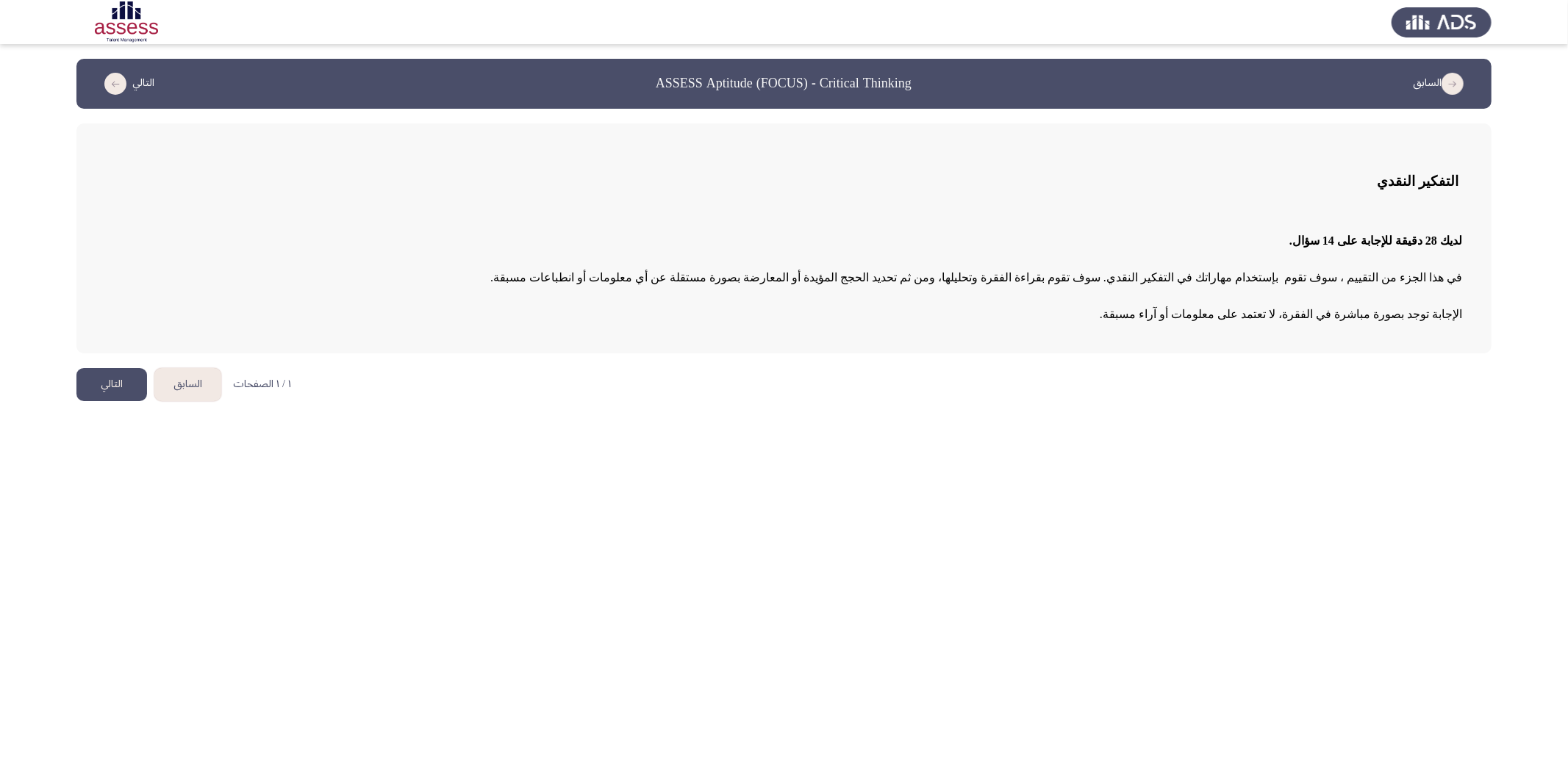
click at [100, 380] on button "التالي" at bounding box center [111, 385] width 70 height 33
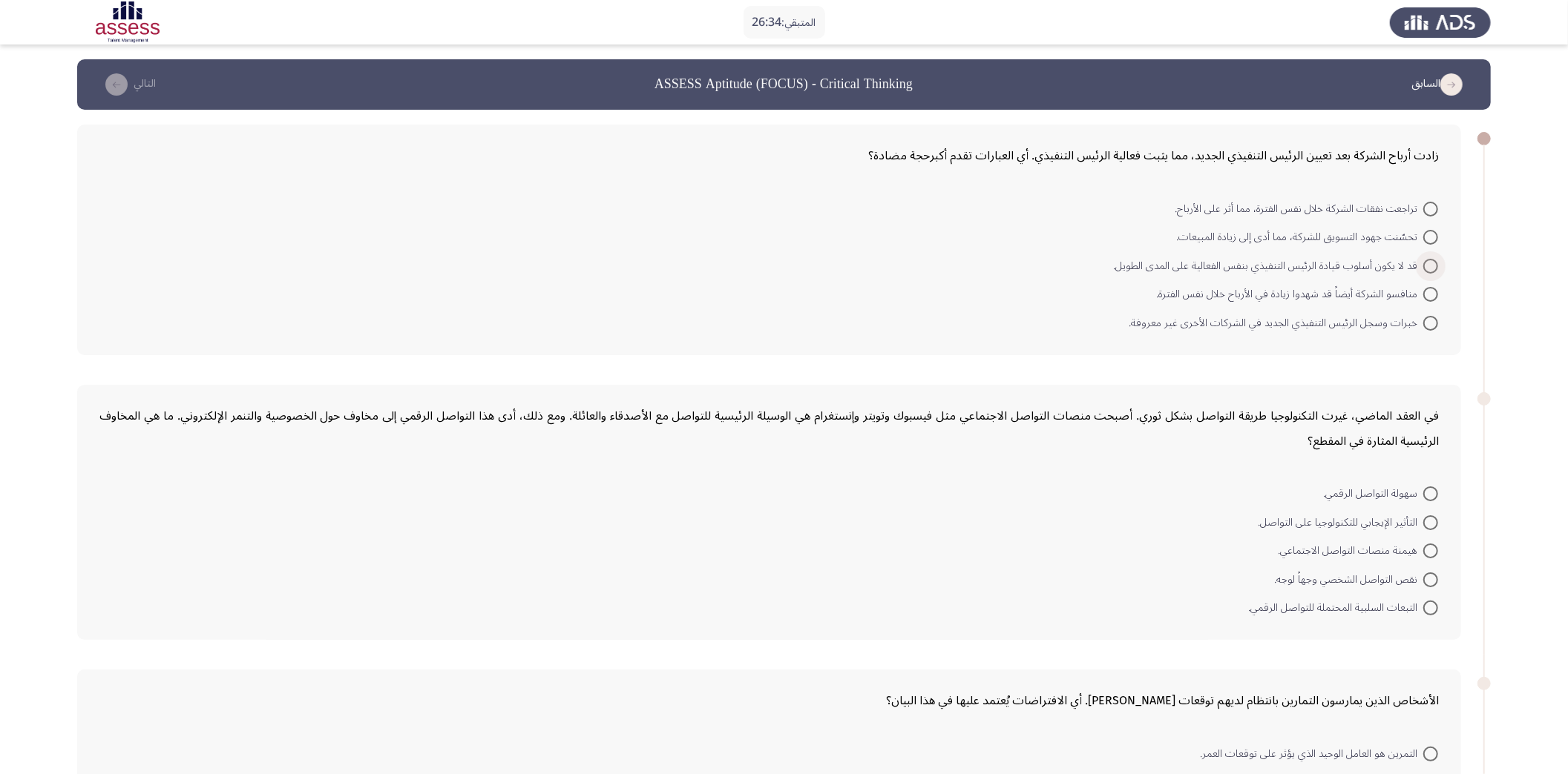
click at [1187, 261] on span at bounding box center [1430, 266] width 15 height 15
click at [1187, 261] on input "قد لا يكون أسلوب قيادة الرئيس التنفيذي بنفس الفعالية على المدى الطويل." at bounding box center [1430, 266] width 15 height 15
radio input "true"
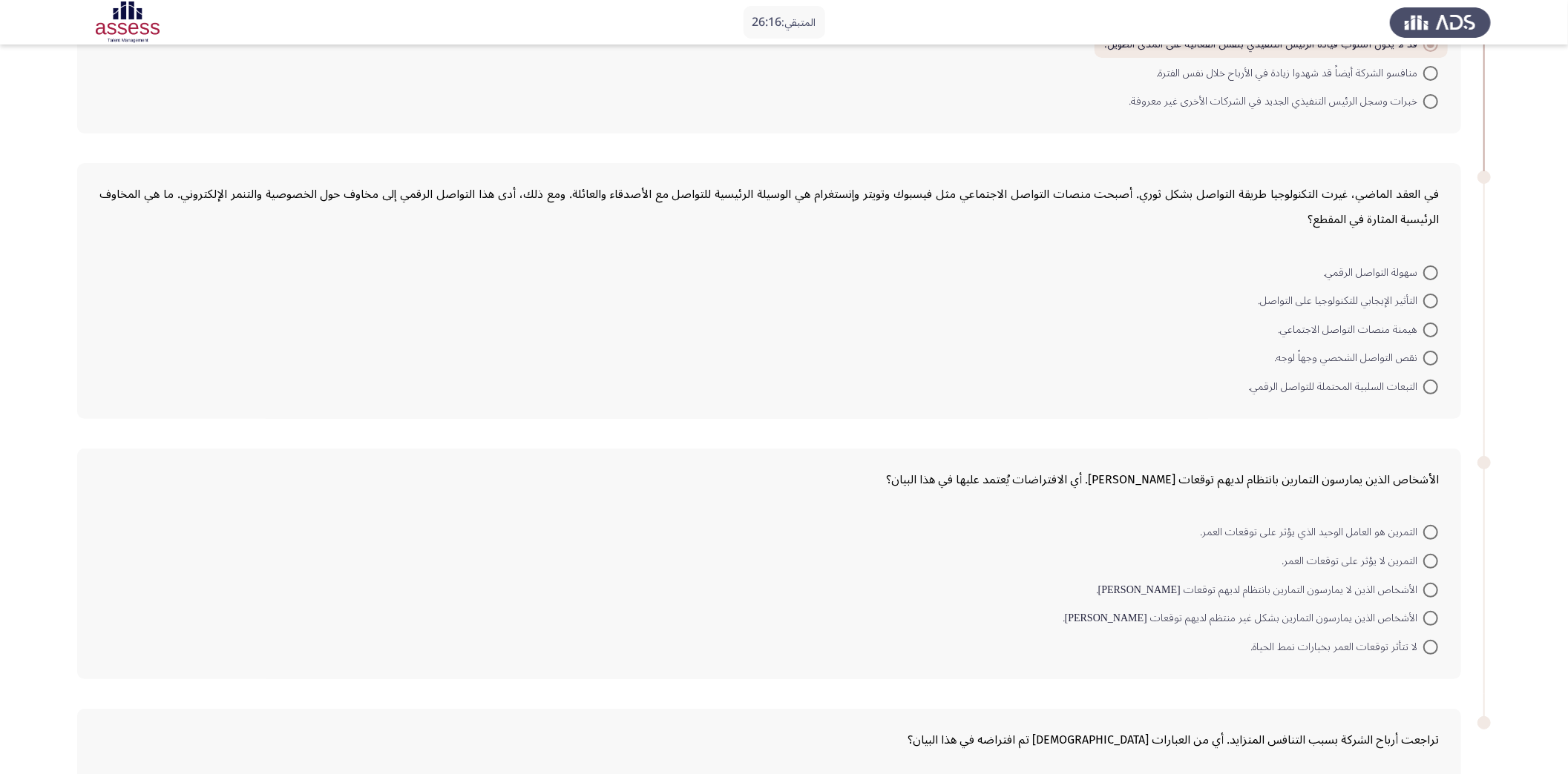
scroll to position [242, 0]
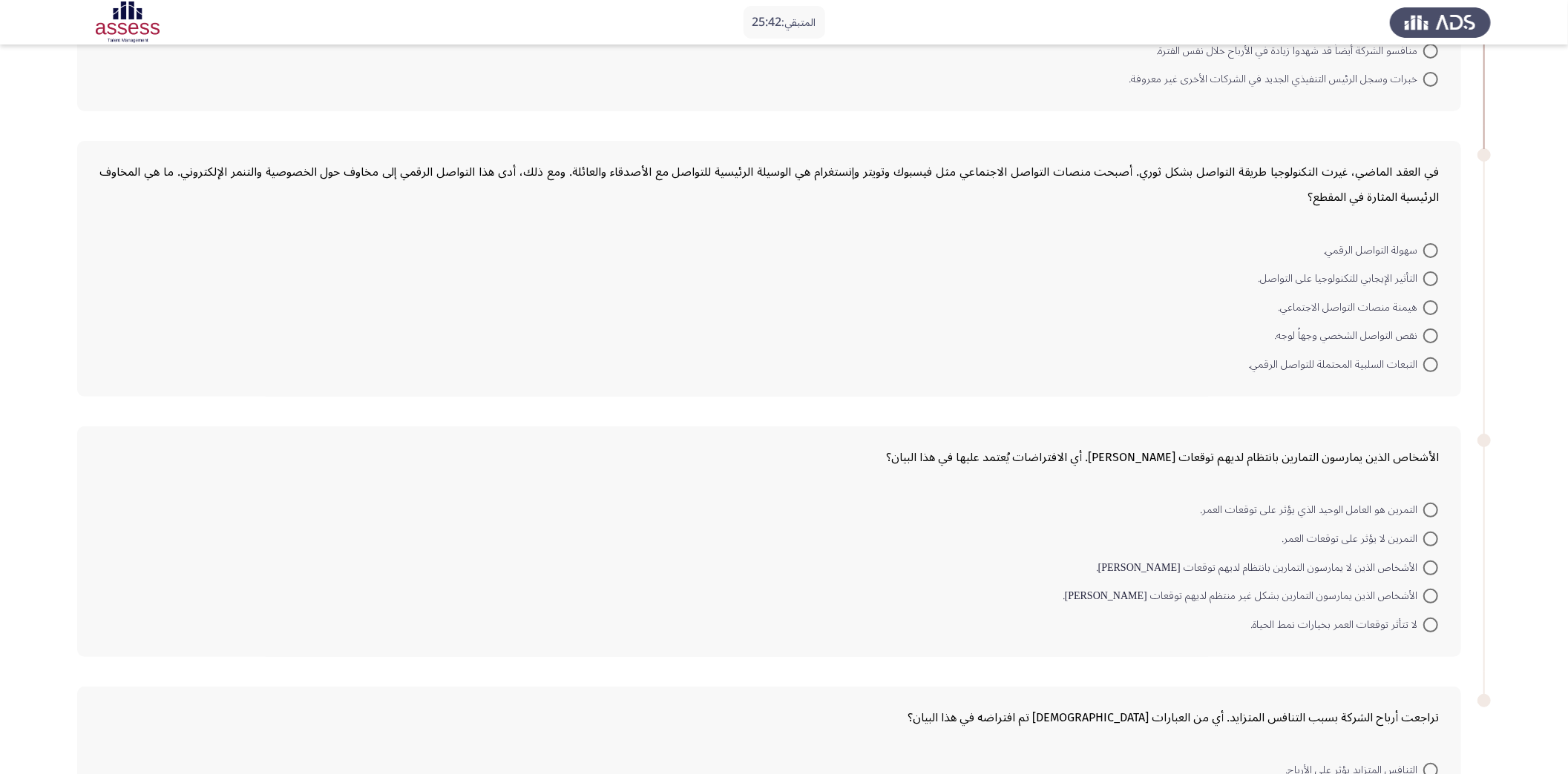
click at [1187, 358] on span at bounding box center [1430, 365] width 15 height 15
click at [1187, 358] on input "التبعات السلبية المحتملة للتواصل الرقمي." at bounding box center [1430, 365] width 15 height 15
radio input "true"
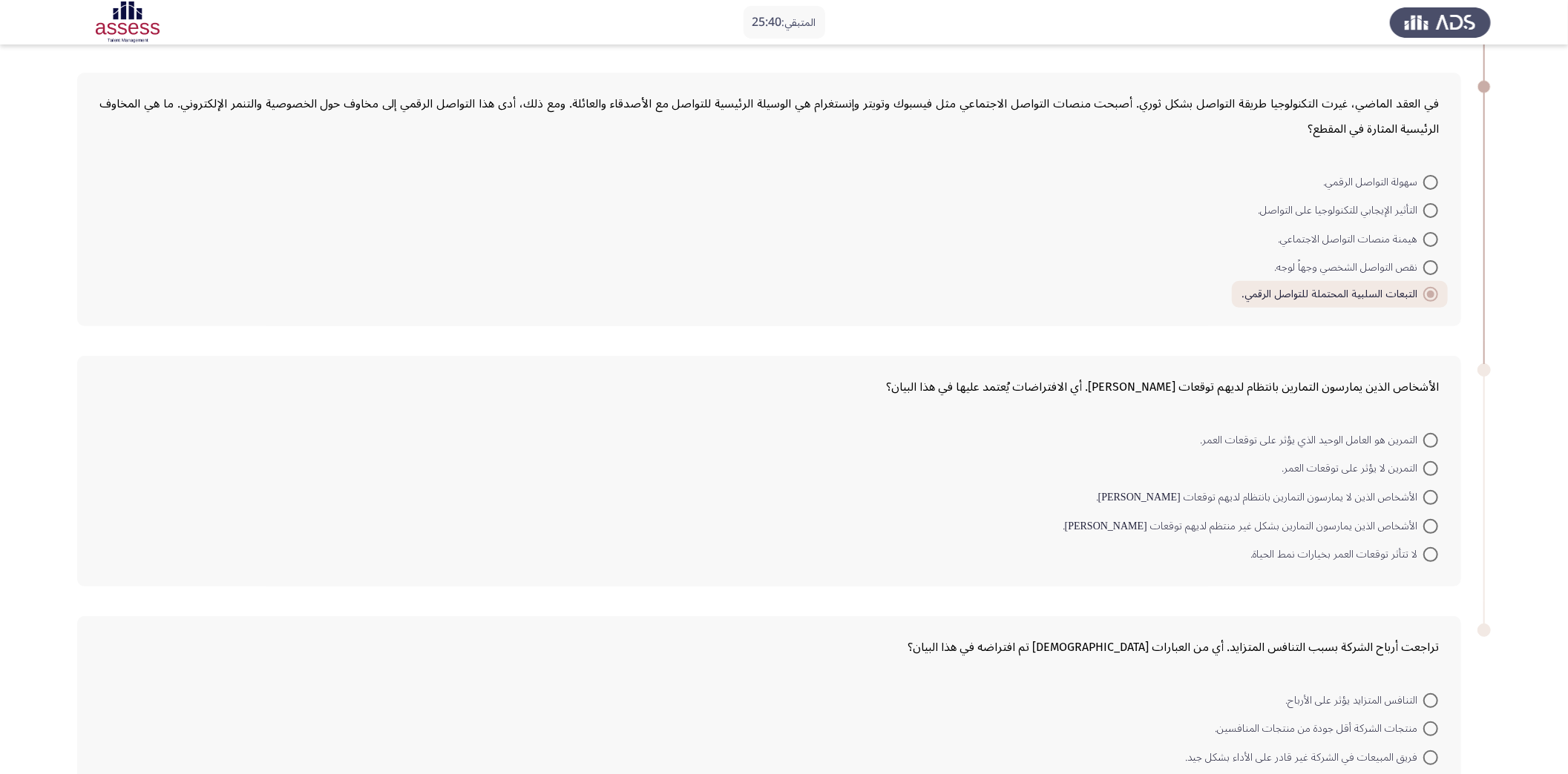
scroll to position [439, 0]
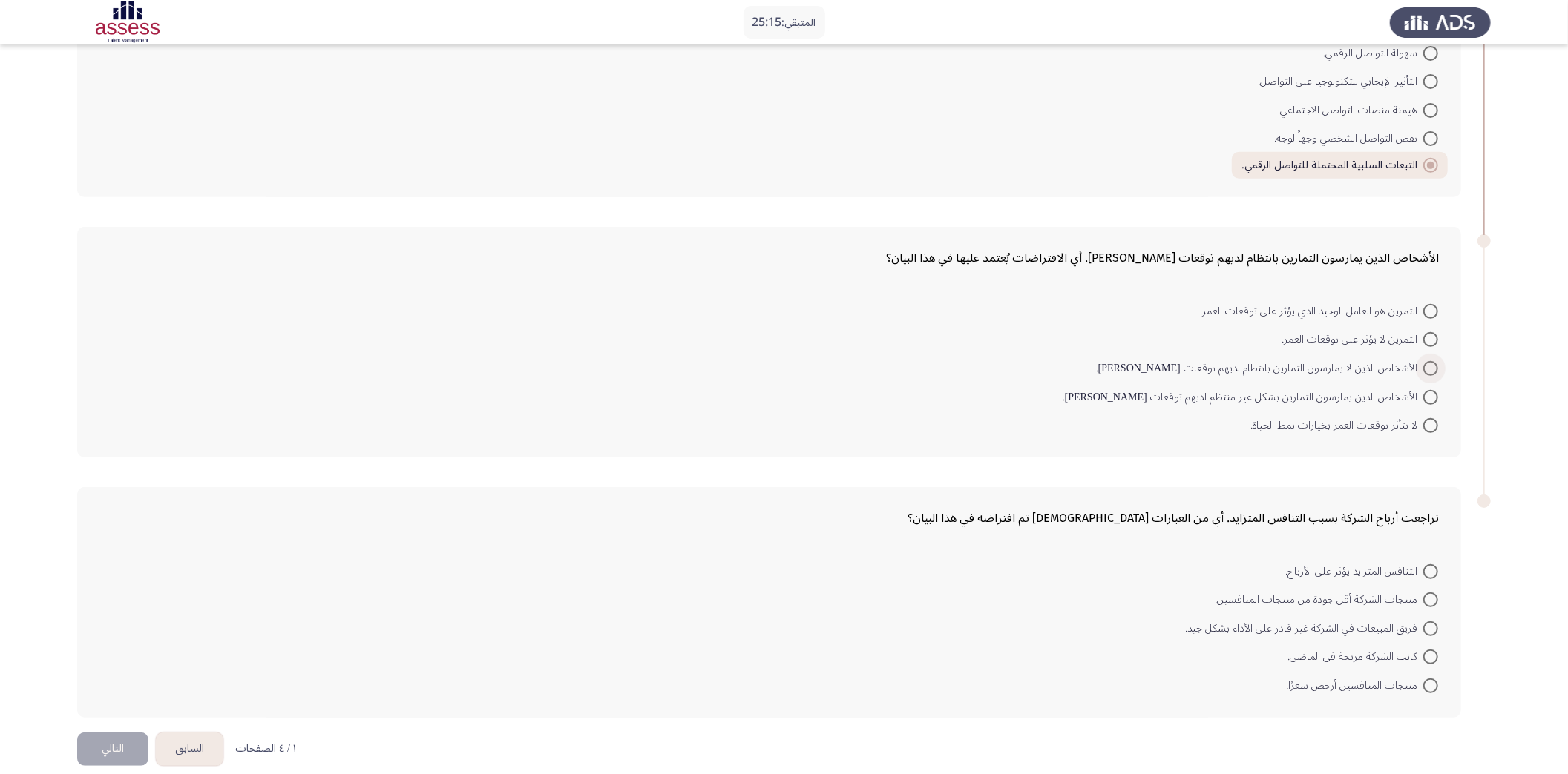
click at [1187, 361] on span at bounding box center [1430, 368] width 15 height 15
click at [1187, 361] on input "الأشخاص الذين لا يمارسون التمارين بانتظام لديهم توقعات [PERSON_NAME]." at bounding box center [1430, 368] width 15 height 15
radio input "true"
click at [1187, 564] on span at bounding box center [1430, 571] width 15 height 15
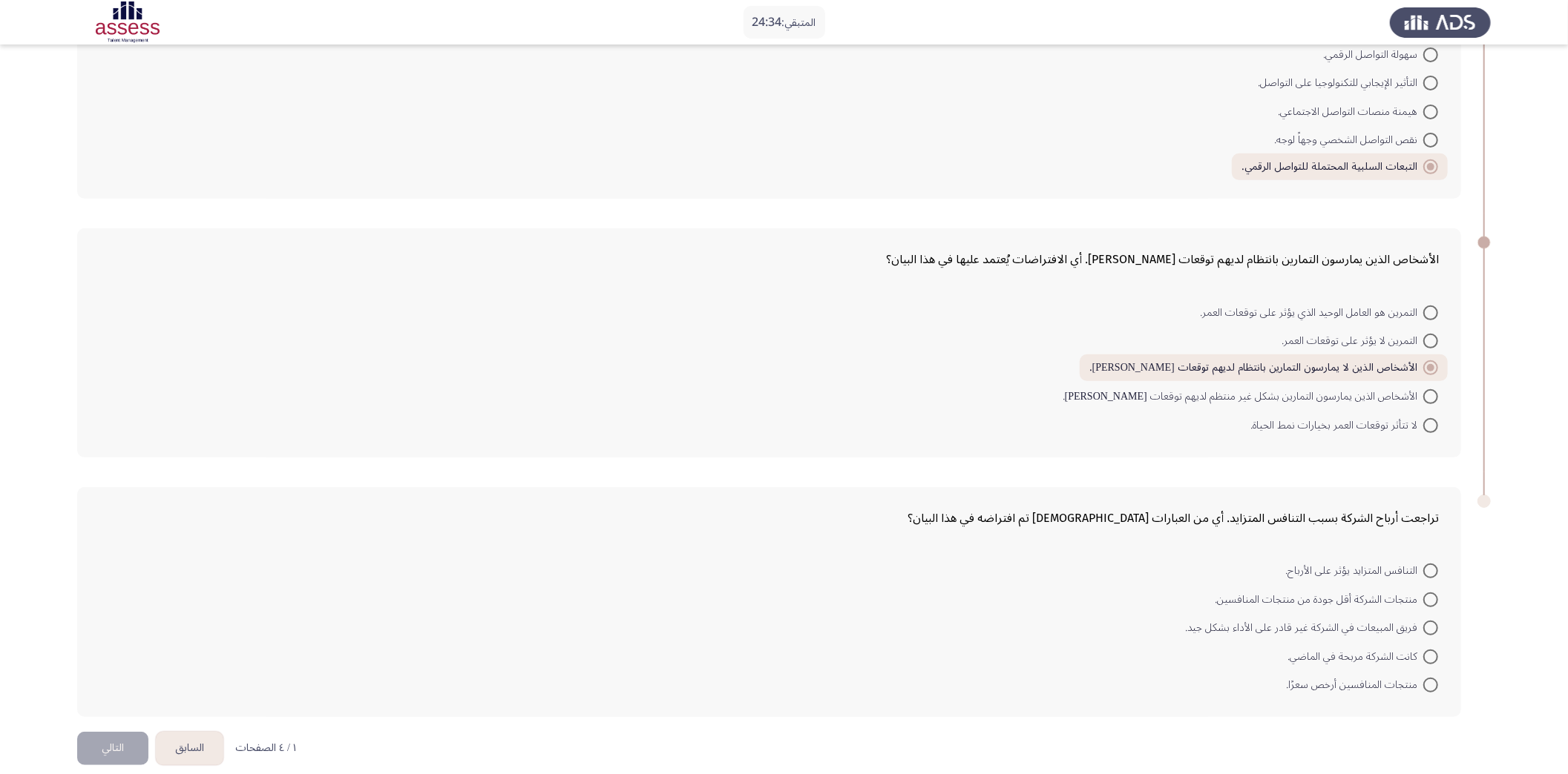
click at [1187, 564] on input "التنافس المتزايد يؤثر على الأرباح." at bounding box center [1430, 571] width 15 height 15
radio input "true"
click at [103, 580] on button "التالي" at bounding box center [112, 748] width 71 height 33
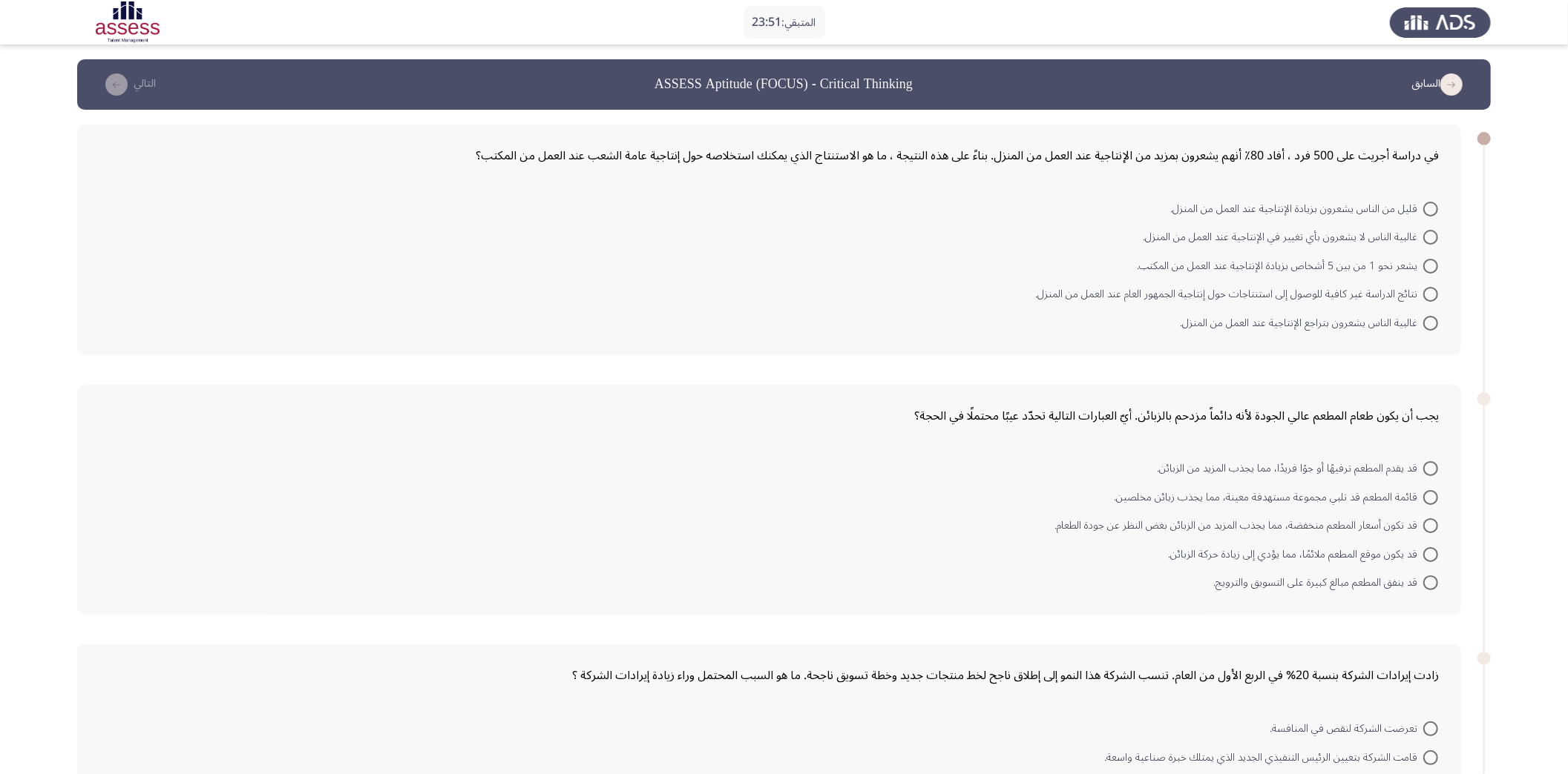
click at [1187, 318] on span at bounding box center [1430, 323] width 15 height 15
click at [1187, 318] on input "غالبية الناس يشعرون بتراجع الإنتاجية عند العمل من المنزل." at bounding box center [1430, 323] width 15 height 15
radio input "true"
click at [1187, 288] on span at bounding box center [1430, 294] width 15 height 15
click at [1187, 288] on input "نتائج الدراسة غير كافية للوصول إلى استنتاجات حول إنتاجية الجمهور العام عند العم…" at bounding box center [1430, 294] width 15 height 15
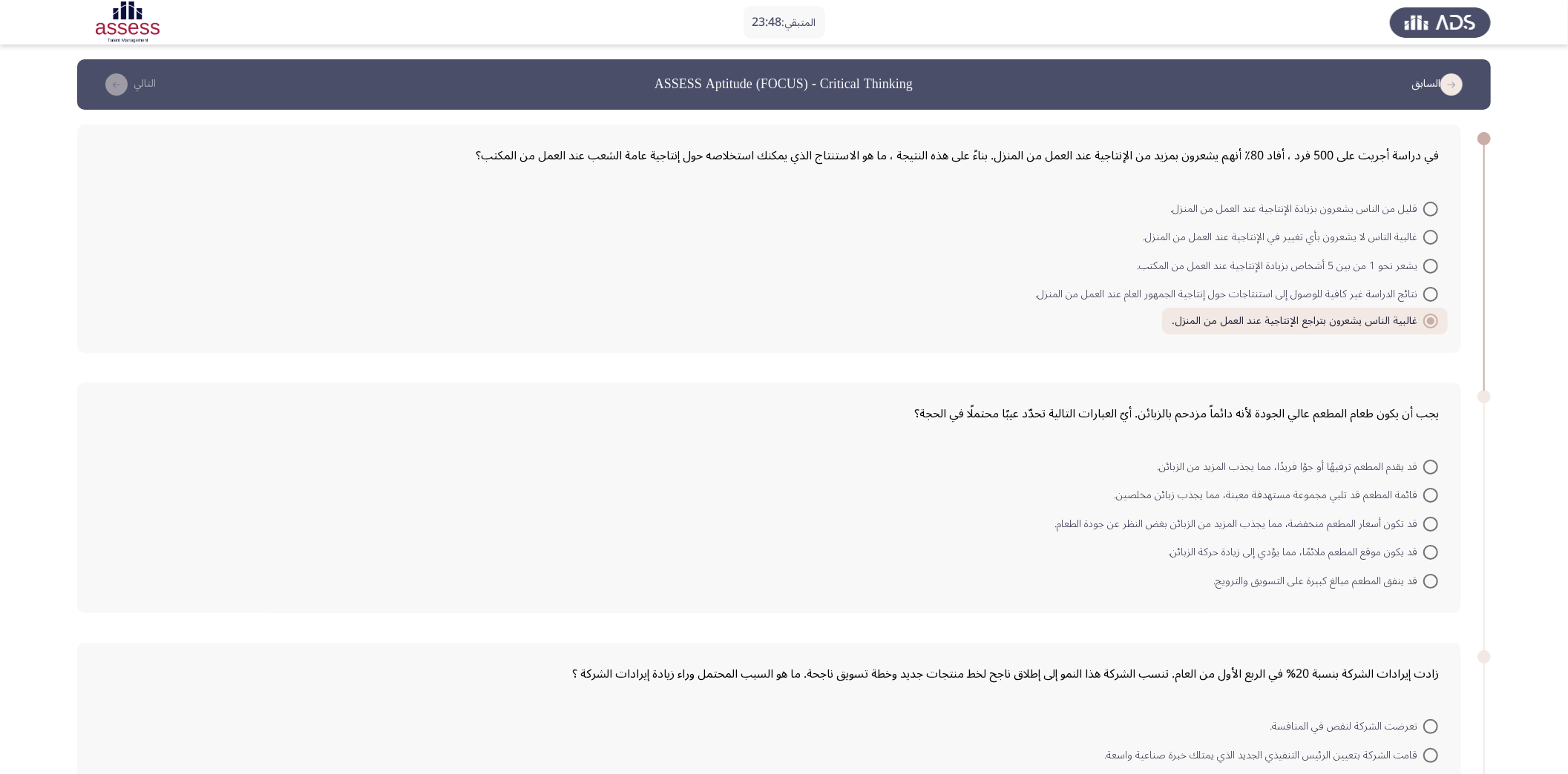
radio input "true"
click at [1187, 211] on span at bounding box center [1430, 209] width 15 height 15
click at [1187, 211] on input "قليل من الناس يشعرون بزيادة الإنتاجية عند العمل من المنزل." at bounding box center [1430, 209] width 15 height 15
radio input "true"
click at [1187, 261] on span at bounding box center [1430, 264] width 15 height 15
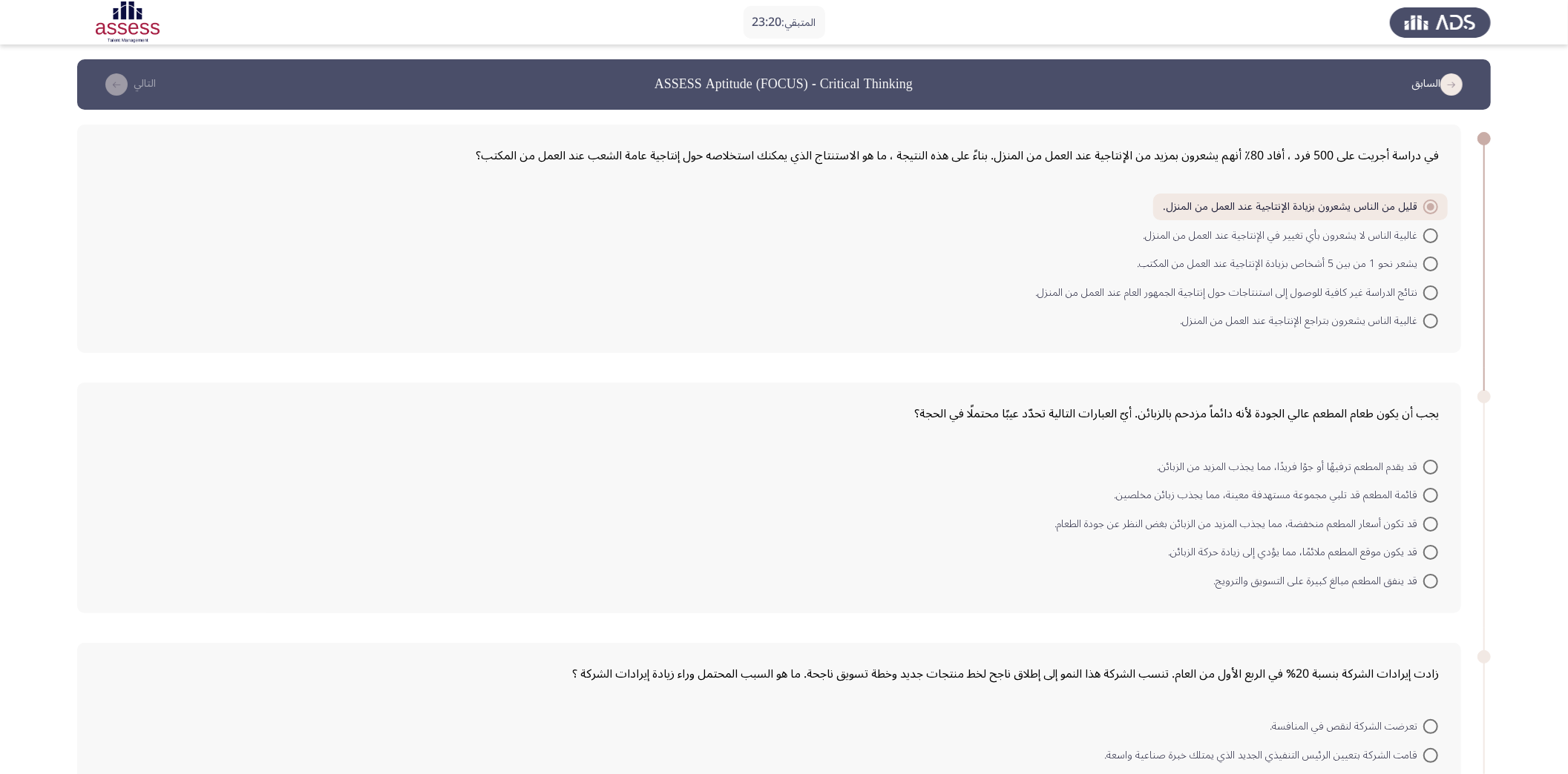
click at [1187, 261] on input "يشعر نحو 1 من بين 5 أشخاص بزيادة الإنتاجية عند العمل من المكتب." at bounding box center [1430, 264] width 15 height 15
radio input "true"
click at [1187, 263] on div "في دراسة أجريت على 500 فرد ، أفاد 80٪ أنهم يشعرون بمزيد من الإنتاجية عند العمل …" at bounding box center [784, 238] width 1414 height 258
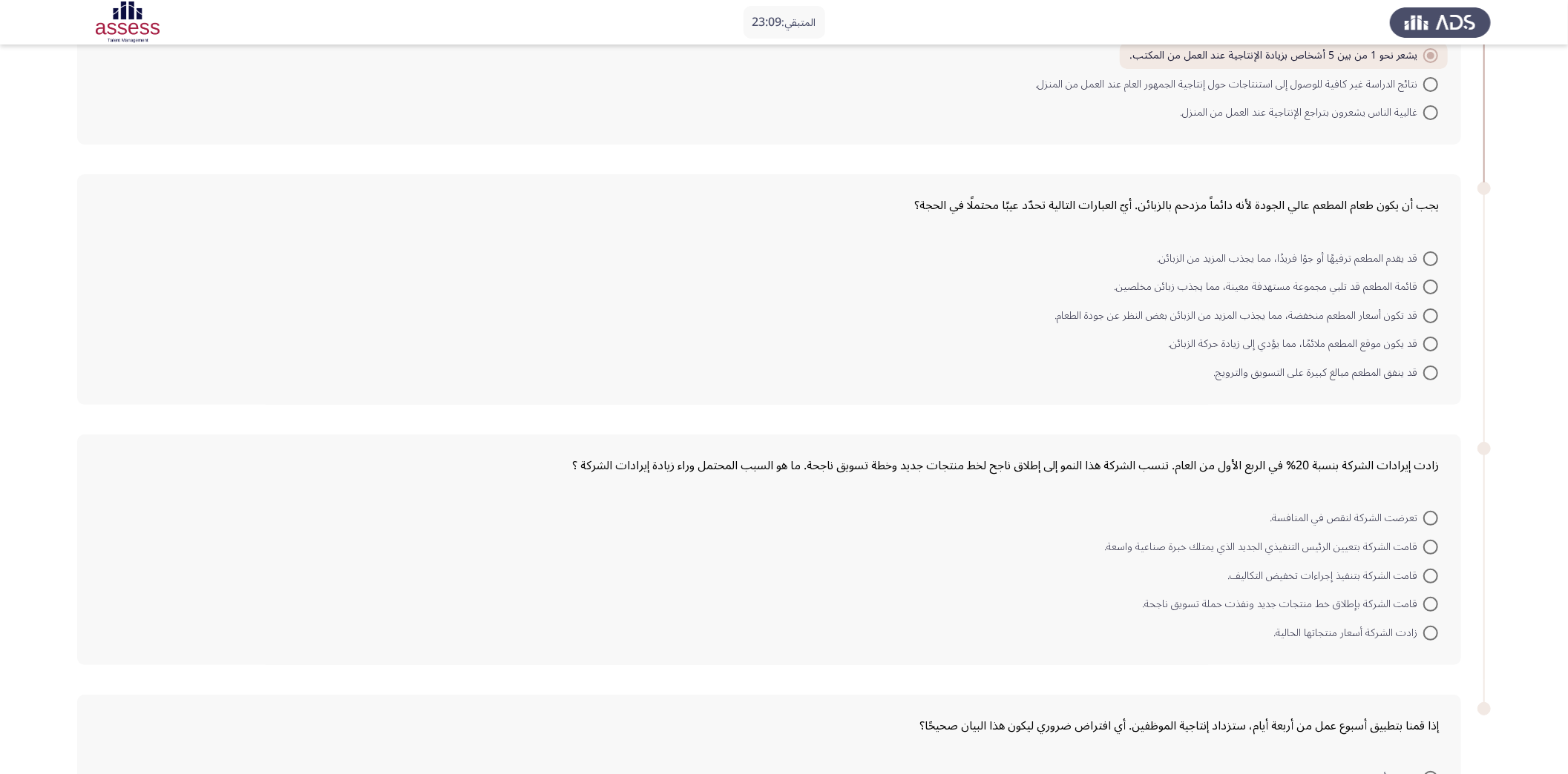
scroll to position [206, 0]
click at [1187, 313] on span at bounding box center [1430, 318] width 15 height 15
click at [1187, 313] on input "قد تكون أسعار المطعم منخفضة، مما يجذب المزيد من الزبائن بغض النظر عن جودة الطعا…" at bounding box center [1430, 318] width 15 height 15
radio input "true"
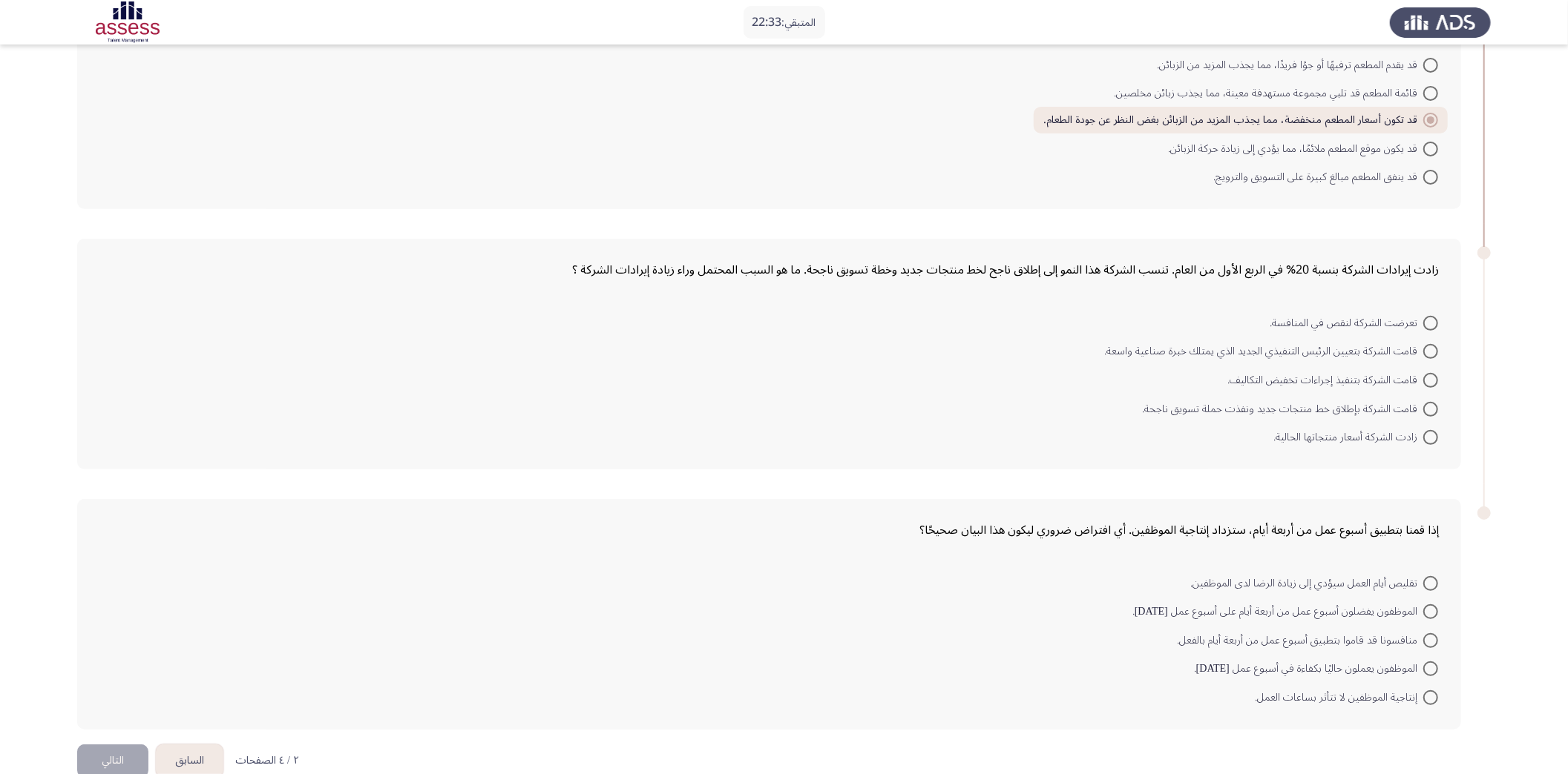
scroll to position [414, 0]
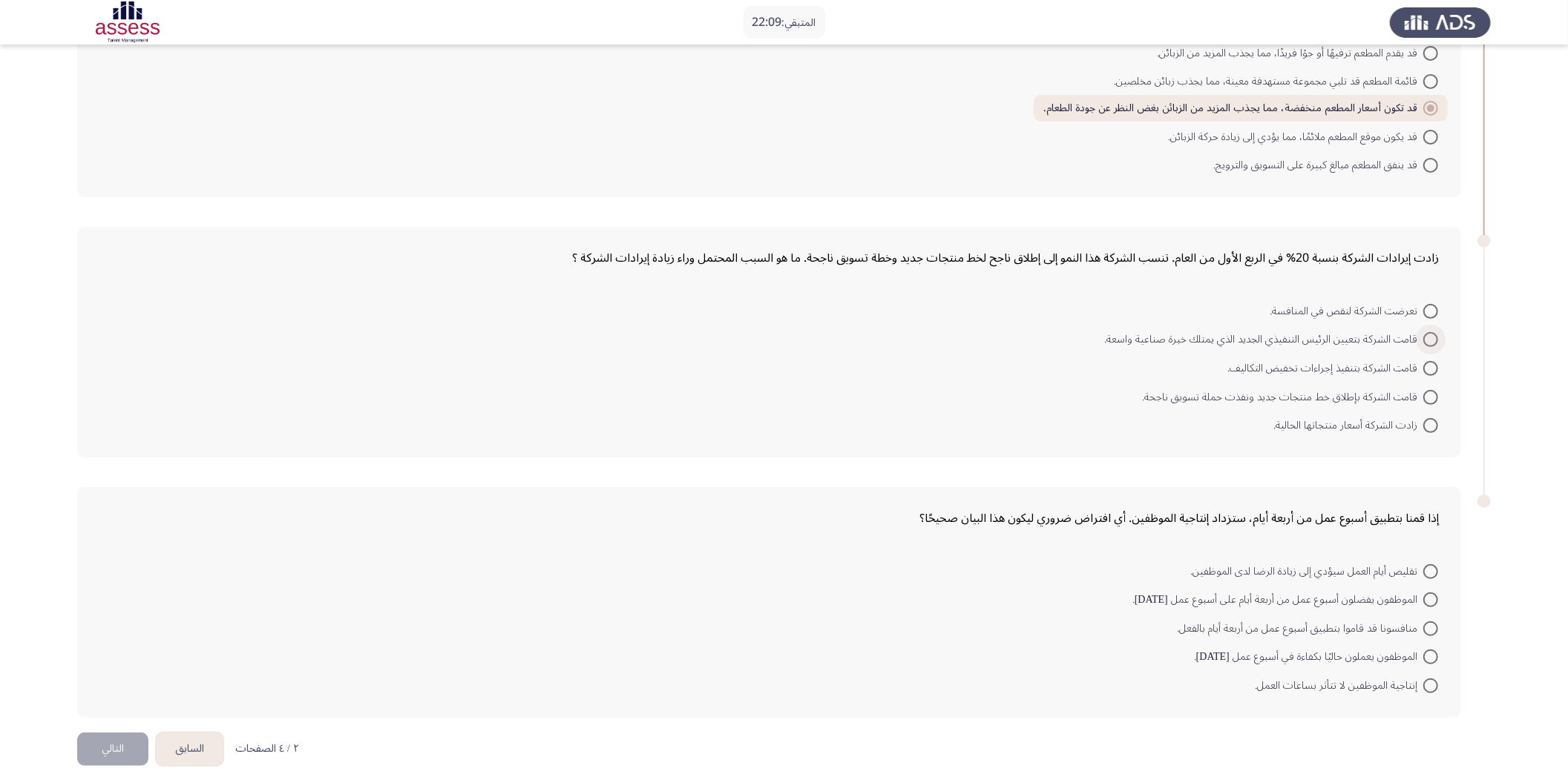
click at [1187, 333] on span at bounding box center [1430, 339] width 15 height 15
click at [1187, 333] on input "قامت الشركة بتعيين الرئيس التنفيذي الجديد الذي يمتلك خبرة صناعية واسعة." at bounding box center [1430, 339] width 15 height 15
radio input "true"
click at [1187, 369] on app-assessment-container "المتبقي: 22:07 السابق ASSESS Aptitude (FOCUS) - Critical Thinking التالي في درا…" at bounding box center [784, 188] width 1568 height 1085
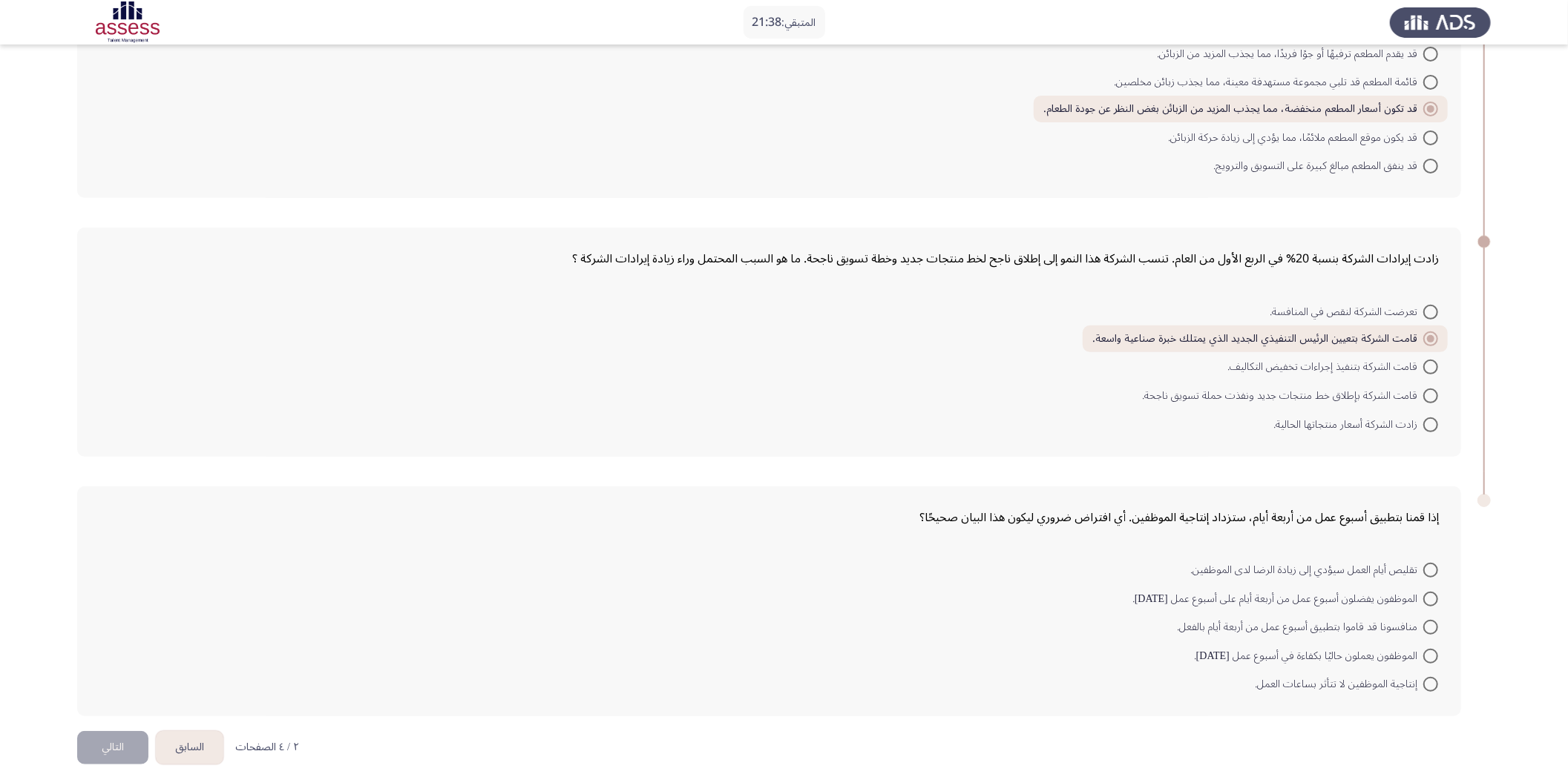
click at [1187, 563] on span at bounding box center [1430, 570] width 15 height 15
click at [1187, 563] on input "تقليص أيام العمل سيؤدي إلى زيادة الرضا لدى الموظفين." at bounding box center [1430, 570] width 15 height 15
radio input "true"
click at [110, 580] on button "التالي" at bounding box center [112, 747] width 71 height 33
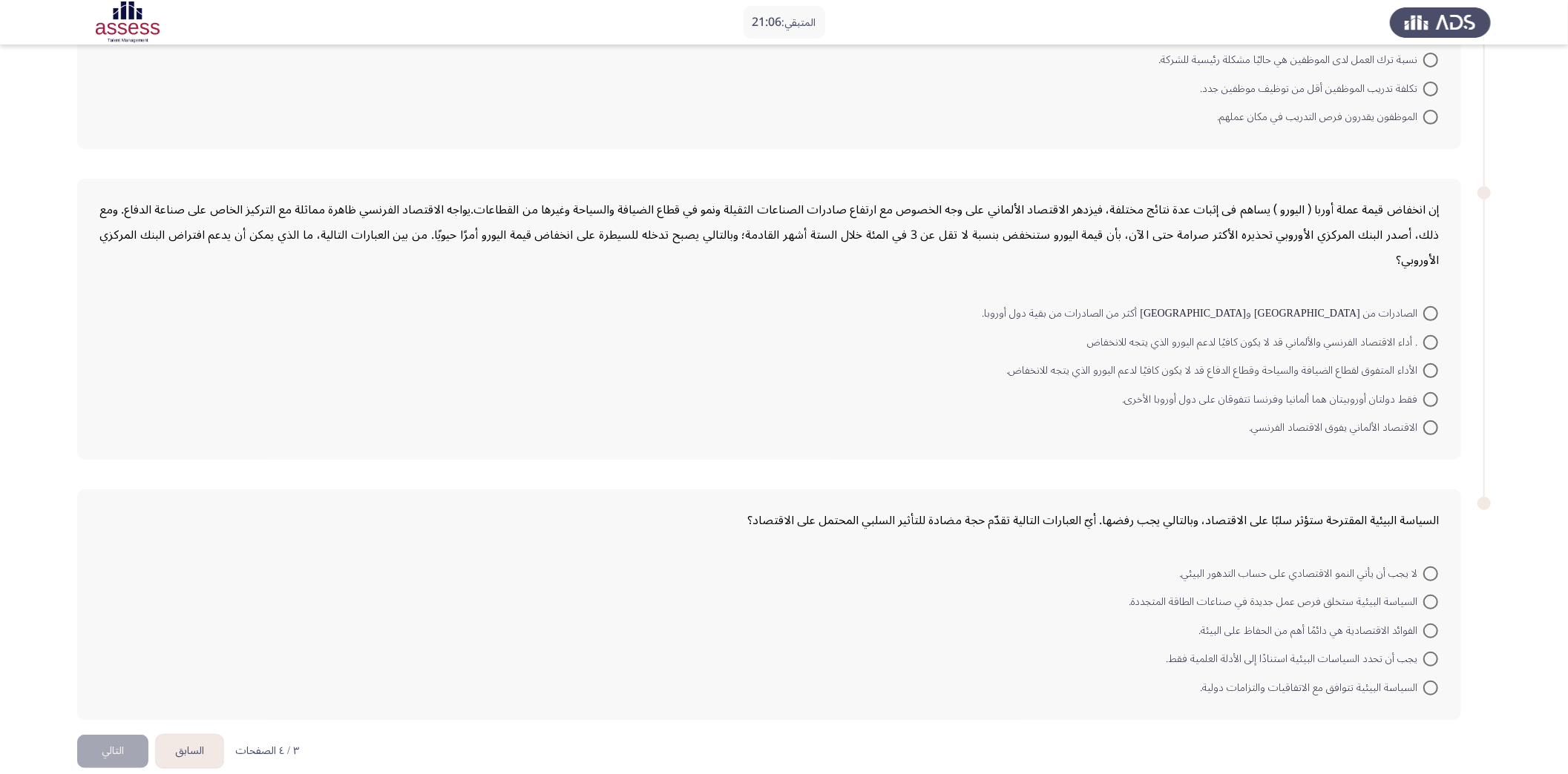
scroll to position [0, 0]
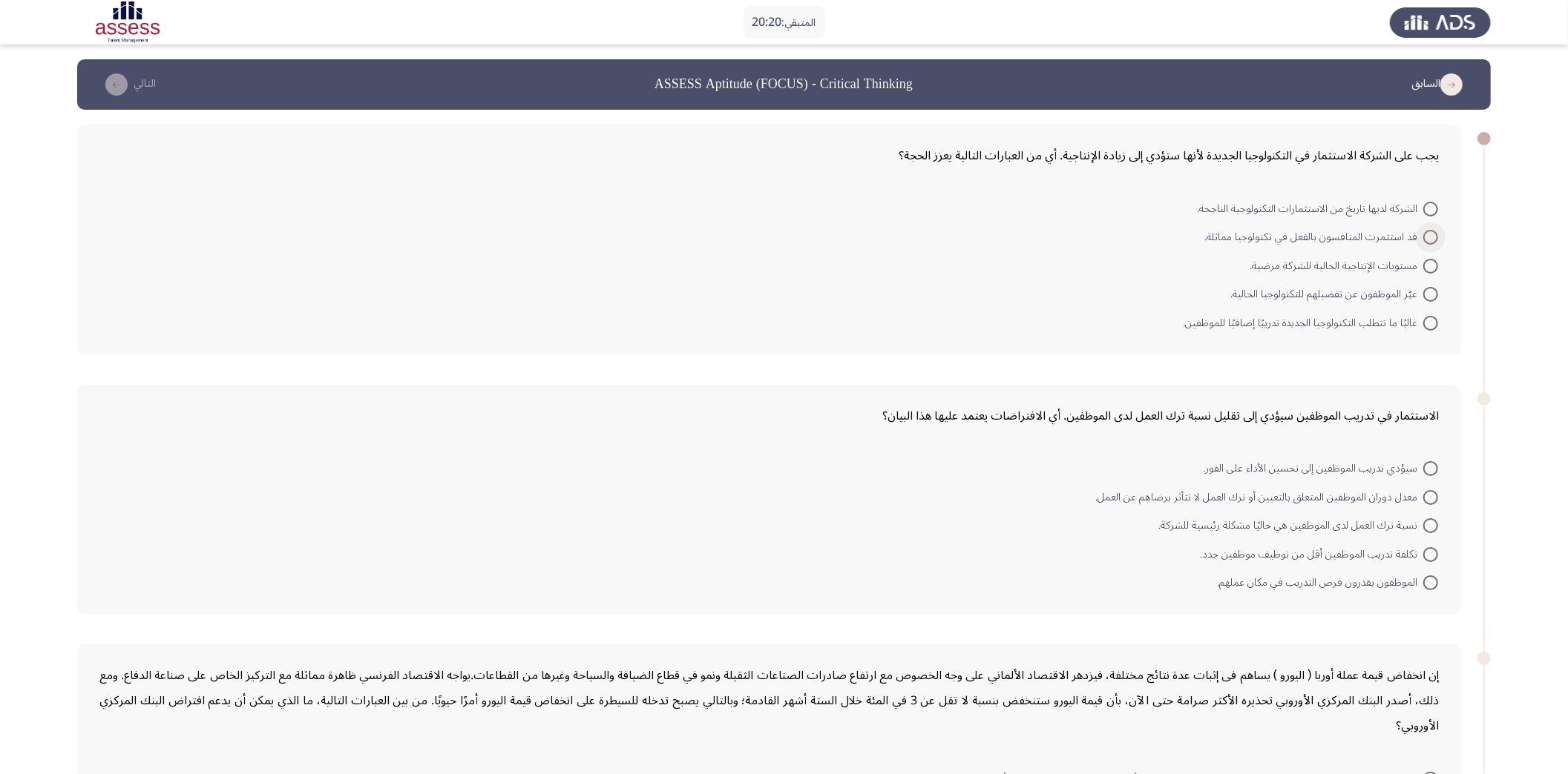
click at [1187, 238] on span at bounding box center [1430, 237] width 15 height 15
click at [1187, 238] on input "قد استثمرت المنافسون بالفعل في تكنولوجيا مماثلة." at bounding box center [1430, 237] width 15 height 15
radio input "true"
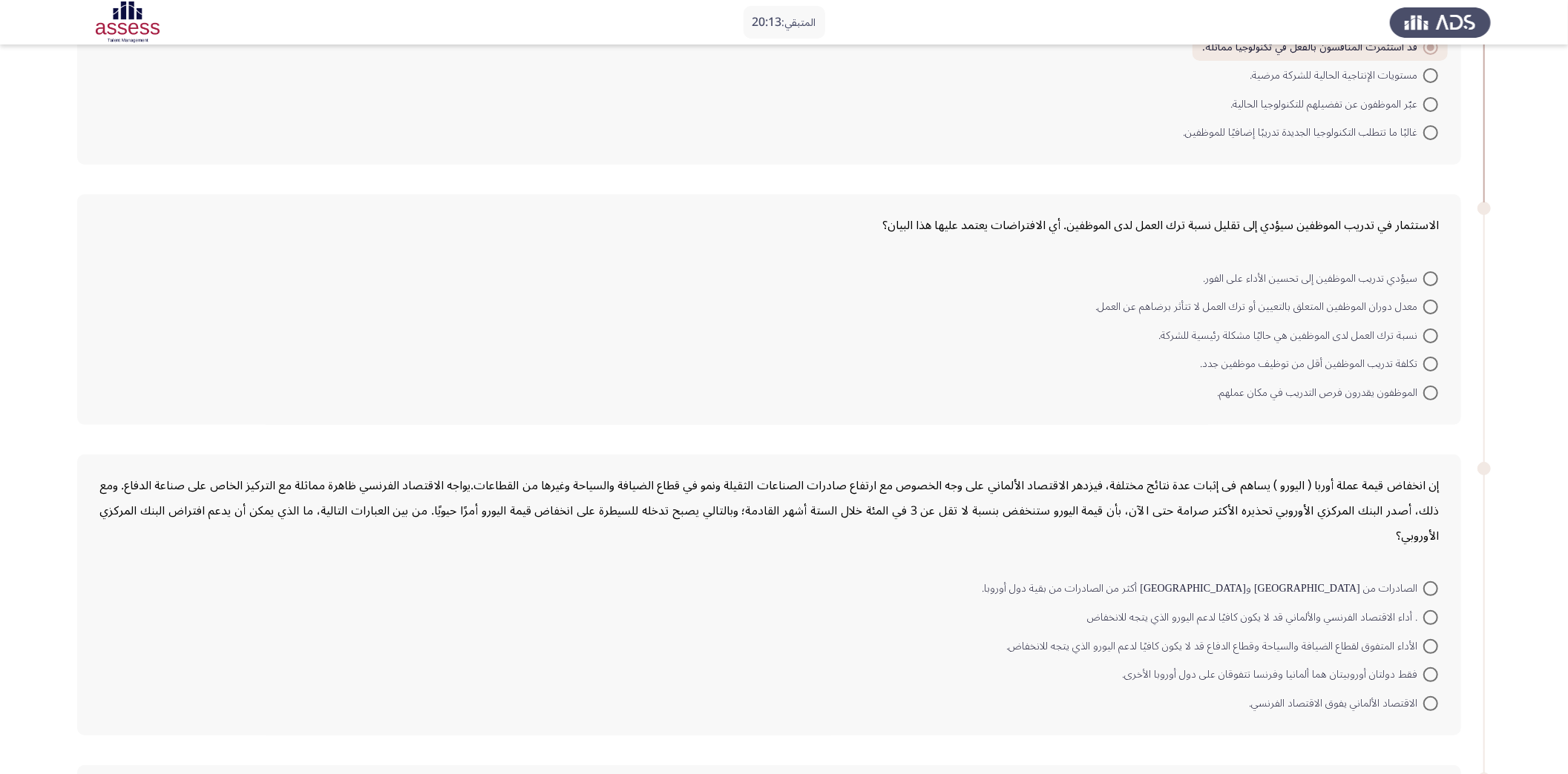
scroll to position [325, 0]
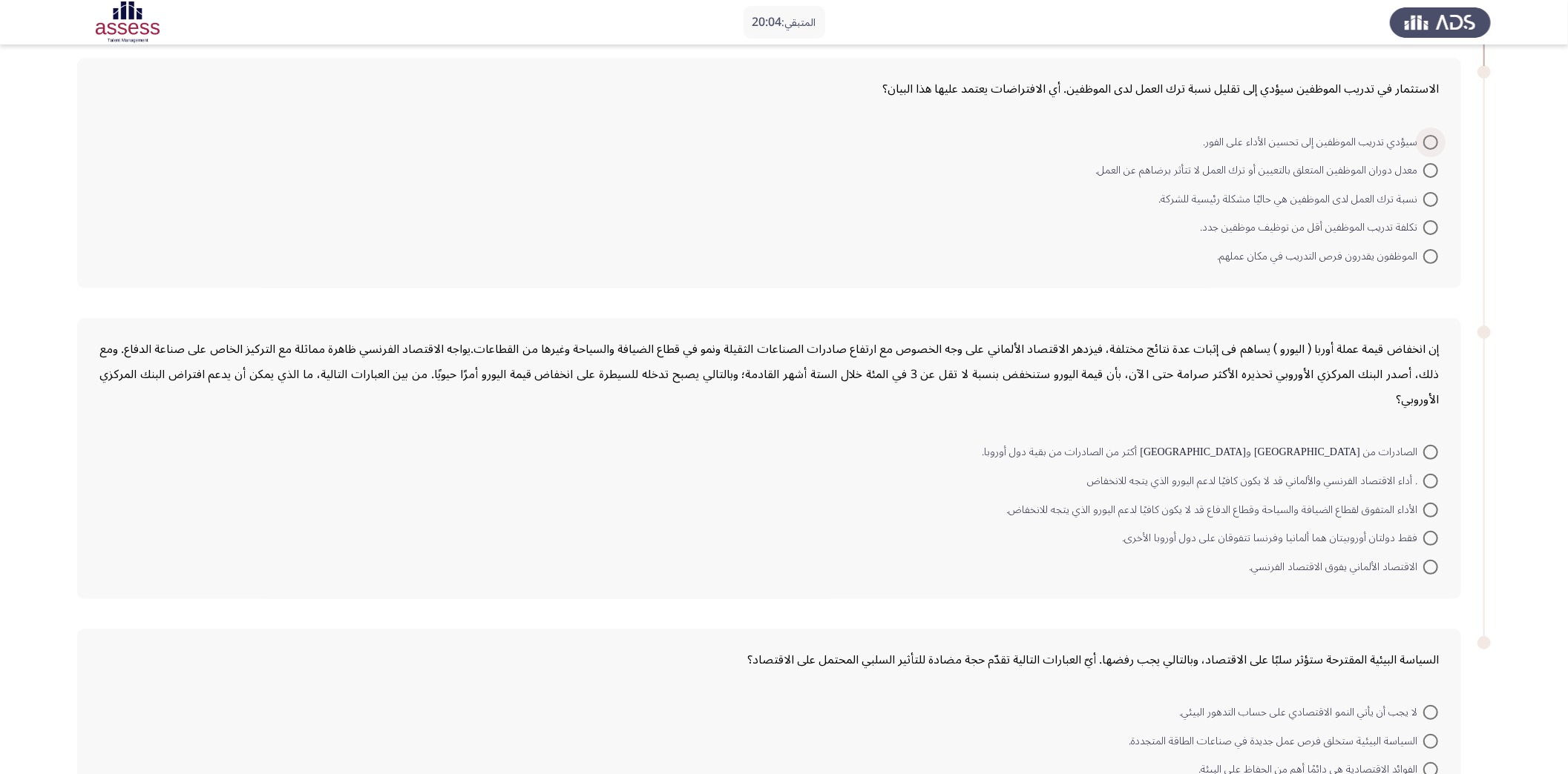
click at [1187, 140] on span at bounding box center [1430, 142] width 15 height 15
click at [1187, 140] on input "سيؤدي تدريب الموظفين إلى تحسين الأداء على الفور." at bounding box center [1430, 142] width 15 height 15
radio input "true"
click at [1187, 220] on span at bounding box center [1430, 226] width 15 height 15
click at [1187, 220] on input "تكلفة تدريب الموظفين أقل من توظيف موظفين جدد." at bounding box center [1430, 226] width 15 height 15
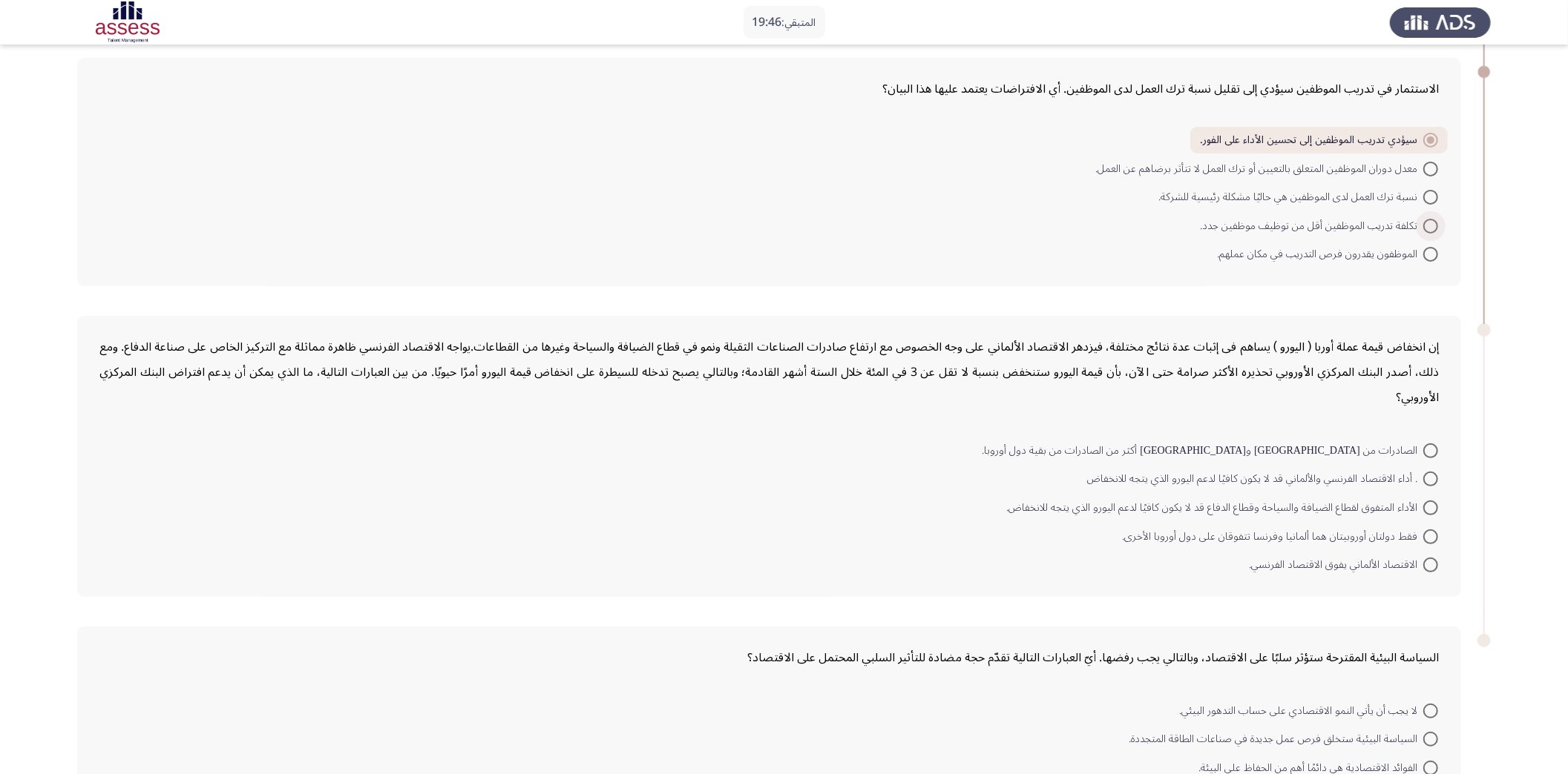
radio input "true"
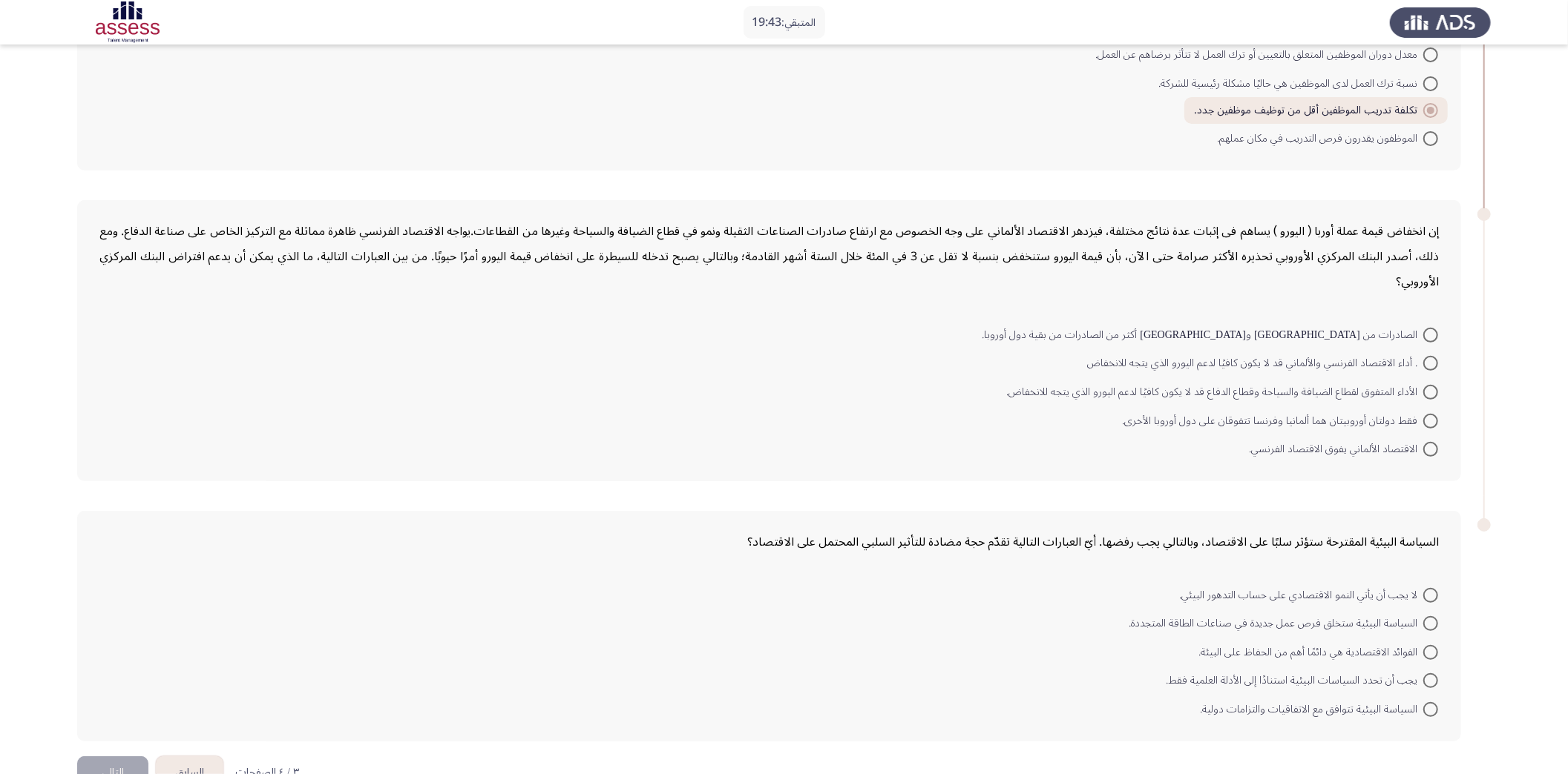
scroll to position [464, 0]
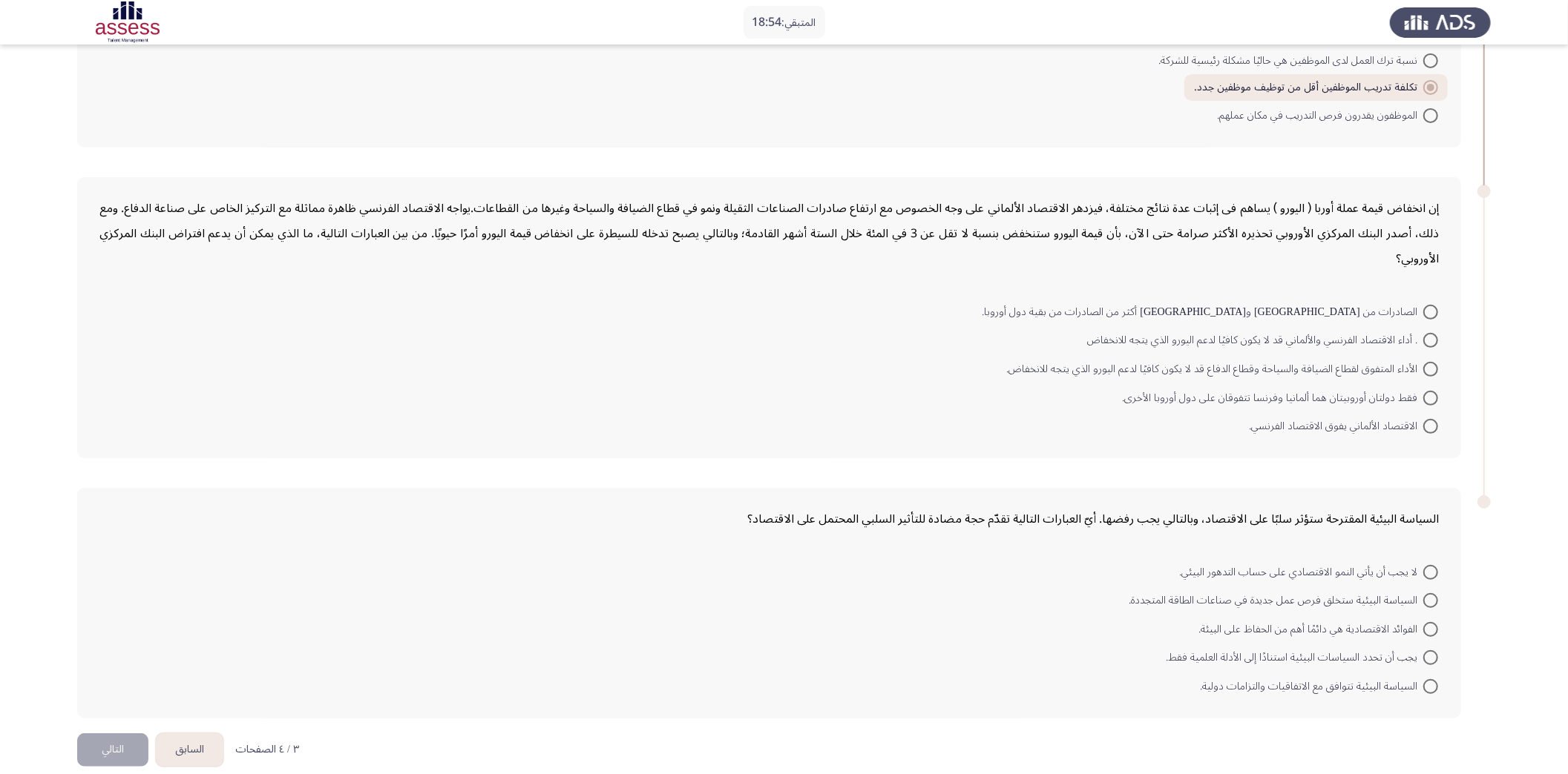
click at [1187, 311] on mat-radio-button "الصادرات من [GEOGRAPHIC_DATA] و[GEOGRAPHIC_DATA] أكثر من الصادرات من بقية دول أ…" at bounding box center [1209, 310] width 475 height 29
click at [1187, 305] on span at bounding box center [1430, 312] width 15 height 15
click at [1187, 305] on input "الصادرات من [GEOGRAPHIC_DATA] و[GEOGRAPHIC_DATA] أكثر من الصادرات من بقية دول أ…" at bounding box center [1430, 312] width 15 height 15
radio input "true"
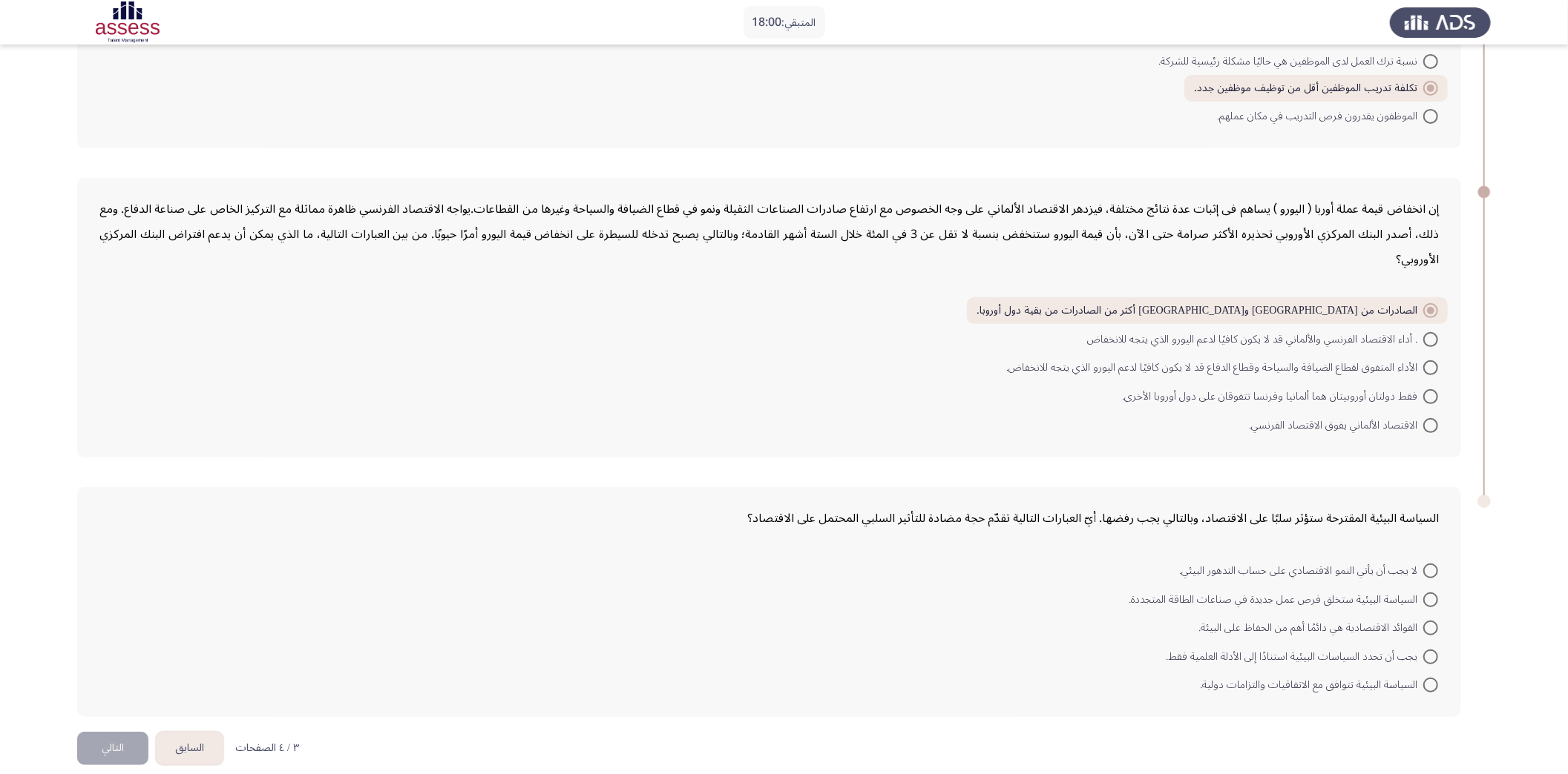
click at [1187, 564] on span at bounding box center [1430, 571] width 15 height 15
click at [1187, 564] on input "لا يجب أن يأتي النمو الاقتصادي على حساب التدهور البيئي." at bounding box center [1430, 571] width 15 height 15
radio input "true"
click at [114, 580] on button "التالي" at bounding box center [112, 749] width 71 height 33
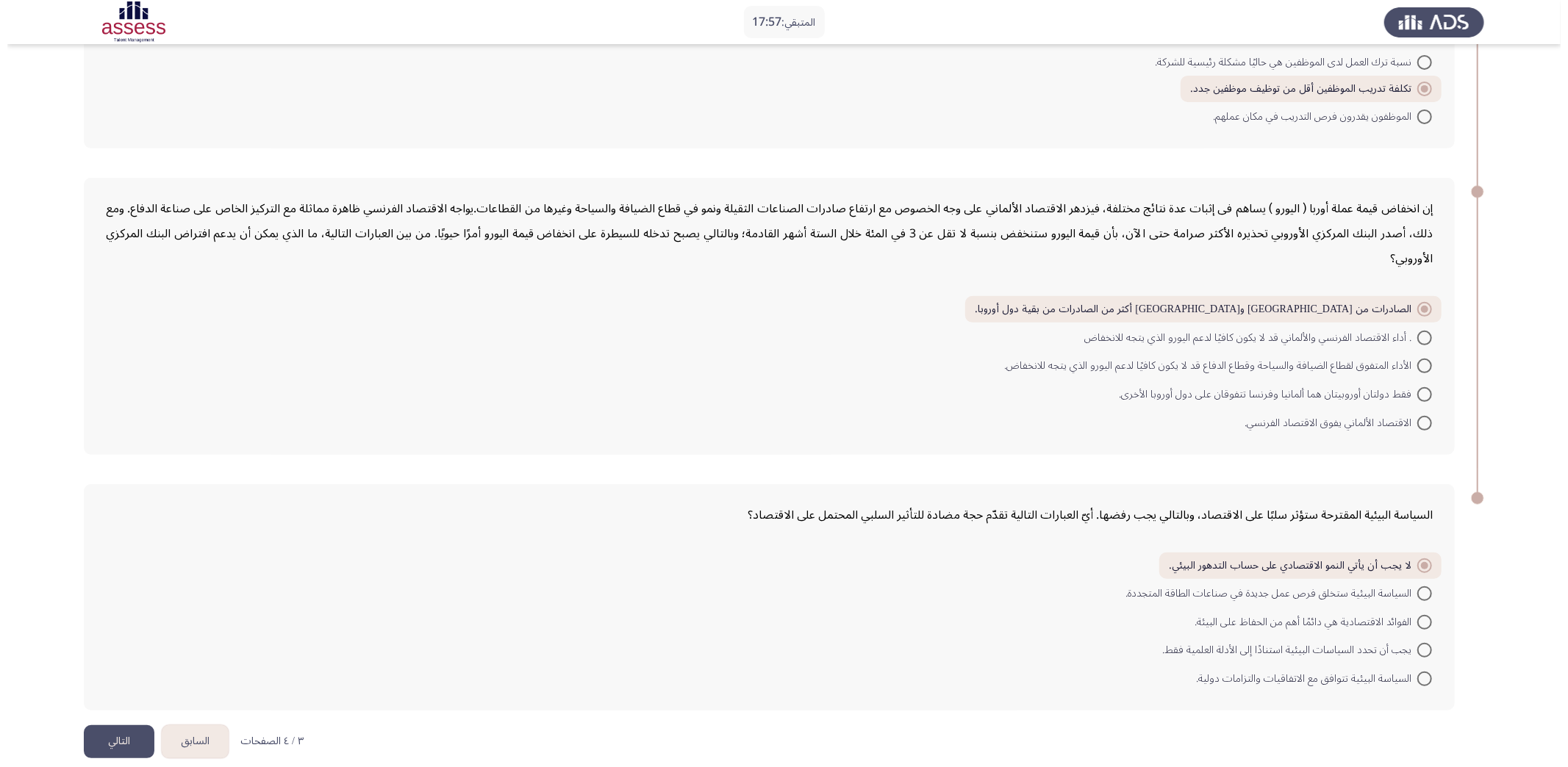
scroll to position [0, 0]
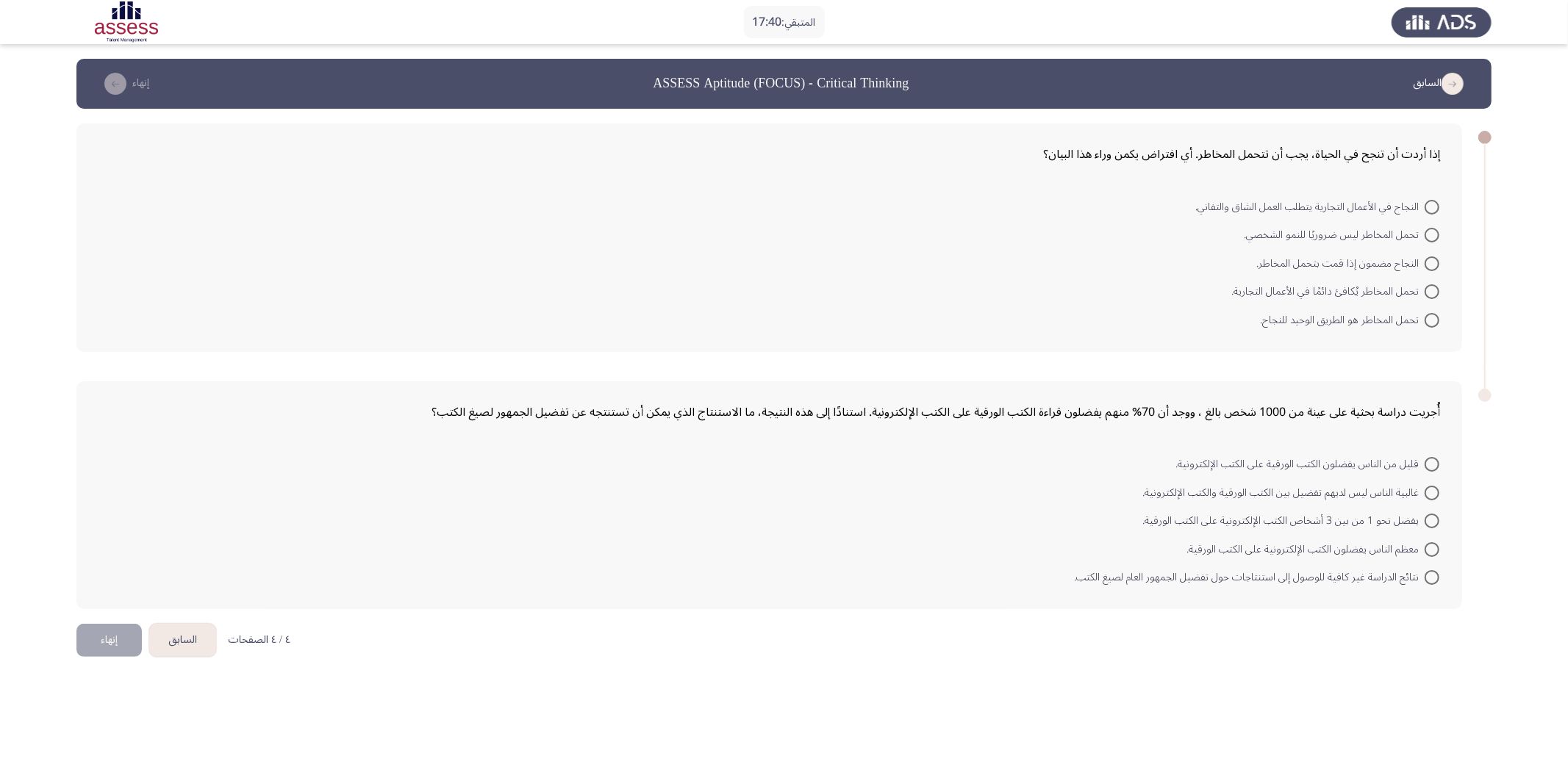
click at [1175, 261] on span at bounding box center [1432, 263] width 15 height 15
click at [1175, 261] on input "النجاح مضمون إذا قمت بتحمل المخاطر." at bounding box center [1432, 263] width 15 height 15
radio input "true"
click at [1175, 512] on span at bounding box center [1432, 519] width 15 height 15
click at [1175, 512] on input "يفضل نحو 1 من بين 3 أشخاص الكتب الإلكترونية على الكتب الورقية." at bounding box center [1432, 519] width 15 height 15
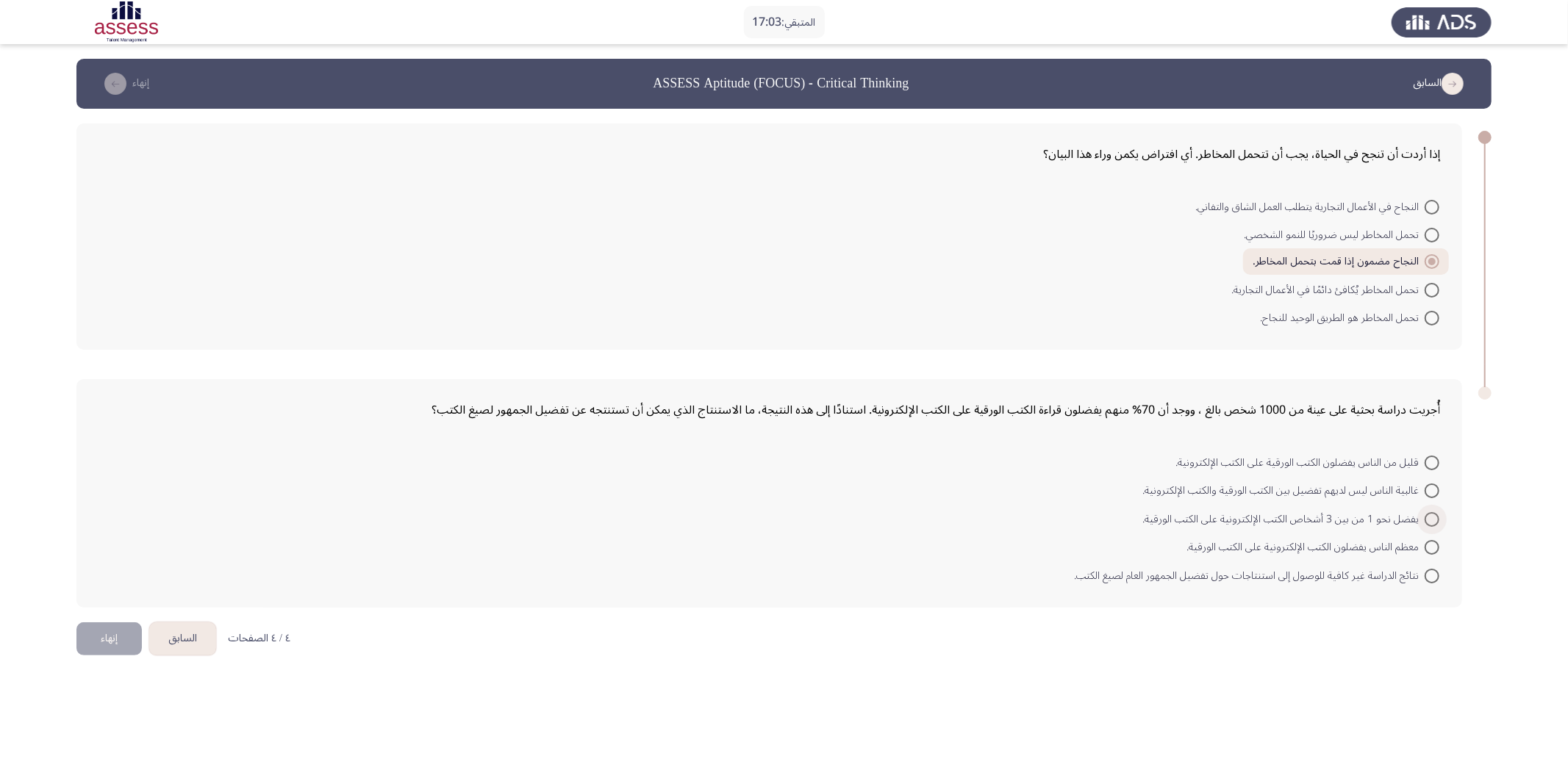
radio input "true"
click at [122, 575] on button "إنهاء" at bounding box center [109, 637] width 65 height 33
